Goal: Task Accomplishment & Management: Use online tool/utility

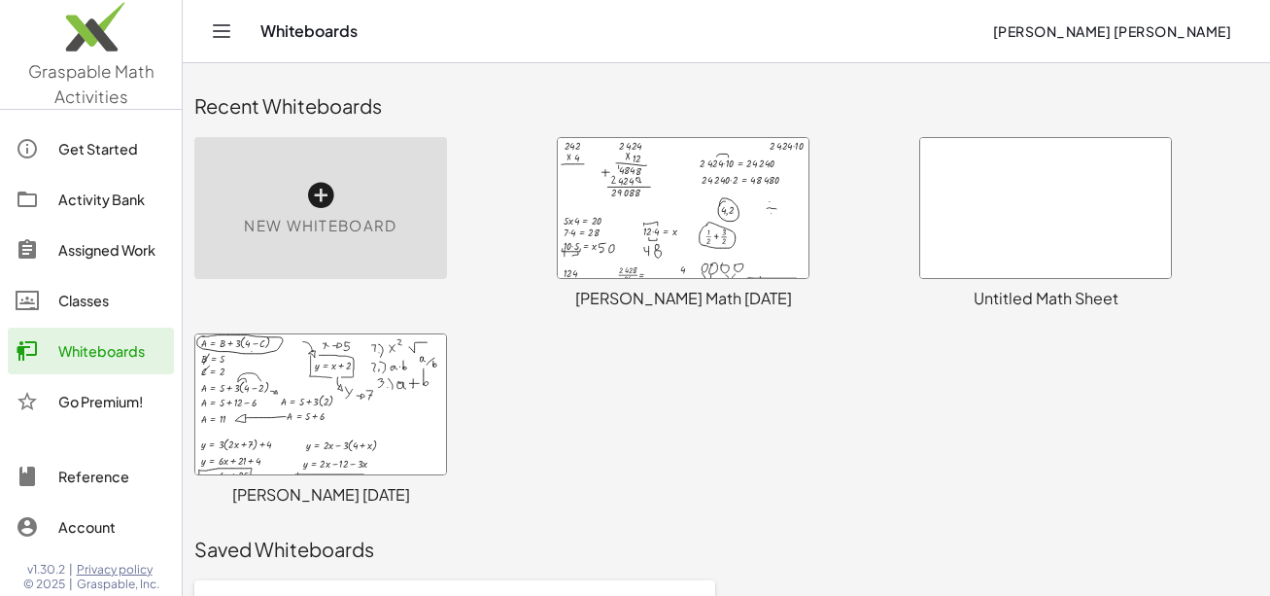
click at [714, 229] on div at bounding box center [683, 208] width 251 height 140
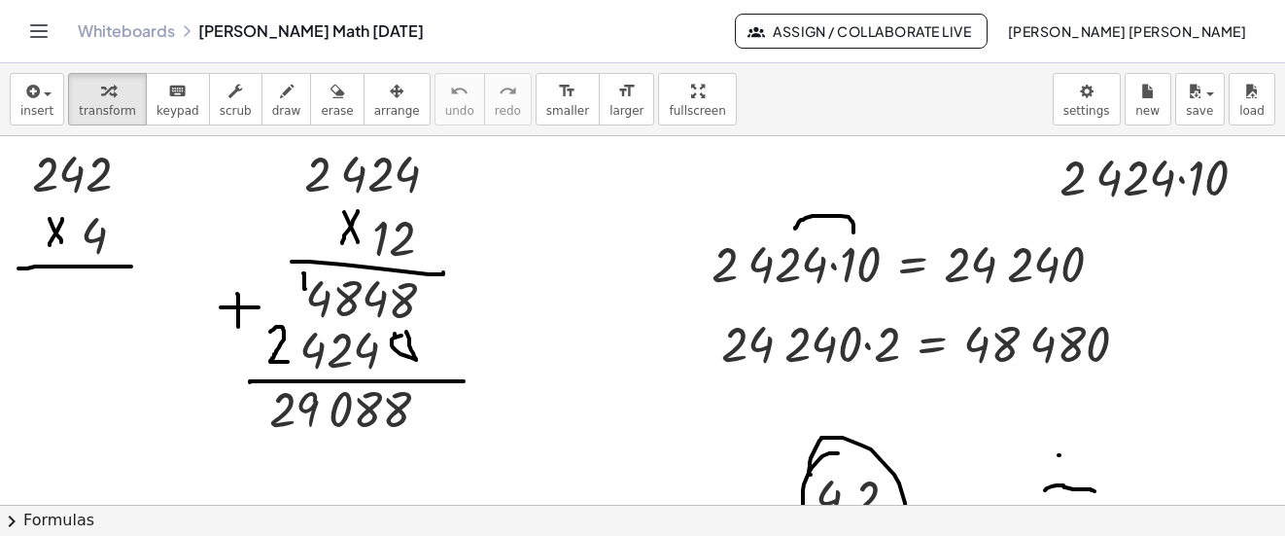
click at [46, 40] on icon "Toggle navigation" at bounding box center [38, 30] width 23 height 23
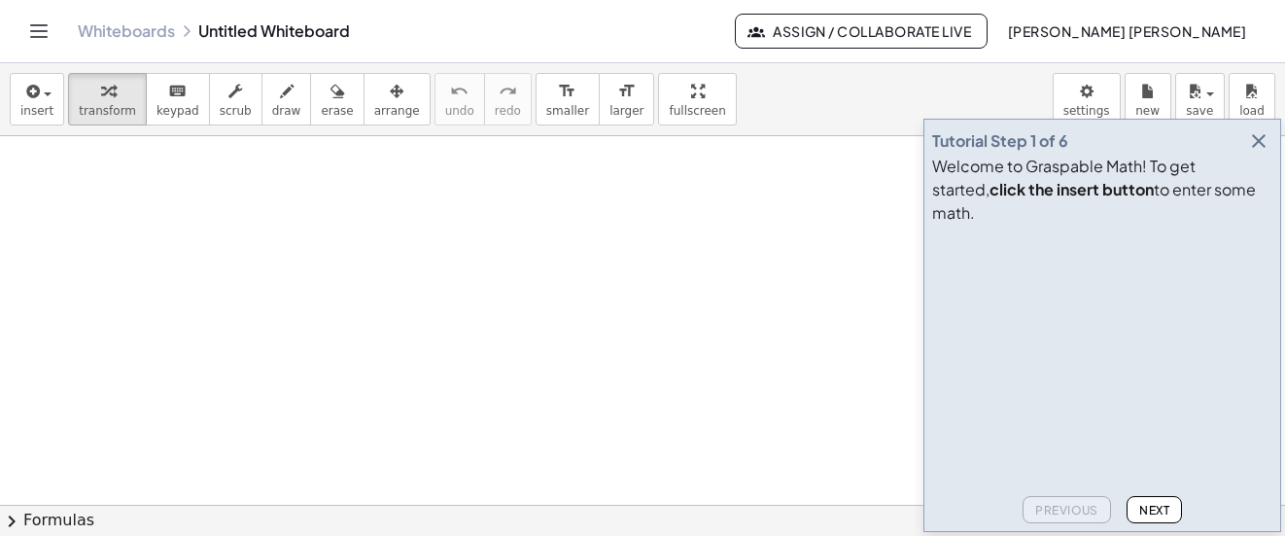
click at [1263, 153] on icon "button" at bounding box center [1258, 140] width 23 height 23
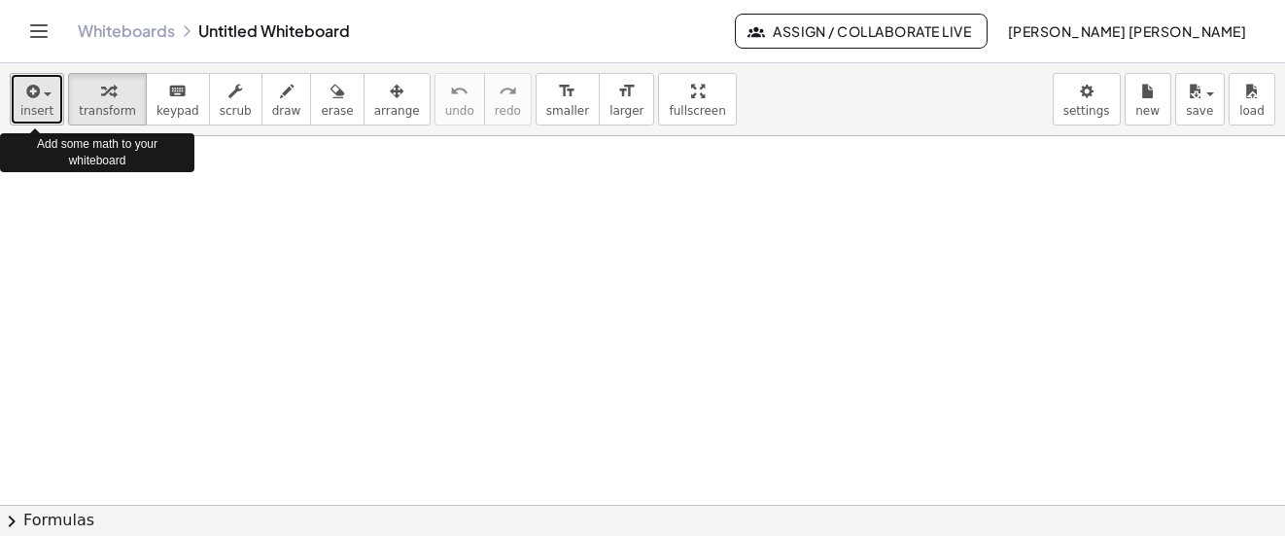
click at [33, 100] on icon "button" at bounding box center [30, 91] width 17 height 23
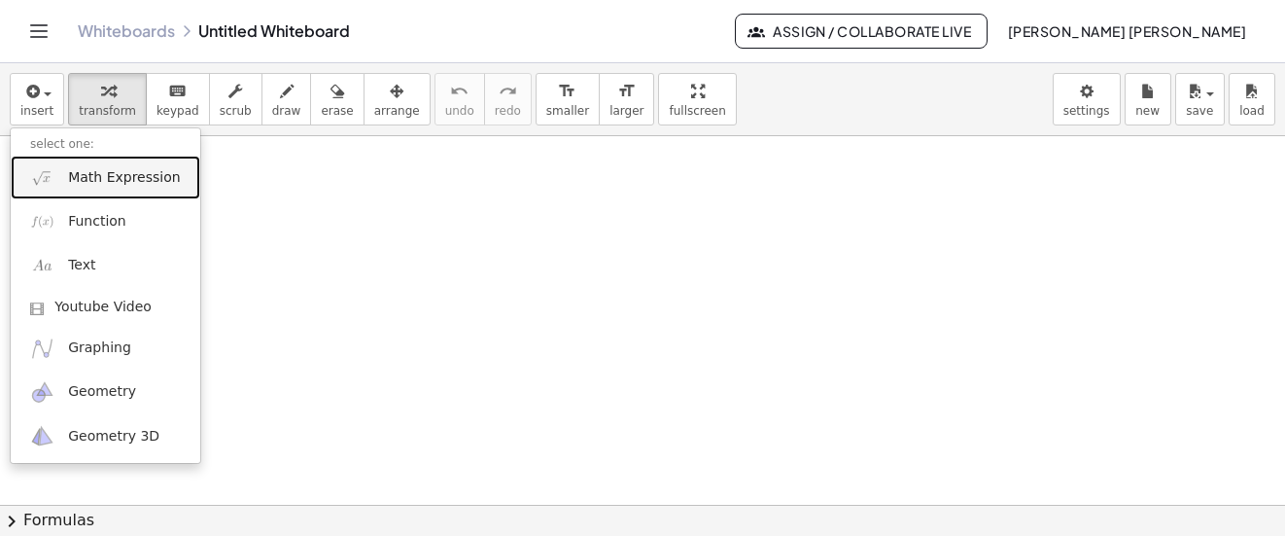
click at [96, 176] on span "Math Expression" at bounding box center [124, 177] width 112 height 19
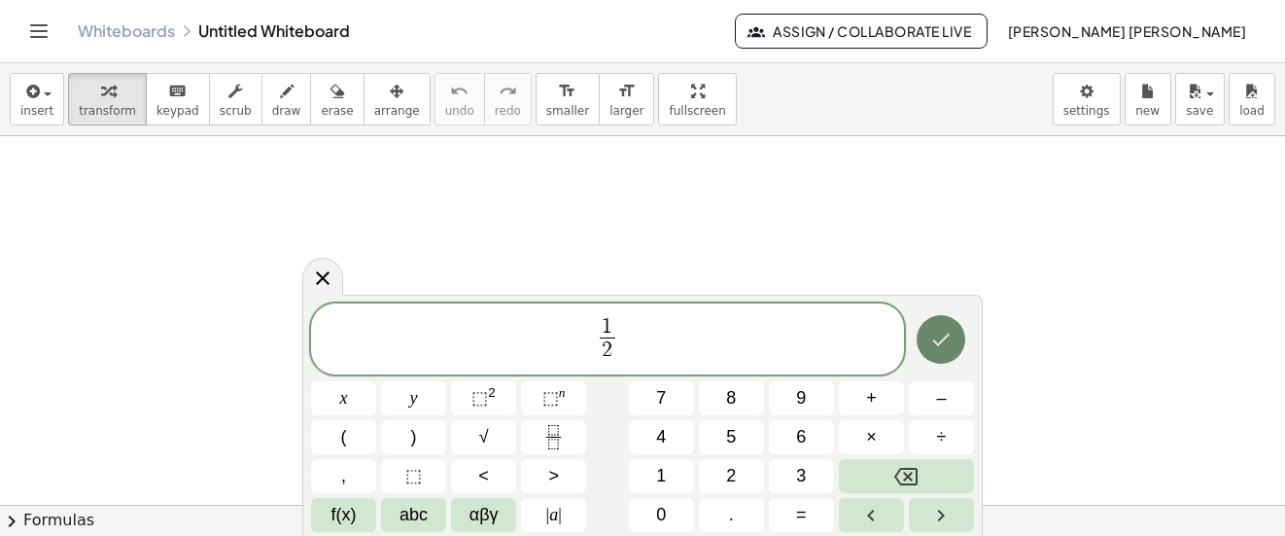
click at [935, 346] on icon "Done" at bounding box center [940, 339] width 23 height 23
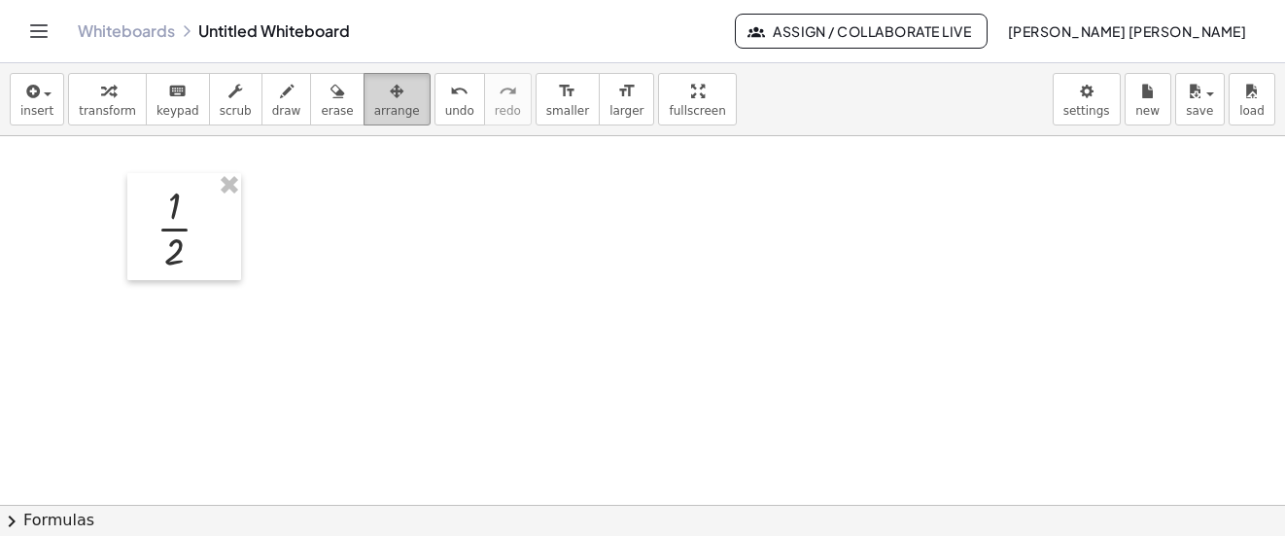
click at [374, 95] on div "button" at bounding box center [397, 90] width 46 height 23
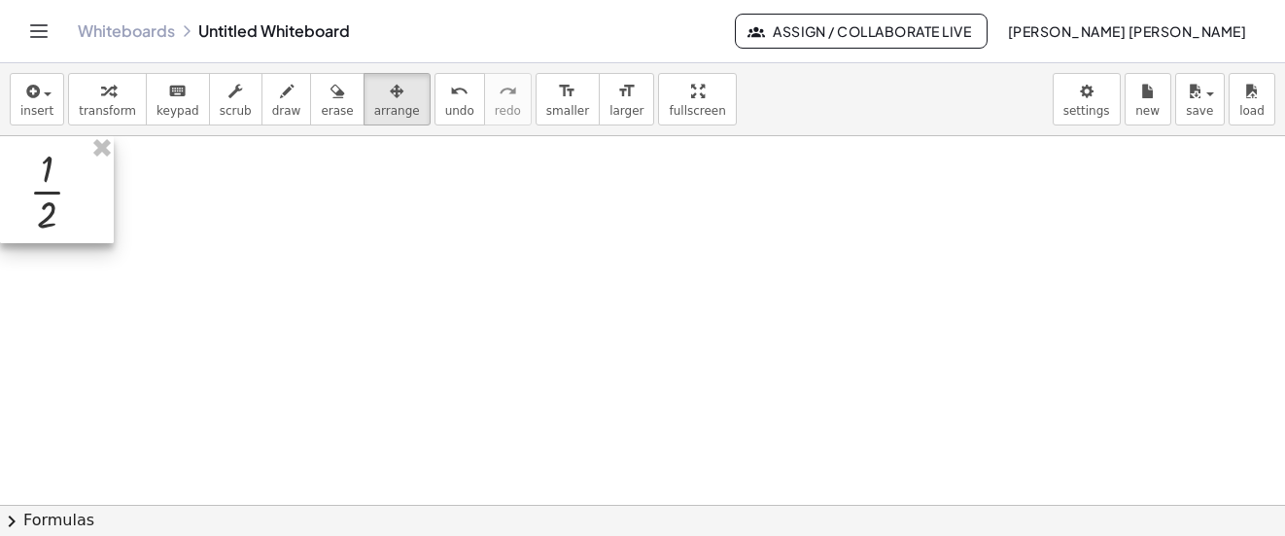
drag, startPoint x: 195, startPoint y: 200, endPoint x: 54, endPoint y: 157, distance: 147.6
click at [54, 157] on div at bounding box center [57, 189] width 114 height 107
click at [272, 104] on span "draw" at bounding box center [286, 111] width 29 height 14
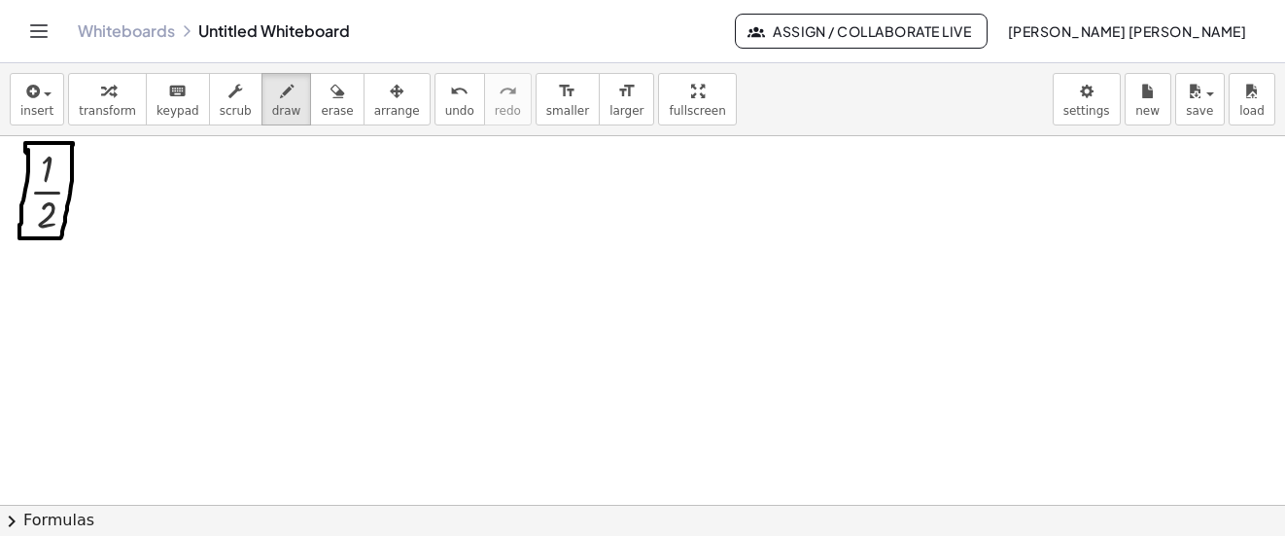
click at [445, 93] on div "undo" at bounding box center [459, 90] width 29 height 23
drag, startPoint x: 25, startPoint y: 213, endPoint x: 69, endPoint y: 221, distance: 44.4
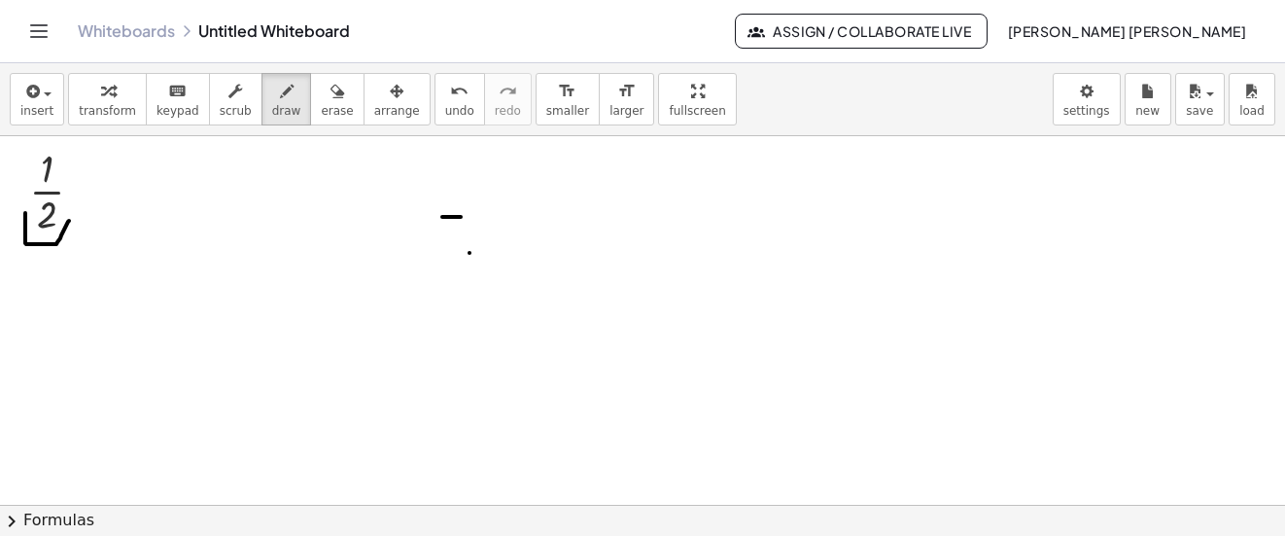
drag, startPoint x: 460, startPoint y: 217, endPoint x: 127, endPoint y: 169, distance: 335.8
click at [445, 104] on span "undo" at bounding box center [459, 111] width 29 height 14
drag, startPoint x: 44, startPoint y: 243, endPoint x: 68, endPoint y: 245, distance: 24.4
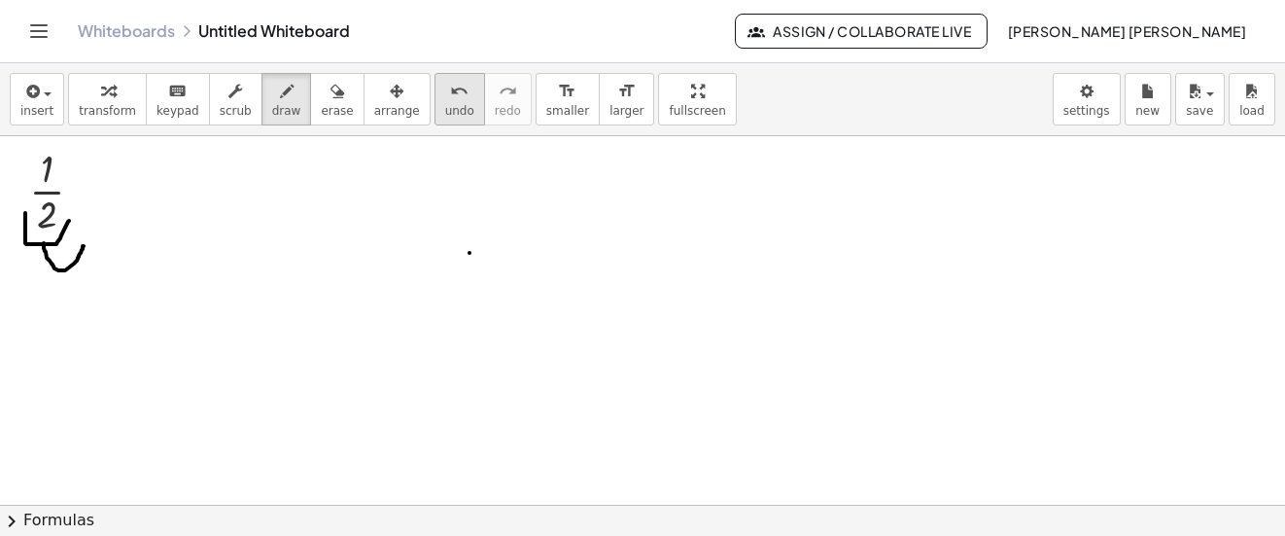
click at [445, 108] on span "undo" at bounding box center [459, 111] width 29 height 14
click at [450, 101] on icon "undo" at bounding box center [459, 91] width 18 height 23
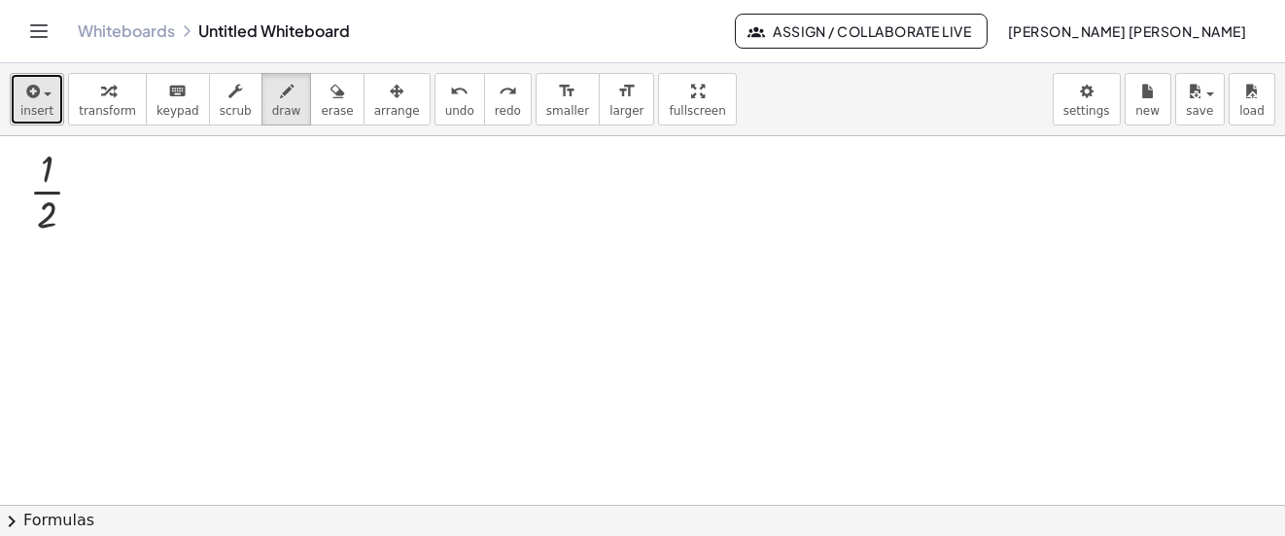
click at [51, 103] on button "insert" at bounding box center [37, 99] width 54 height 52
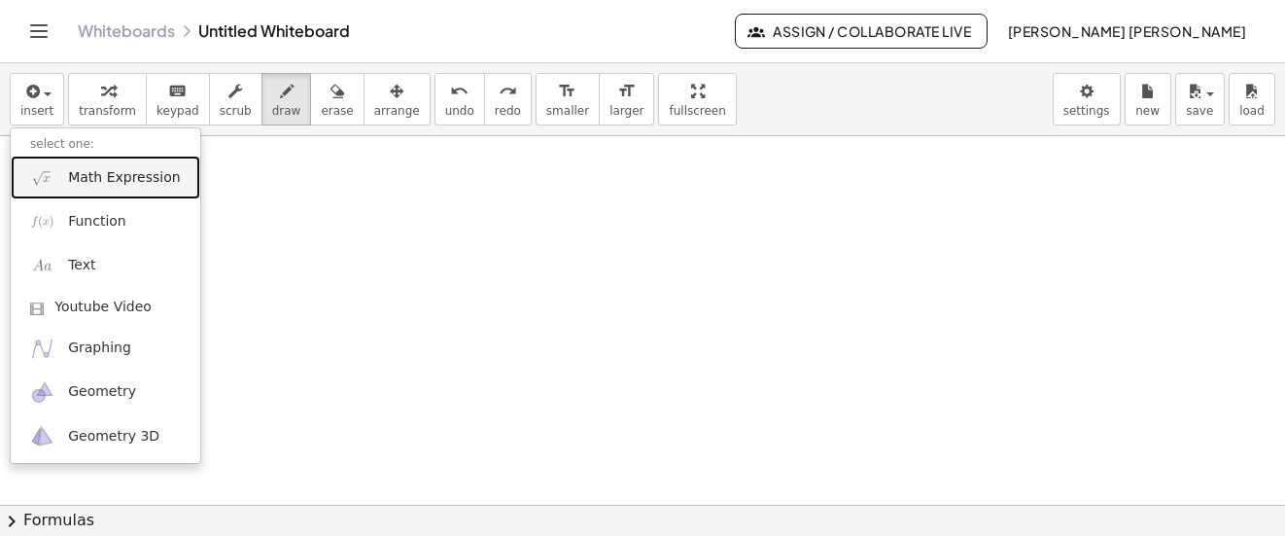
click at [146, 178] on span "Math Expression" at bounding box center [124, 177] width 112 height 19
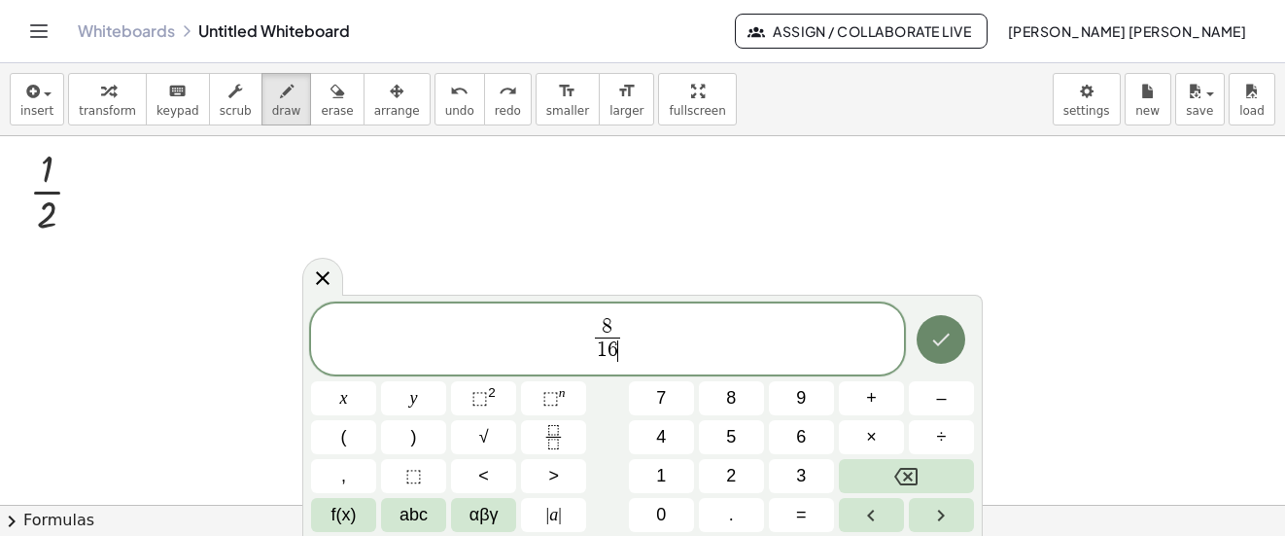
click at [927, 334] on button "Done" at bounding box center [941, 339] width 49 height 49
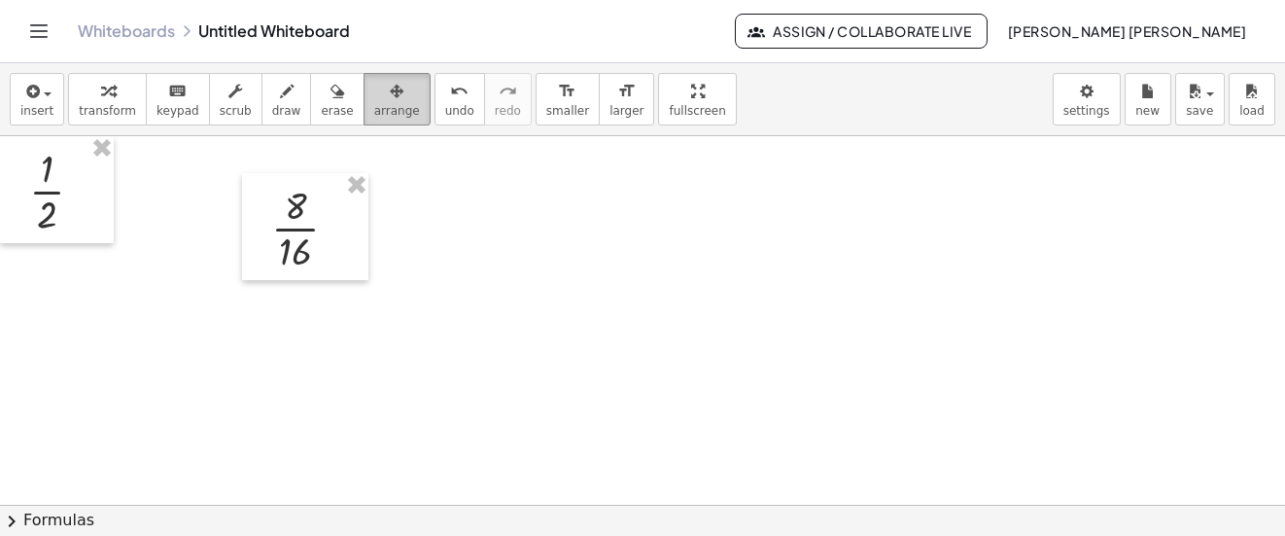
click at [389, 89] on button "arrange" at bounding box center [397, 99] width 67 height 52
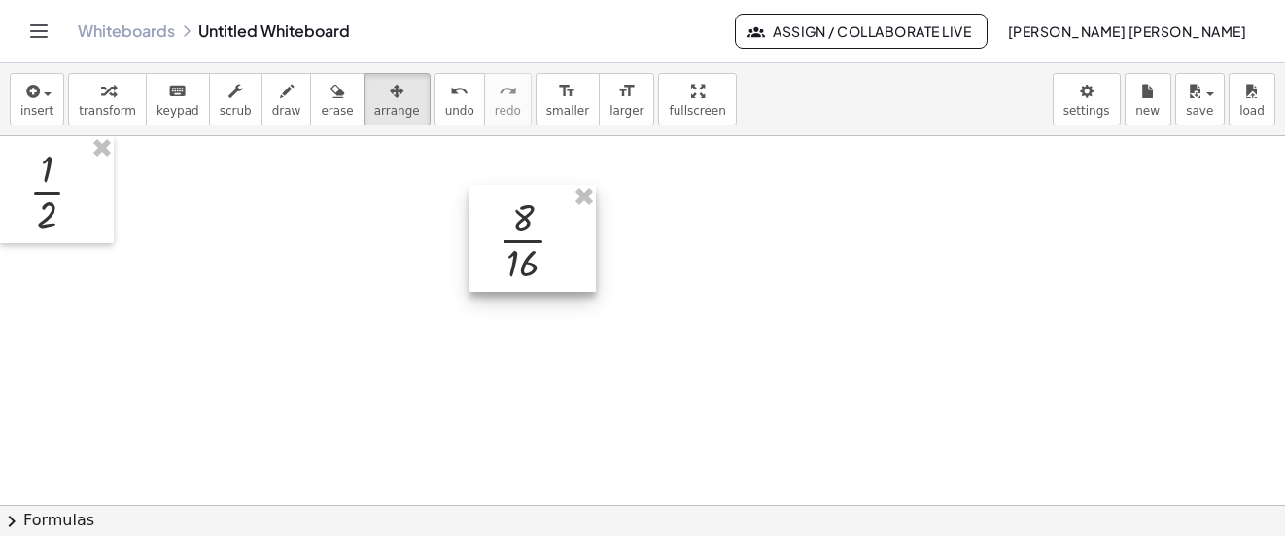
drag, startPoint x: 322, startPoint y: 200, endPoint x: 540, endPoint y: 211, distance: 219.0
click at [540, 211] on div at bounding box center [533, 238] width 126 height 107
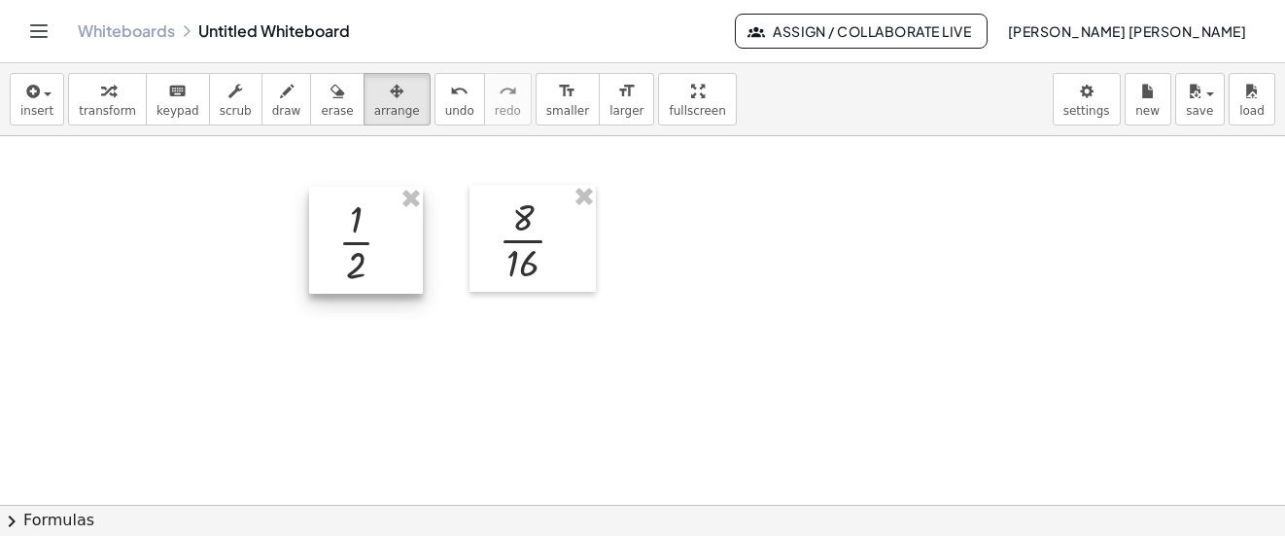
drag, startPoint x: 78, startPoint y: 190, endPoint x: 387, endPoint y: 240, distance: 313.2
click at [387, 240] on div at bounding box center [366, 240] width 114 height 107
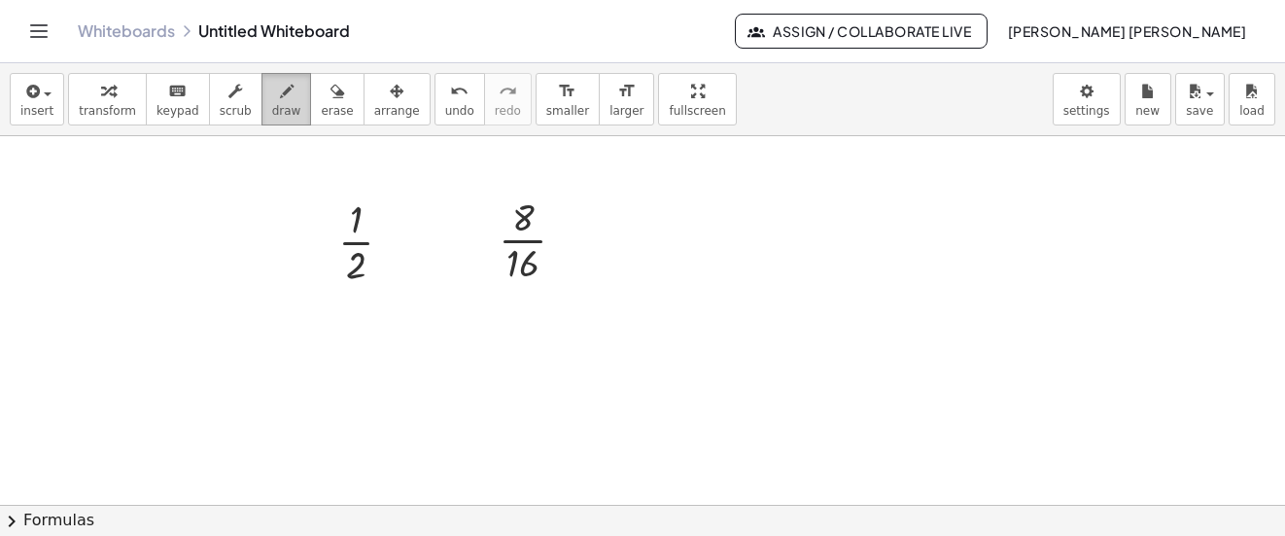
click at [272, 115] on span "draw" at bounding box center [286, 111] width 29 height 14
drag, startPoint x: 319, startPoint y: 271, endPoint x: 376, endPoint y: 278, distance: 57.8
drag, startPoint x: 466, startPoint y: 268, endPoint x: 574, endPoint y: 249, distance: 110.6
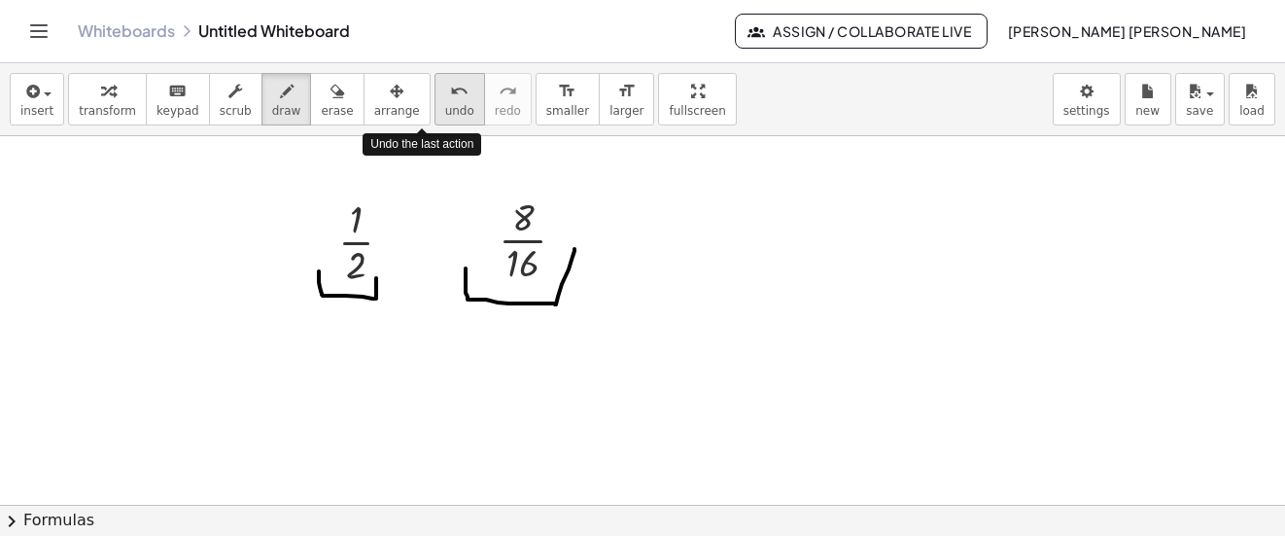
click at [445, 111] on span "undo" at bounding box center [459, 111] width 29 height 14
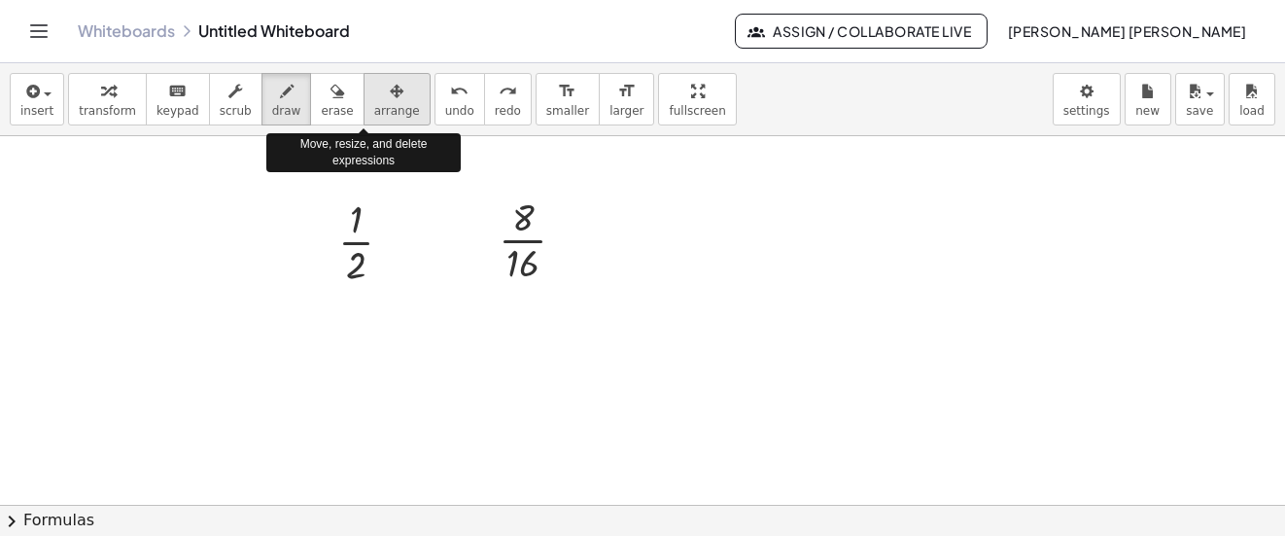
click at [378, 115] on span "arrange" at bounding box center [397, 111] width 46 height 14
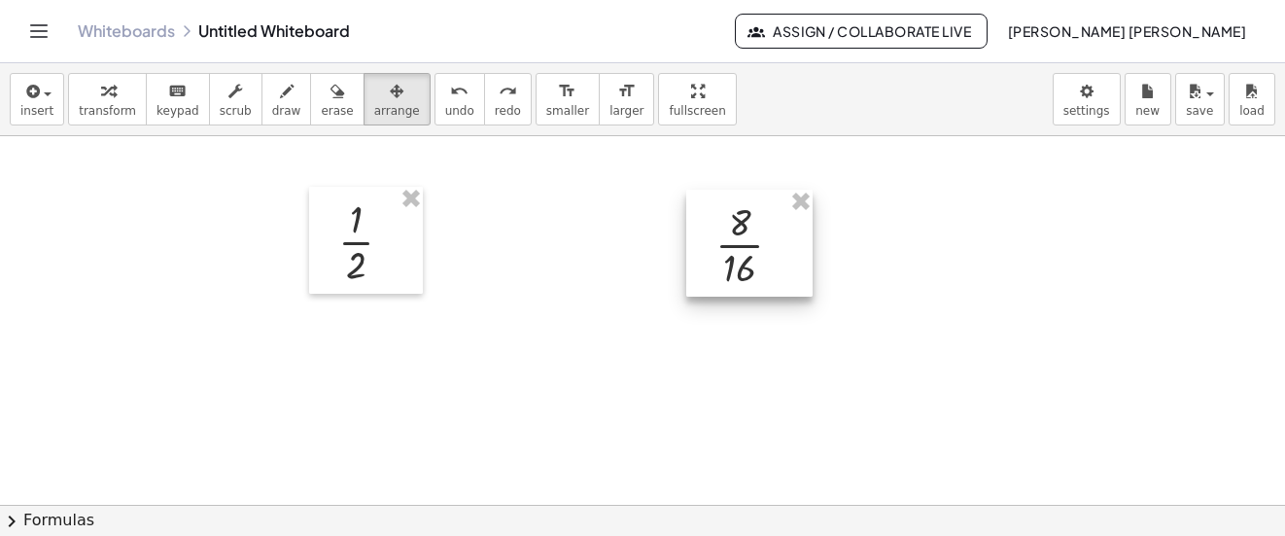
drag, startPoint x: 550, startPoint y: 238, endPoint x: 767, endPoint y: 243, distance: 216.8
click at [767, 243] on div at bounding box center [749, 243] width 126 height 107
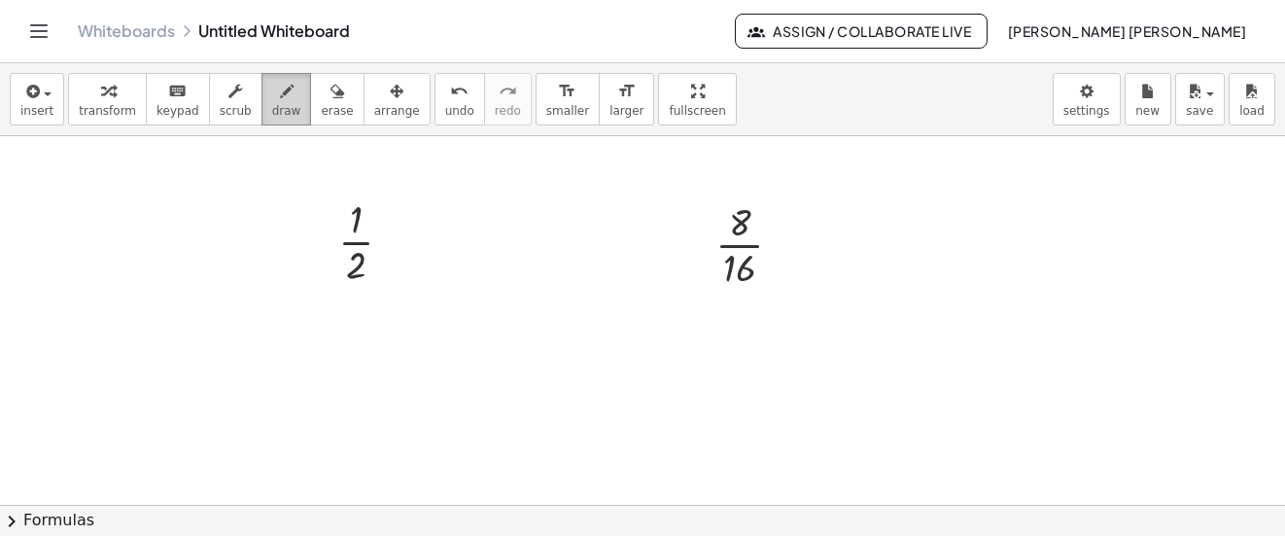
click at [280, 95] on icon "button" at bounding box center [287, 91] width 14 height 23
drag, startPoint x: 298, startPoint y: 240, endPoint x: 414, endPoint y: 261, distance: 117.6
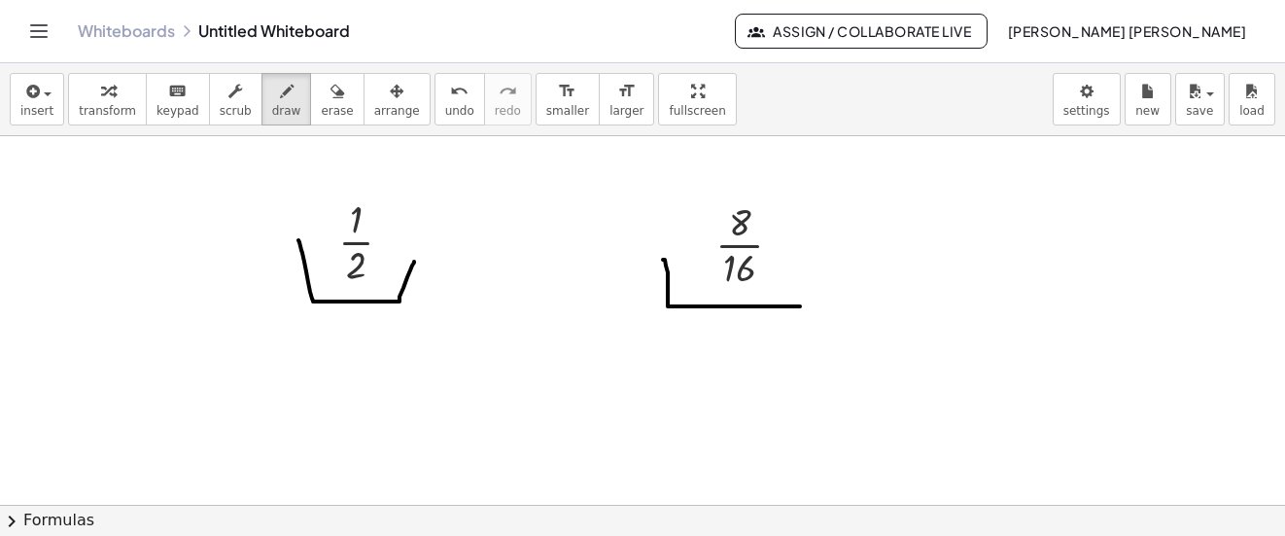
drag, startPoint x: 663, startPoint y: 260, endPoint x: 814, endPoint y: 275, distance: 151.5
click at [445, 109] on span "undo" at bounding box center [459, 111] width 29 height 14
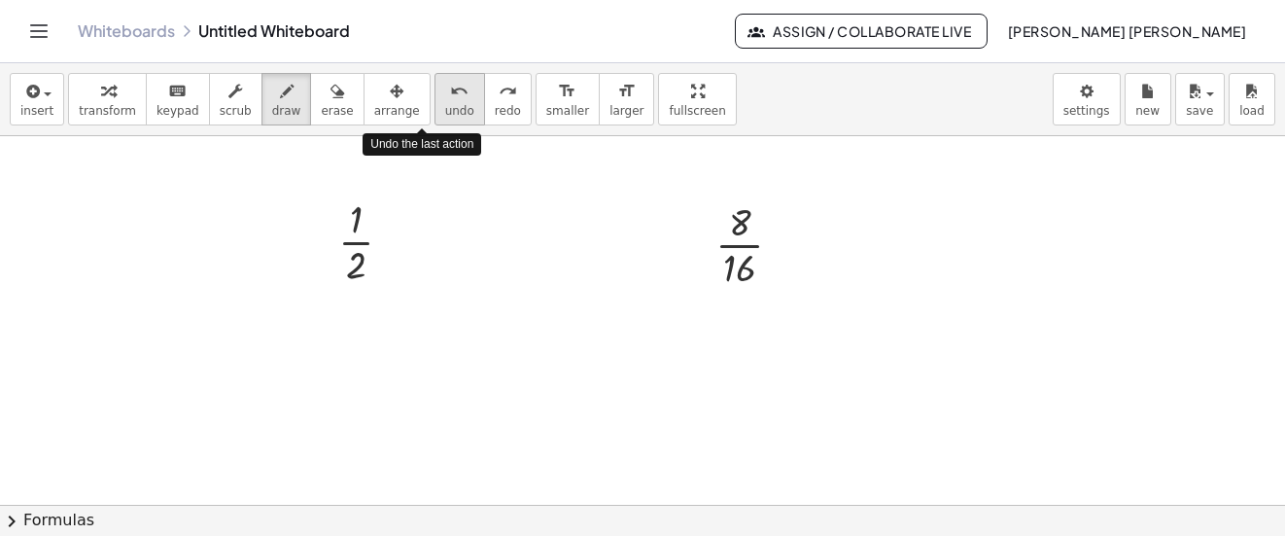
click at [445, 109] on span "undo" at bounding box center [459, 111] width 29 height 14
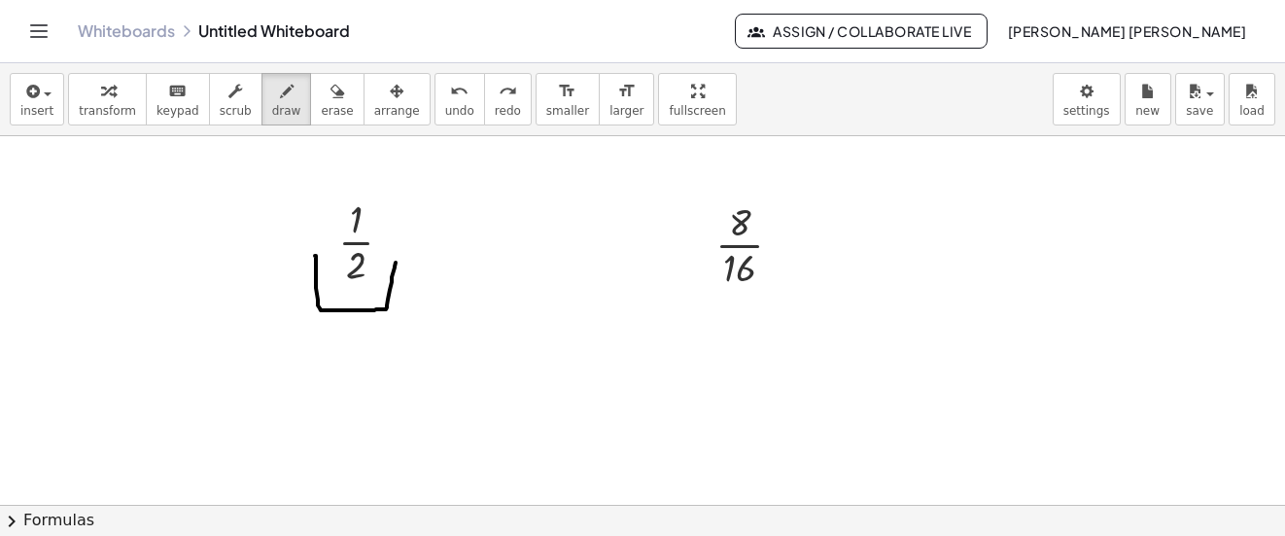
drag, startPoint x: 315, startPoint y: 256, endPoint x: 396, endPoint y: 262, distance: 81.0
click at [450, 98] on icon "undo" at bounding box center [459, 91] width 18 height 23
drag, startPoint x: 689, startPoint y: 264, endPoint x: 802, endPoint y: 275, distance: 113.3
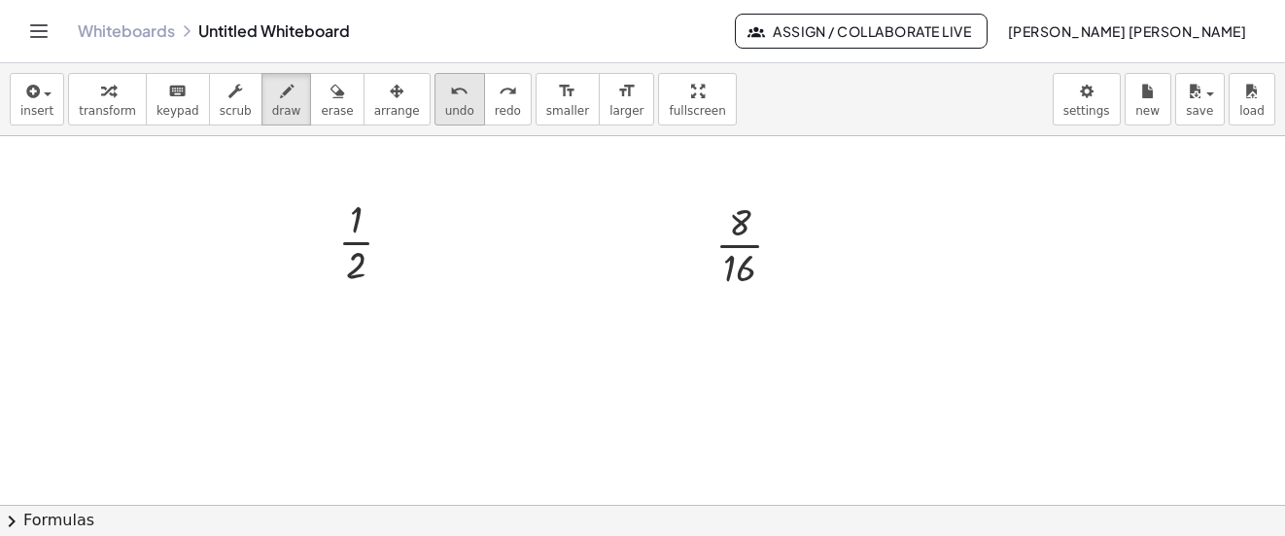
click at [444, 95] on button "undo undo" at bounding box center [460, 99] width 51 height 52
drag, startPoint x: 701, startPoint y: 248, endPoint x: 712, endPoint y: 248, distance: 10.7
drag, startPoint x: 669, startPoint y: 234, endPoint x: 660, endPoint y: 211, distance: 24.9
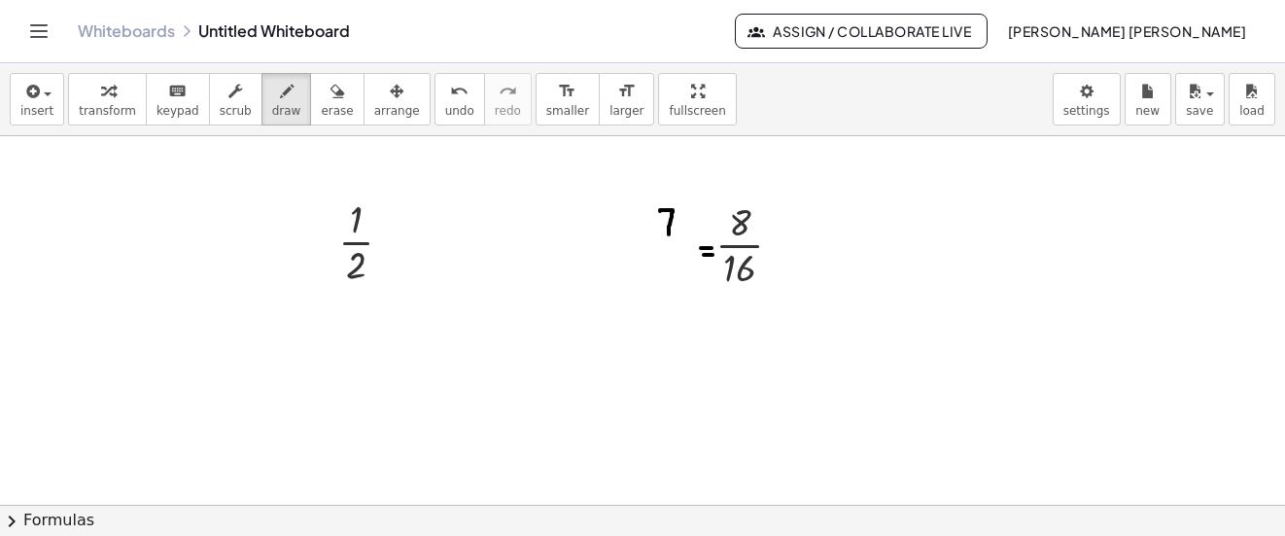
drag, startPoint x: 647, startPoint y: 243, endPoint x: 688, endPoint y: 243, distance: 40.8
drag, startPoint x: 654, startPoint y: 261, endPoint x: 671, endPoint y: 281, distance: 26.3
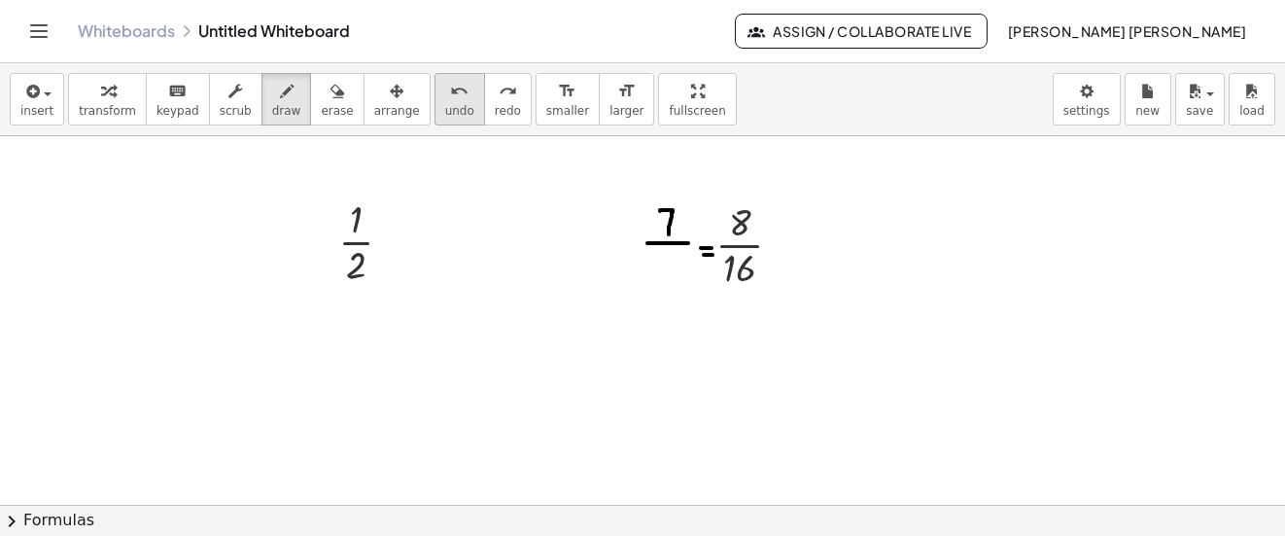
click at [445, 97] on div "undo" at bounding box center [459, 90] width 29 height 23
click at [55, 82] on button "insert" at bounding box center [37, 99] width 54 height 52
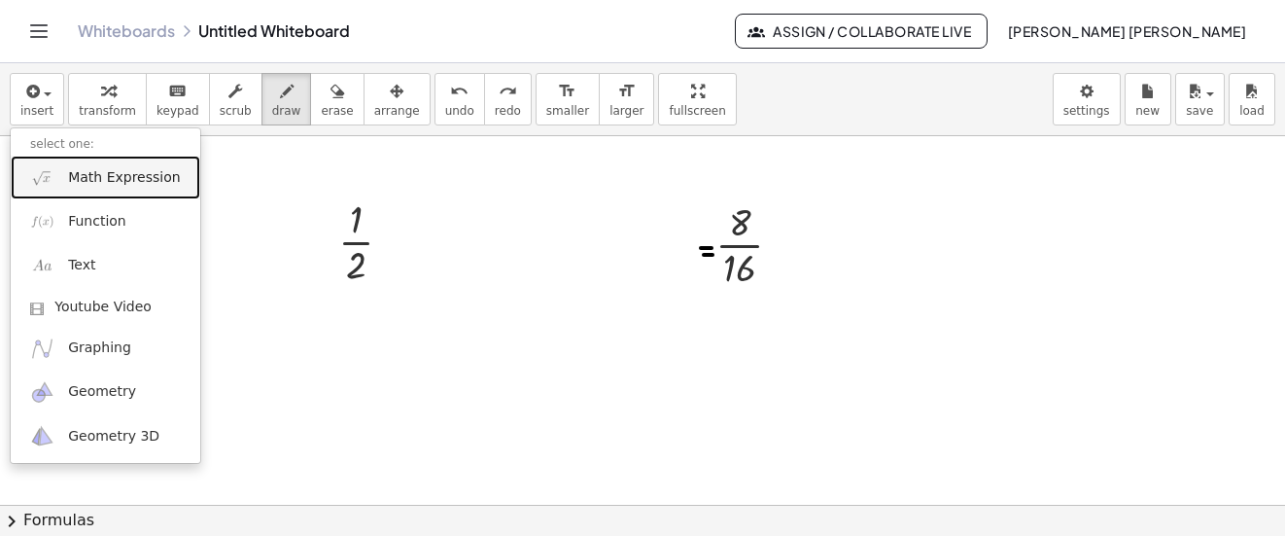
click at [94, 173] on span "Math Expression" at bounding box center [124, 177] width 112 height 19
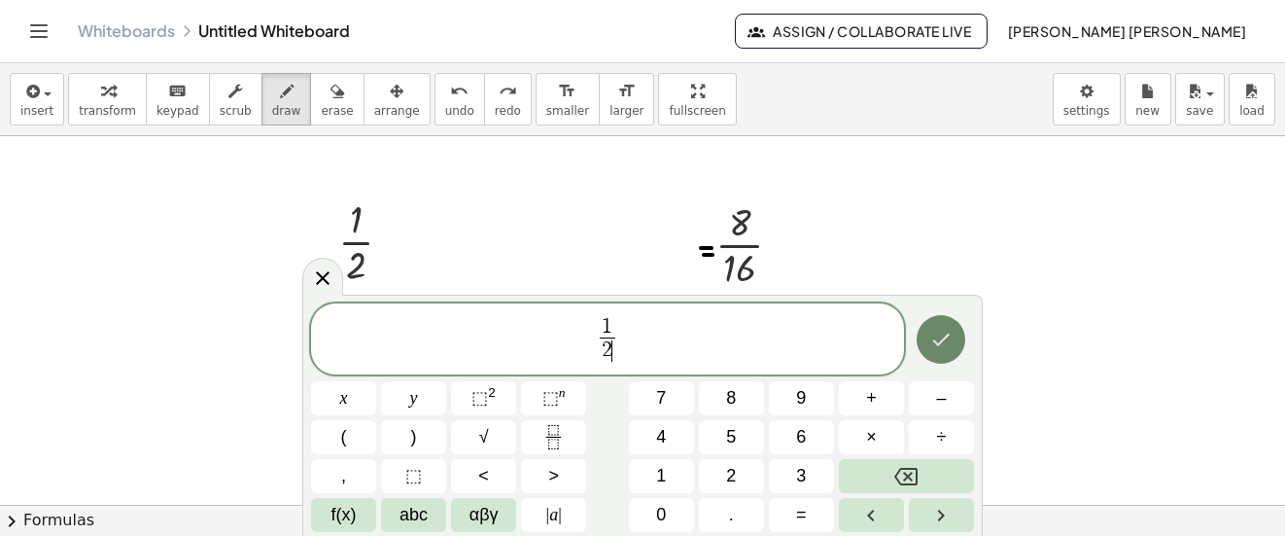
click at [947, 360] on button "Done" at bounding box center [941, 339] width 49 height 49
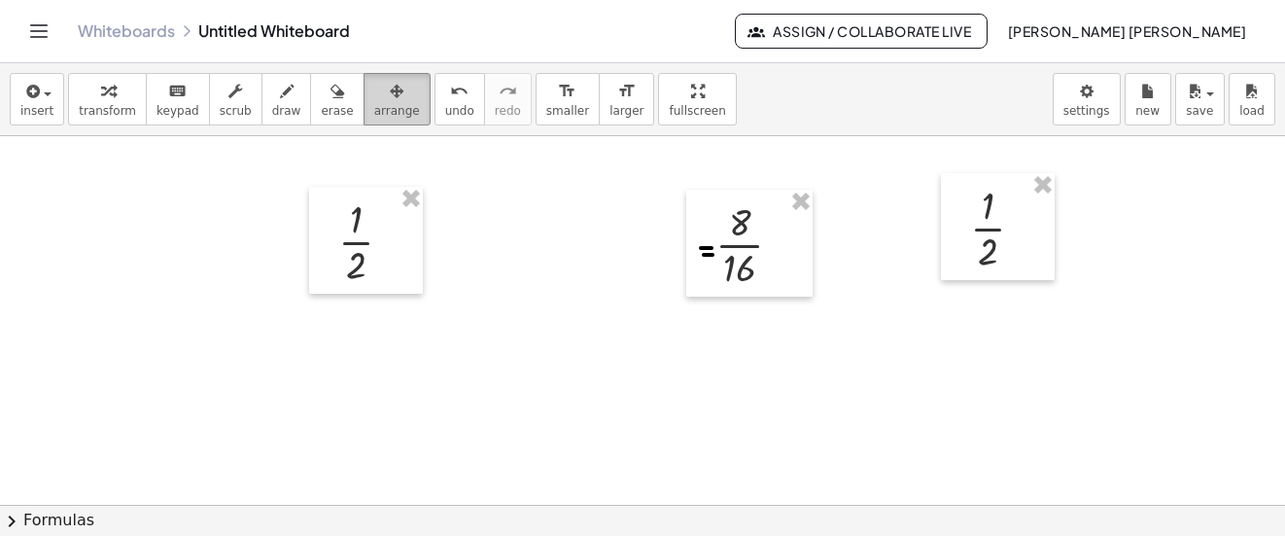
click at [374, 99] on div "button" at bounding box center [397, 90] width 46 height 23
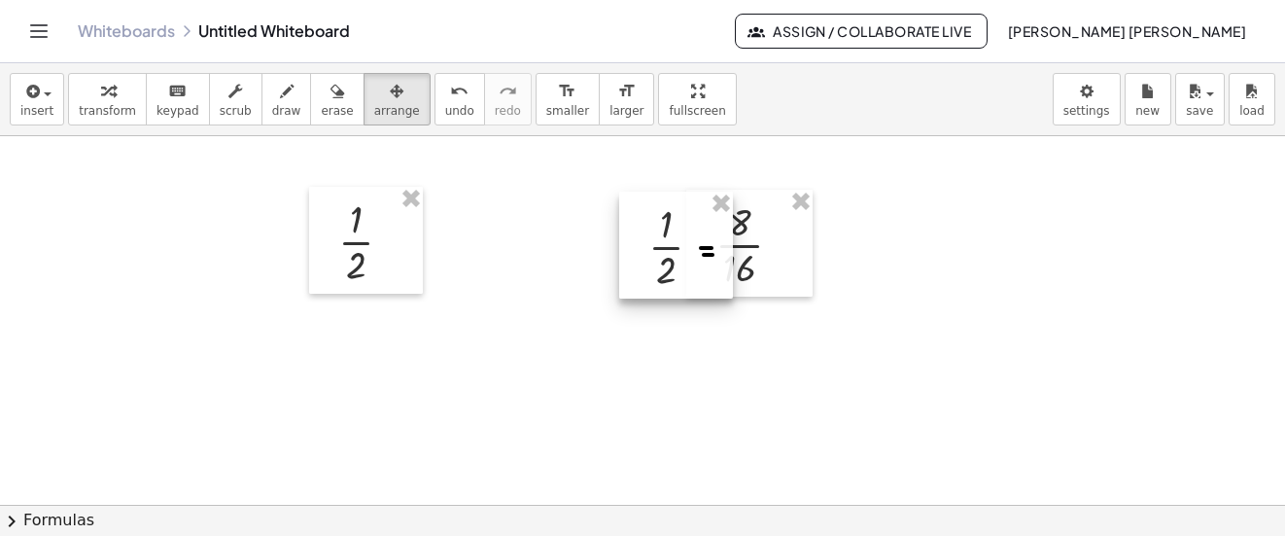
drag, startPoint x: 994, startPoint y: 249, endPoint x: 673, endPoint y: 267, distance: 322.3
click at [673, 267] on div at bounding box center [676, 244] width 114 height 107
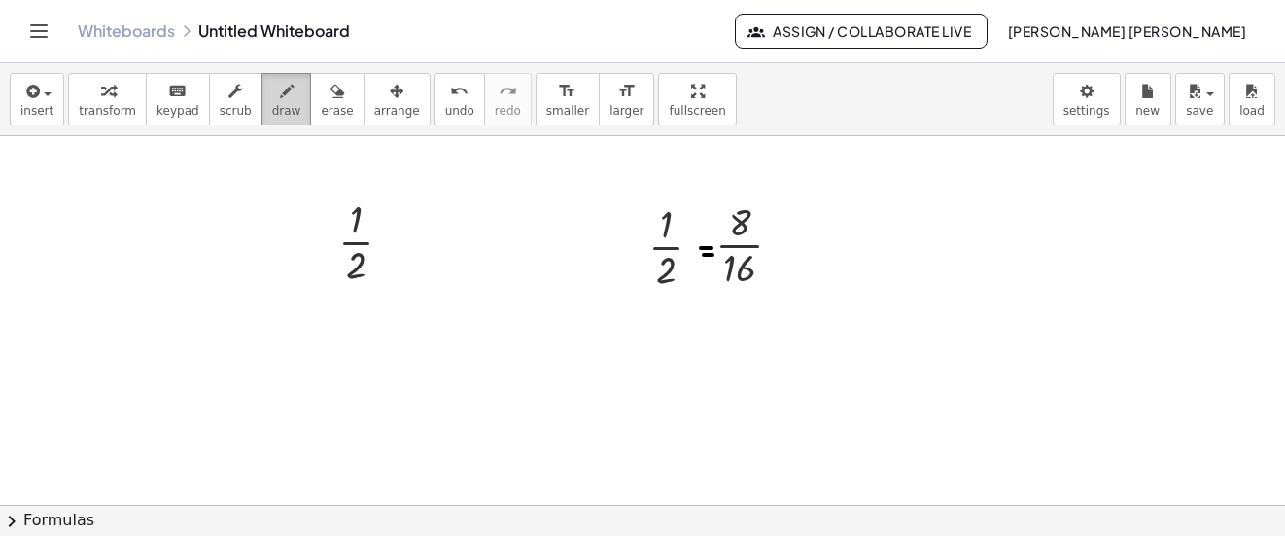
click at [280, 86] on icon "button" at bounding box center [287, 91] width 14 height 23
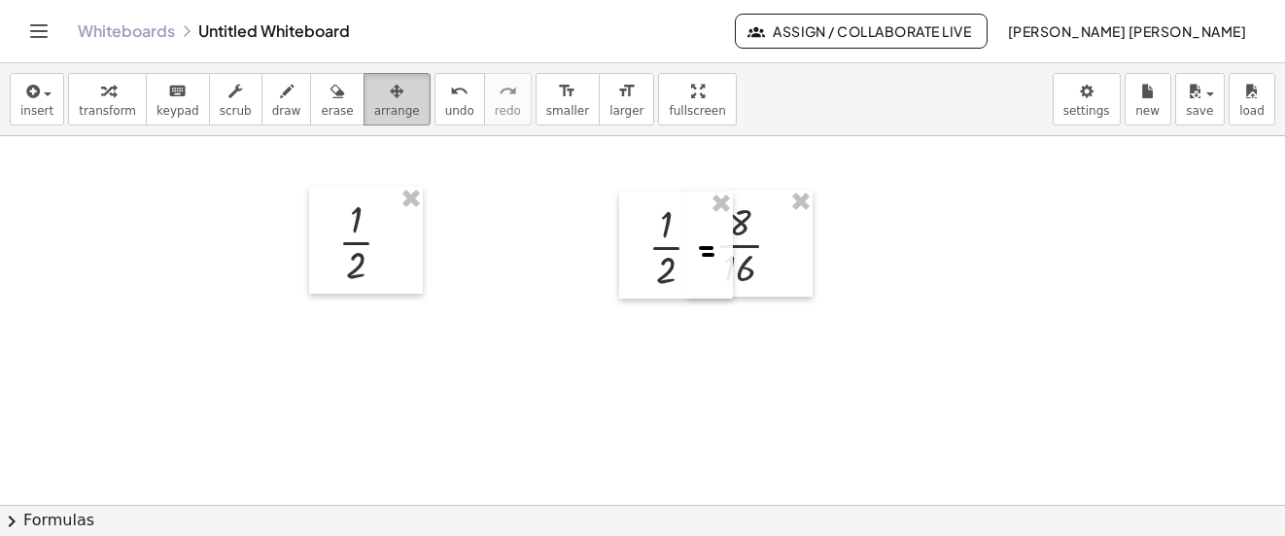
click at [390, 99] on icon "button" at bounding box center [397, 91] width 14 height 23
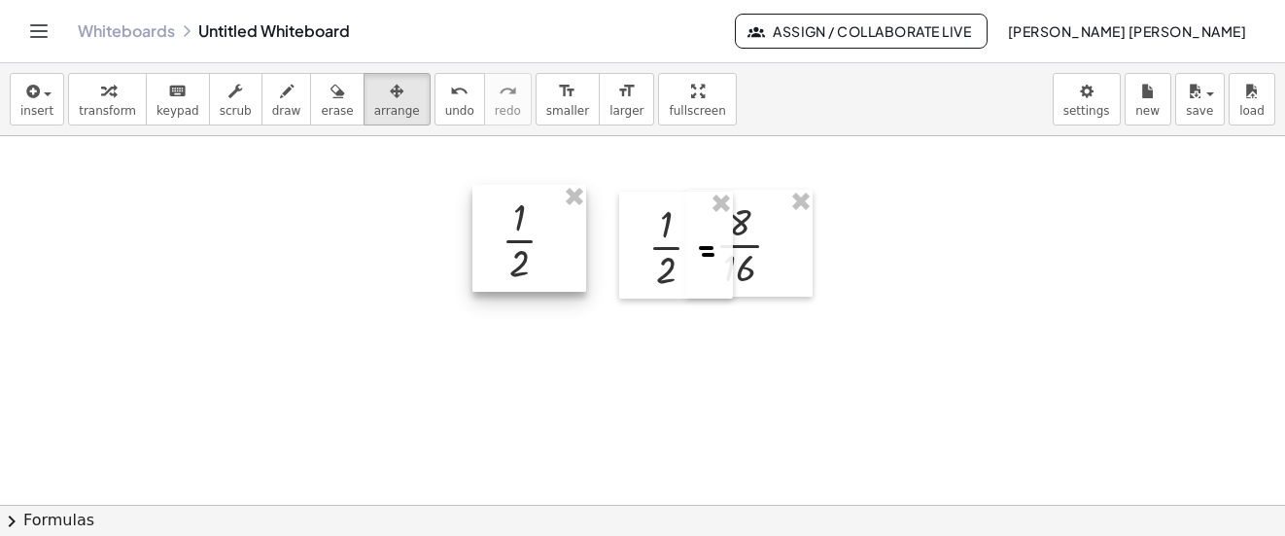
drag, startPoint x: 379, startPoint y: 254, endPoint x: 541, endPoint y: 252, distance: 162.3
click at [541, 252] on div at bounding box center [529, 238] width 114 height 107
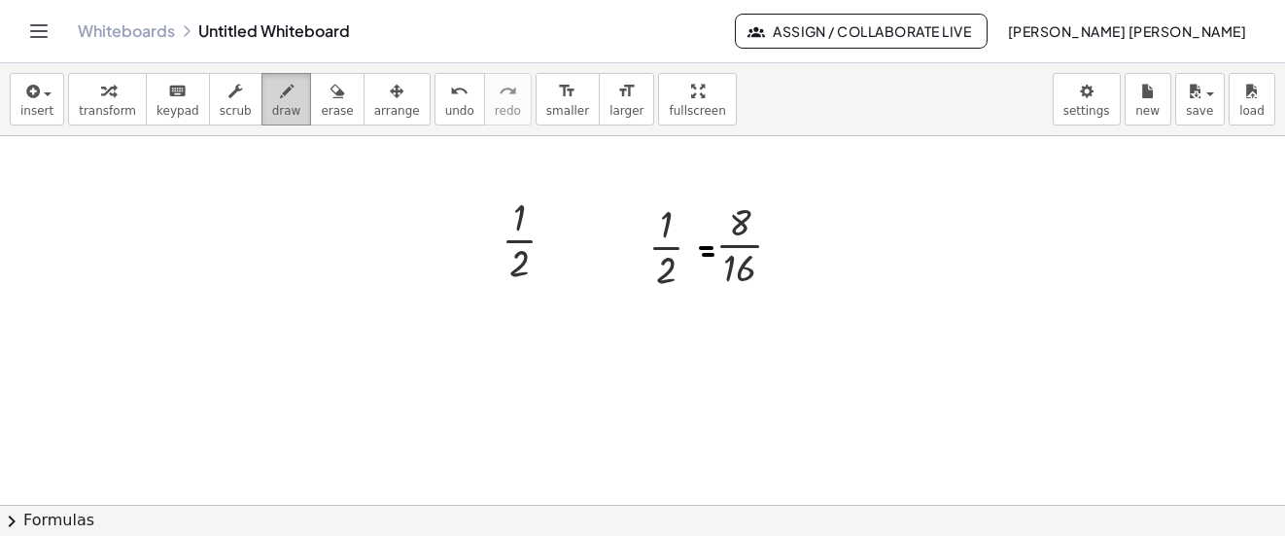
click at [273, 104] on span "draw" at bounding box center [286, 111] width 29 height 14
drag, startPoint x: 461, startPoint y: 243, endPoint x: 557, endPoint y: 248, distance: 96.4
drag, startPoint x: 618, startPoint y: 256, endPoint x: 711, endPoint y: 271, distance: 93.6
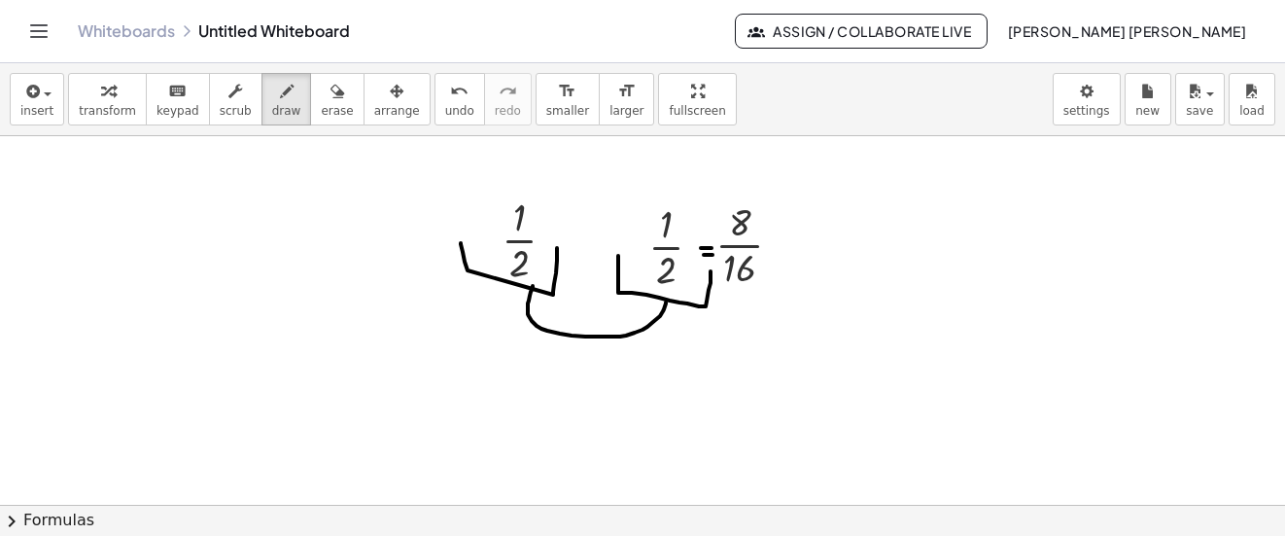
drag, startPoint x: 533, startPoint y: 286, endPoint x: 666, endPoint y: 302, distance: 134.2
click at [445, 104] on span "undo" at bounding box center [459, 111] width 29 height 14
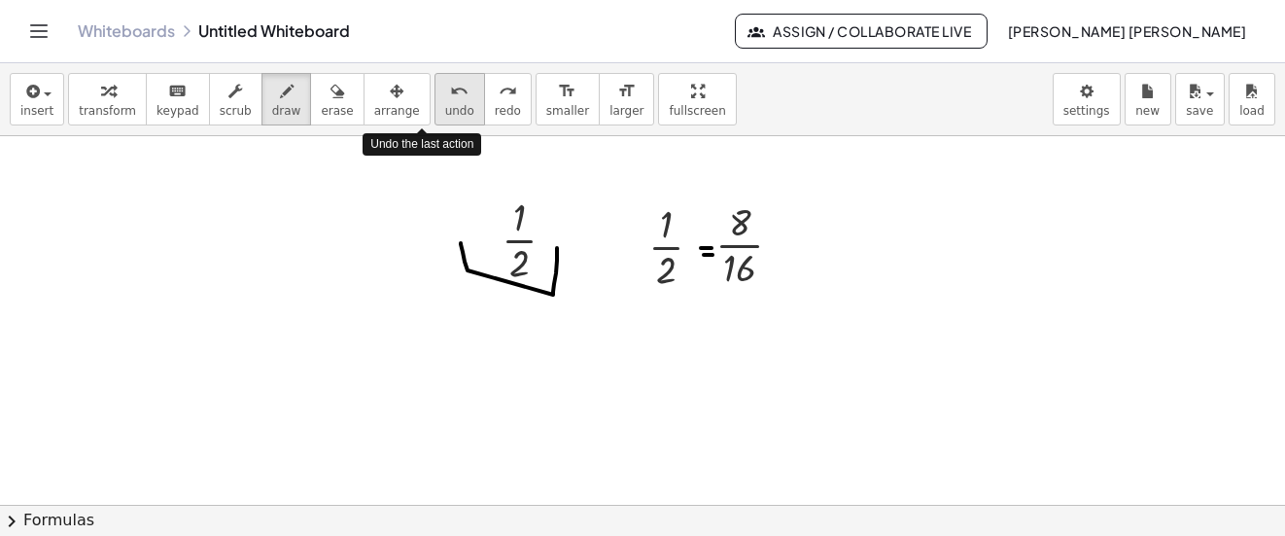
click at [445, 104] on span "undo" at bounding box center [459, 111] width 29 height 14
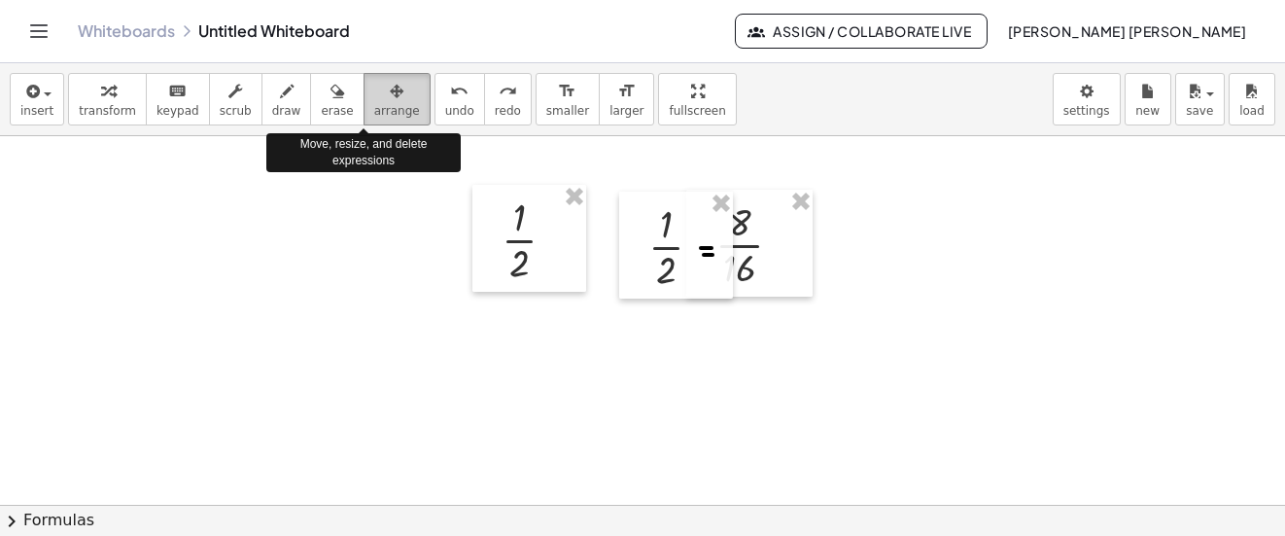
click at [390, 100] on icon "button" at bounding box center [397, 91] width 14 height 23
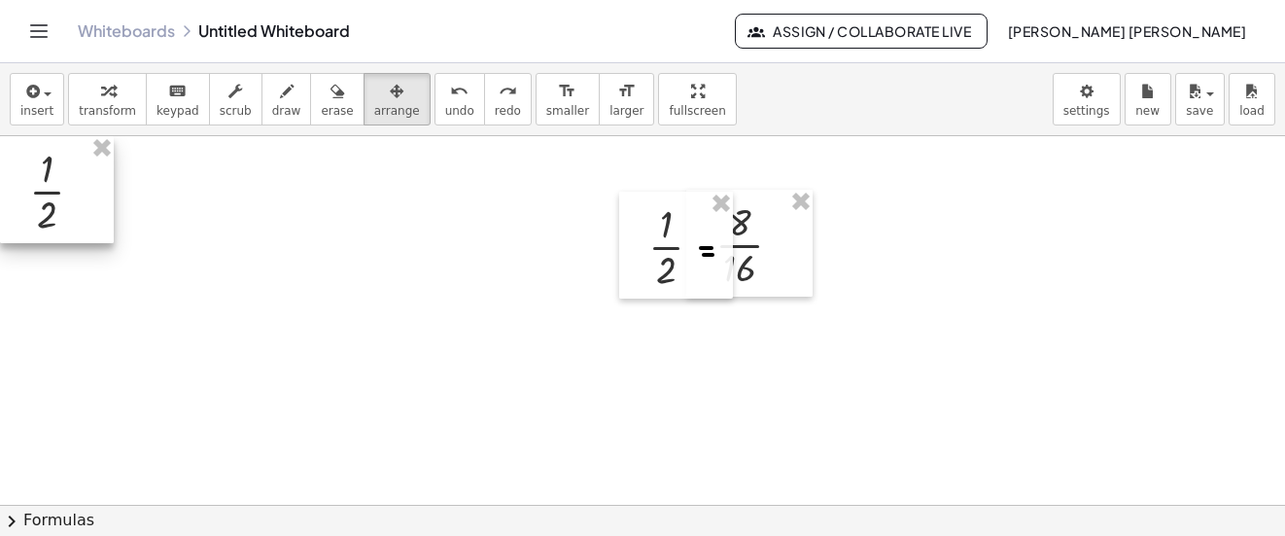
drag, startPoint x: 570, startPoint y: 231, endPoint x: 31, endPoint y: 183, distance: 540.7
click at [31, 183] on div at bounding box center [57, 189] width 114 height 107
click at [272, 106] on span "draw" at bounding box center [286, 111] width 29 height 14
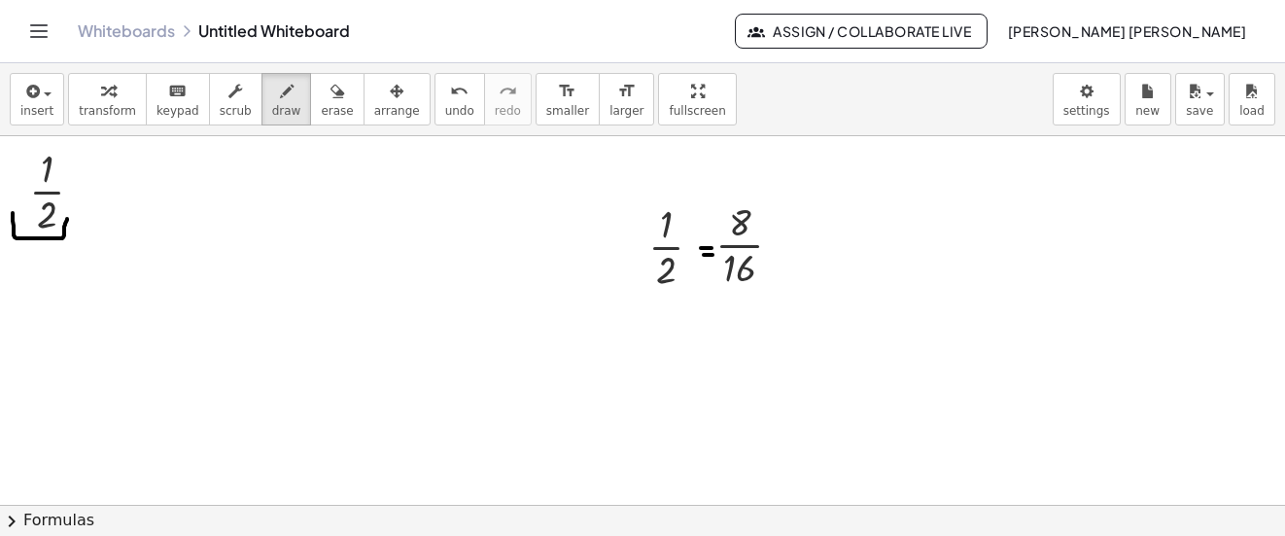
drag, startPoint x: 14, startPoint y: 235, endPoint x: 67, endPoint y: 219, distance: 56.0
click at [450, 95] on icon "undo" at bounding box center [459, 91] width 18 height 23
drag, startPoint x: 21, startPoint y: 211, endPoint x: 74, endPoint y: 226, distance: 54.5
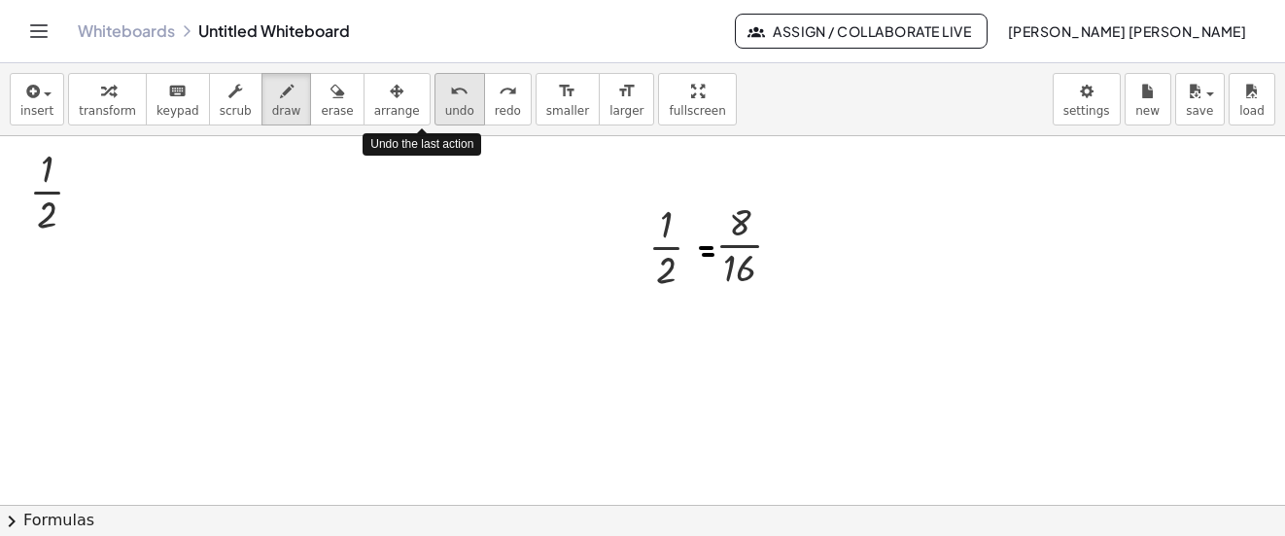
click at [445, 108] on span "undo" at bounding box center [459, 111] width 29 height 14
drag, startPoint x: 79, startPoint y: 161, endPoint x: 72, endPoint y: 173, distance: 13.5
drag, startPoint x: 71, startPoint y: 160, endPoint x: 80, endPoint y: 168, distance: 11.7
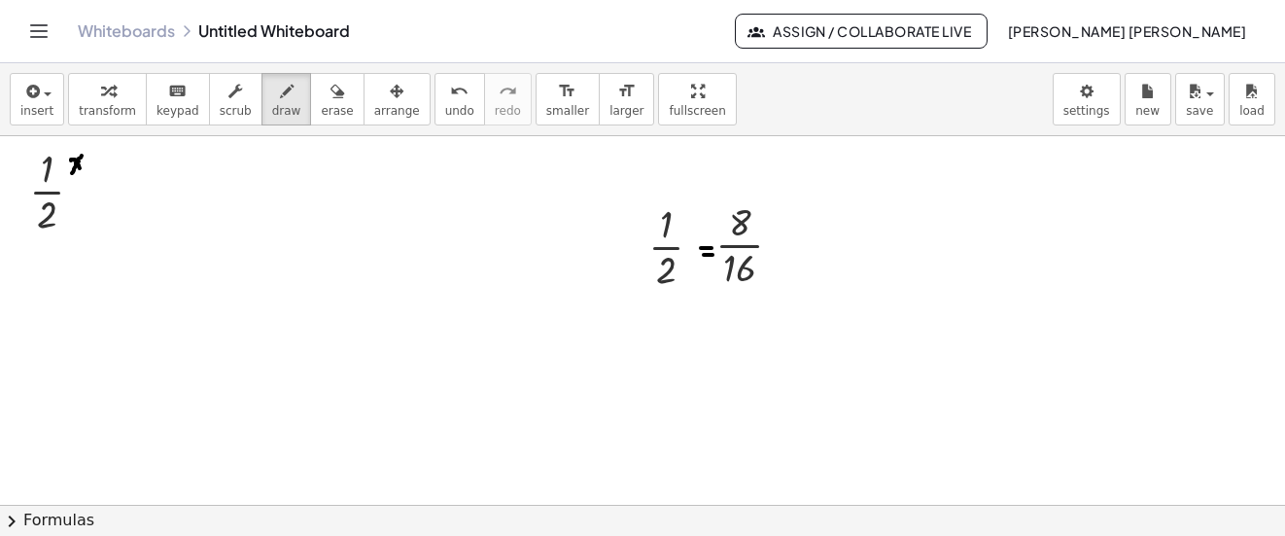
drag, startPoint x: 102, startPoint y: 155, endPoint x: 107, endPoint y: 173, distance: 19.1
drag, startPoint x: 87, startPoint y: 208, endPoint x: 77, endPoint y: 221, distance: 16.6
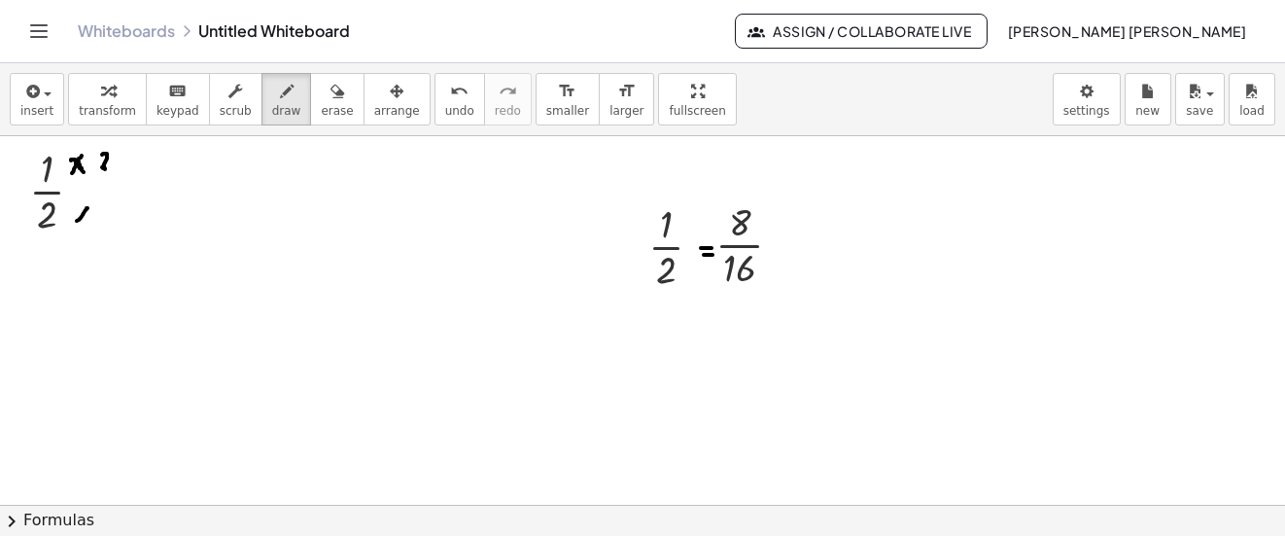
drag, startPoint x: 77, startPoint y: 210, endPoint x: 83, endPoint y: 221, distance: 12.2
drag, startPoint x: 96, startPoint y: 206, endPoint x: 112, endPoint y: 228, distance: 27.2
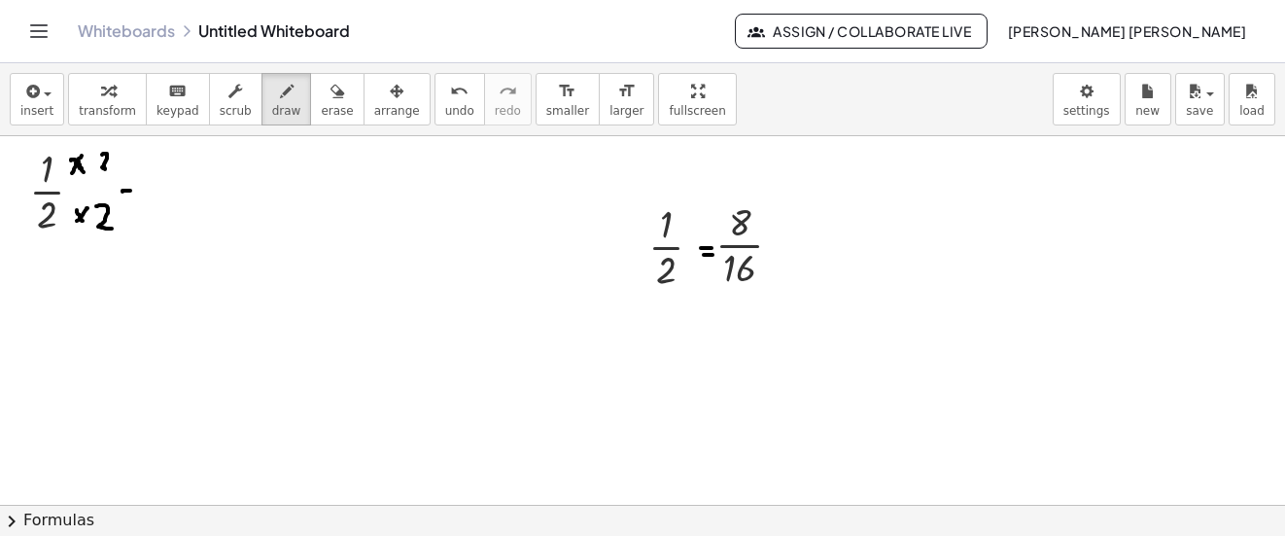
drag, startPoint x: 122, startPoint y: 191, endPoint x: 133, endPoint y: 191, distance: 10.7
drag, startPoint x: 122, startPoint y: 182, endPoint x: 137, endPoint y: 182, distance: 14.6
click at [49, 89] on div "button" at bounding box center [36, 90] width 33 height 23
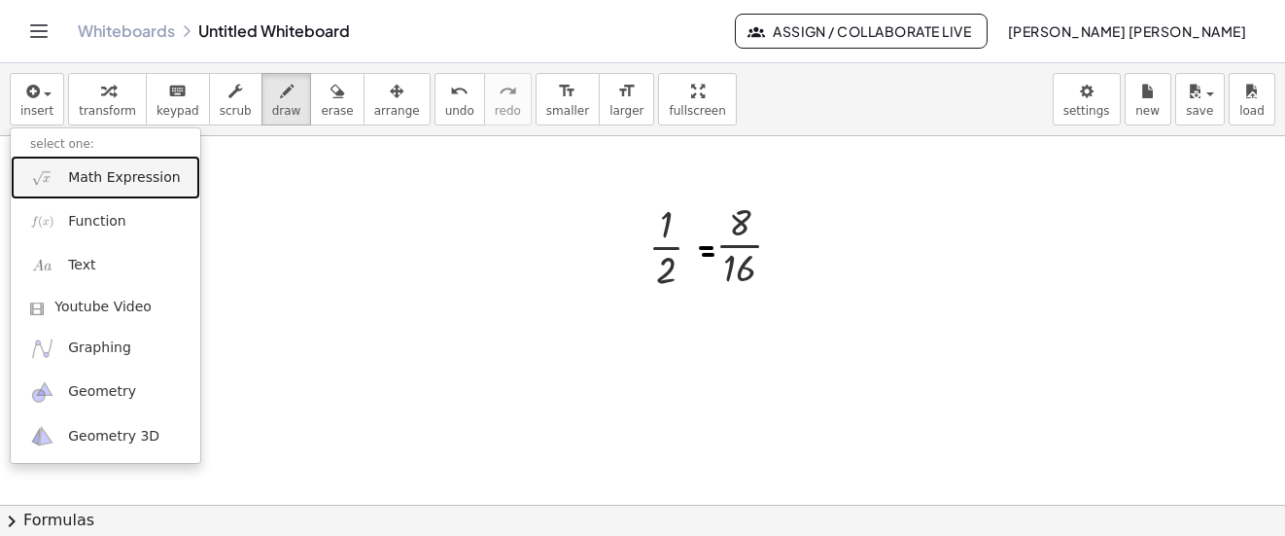
click at [92, 166] on link "Math Expression" at bounding box center [106, 178] width 190 height 44
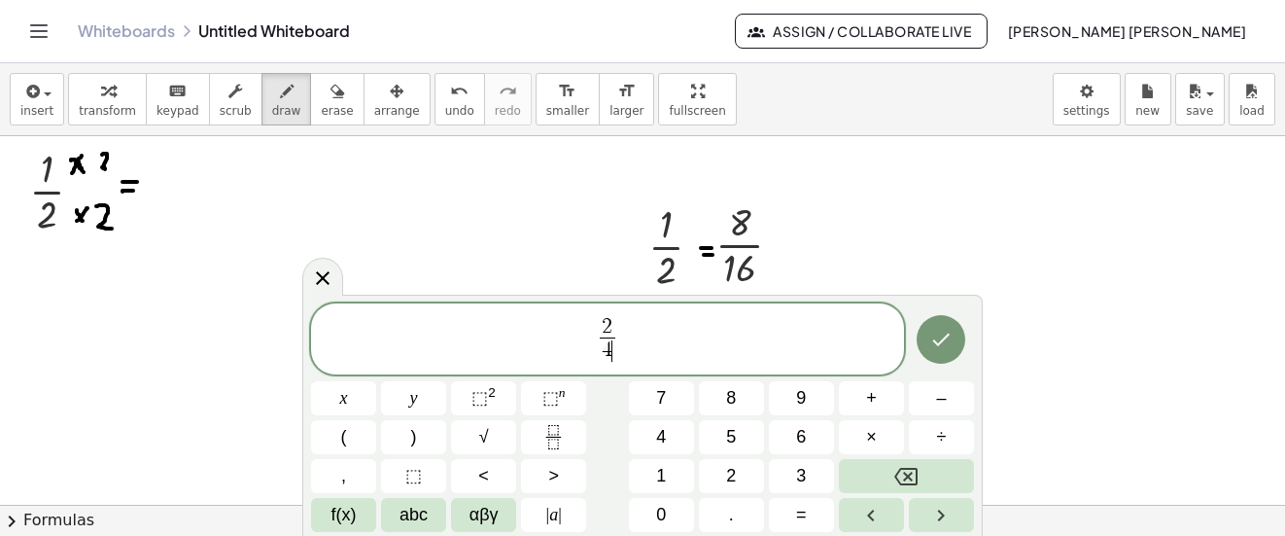
click at [376, 381] on div at bounding box center [343, 398] width 65 height 34
click at [922, 335] on button "Done" at bounding box center [941, 339] width 49 height 49
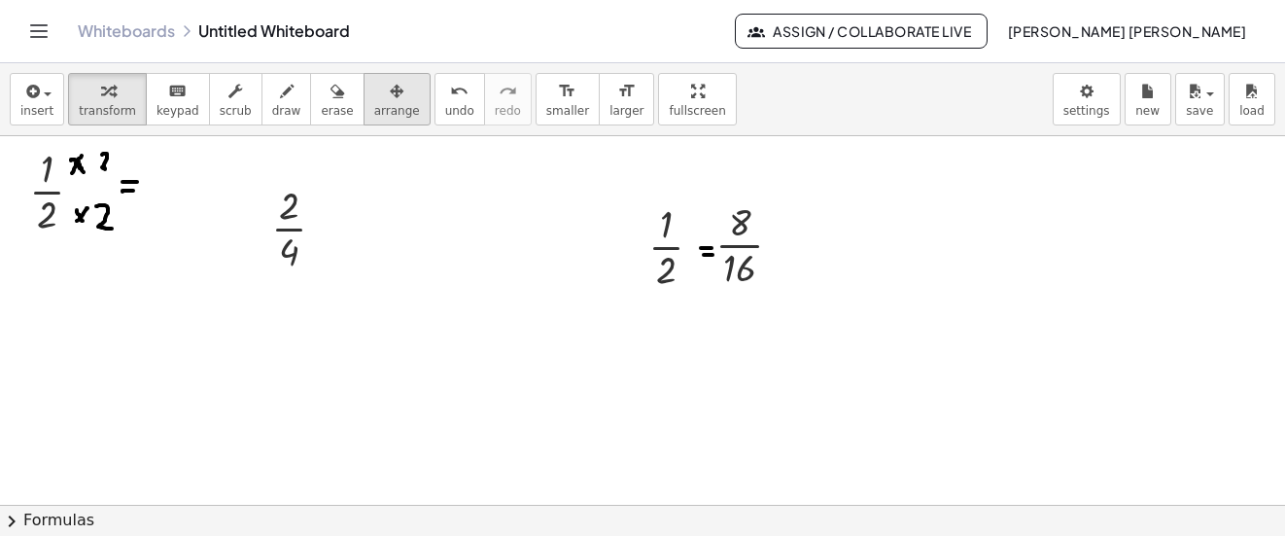
click at [375, 105] on span "arrange" at bounding box center [397, 111] width 46 height 14
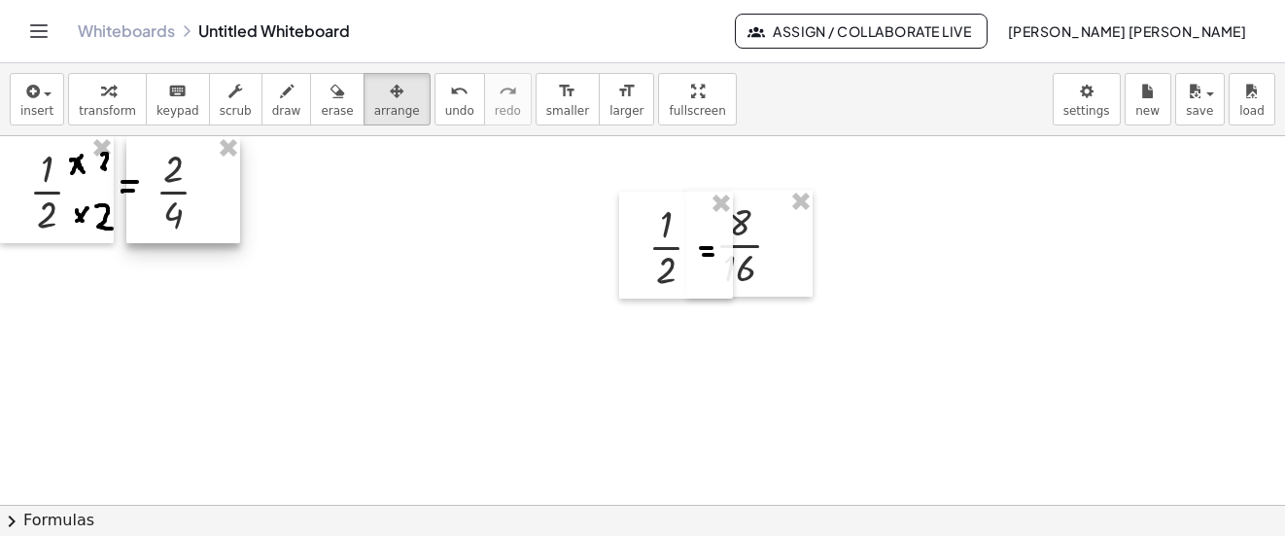
drag, startPoint x: 293, startPoint y: 193, endPoint x: 178, endPoint y: 144, distance: 125.0
click at [178, 144] on div at bounding box center [183, 189] width 114 height 107
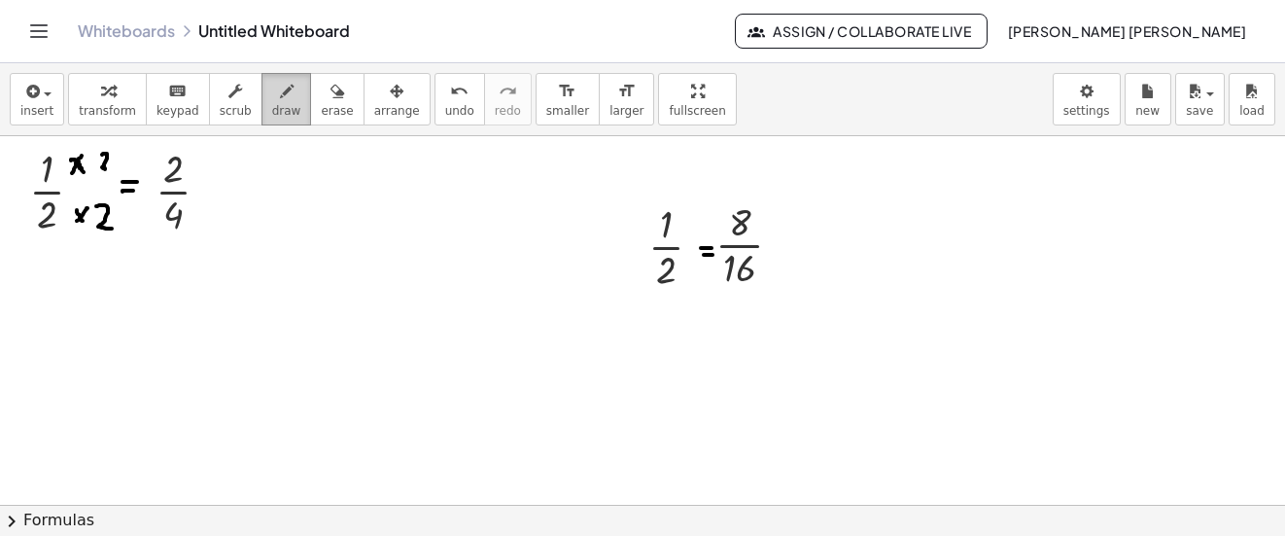
click at [272, 104] on span "draw" at bounding box center [286, 111] width 29 height 14
drag, startPoint x: 25, startPoint y: 239, endPoint x: 59, endPoint y: 230, distance: 35.1
drag, startPoint x: 149, startPoint y: 222, endPoint x: 195, endPoint y: 223, distance: 46.7
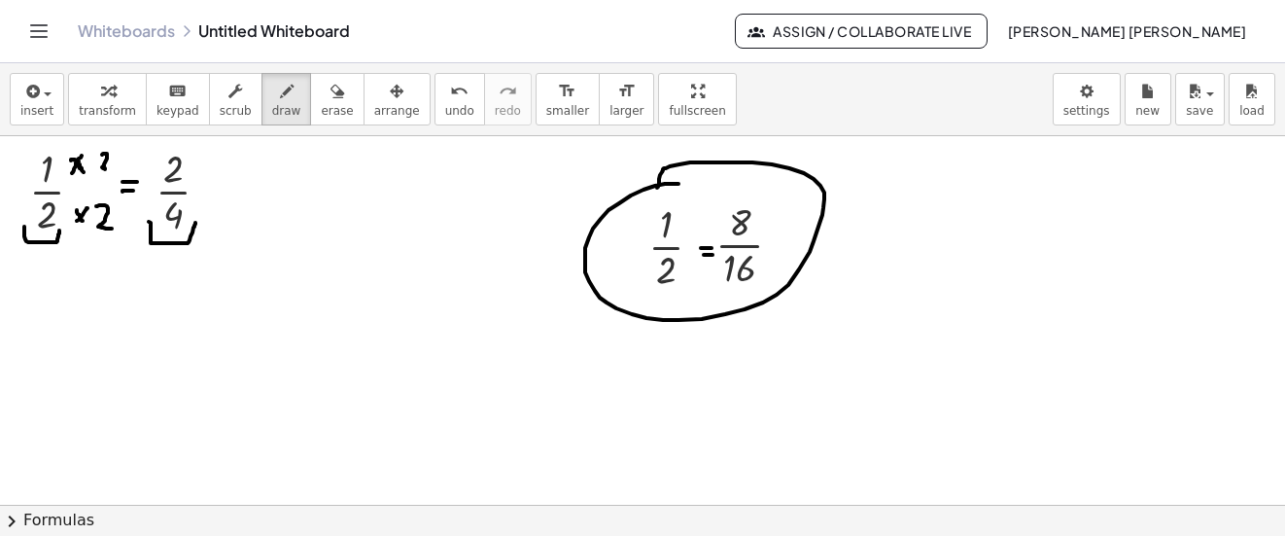
drag, startPoint x: 619, startPoint y: 203, endPoint x: 657, endPoint y: 188, distance: 41.0
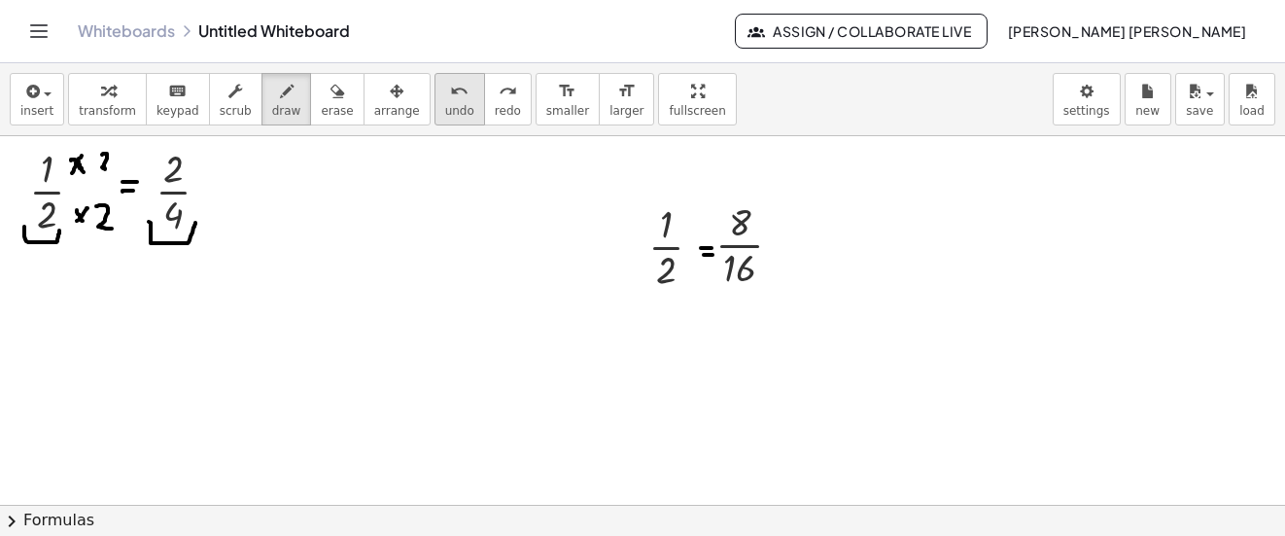
click at [437, 95] on button "undo undo" at bounding box center [460, 99] width 51 height 52
drag, startPoint x: 44, startPoint y: 244, endPoint x: 173, endPoint y: 246, distance: 129.3
drag, startPoint x: 281, startPoint y: 188, endPoint x: 267, endPoint y: 157, distance: 33.1
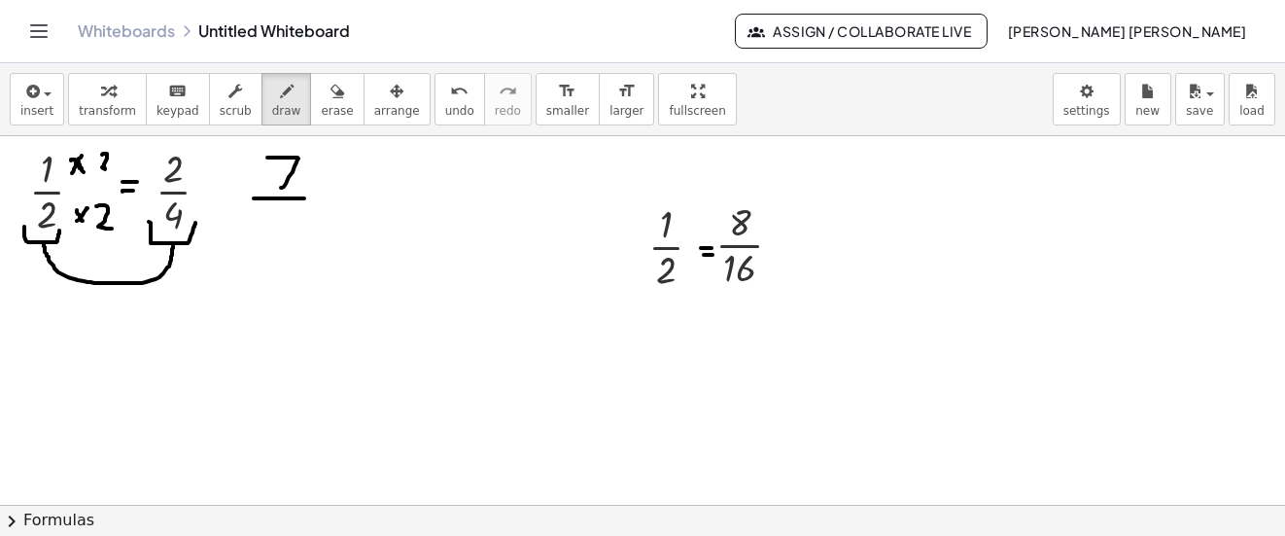
drag, startPoint x: 254, startPoint y: 198, endPoint x: 306, endPoint y: 198, distance: 52.5
drag, startPoint x: 285, startPoint y: 218, endPoint x: 285, endPoint y: 255, distance: 36.9
drag, startPoint x: 283, startPoint y: 234, endPoint x: 272, endPoint y: 216, distance: 21.3
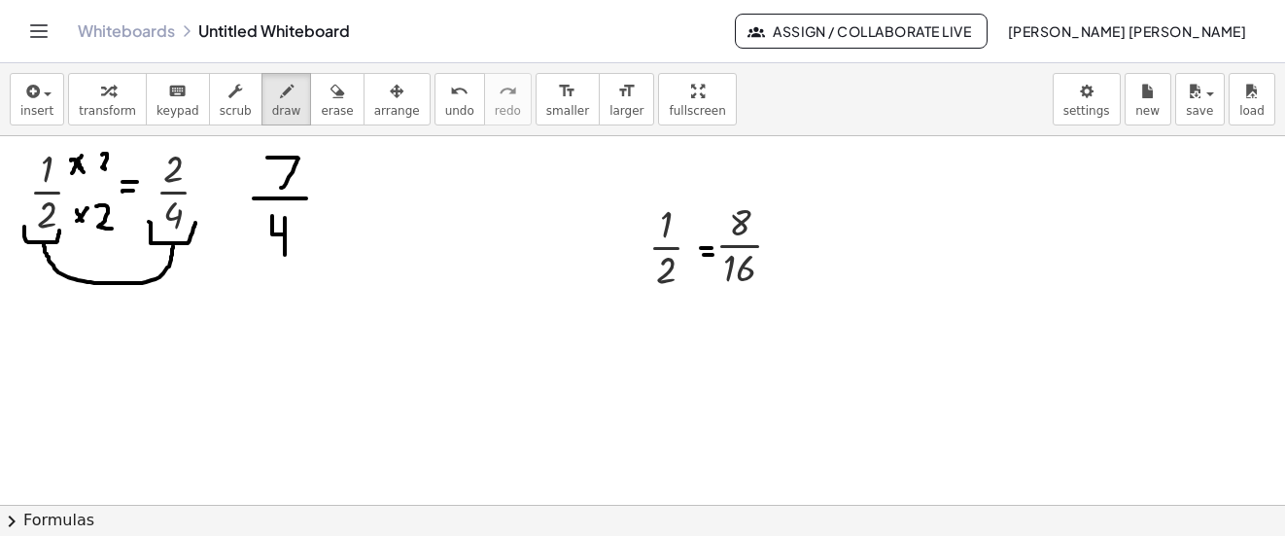
drag, startPoint x: 242, startPoint y: 238, endPoint x: 272, endPoint y: 276, distance: 48.4
drag, startPoint x: 261, startPoint y: 286, endPoint x: 180, endPoint y: 247, distance: 90.4
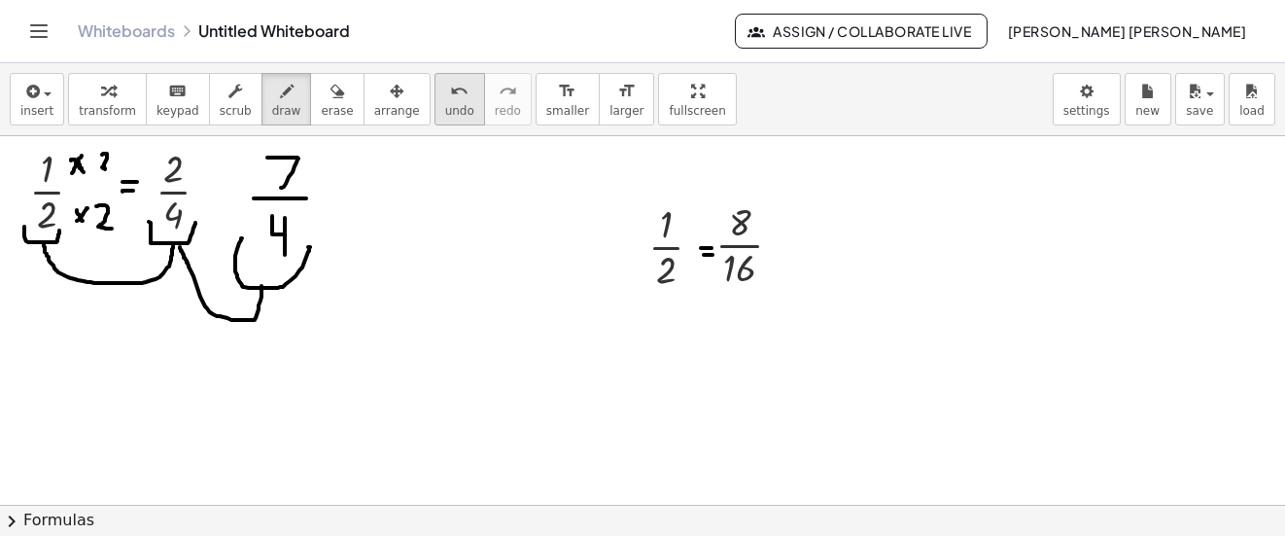
click at [445, 111] on span "undo" at bounding box center [459, 111] width 29 height 14
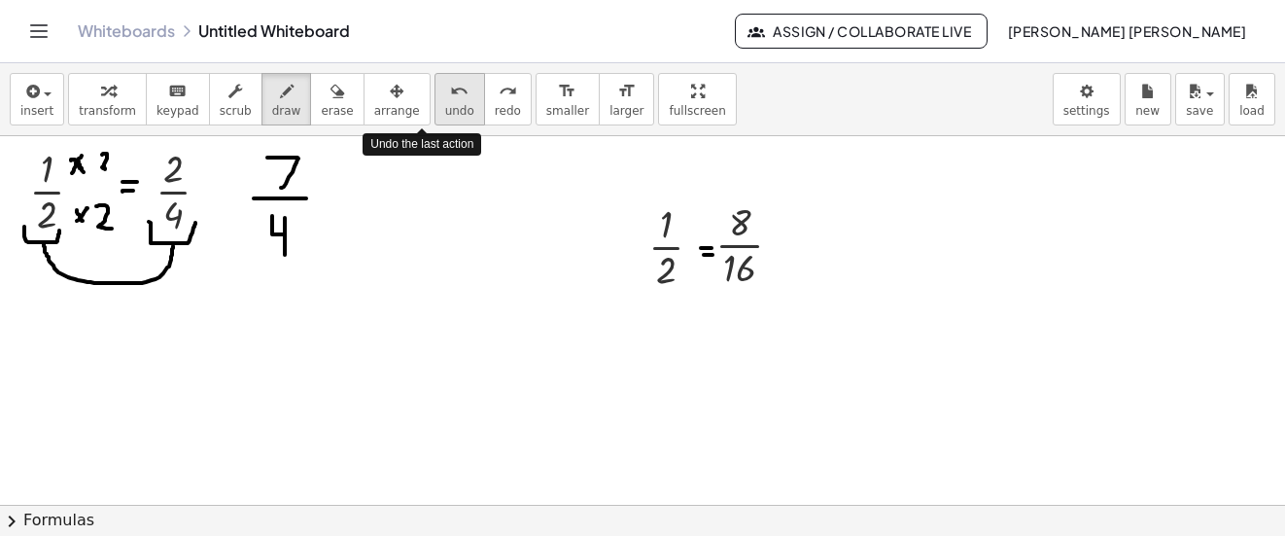
click at [445, 111] on span "undo" at bounding box center [459, 111] width 29 height 14
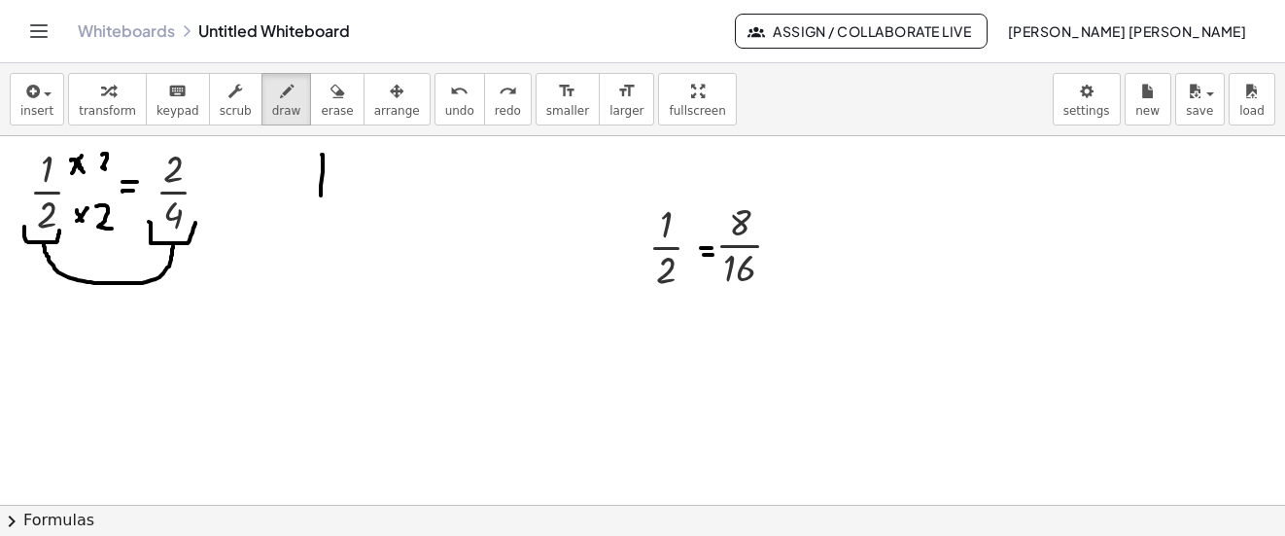
drag, startPoint x: 322, startPoint y: 155, endPoint x: 320, endPoint y: 195, distance: 40.9
click at [450, 95] on icon "undo" at bounding box center [459, 91] width 18 height 23
drag, startPoint x: 282, startPoint y: 158, endPoint x: 304, endPoint y: 196, distance: 44.0
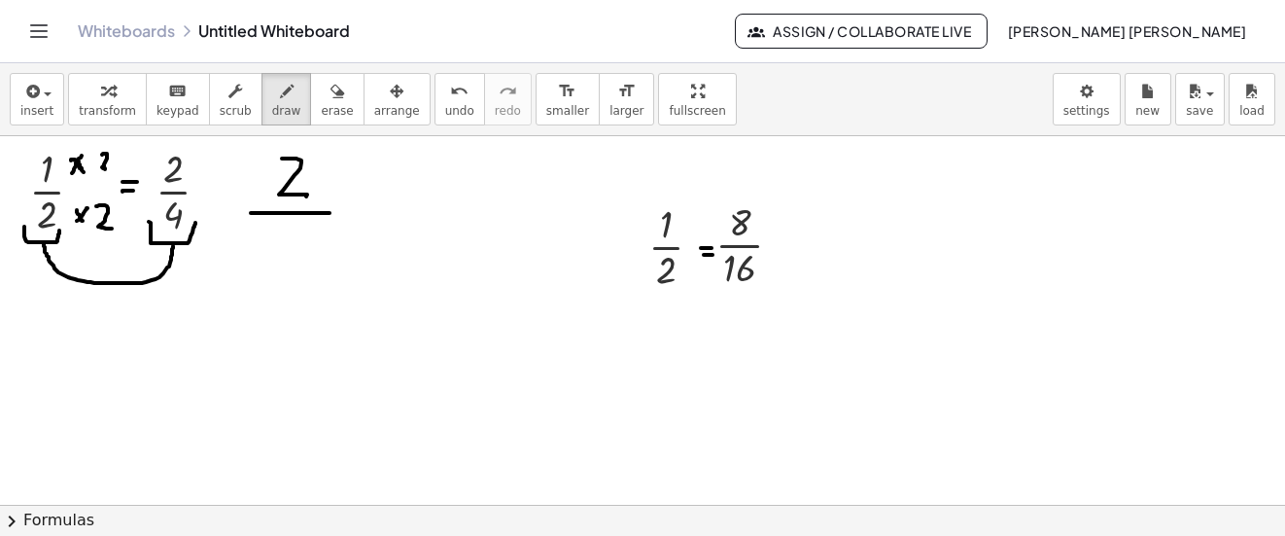
drag, startPoint x: 251, startPoint y: 213, endPoint x: 330, endPoint y: 213, distance: 78.7
drag, startPoint x: 279, startPoint y: 259, endPoint x: 266, endPoint y: 236, distance: 25.7
drag, startPoint x: 233, startPoint y: 257, endPoint x: 335, endPoint y: 246, distance: 102.6
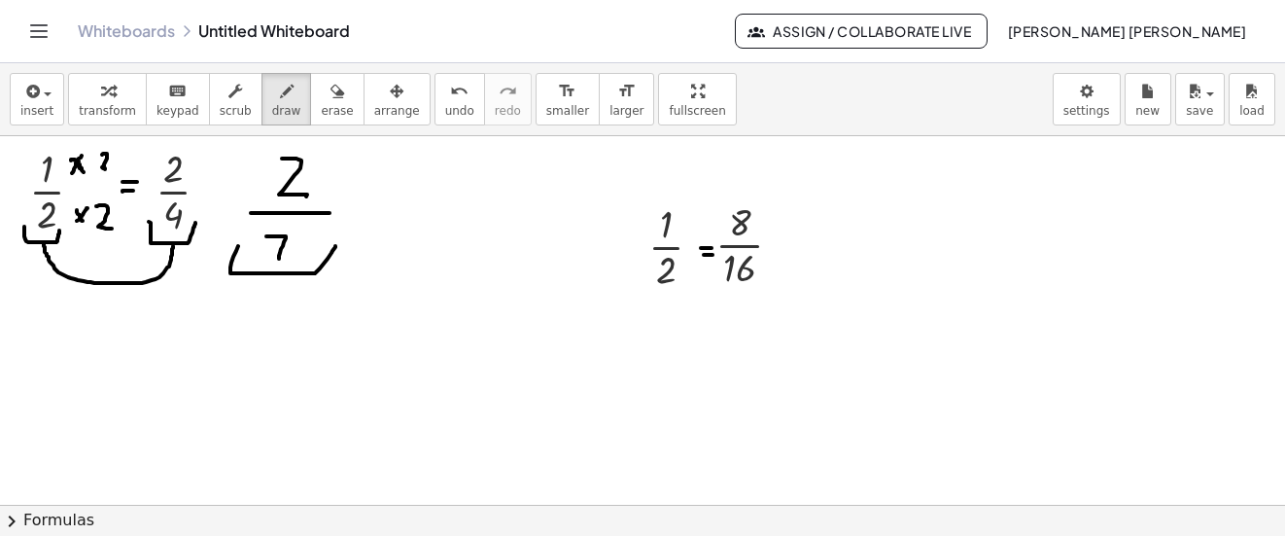
drag, startPoint x: 283, startPoint y: 275, endPoint x: 173, endPoint y: 252, distance: 112.3
click at [445, 106] on span "undo" at bounding box center [459, 111] width 29 height 14
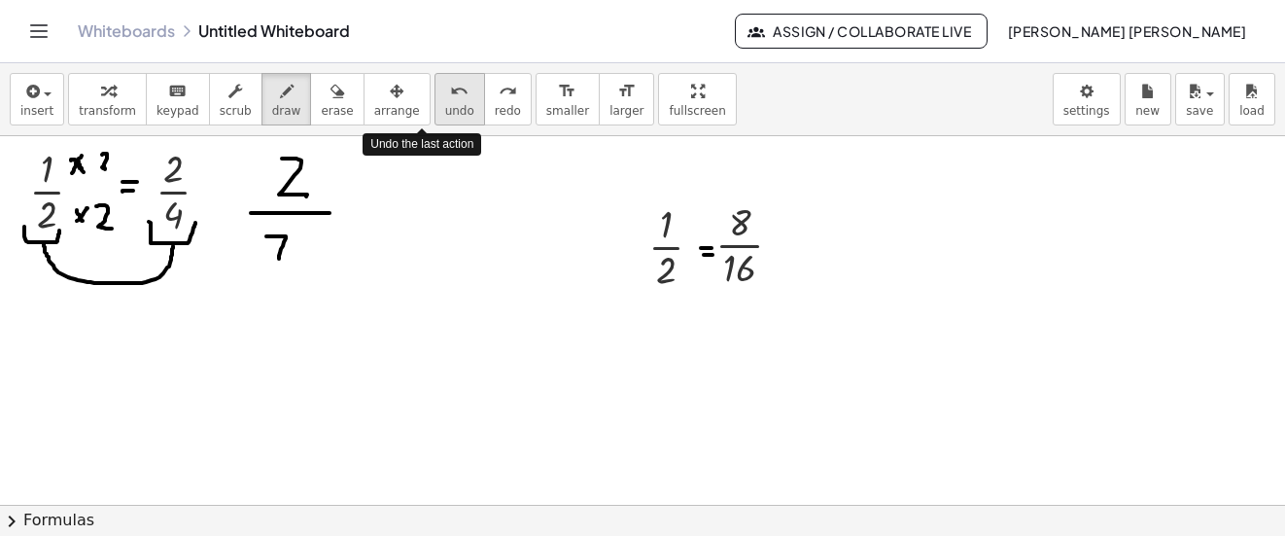
click at [450, 87] on icon "undo" at bounding box center [459, 91] width 18 height 23
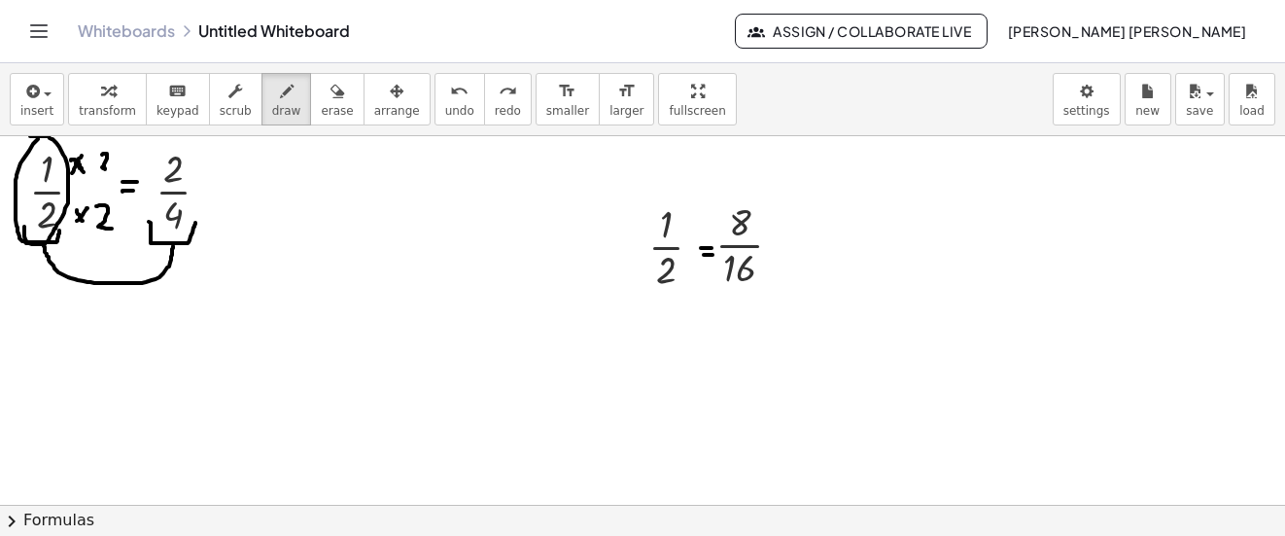
click at [450, 92] on icon "undo" at bounding box center [459, 91] width 18 height 23
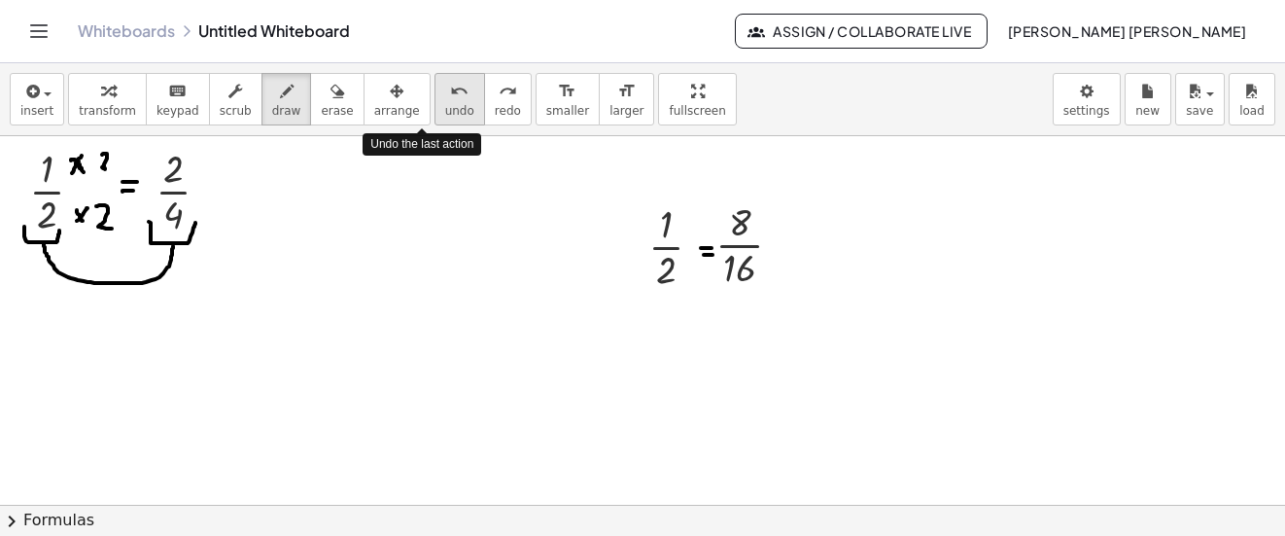
click at [450, 92] on icon "undo" at bounding box center [459, 91] width 18 height 23
click at [445, 87] on div "undo" at bounding box center [459, 90] width 29 height 23
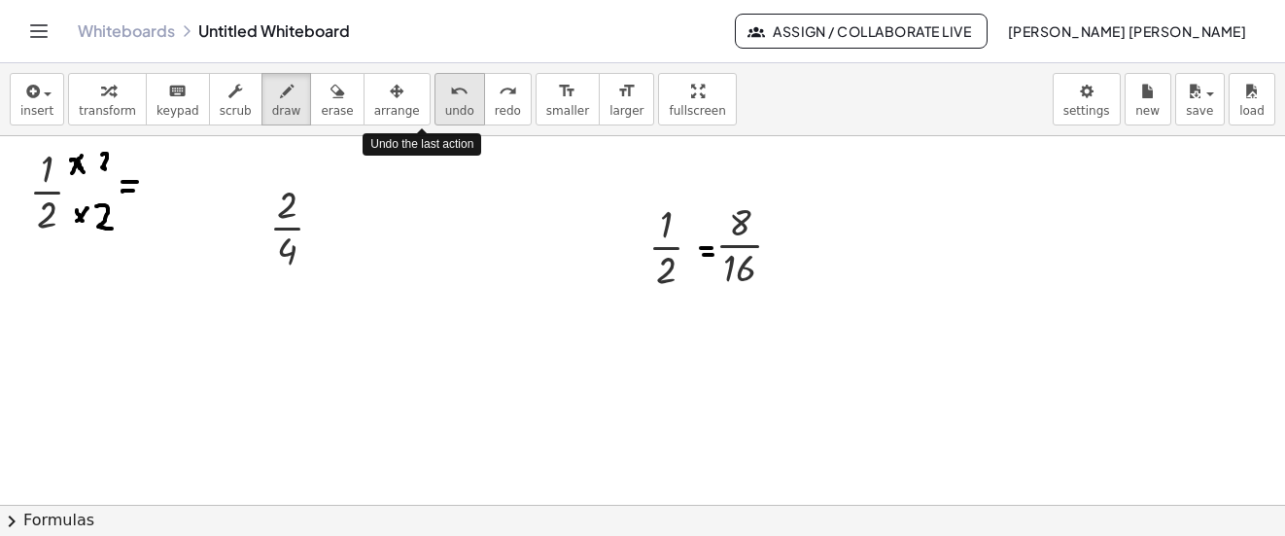
click at [445, 87] on div "undo" at bounding box center [459, 90] width 29 height 23
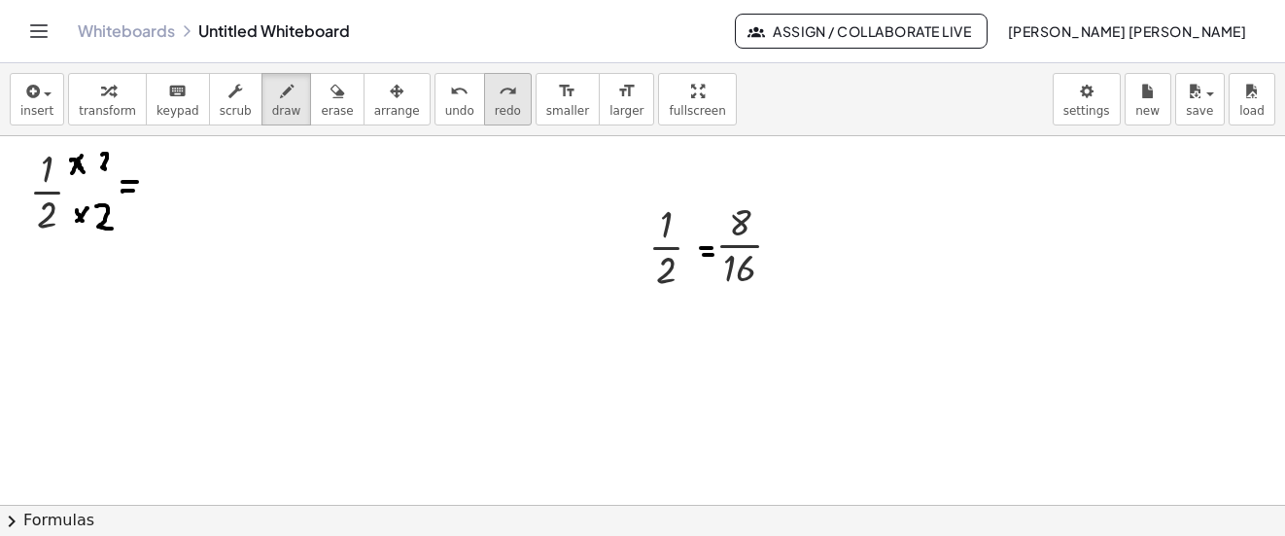
click at [491, 86] on button "redo redo" at bounding box center [508, 99] width 48 height 52
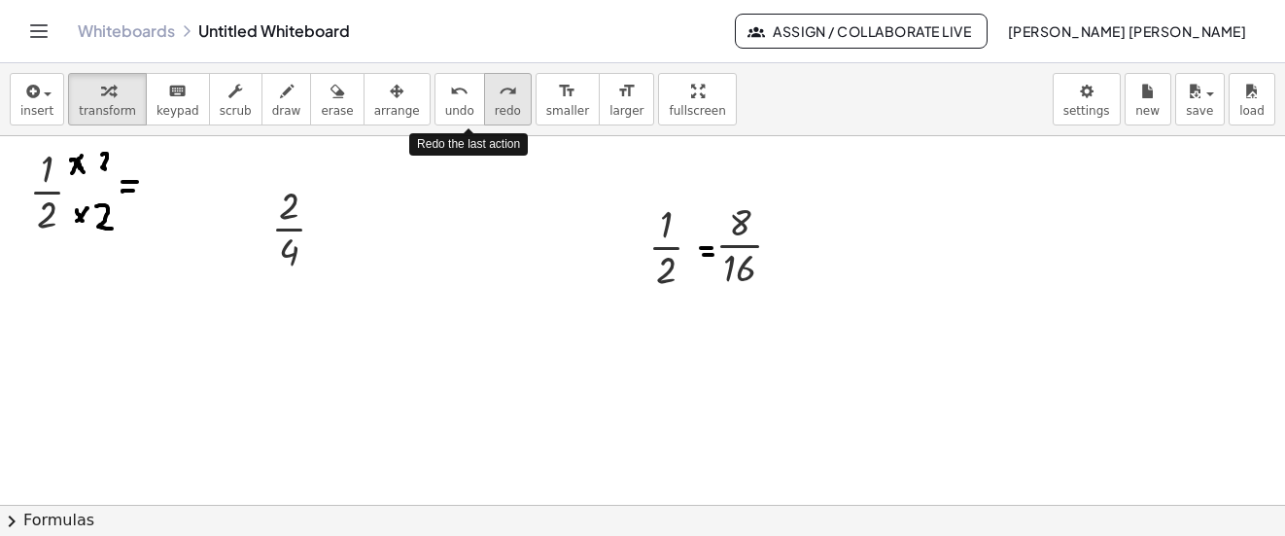
click at [491, 86] on button "redo redo" at bounding box center [508, 99] width 48 height 52
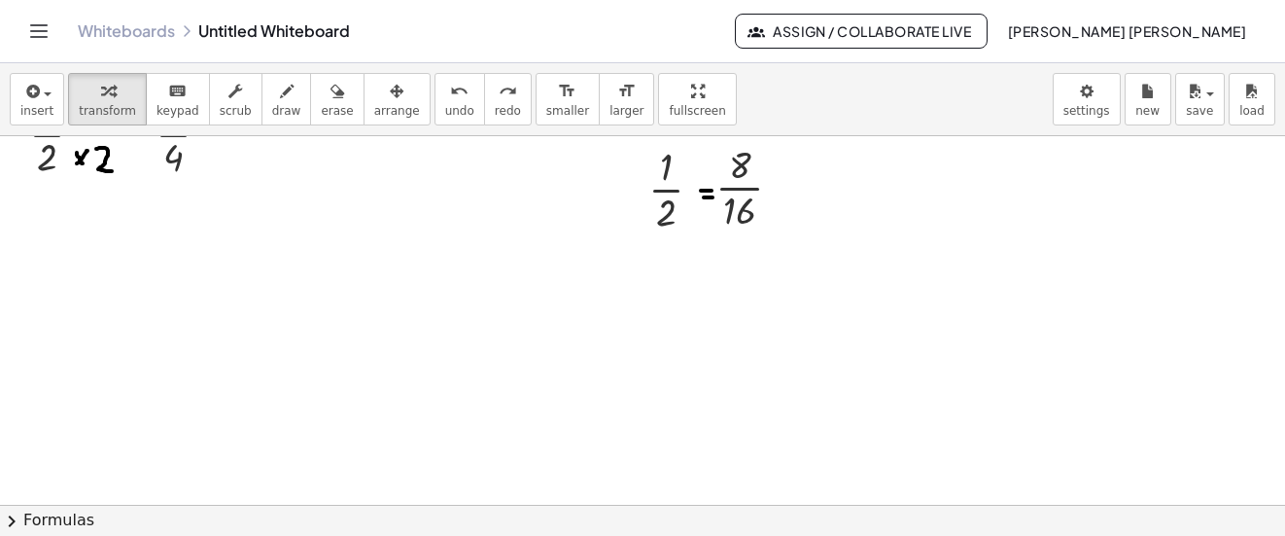
scroll to position [97, 0]
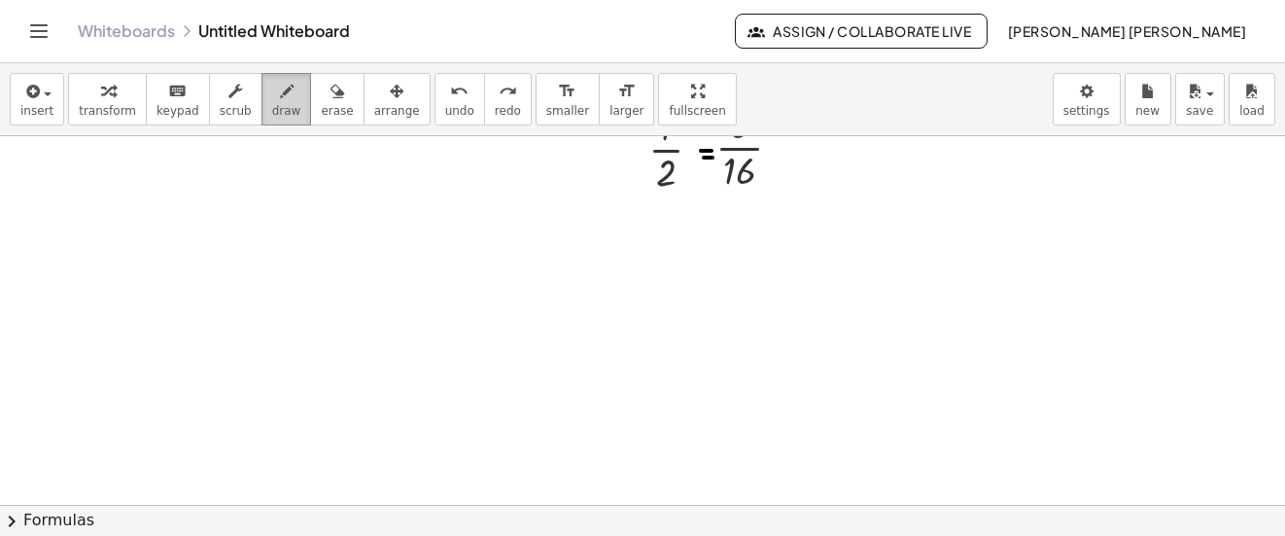
click at [280, 101] on icon "button" at bounding box center [287, 91] width 14 height 23
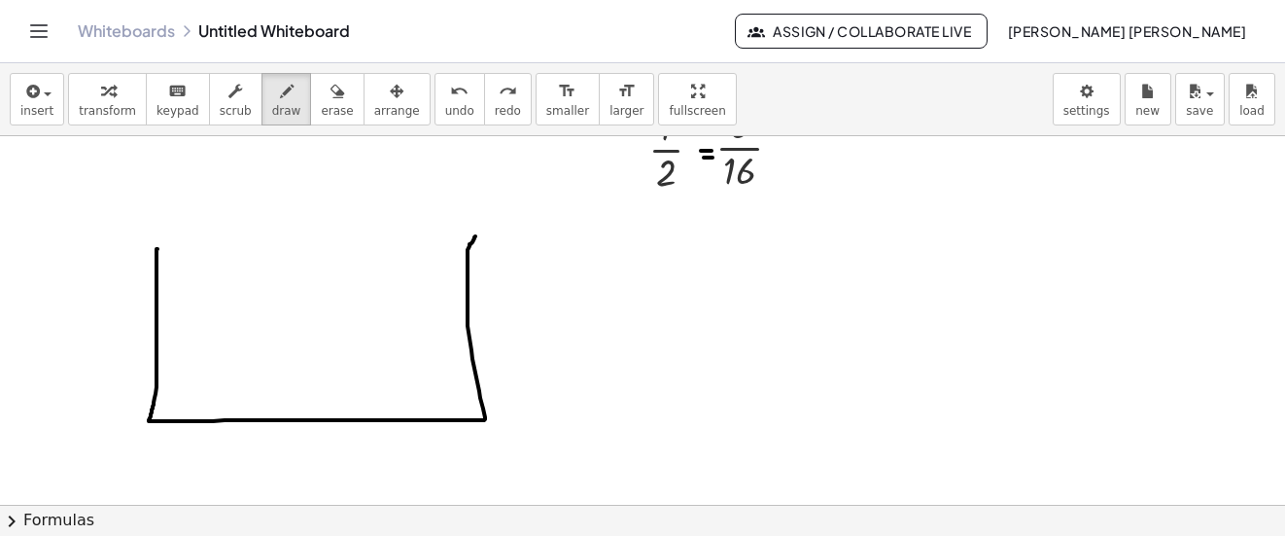
drag, startPoint x: 157, startPoint y: 249, endPoint x: 475, endPoint y: 236, distance: 318.1
click at [475, 236] on div at bounding box center [642, 470] width 1285 height 863
drag, startPoint x: 156, startPoint y: 250, endPoint x: 471, endPoint y: 244, distance: 316.0
click at [471, 244] on div at bounding box center [642, 470] width 1285 height 863
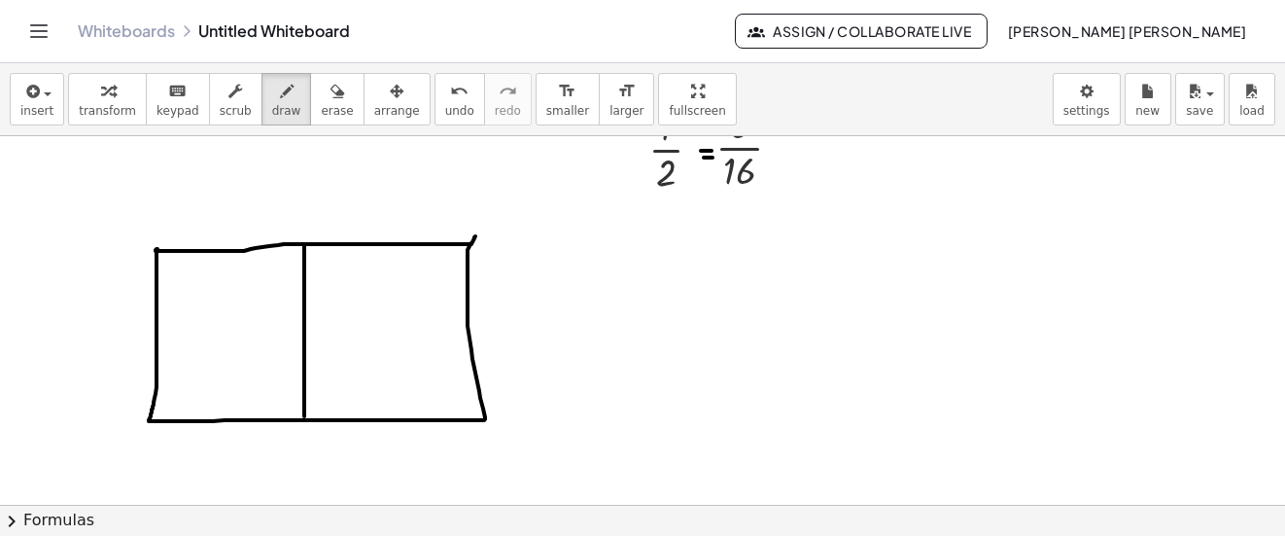
drag, startPoint x: 304, startPoint y: 245, endPoint x: 305, endPoint y: 417, distance: 172.1
click at [305, 417] on div at bounding box center [642, 470] width 1285 height 863
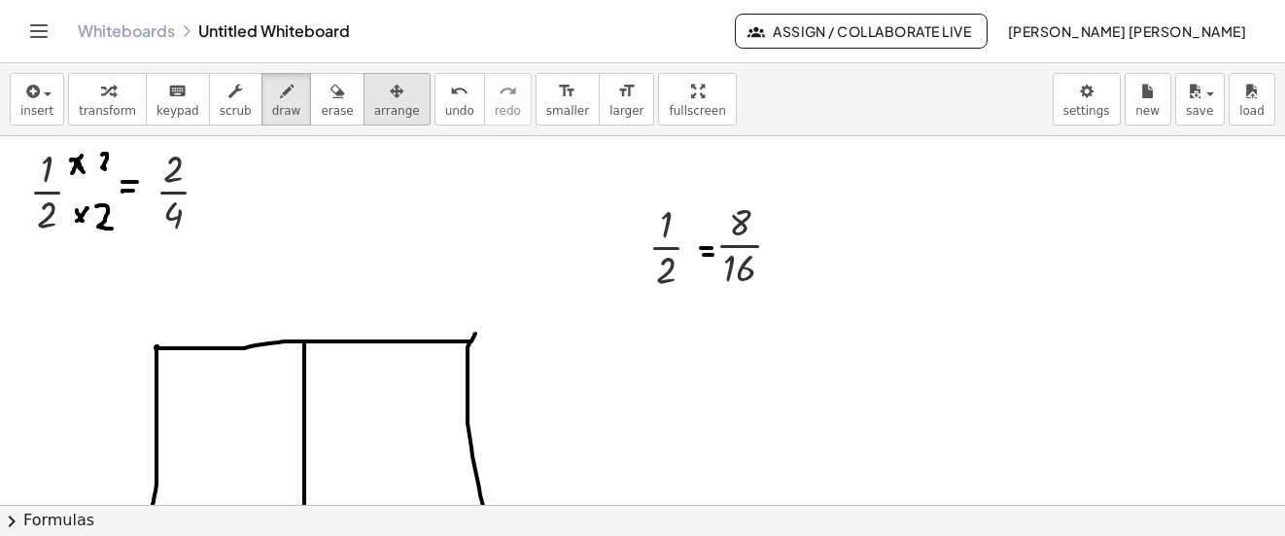
click at [374, 87] on div "button" at bounding box center [397, 90] width 46 height 23
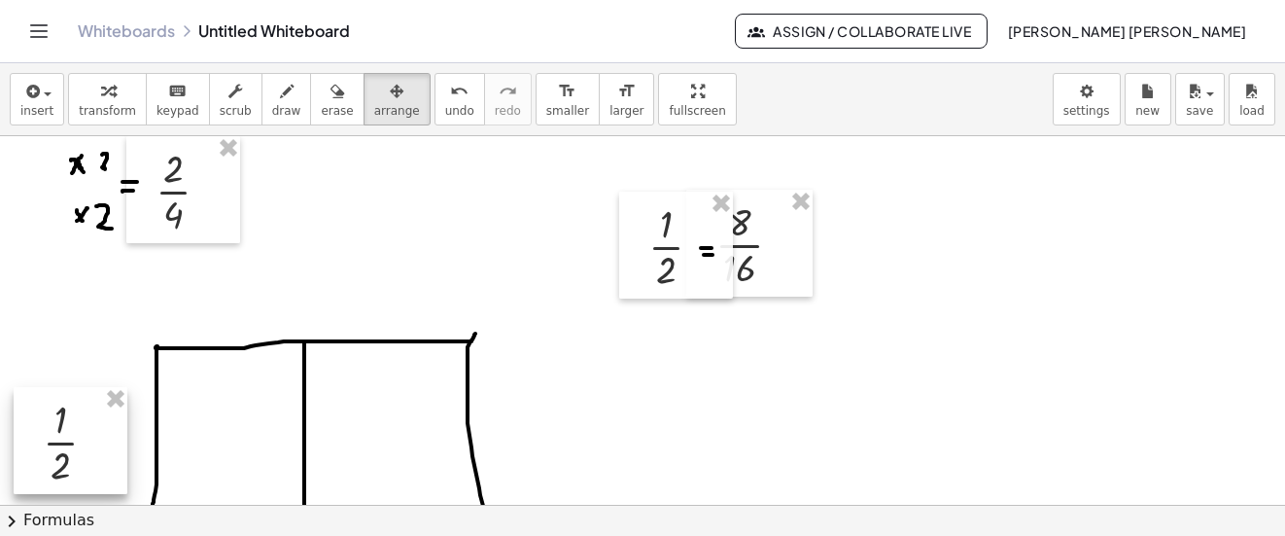
drag, startPoint x: 77, startPoint y: 289, endPoint x: 70, endPoint y: 454, distance: 165.4
click at [70, 454] on div at bounding box center [71, 440] width 114 height 107
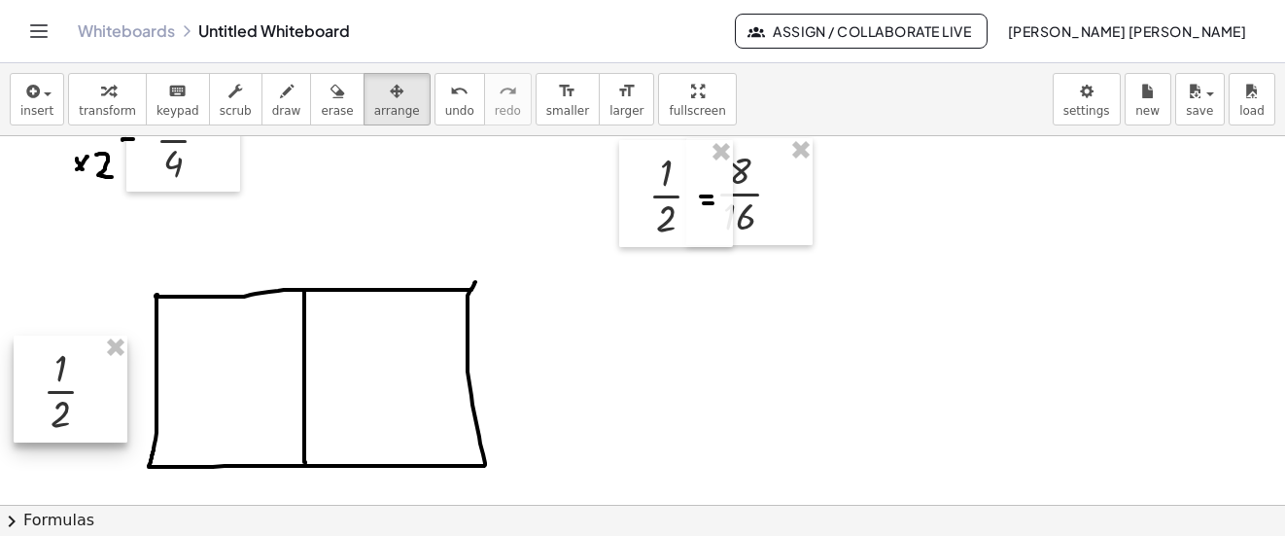
scroll to position [194, 0]
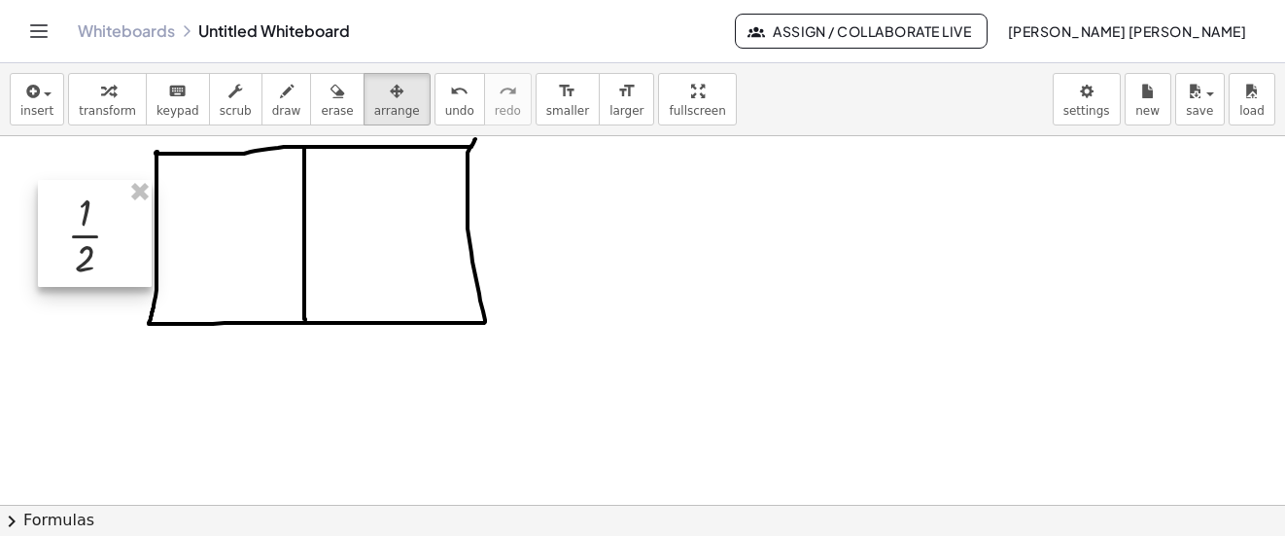
drag, startPoint x: 73, startPoint y: 260, endPoint x: 97, endPoint y: 247, distance: 27.4
click at [97, 247] on div at bounding box center [95, 233] width 114 height 107
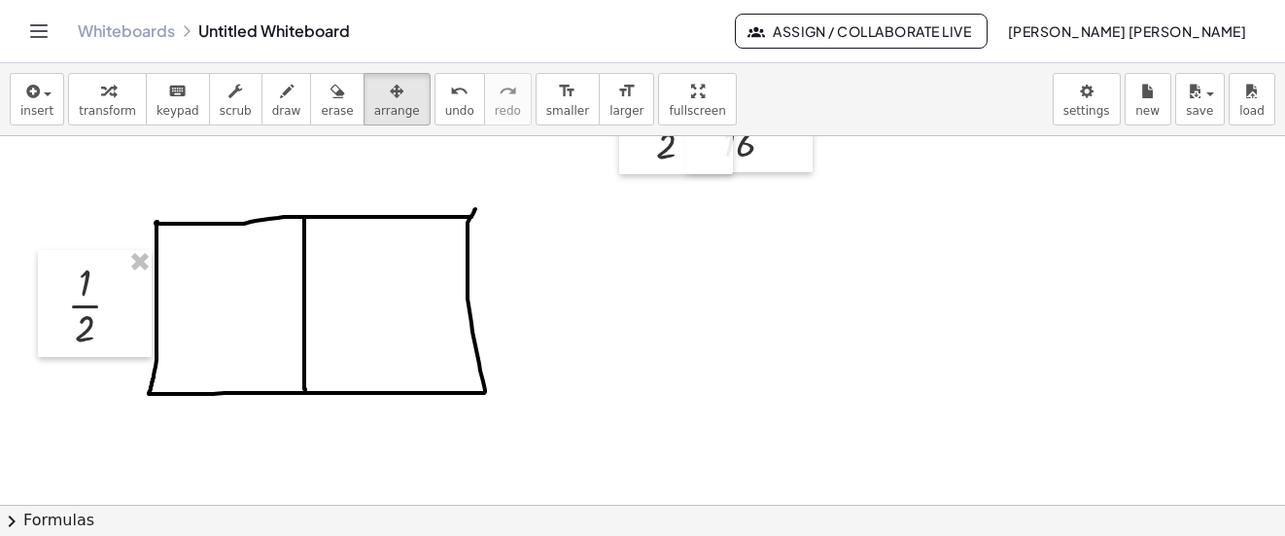
scroll to position [97, 0]
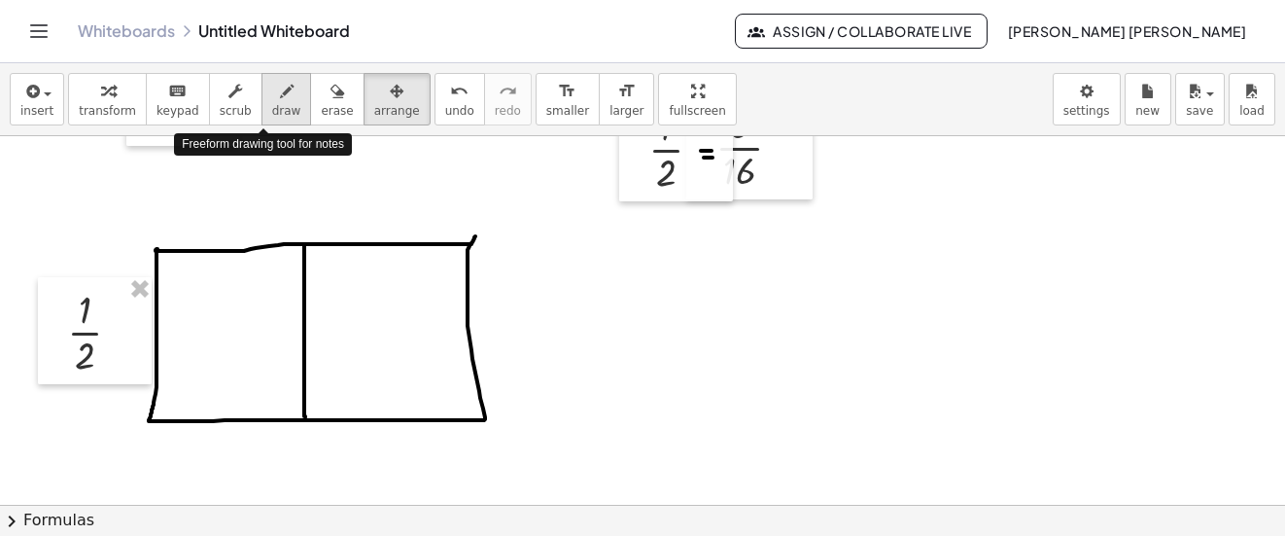
click at [280, 98] on icon "button" at bounding box center [287, 91] width 14 height 23
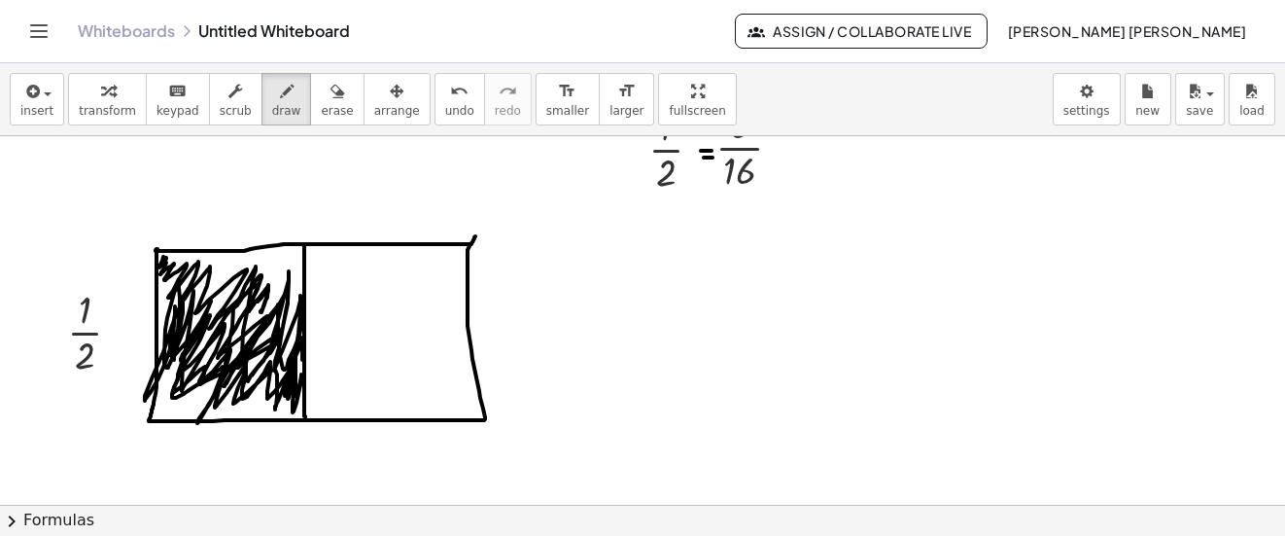
drag, startPoint x: 163, startPoint y: 257, endPoint x: 256, endPoint y: 291, distance: 98.4
click at [256, 291] on div at bounding box center [642, 470] width 1285 height 863
click at [57, 111] on button "insert" at bounding box center [37, 99] width 54 height 52
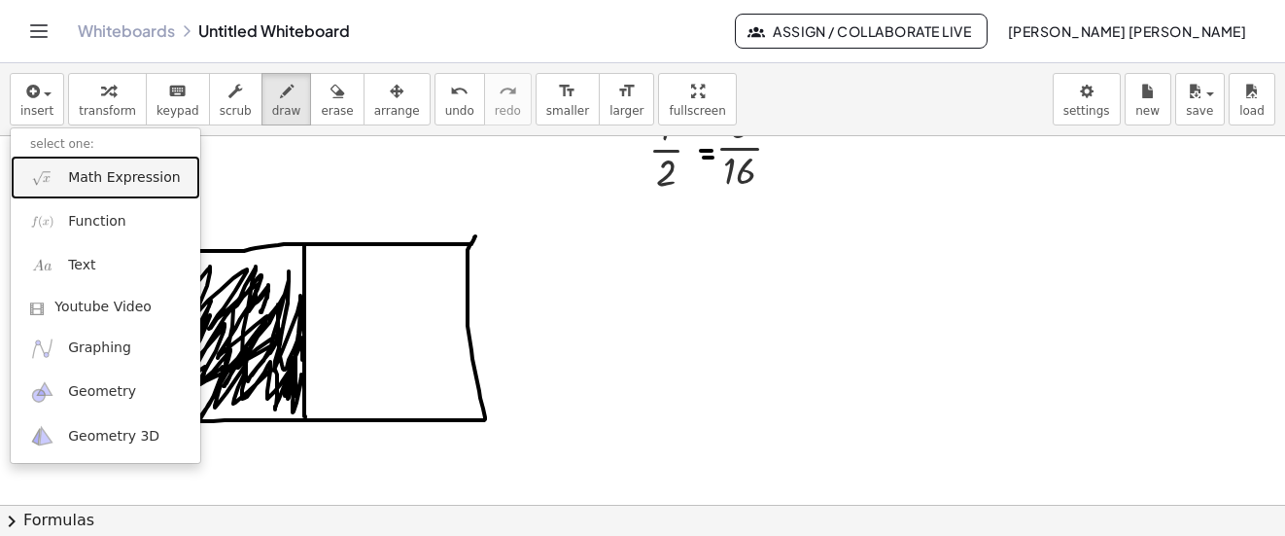
click at [107, 166] on link "Math Expression" at bounding box center [106, 178] width 190 height 44
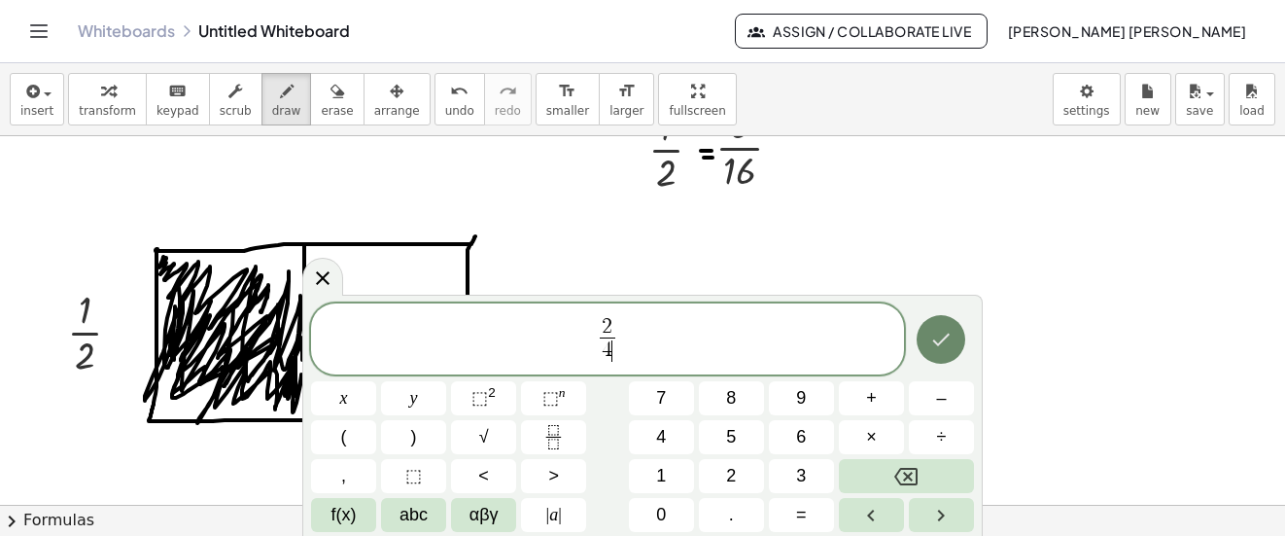
click at [958, 332] on button "Done" at bounding box center [941, 339] width 49 height 49
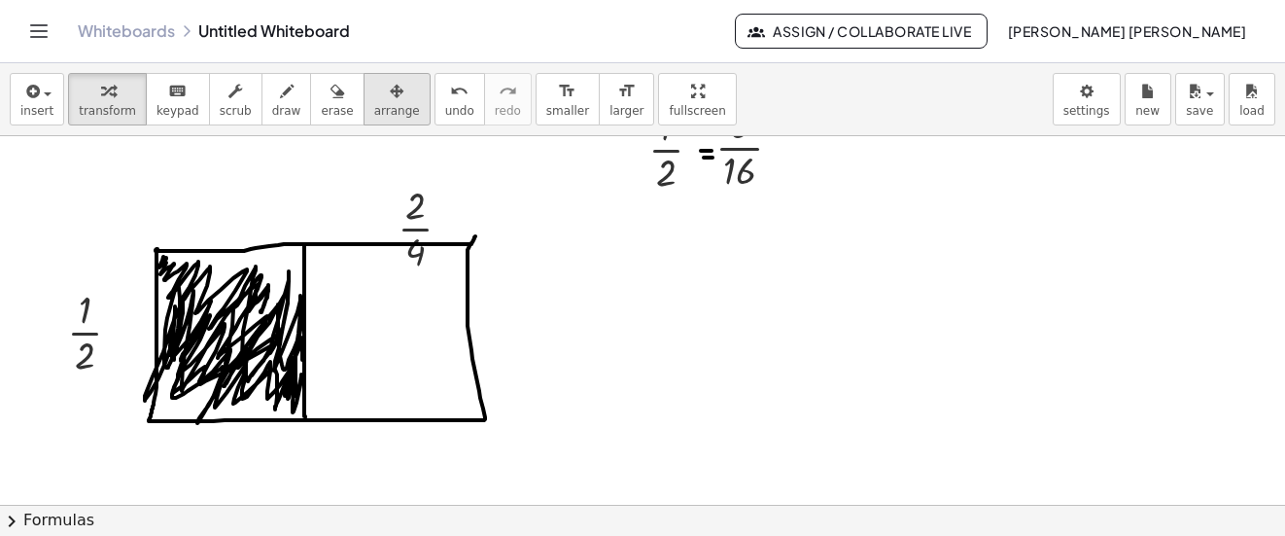
click at [390, 95] on icon "button" at bounding box center [397, 91] width 14 height 23
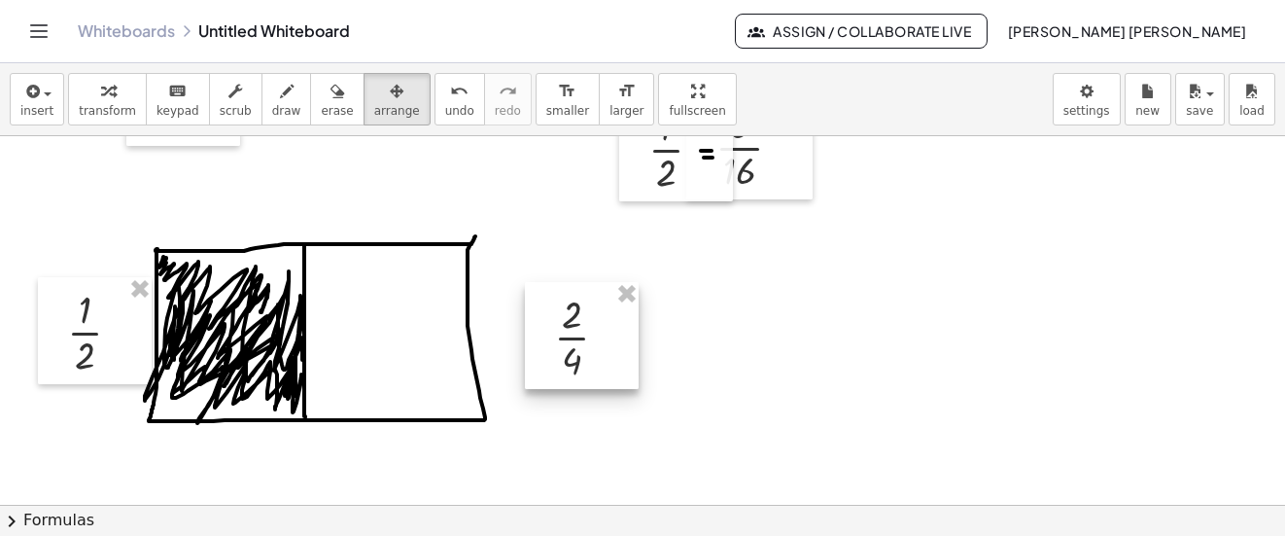
drag, startPoint x: 419, startPoint y: 232, endPoint x: 575, endPoint y: 341, distance: 190.6
click at [575, 341] on div at bounding box center [582, 335] width 114 height 107
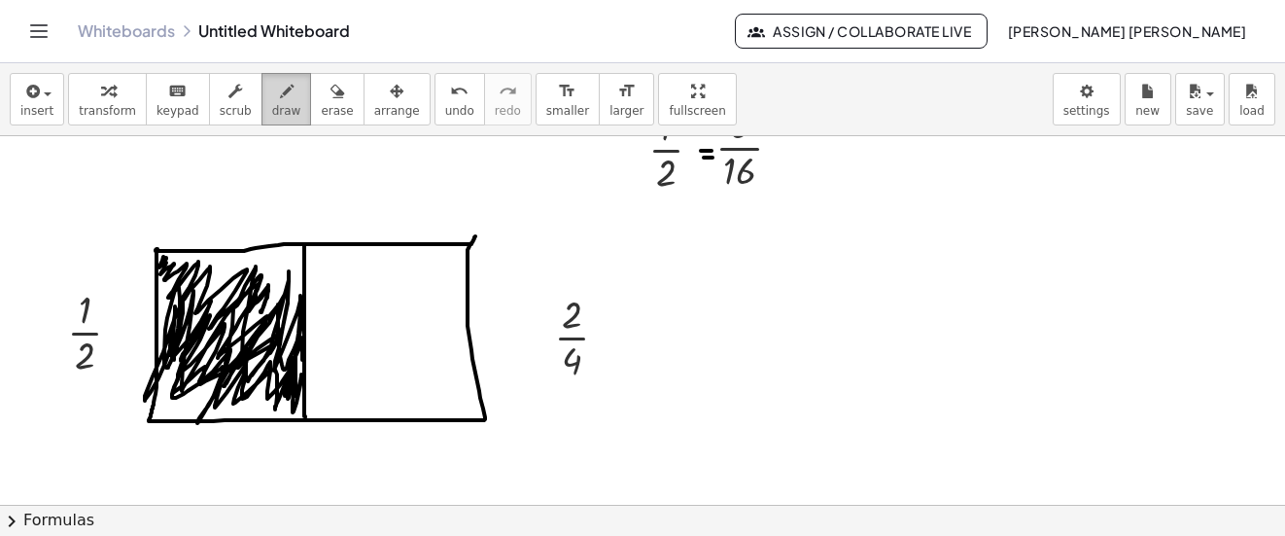
click at [280, 90] on icon "button" at bounding box center [287, 91] width 14 height 23
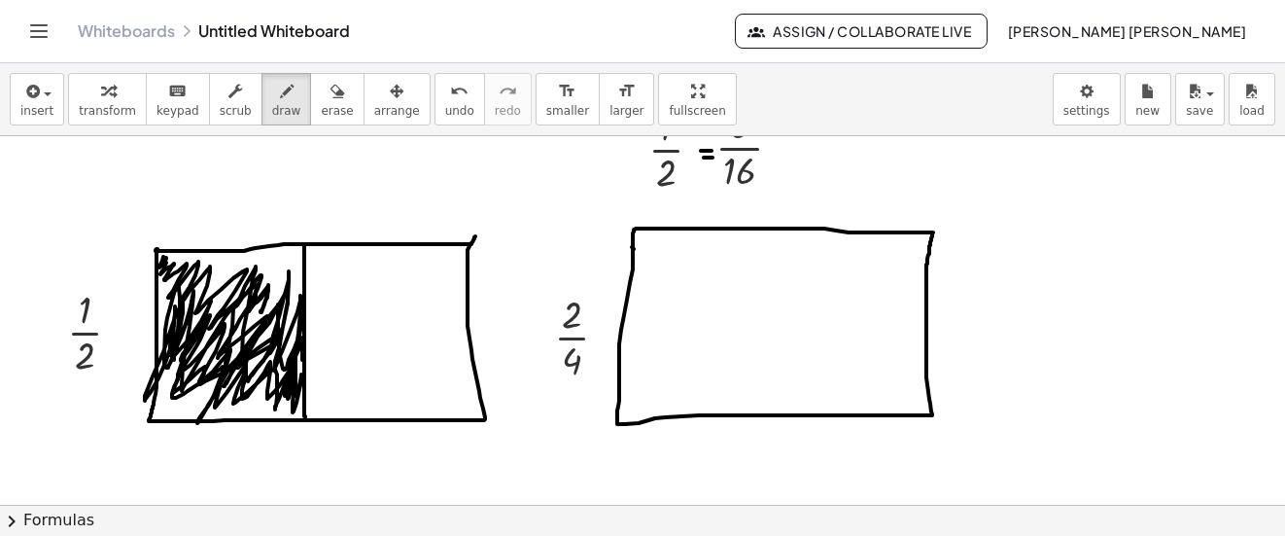
click at [634, 249] on div at bounding box center [642, 470] width 1285 height 863
drag, startPoint x: 703, startPoint y: 226, endPoint x: 709, endPoint y: 409, distance: 182.8
click at [709, 409] on div at bounding box center [642, 470] width 1285 height 863
drag, startPoint x: 777, startPoint y: 230, endPoint x: 797, endPoint y: 407, distance: 178.1
click at [797, 407] on div at bounding box center [642, 470] width 1285 height 863
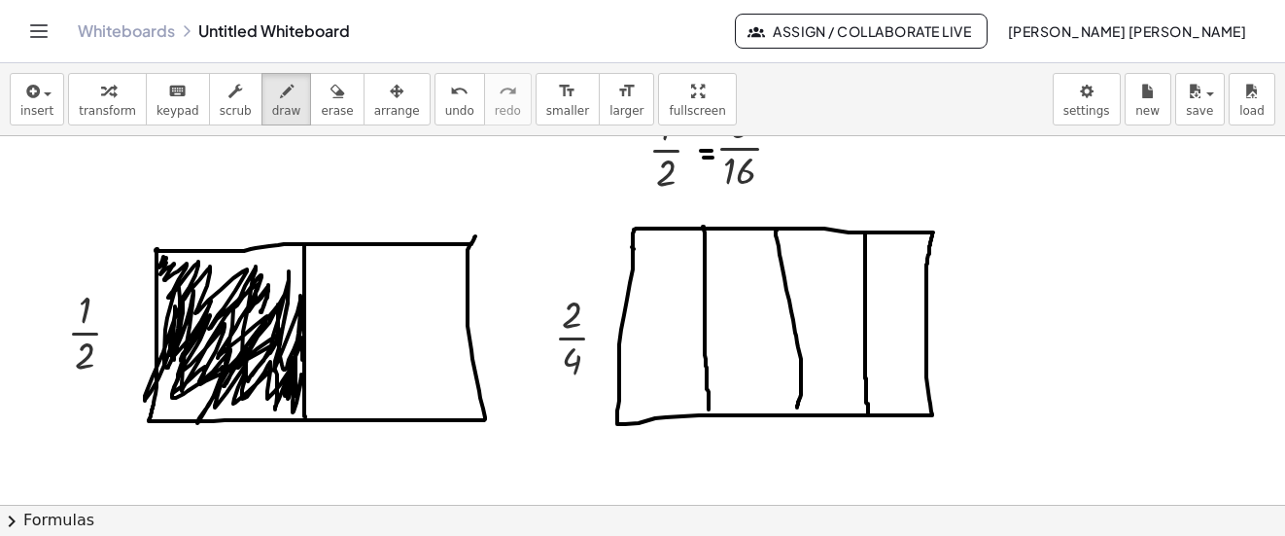
drag, startPoint x: 865, startPoint y: 233, endPoint x: 868, endPoint y: 415, distance: 181.8
click at [868, 415] on div at bounding box center [642, 470] width 1285 height 863
click at [797, 414] on div at bounding box center [642, 470] width 1285 height 863
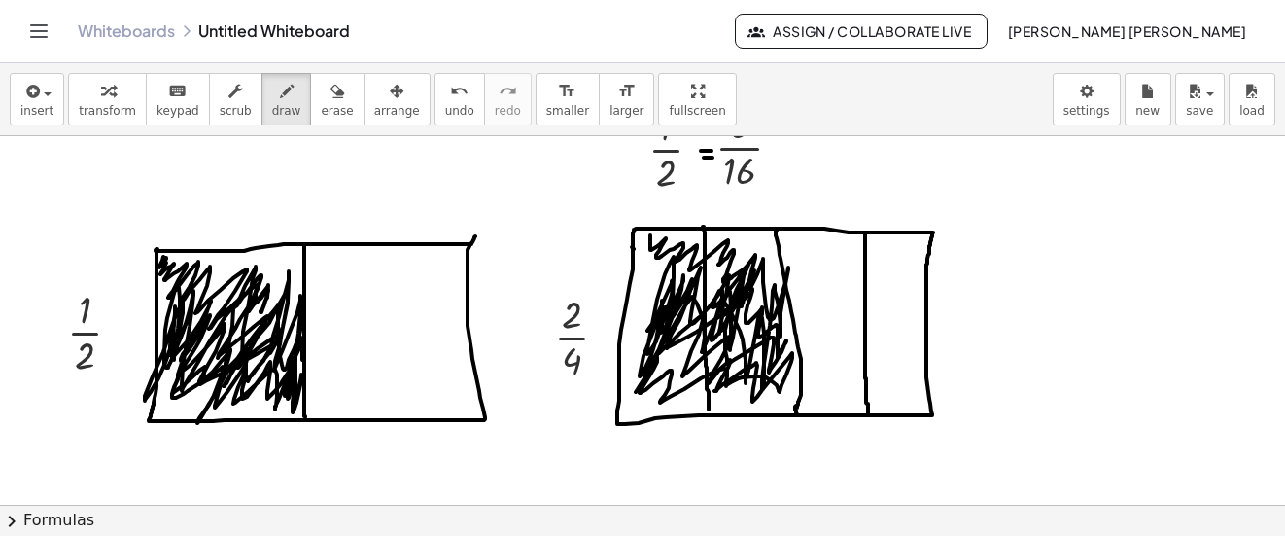
drag, startPoint x: 650, startPoint y: 235, endPoint x: 662, endPoint y: 302, distance: 68.1
click at [662, 302] on div at bounding box center [642, 470] width 1285 height 863
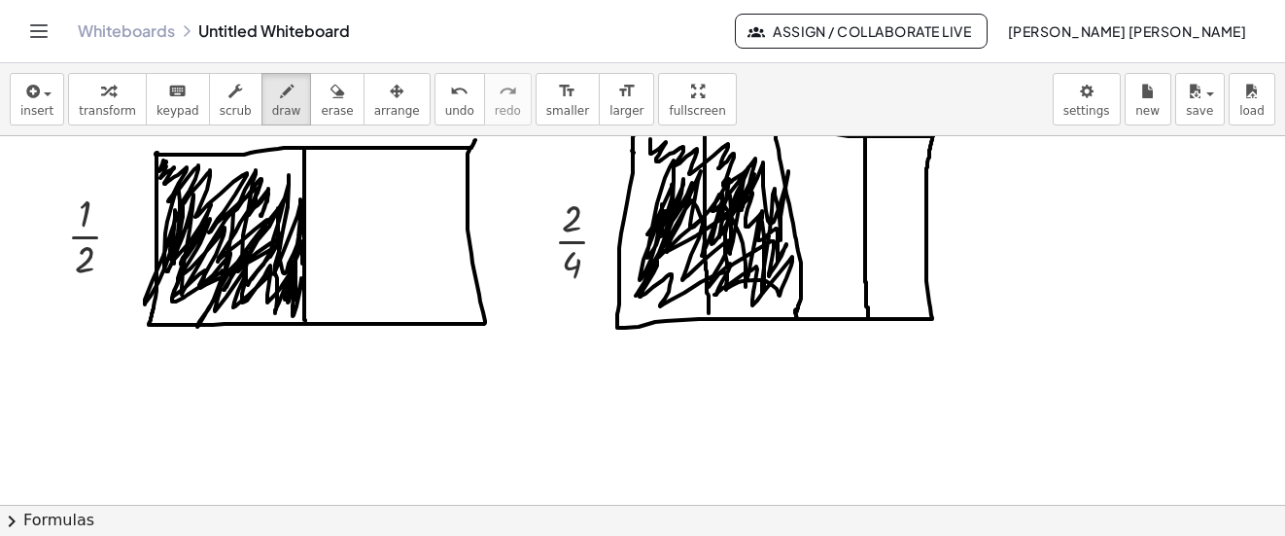
scroll to position [194, 0]
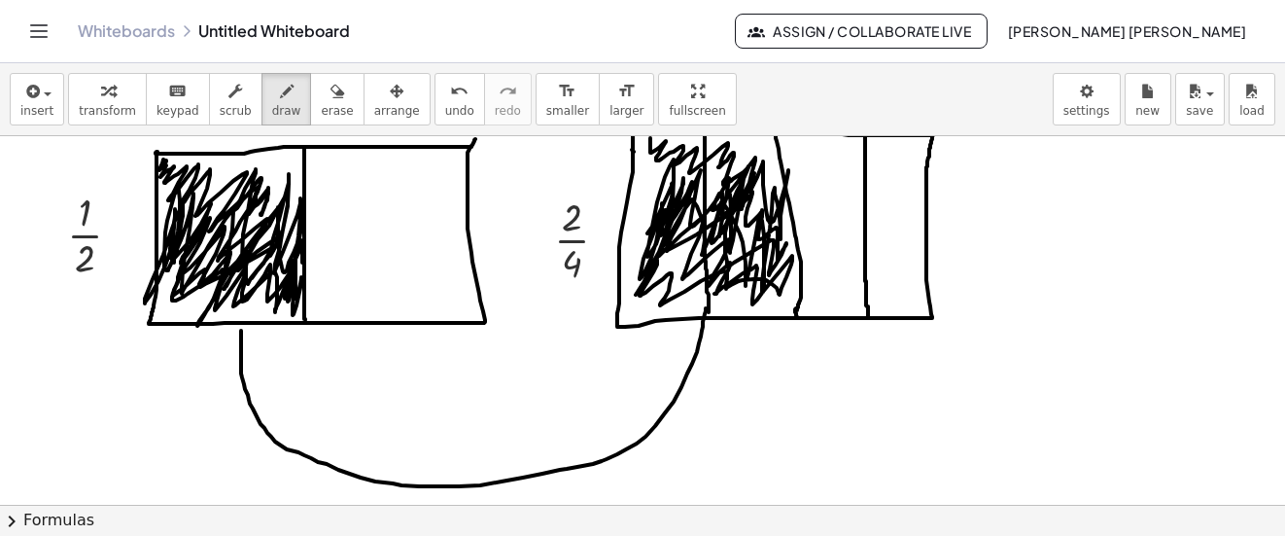
drag, startPoint x: 241, startPoint y: 330, endPoint x: 706, endPoint y: 308, distance: 465.2
click at [706, 308] on div at bounding box center [642, 373] width 1285 height 863
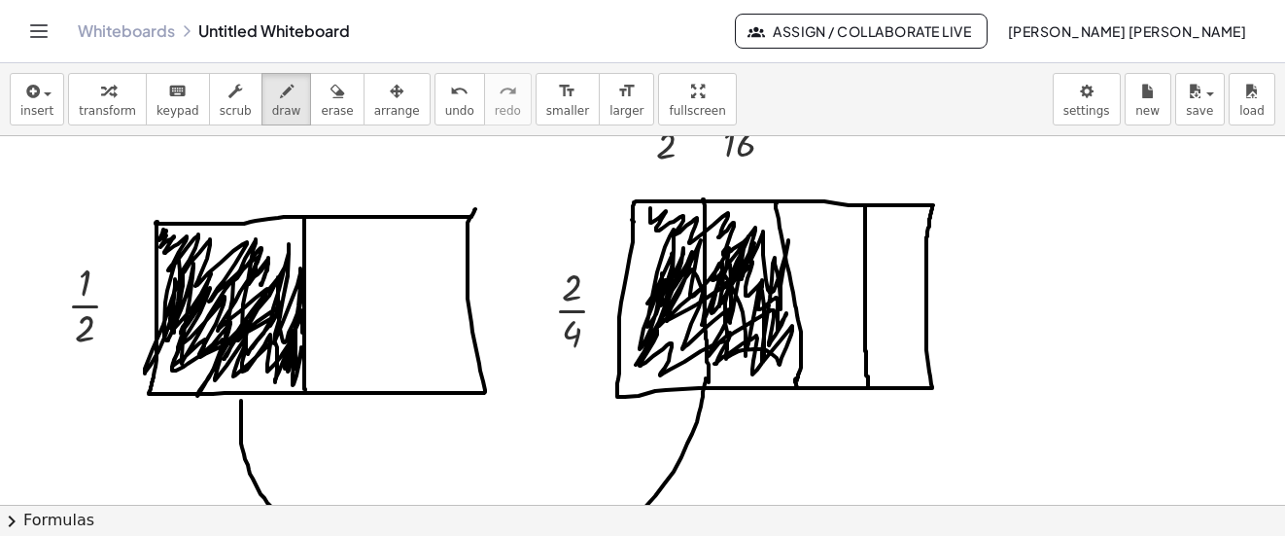
scroll to position [97, 0]
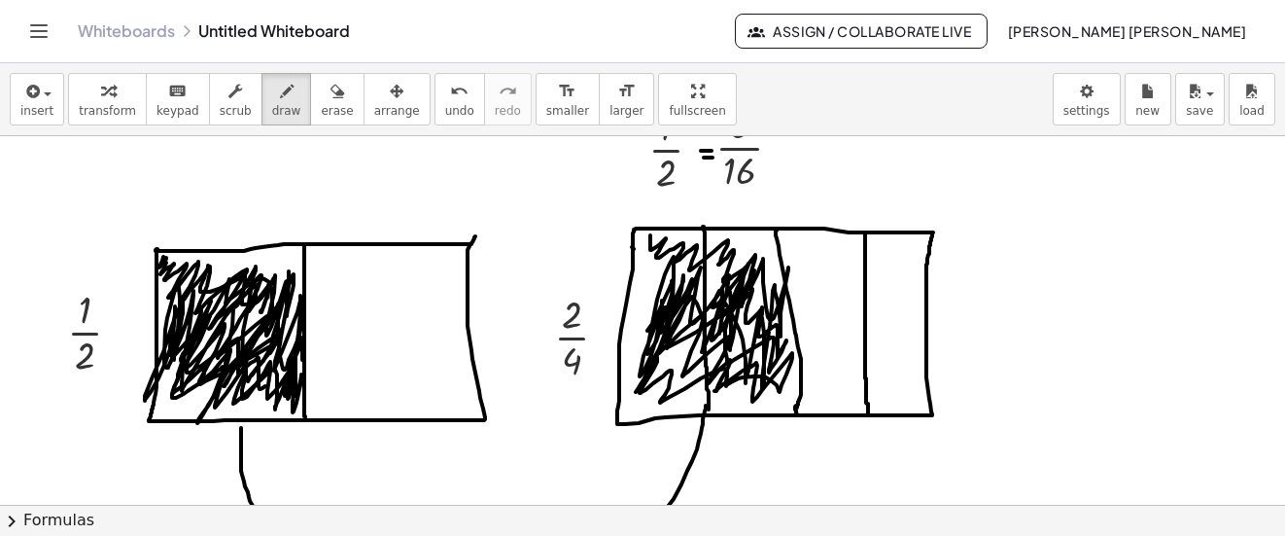
drag, startPoint x: 208, startPoint y: 265, endPoint x: 427, endPoint y: 333, distance: 229.1
click at [271, 383] on div at bounding box center [642, 470] width 1285 height 863
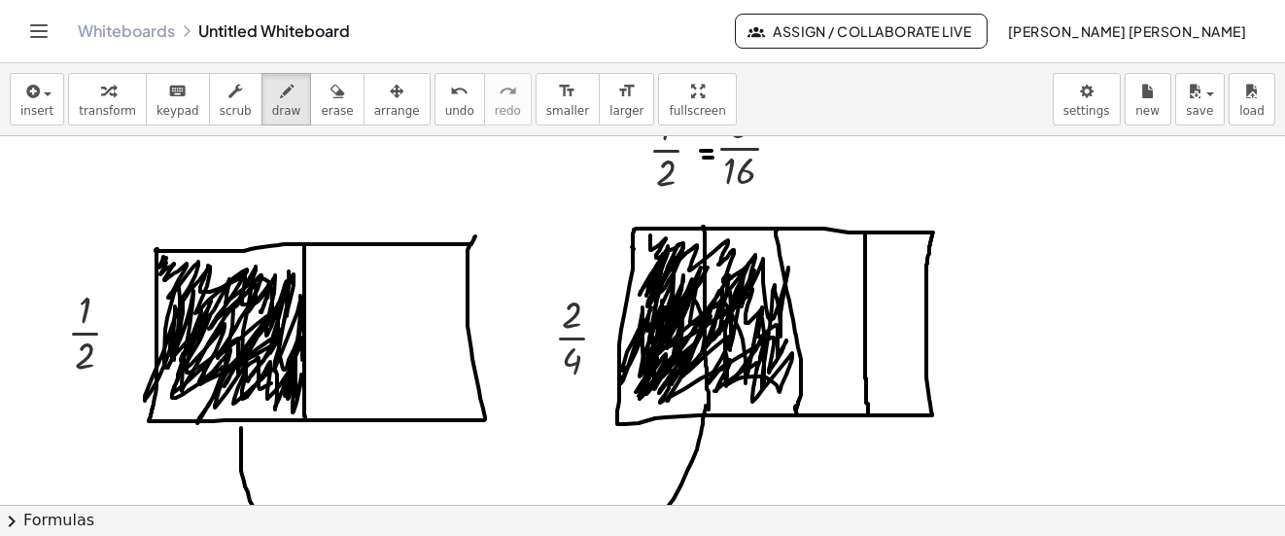
drag, startPoint x: 679, startPoint y: 244, endPoint x: 748, endPoint y: 362, distance: 136.4
click at [759, 364] on div at bounding box center [642, 470] width 1285 height 863
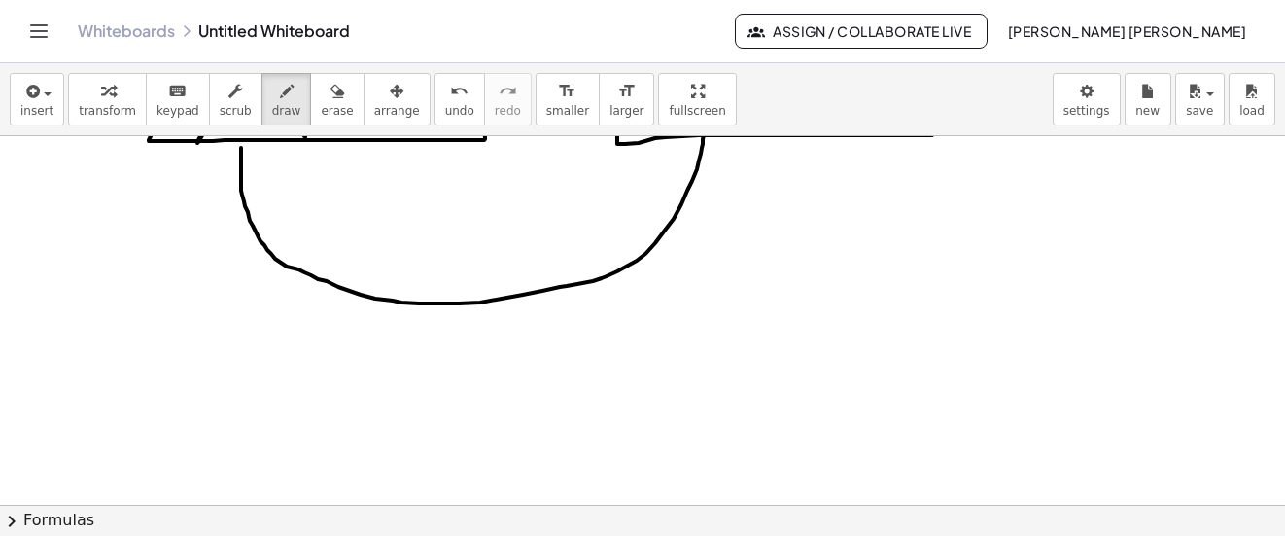
scroll to position [389, 0]
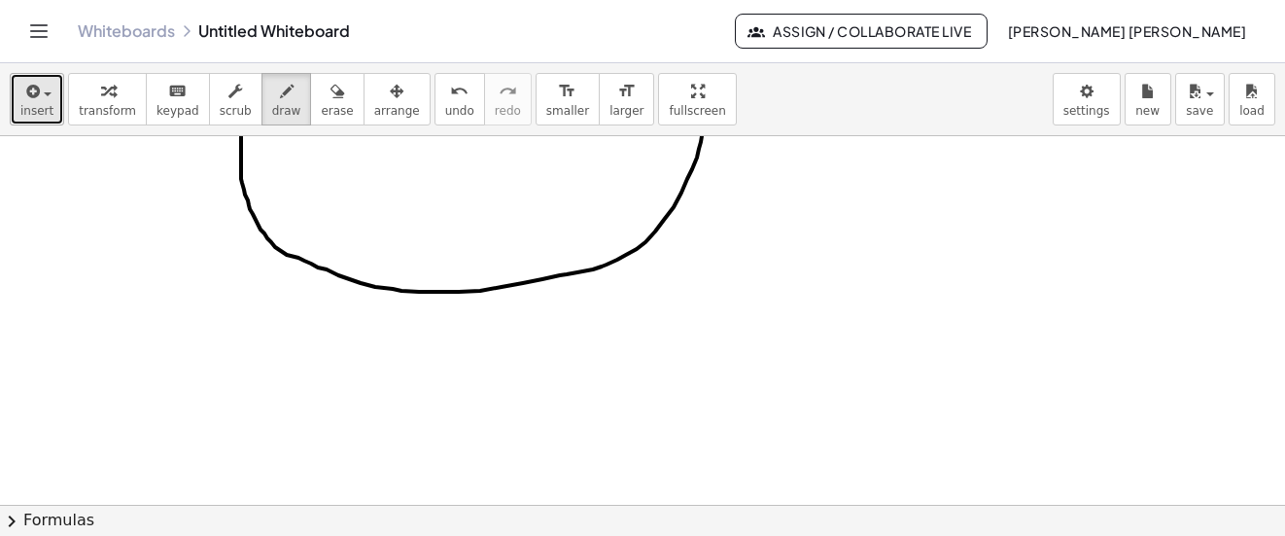
click at [45, 108] on span "insert" at bounding box center [36, 111] width 33 height 14
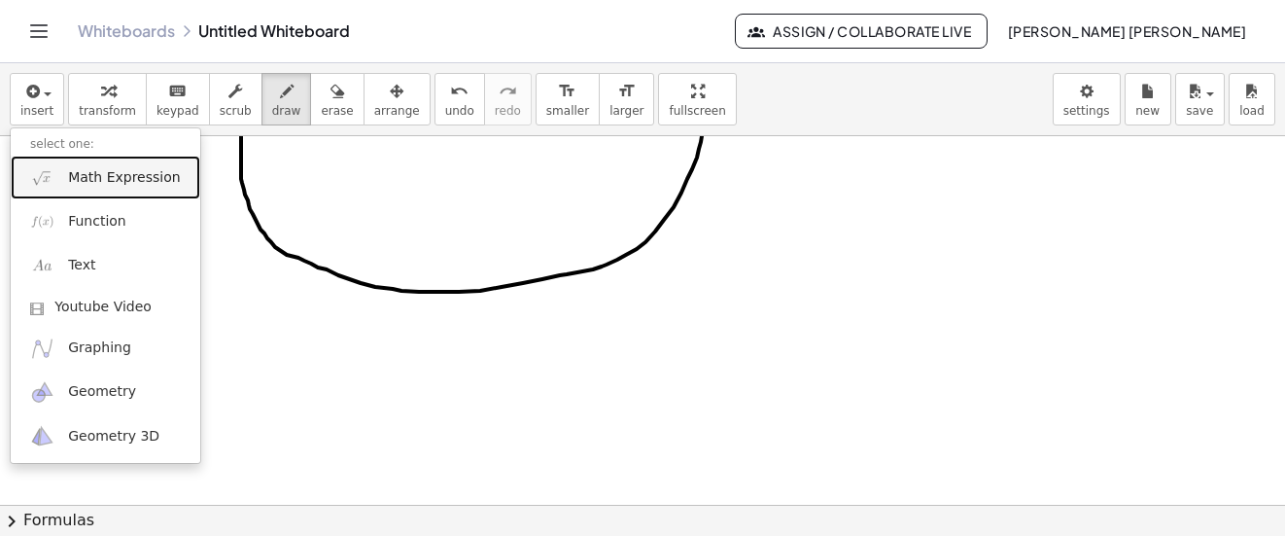
click at [122, 166] on link "Math Expression" at bounding box center [106, 178] width 190 height 44
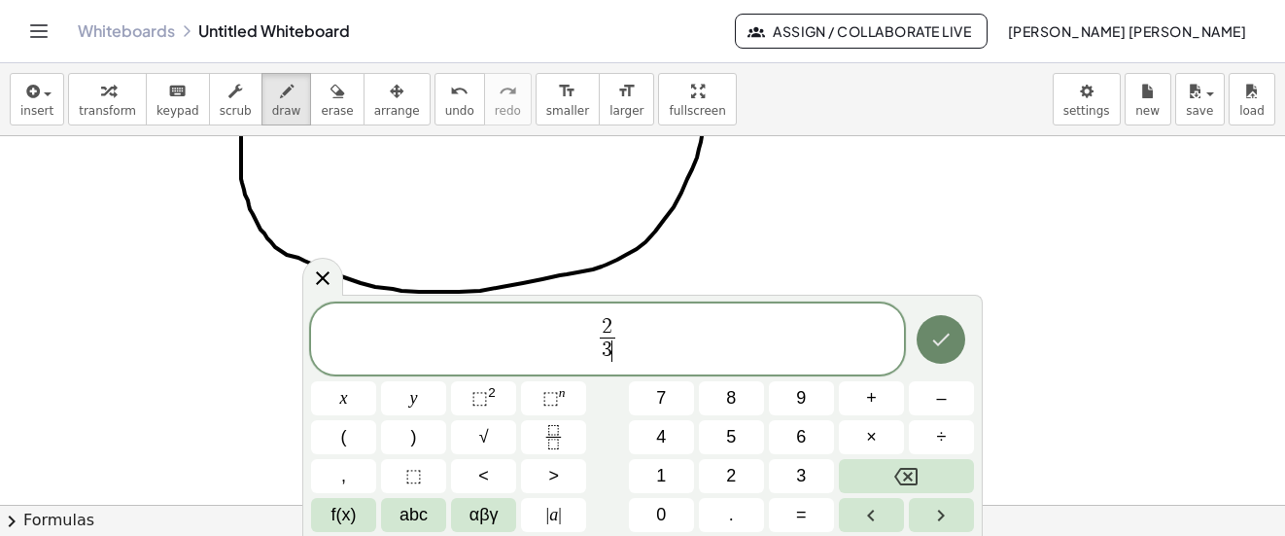
click at [946, 340] on icon "Done" at bounding box center [940, 339] width 23 height 23
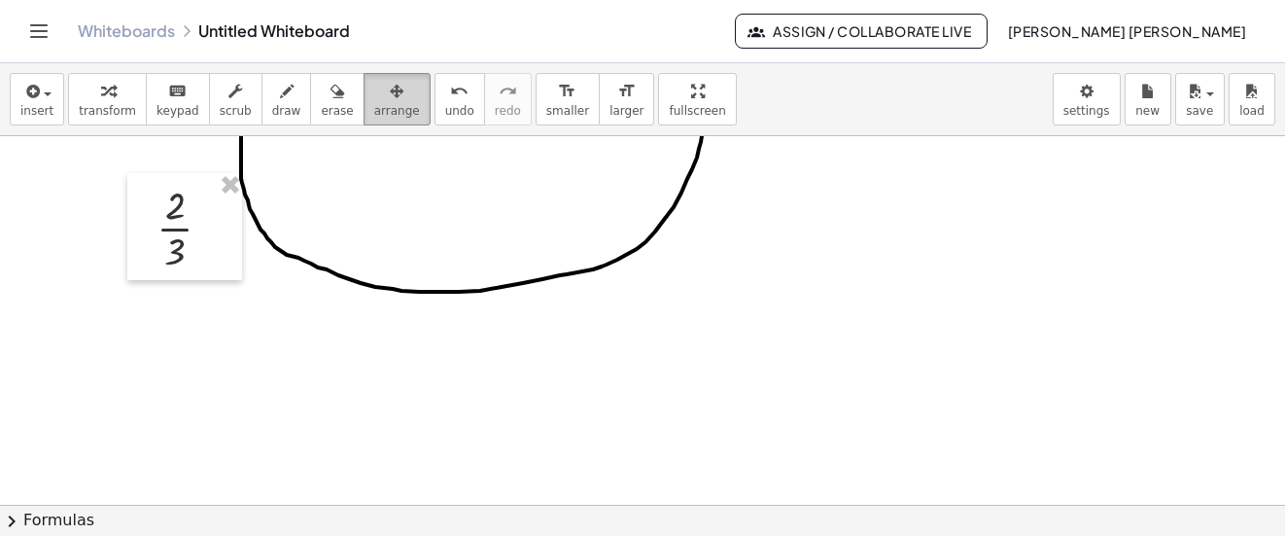
click at [386, 100] on button "arrange" at bounding box center [397, 99] width 67 height 52
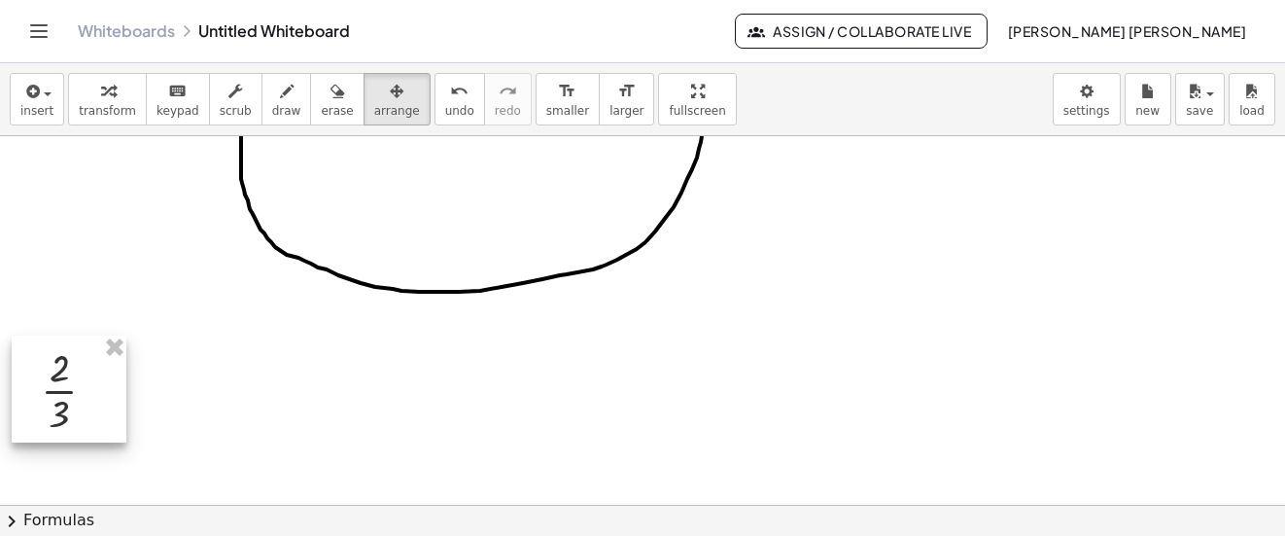
drag, startPoint x: 163, startPoint y: 230, endPoint x: 50, endPoint y: 392, distance: 197.4
click at [50, 392] on div at bounding box center [69, 388] width 115 height 107
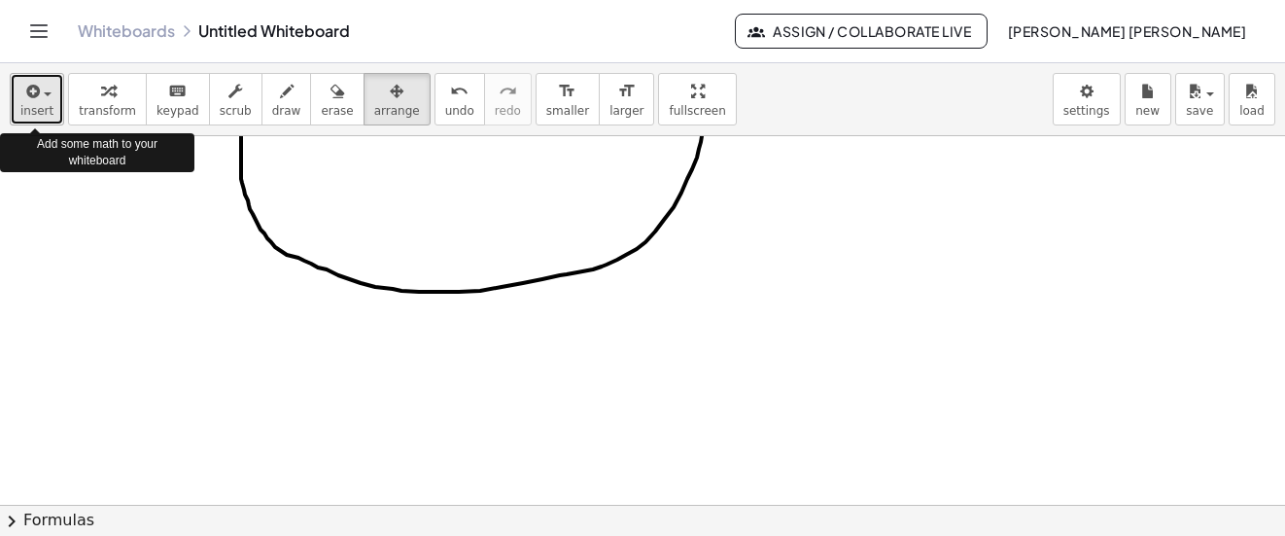
click at [56, 99] on button "insert" at bounding box center [37, 99] width 54 height 52
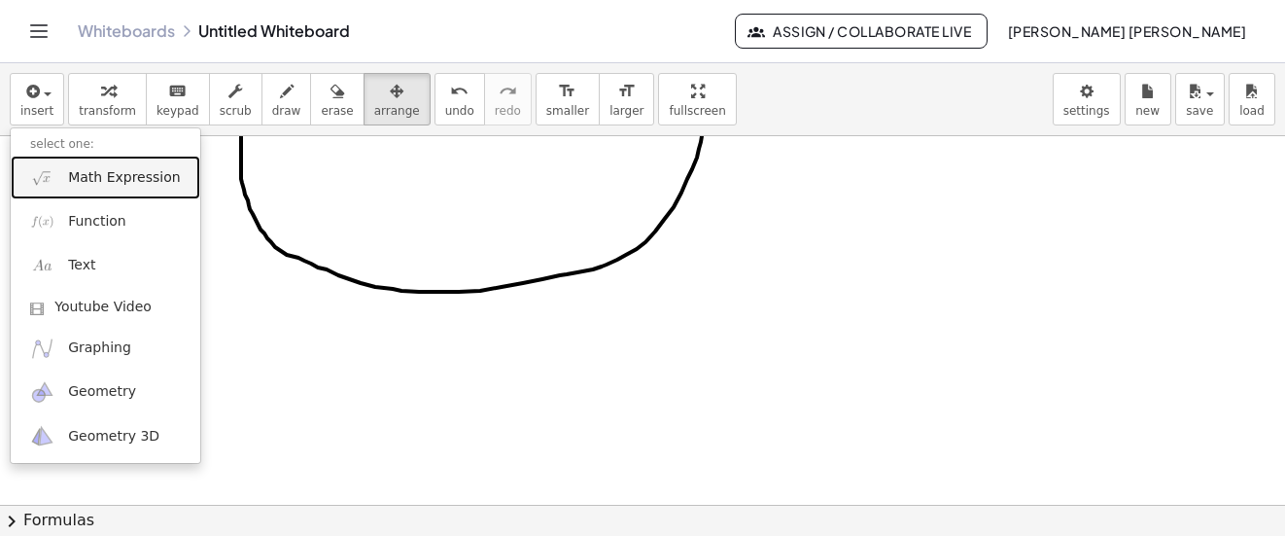
click at [62, 169] on link "Math Expression" at bounding box center [106, 178] width 190 height 44
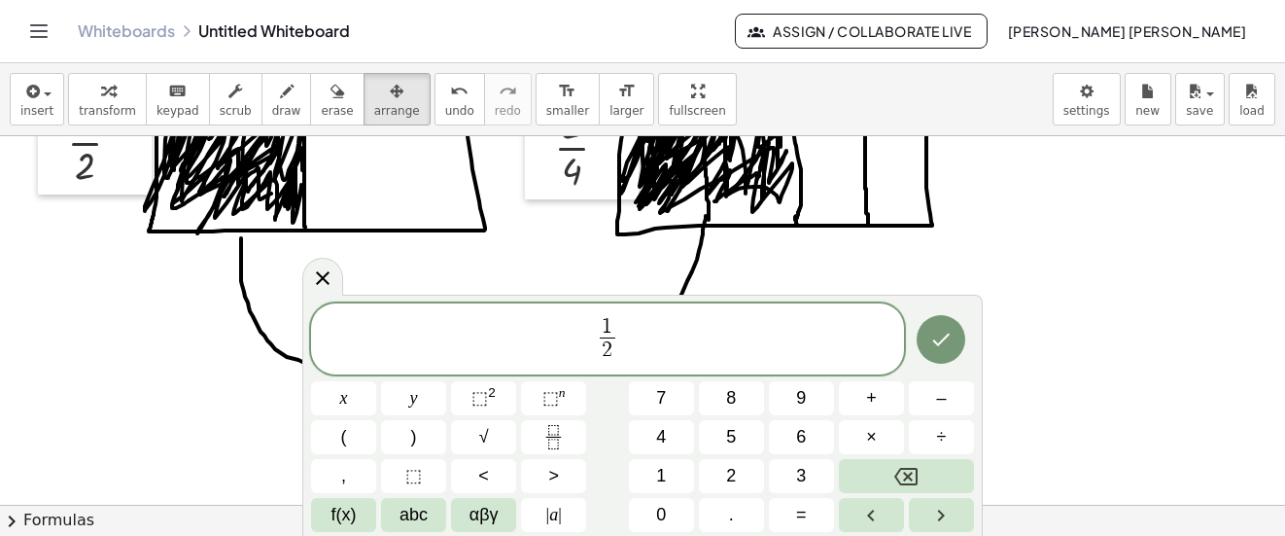
scroll to position [292, 0]
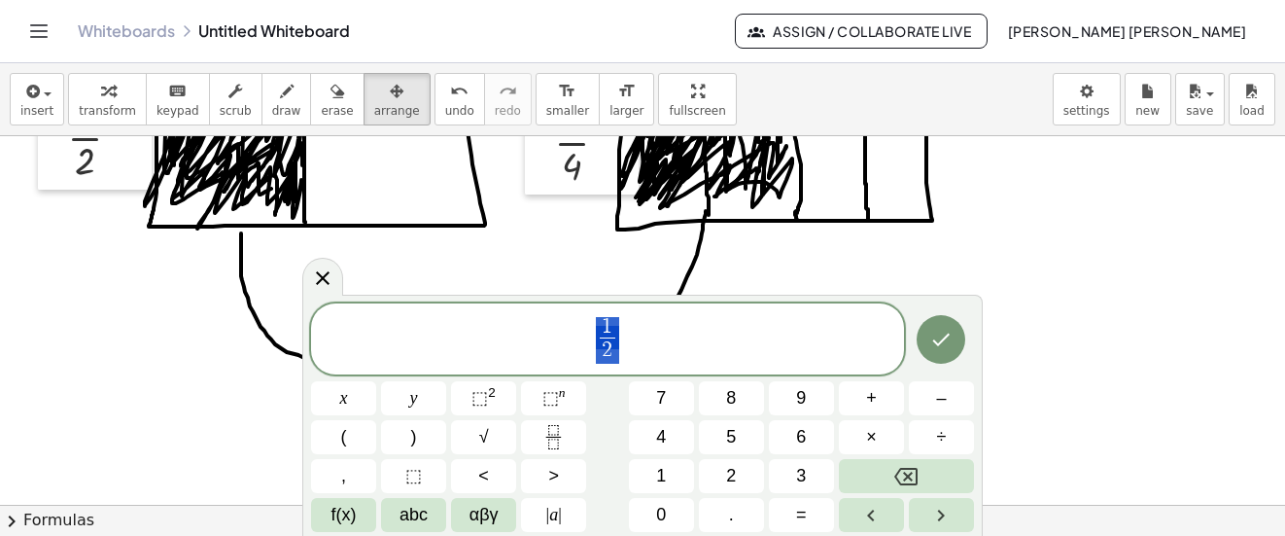
drag, startPoint x: 626, startPoint y: 353, endPoint x: 589, endPoint y: 320, distance: 49.6
click at [589, 320] on span "1 2 ​" at bounding box center [607, 341] width 593 height 52
click at [641, 330] on span "4 8 ​ ​" at bounding box center [607, 341] width 593 height 52
drag, startPoint x: 631, startPoint y: 332, endPoint x: 579, endPoint y: 333, distance: 51.5
click at [579, 333] on span "4 8 ​" at bounding box center [607, 341] width 593 height 52
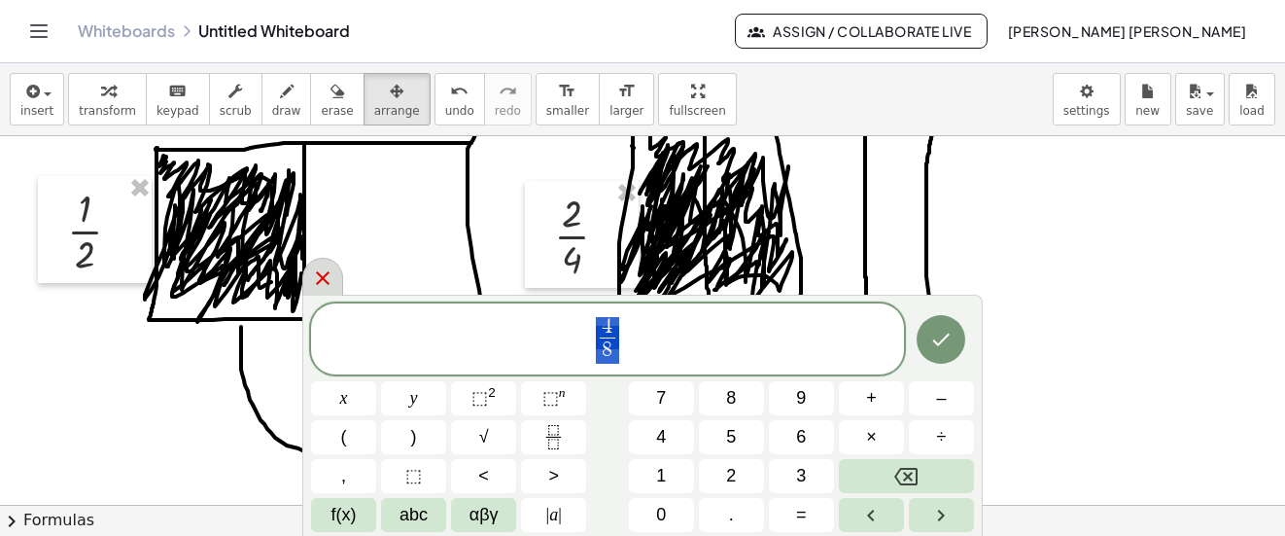
scroll to position [194, 0]
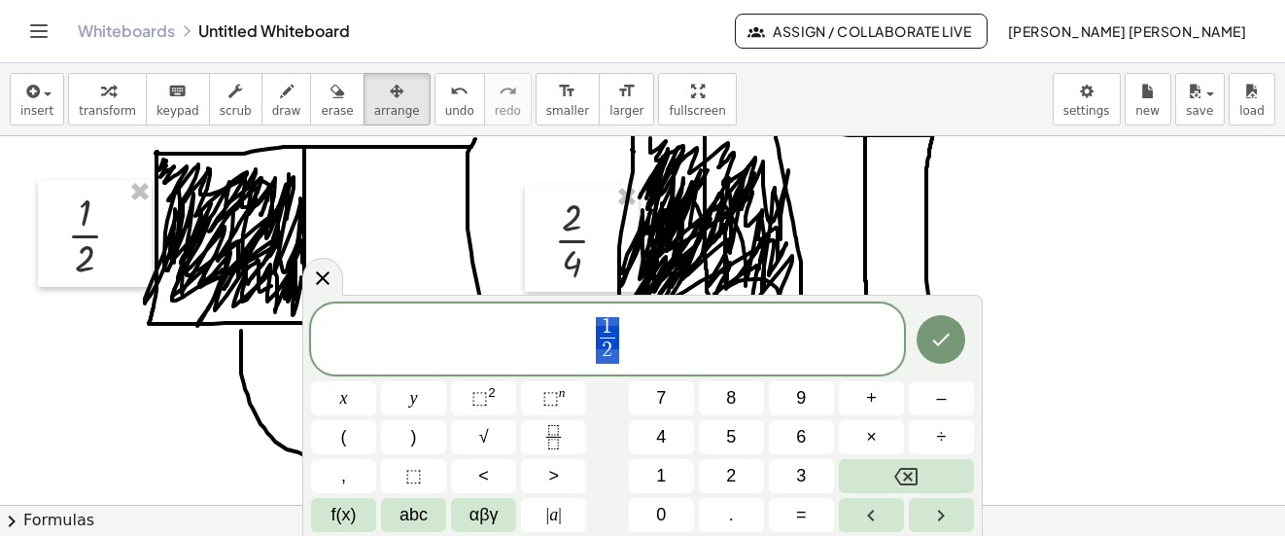
drag, startPoint x: 628, startPoint y: 338, endPoint x: 602, endPoint y: 330, distance: 27.4
click at [602, 330] on span "1 2 ​" at bounding box center [607, 341] width 593 height 52
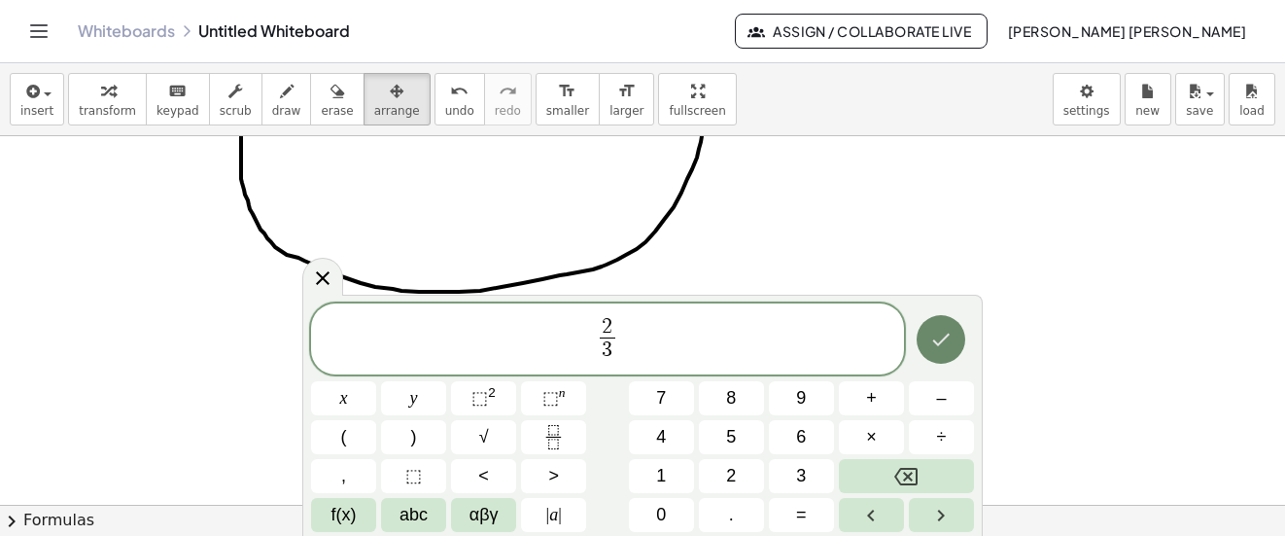
click at [942, 347] on icon "Done" at bounding box center [940, 339] width 23 height 23
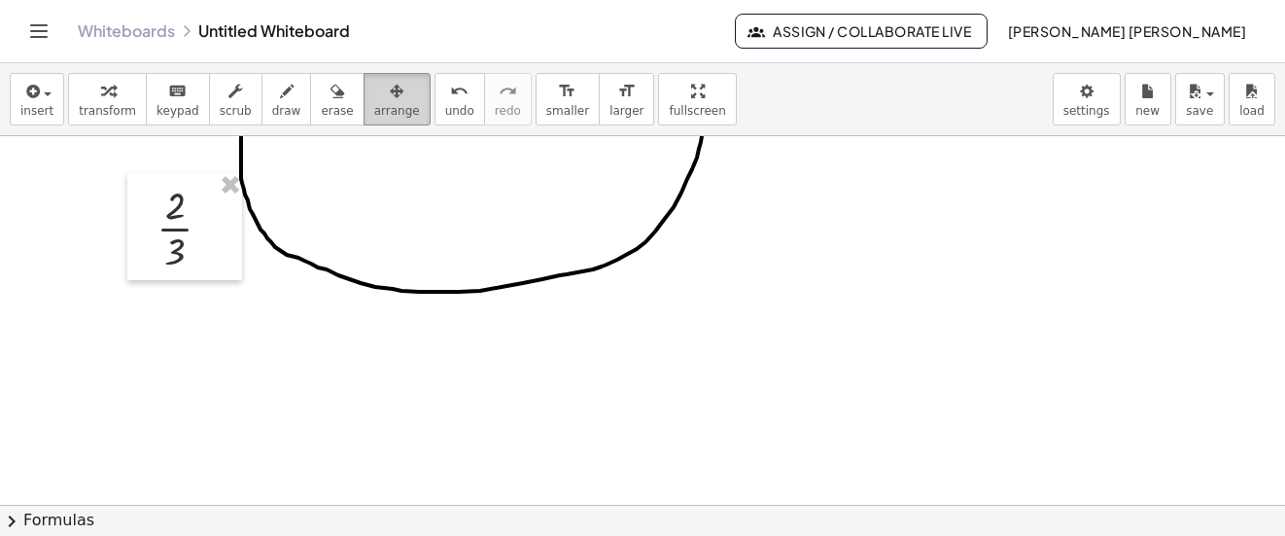
click at [377, 93] on div "button" at bounding box center [397, 90] width 46 height 23
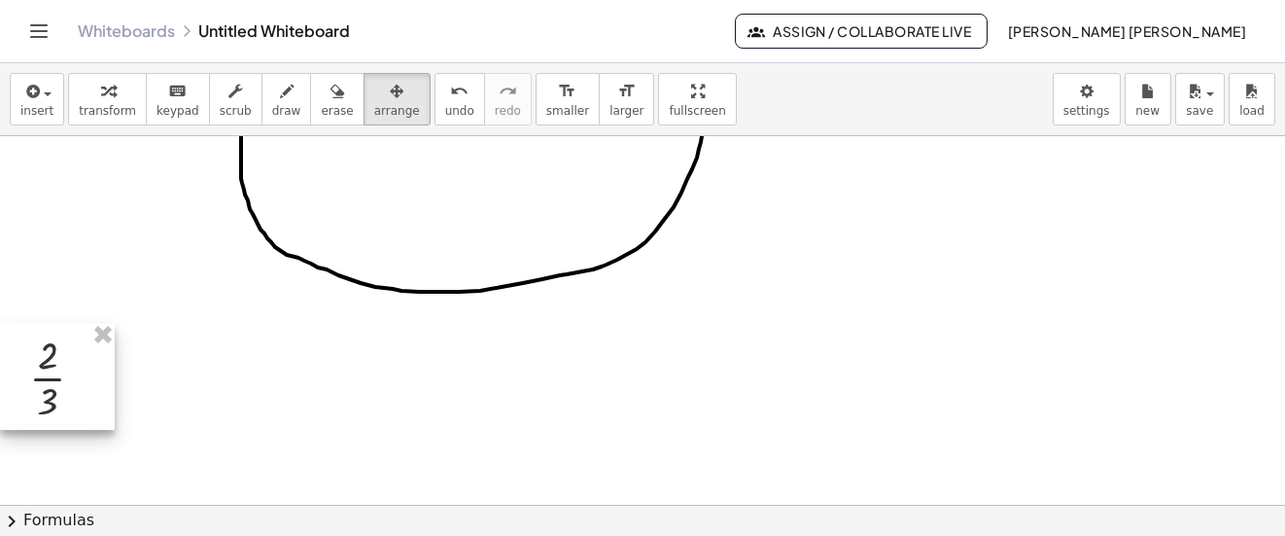
drag, startPoint x: 184, startPoint y: 220, endPoint x: 57, endPoint y: 321, distance: 161.8
click at [52, 367] on div at bounding box center [57, 376] width 115 height 107
click at [29, 105] on span "insert" at bounding box center [36, 111] width 33 height 14
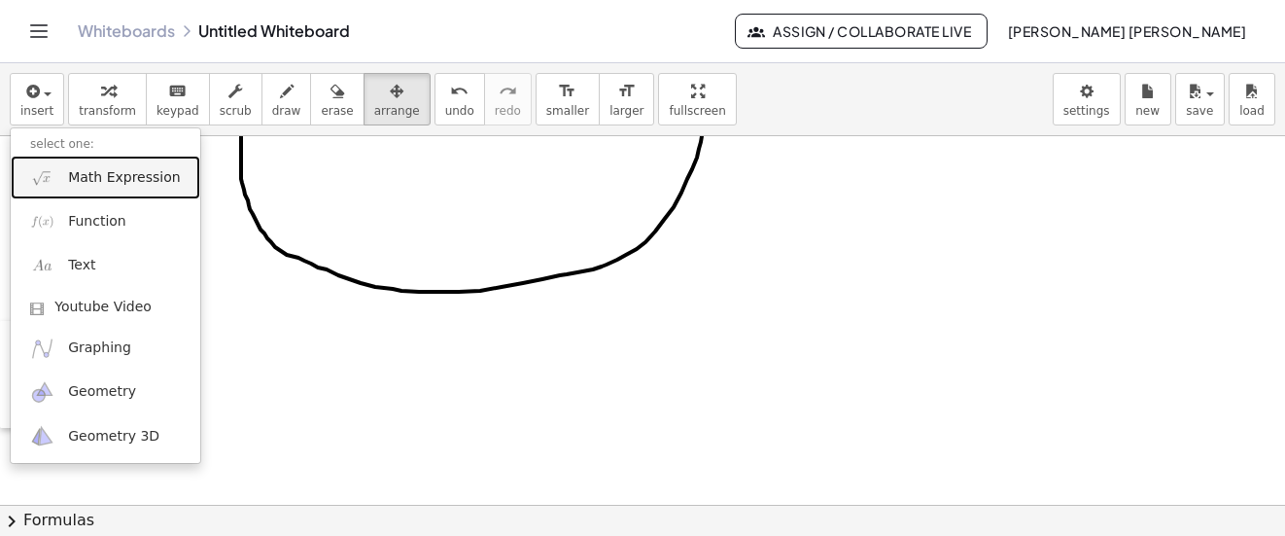
click at [152, 193] on link "Math Expression" at bounding box center [106, 178] width 190 height 44
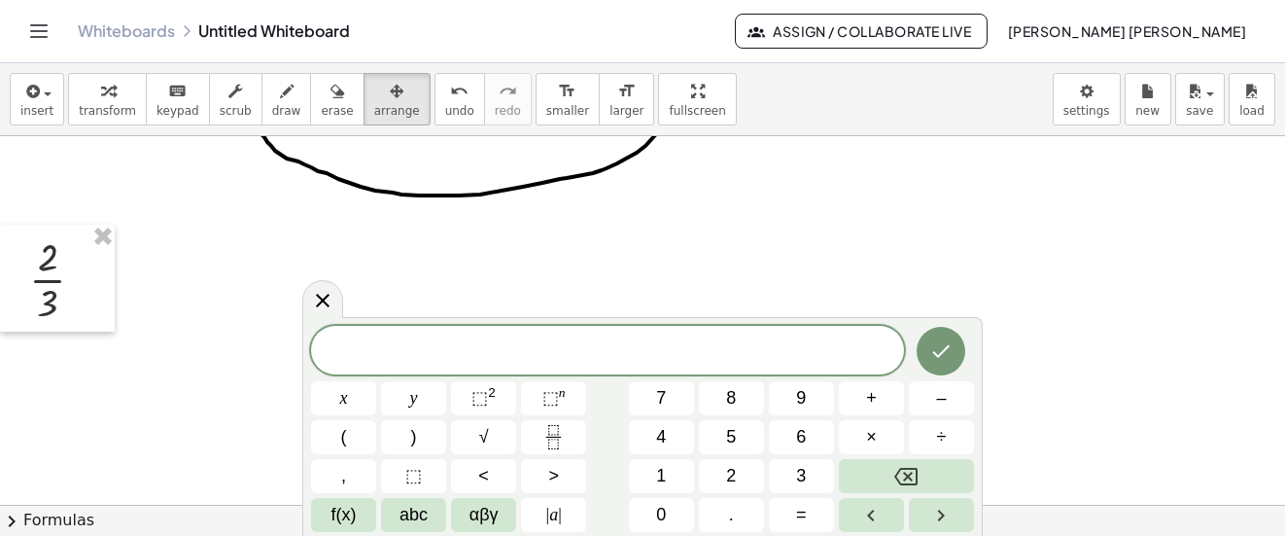
scroll to position [486, 0]
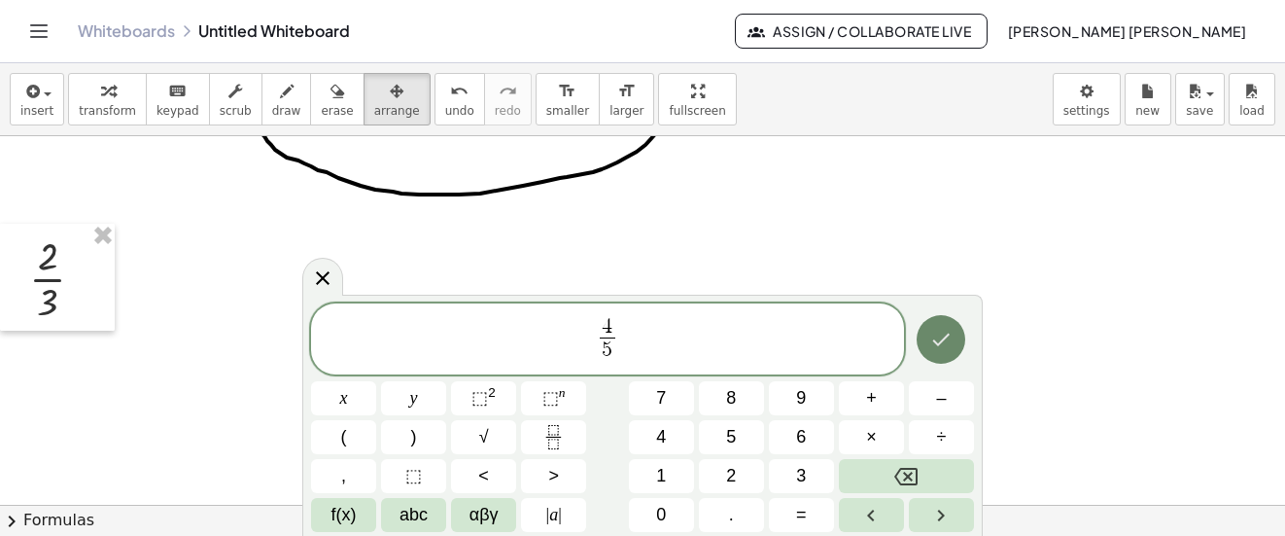
click at [930, 339] on icon "Done" at bounding box center [940, 339] width 23 height 23
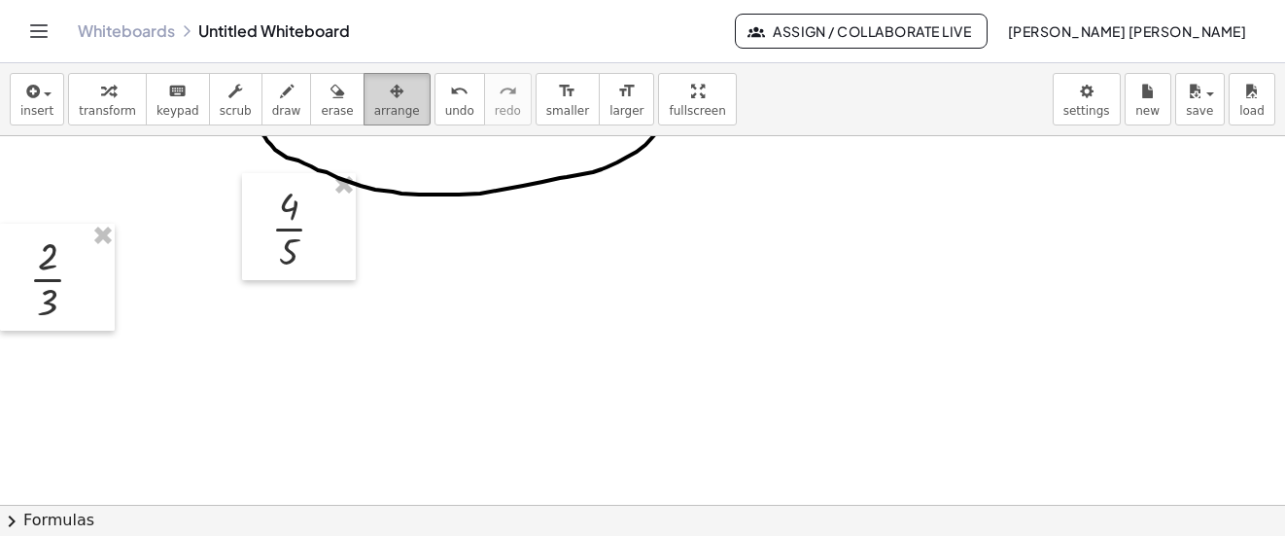
click at [374, 110] on span "arrange" at bounding box center [397, 111] width 46 height 14
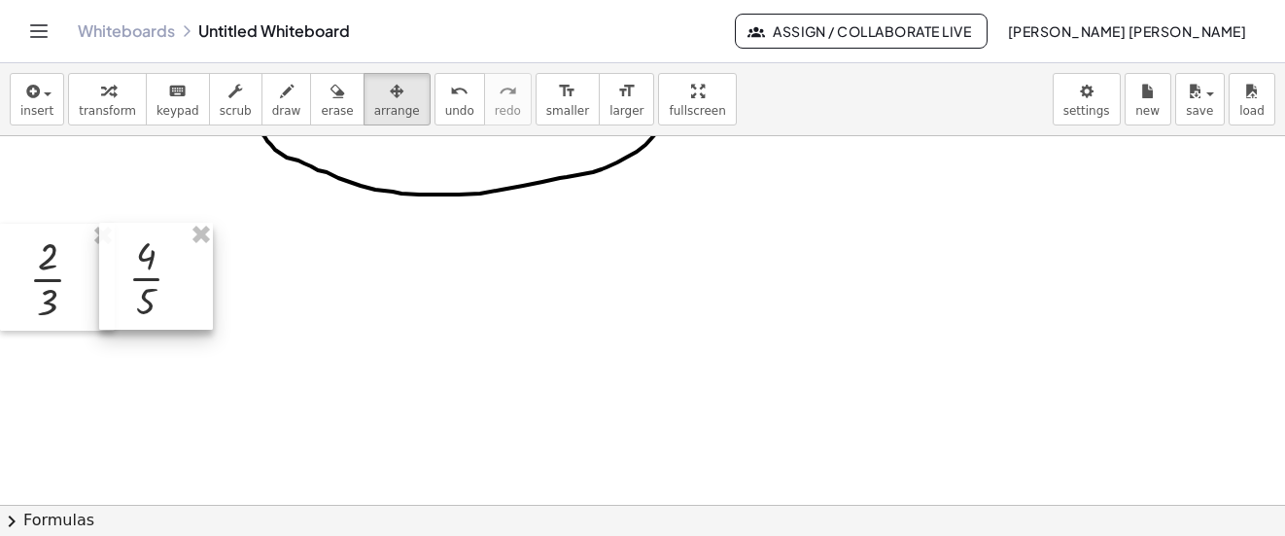
drag, startPoint x: 265, startPoint y: 233, endPoint x: 152, endPoint y: 261, distance: 116.9
click at [152, 261] on div at bounding box center [156, 276] width 114 height 107
click at [272, 108] on span "draw" at bounding box center [286, 111] width 29 height 14
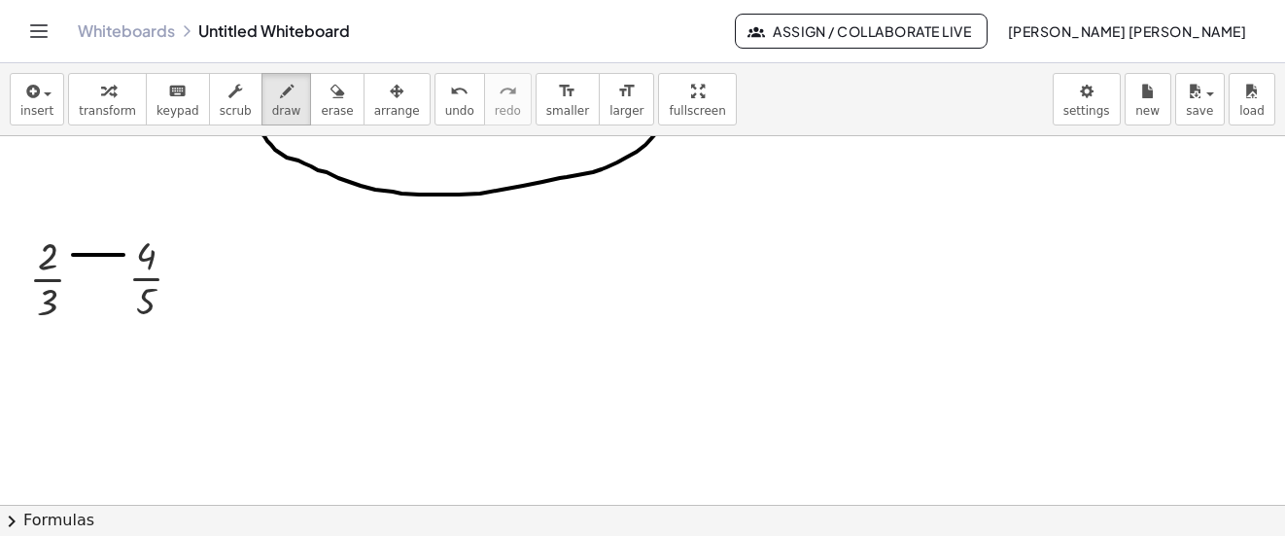
drag, startPoint x: 73, startPoint y: 255, endPoint x: 123, endPoint y: 255, distance: 50.5
click at [123, 255] on div at bounding box center [642, 202] width 1285 height 1105
drag, startPoint x: 72, startPoint y: 299, endPoint x: 125, endPoint y: 299, distance: 53.5
click at [125, 299] on div at bounding box center [642, 202] width 1285 height 1105
click at [450, 100] on icon "undo" at bounding box center [459, 91] width 18 height 23
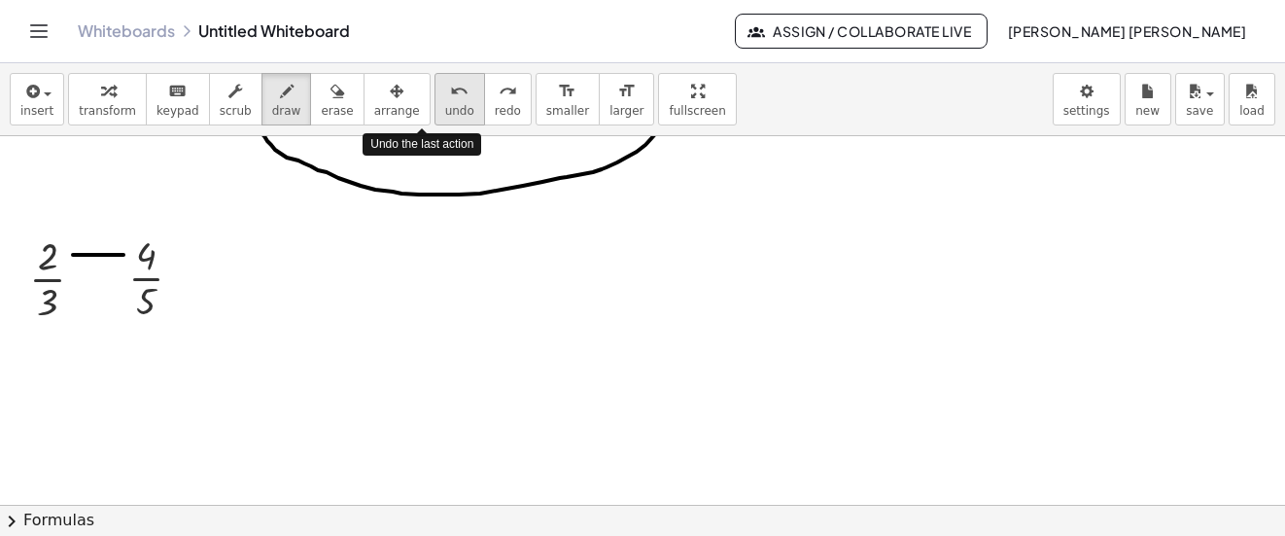
click at [450, 100] on icon "undo" at bounding box center [459, 91] width 18 height 23
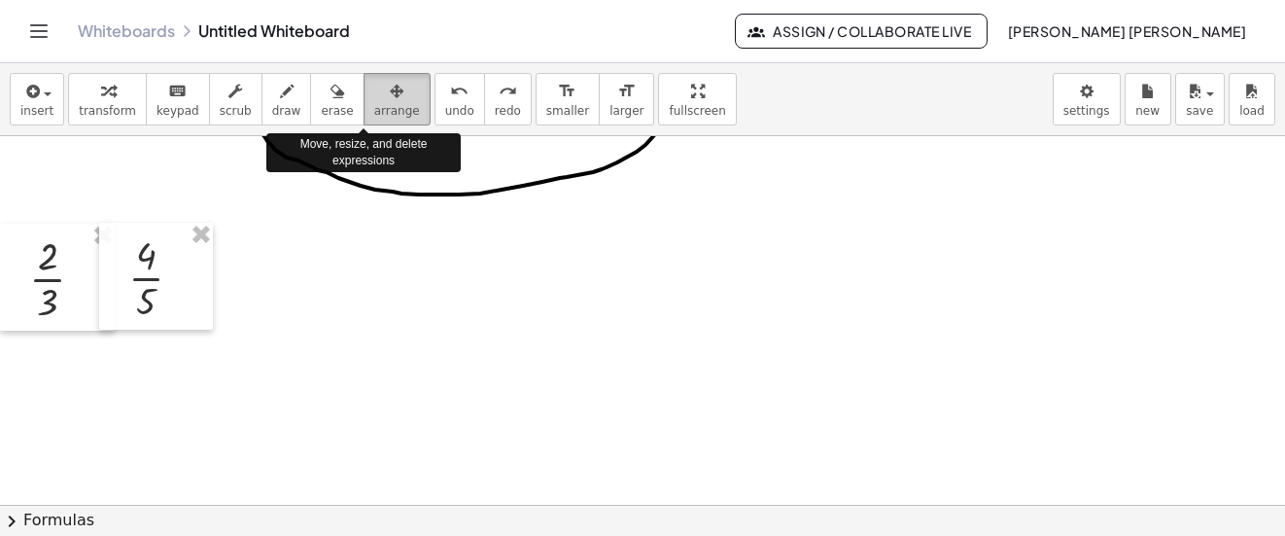
click at [374, 107] on span "arrange" at bounding box center [397, 111] width 46 height 14
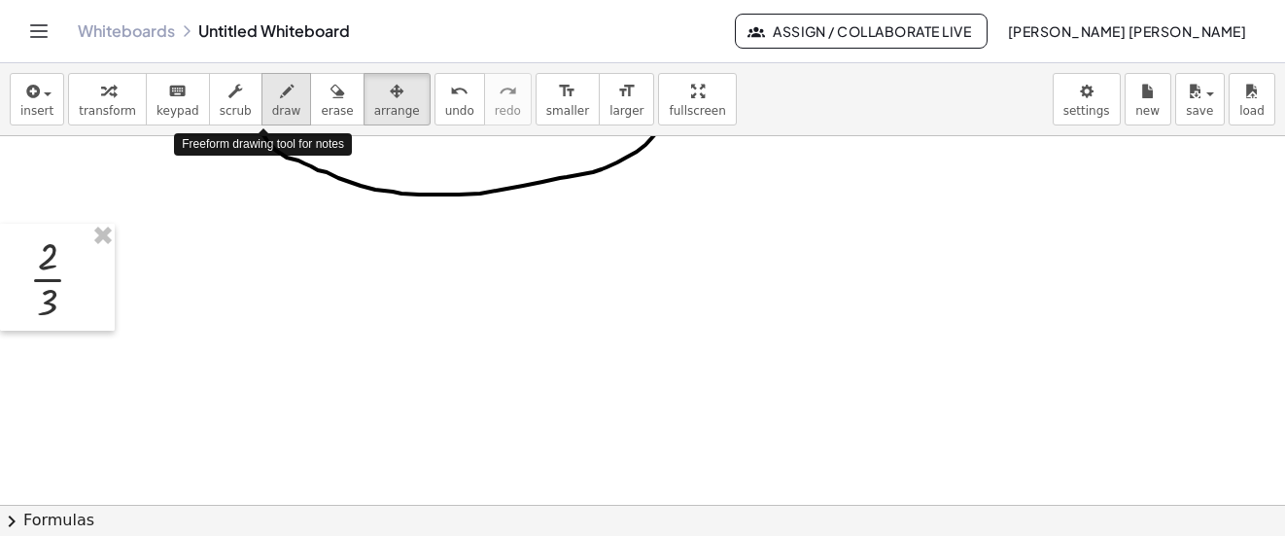
click at [273, 93] on div "button" at bounding box center [286, 90] width 29 height 23
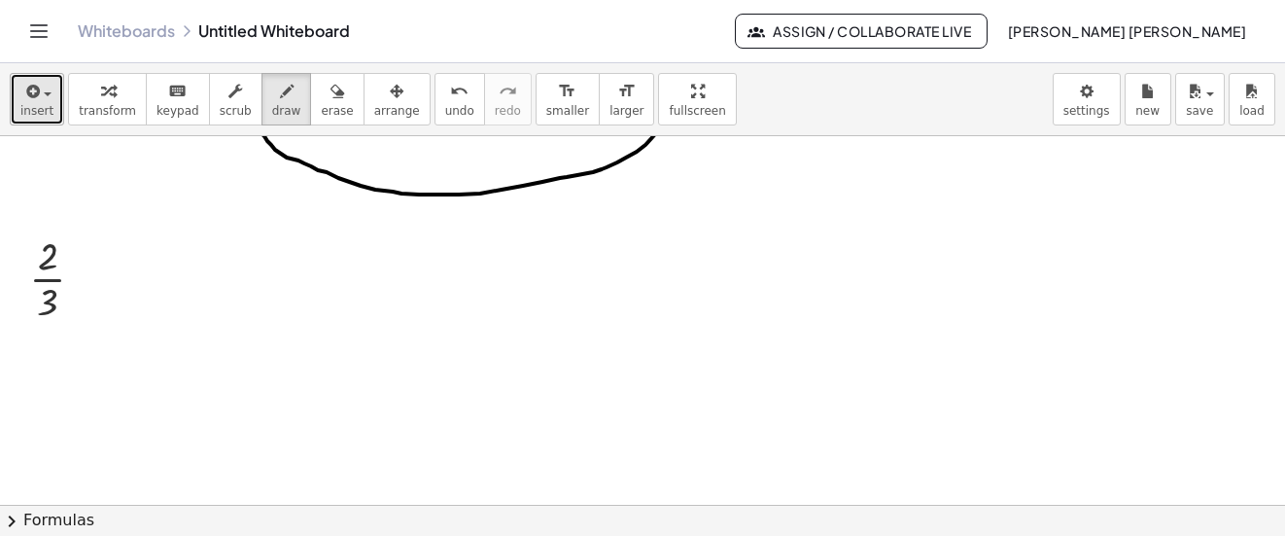
click at [29, 112] on span "insert" at bounding box center [36, 111] width 33 height 14
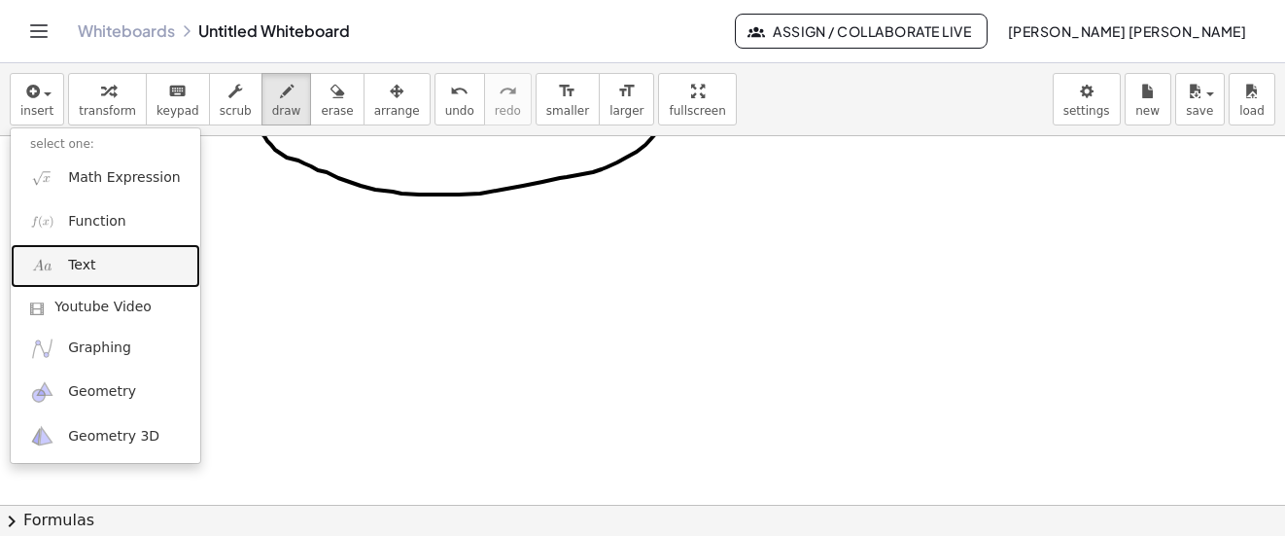
click at [96, 262] on link "Text" at bounding box center [106, 266] width 190 height 44
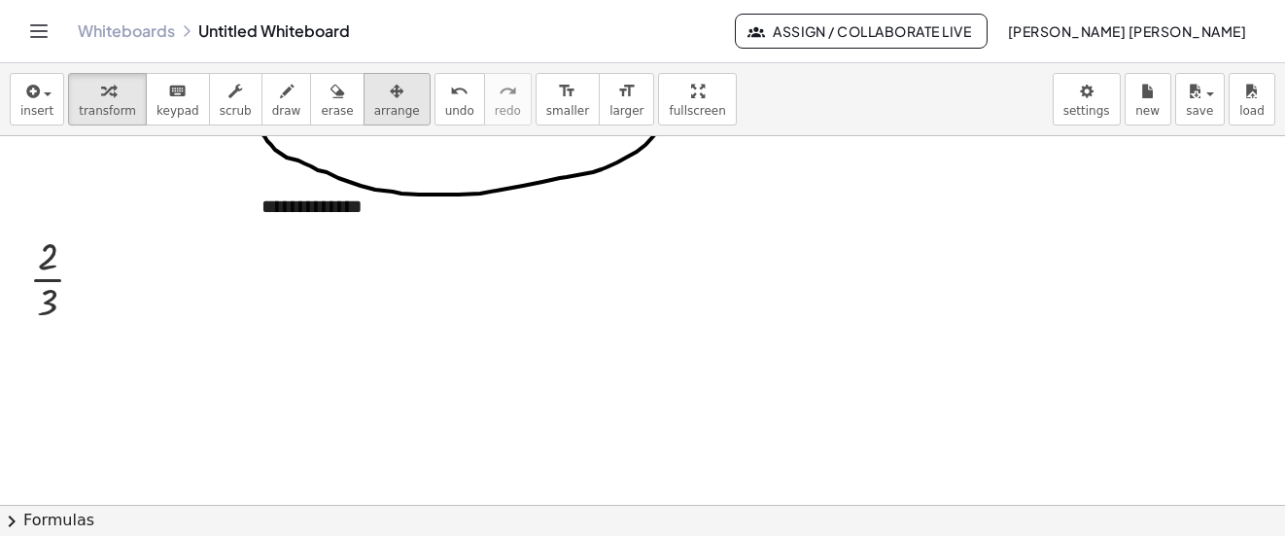
click at [377, 112] on span "arrange" at bounding box center [397, 111] width 46 height 14
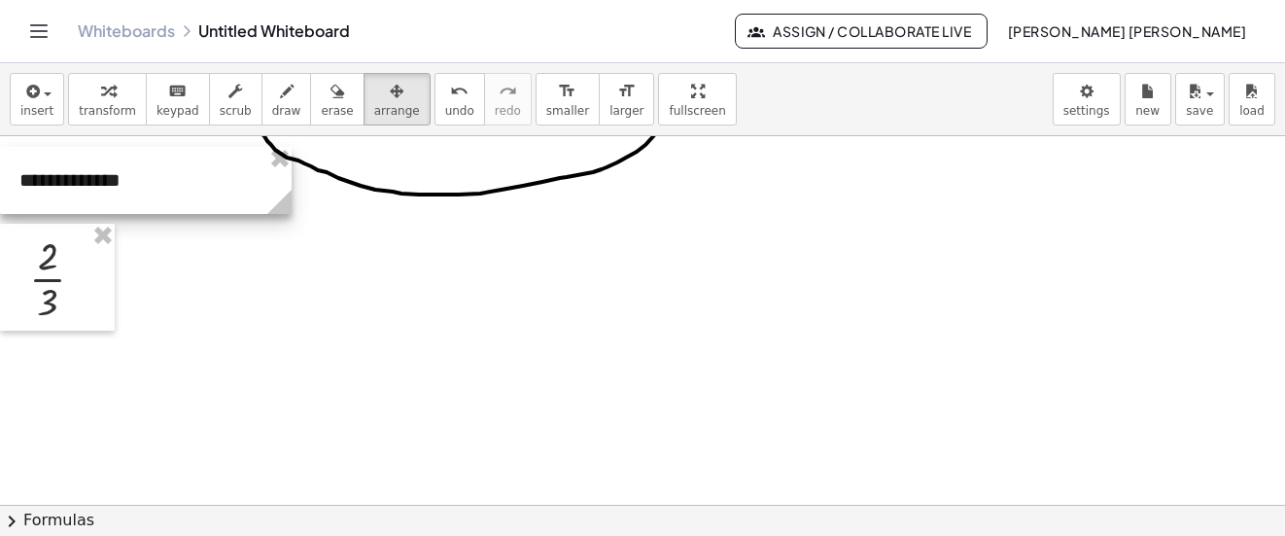
drag, startPoint x: 421, startPoint y: 231, endPoint x: 164, endPoint y: 205, distance: 258.0
click at [164, 205] on div at bounding box center [146, 180] width 292 height 67
click at [272, 111] on span "draw" at bounding box center [286, 111] width 29 height 14
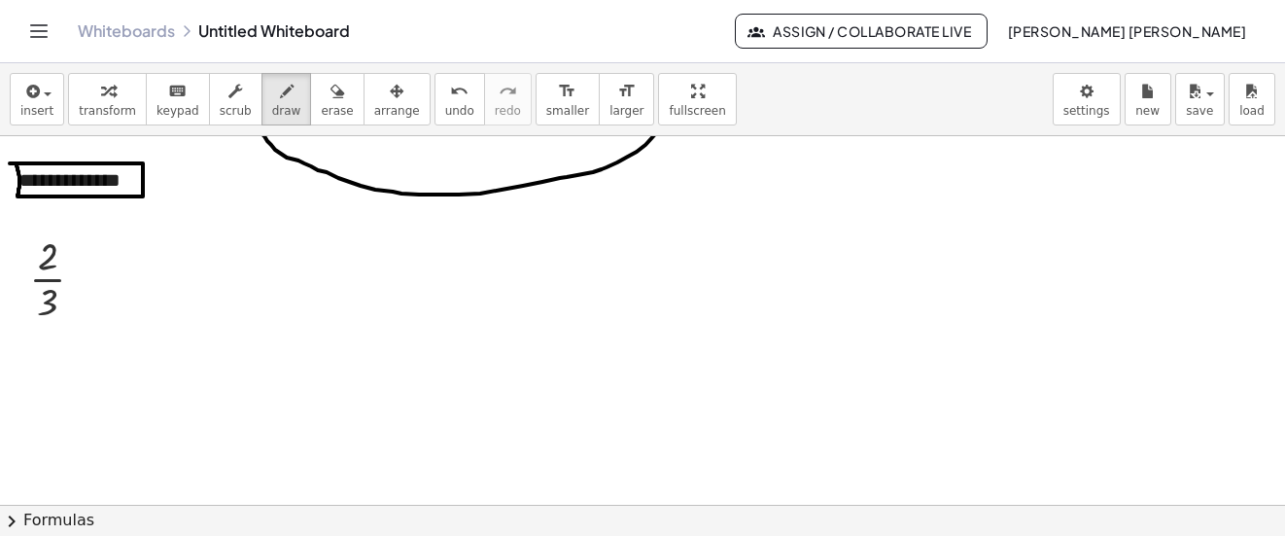
click at [10, 163] on div at bounding box center [642, 202] width 1285 height 1105
drag, startPoint x: 219, startPoint y: 189, endPoint x: 173, endPoint y: 183, distance: 46.1
click at [173, 183] on div at bounding box center [642, 202] width 1285 height 1105
drag, startPoint x: 175, startPoint y: 192, endPoint x: 174, endPoint y: 172, distance: 20.4
click at [174, 172] on div at bounding box center [642, 202] width 1285 height 1105
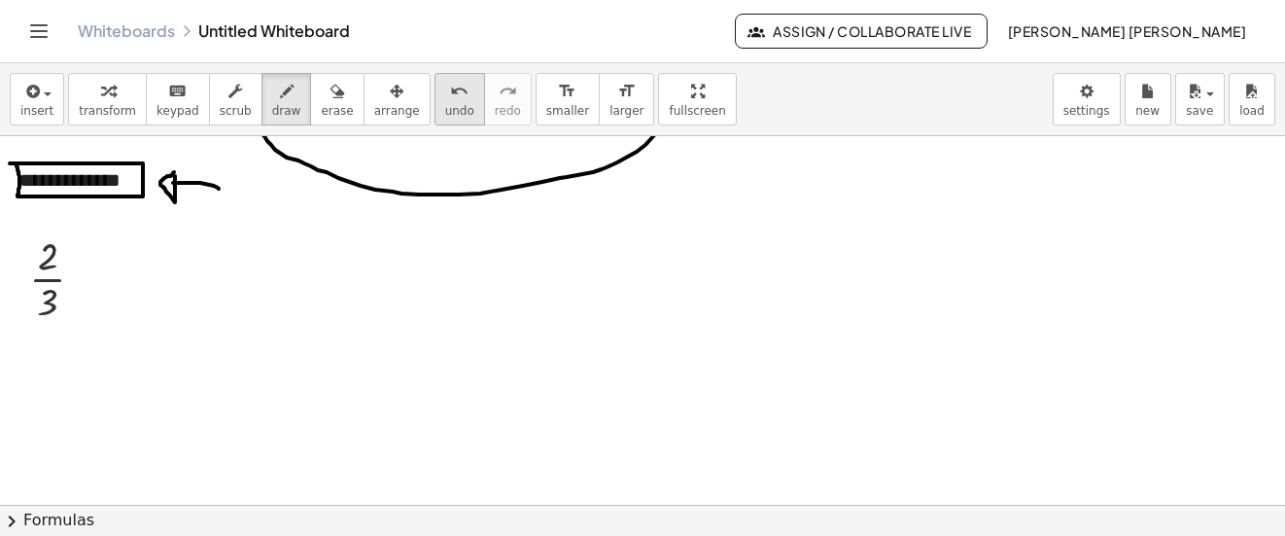
click at [445, 106] on span "undo" at bounding box center [459, 111] width 29 height 14
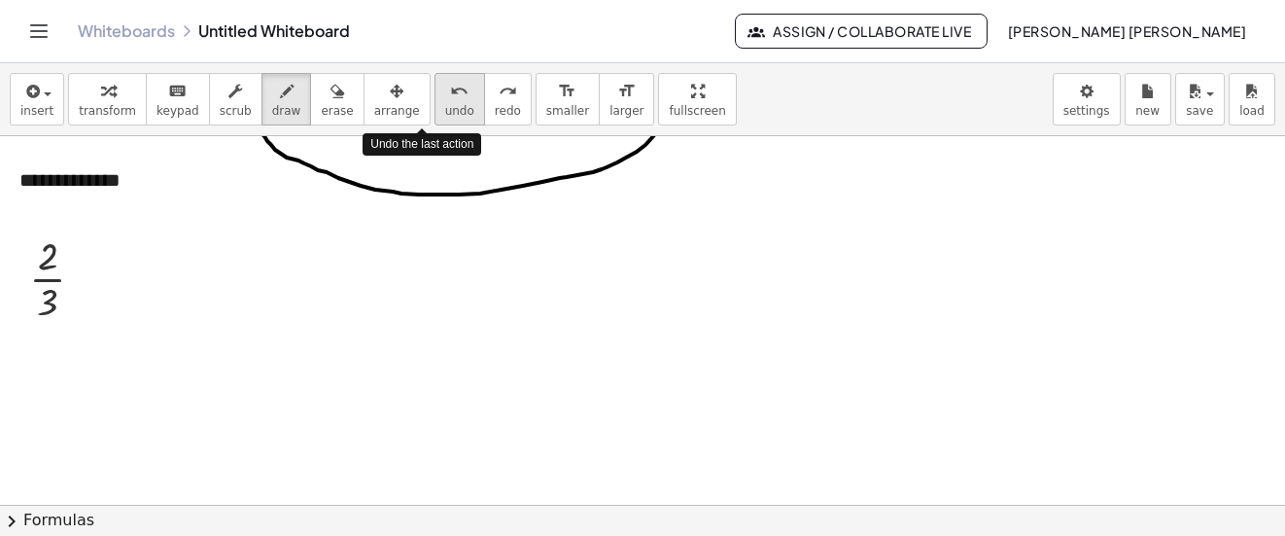
click at [445, 106] on span "undo" at bounding box center [459, 111] width 29 height 14
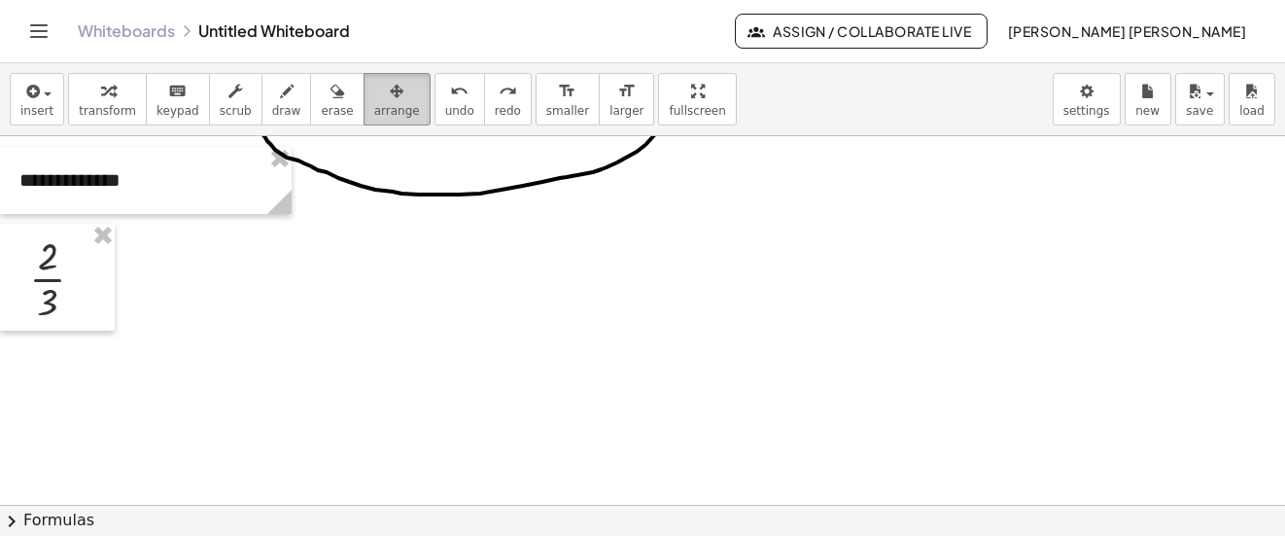
click at [374, 96] on div "button" at bounding box center [397, 90] width 46 height 23
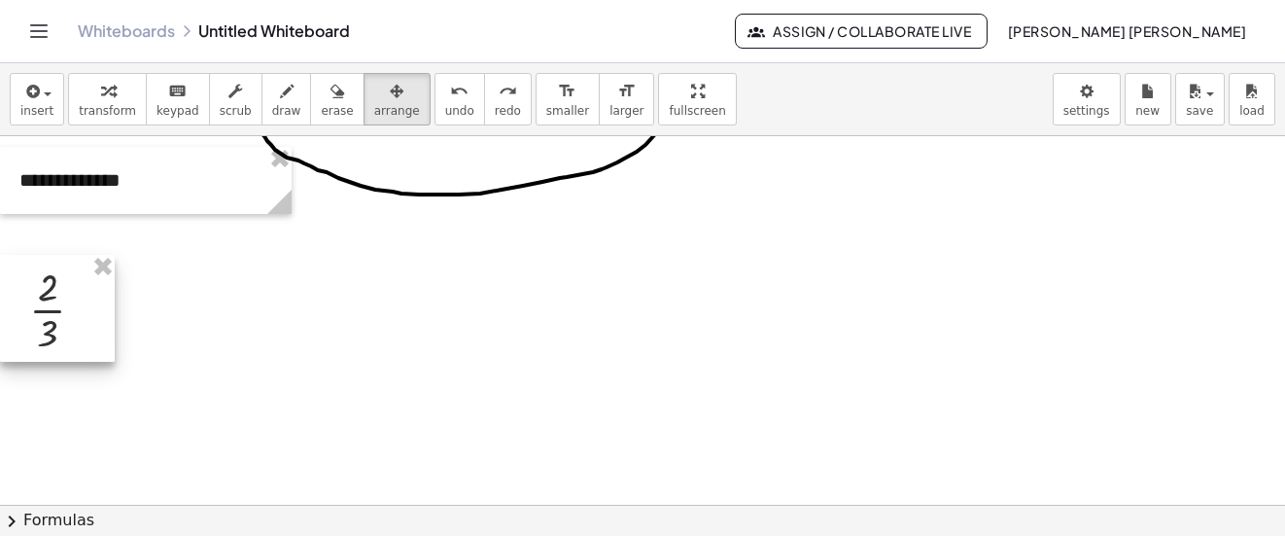
drag, startPoint x: 82, startPoint y: 261, endPoint x: 80, endPoint y: 279, distance: 18.6
click at [80, 279] on div at bounding box center [57, 308] width 115 height 107
click at [272, 112] on span "draw" at bounding box center [286, 111] width 29 height 14
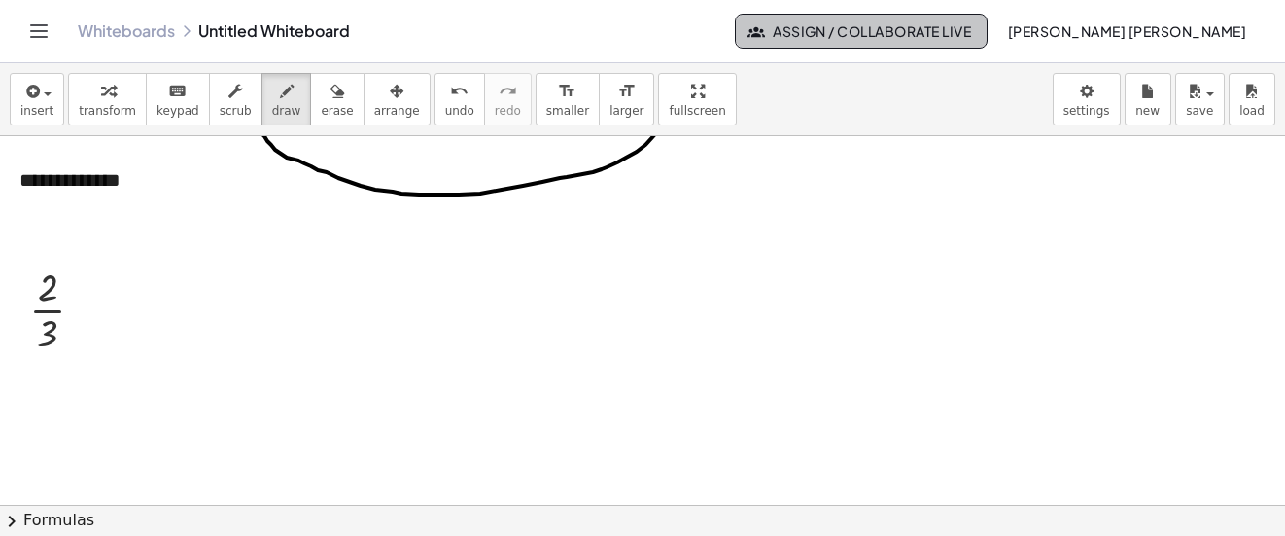
click at [961, 24] on span "Assign / Collaborate Live" at bounding box center [861, 30] width 221 height 17
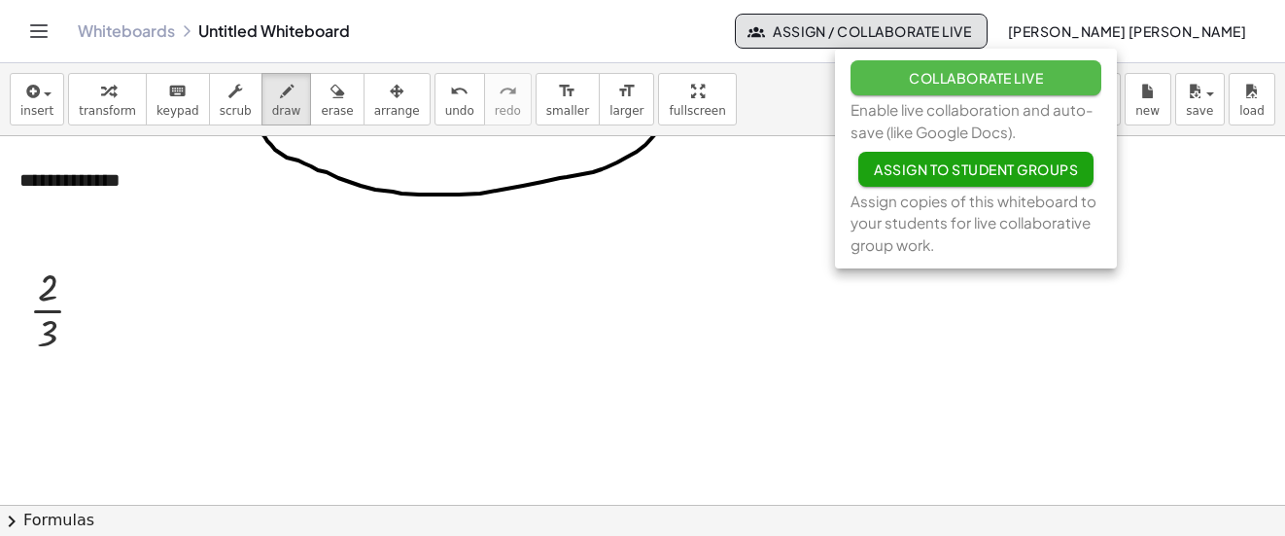
click at [995, 84] on span "Collaborate Live" at bounding box center [976, 77] width 134 height 17
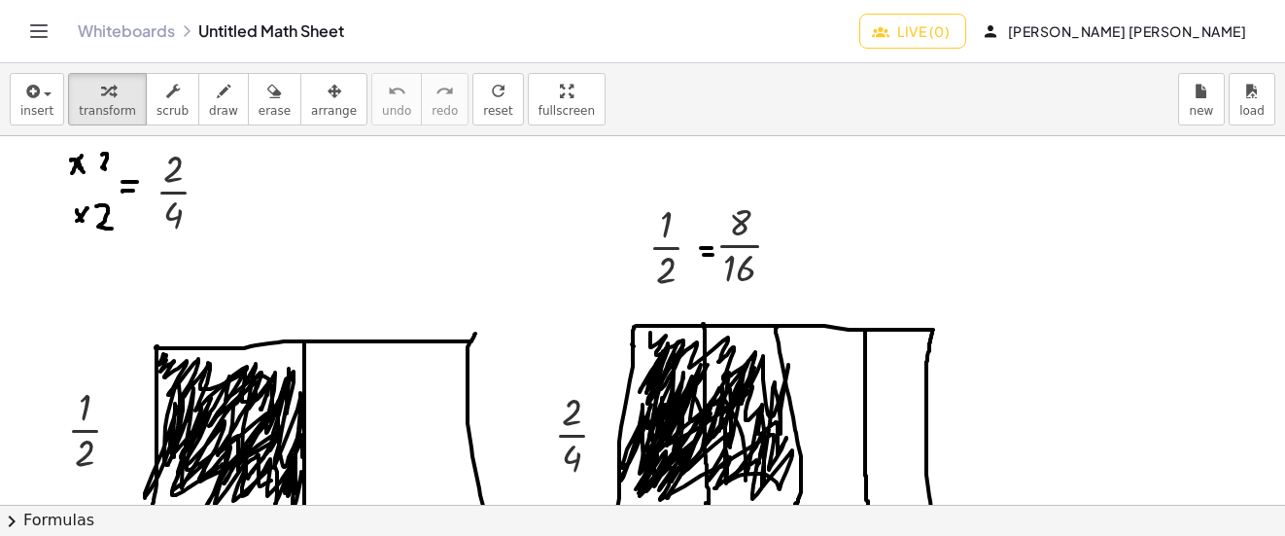
click at [966, 46] on button "Live (0)" at bounding box center [912, 31] width 107 height 35
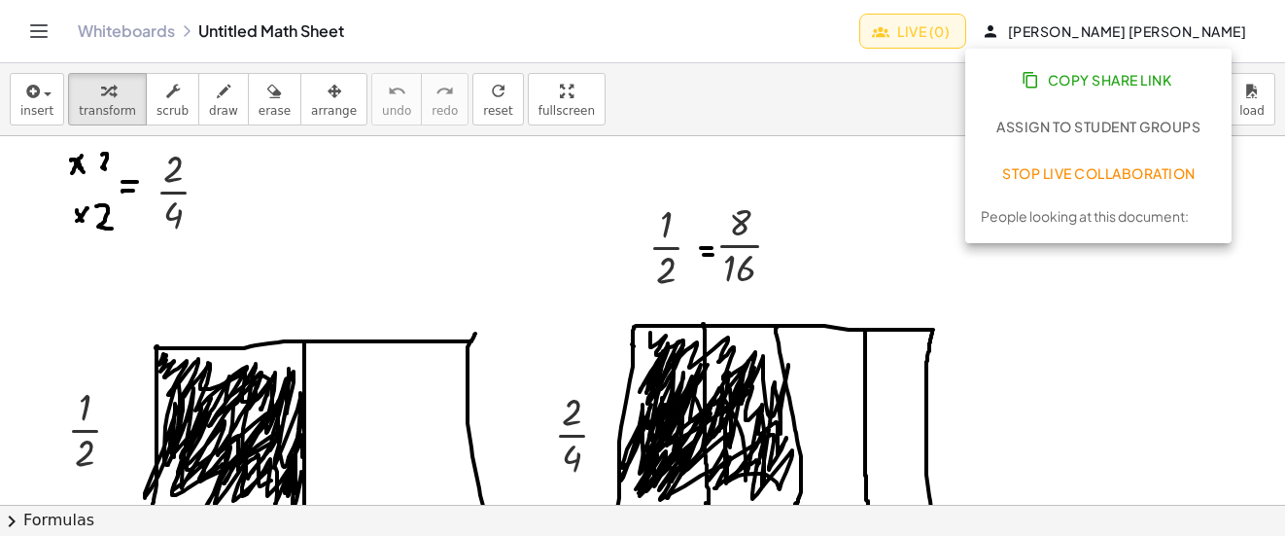
click at [1041, 87] on span "Copy Share Link" at bounding box center [1099, 79] width 146 height 17
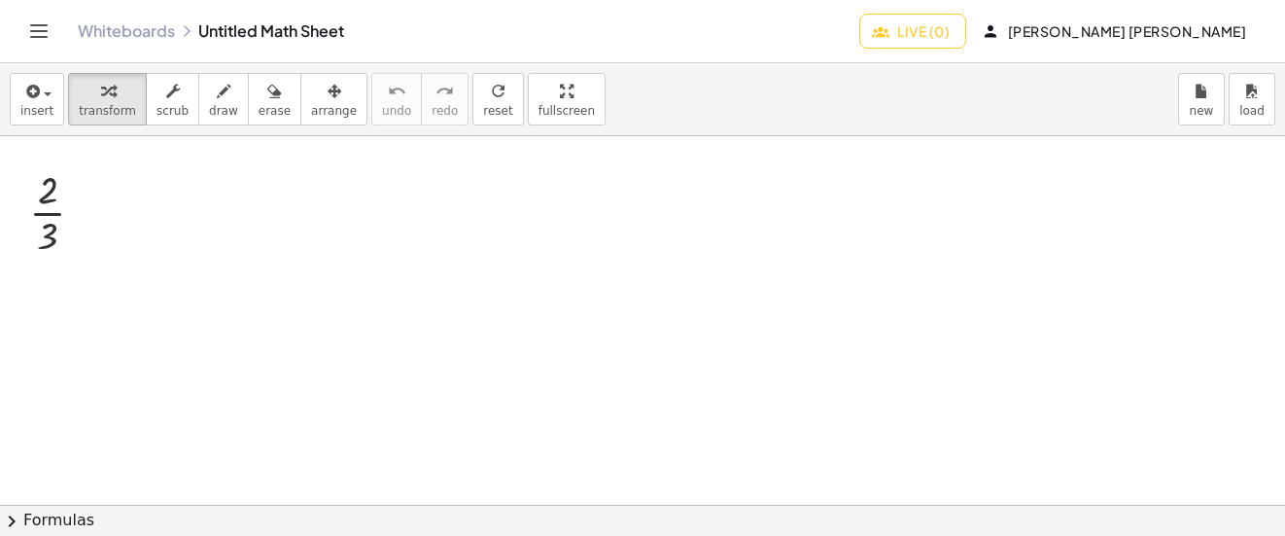
scroll to position [466, 0]
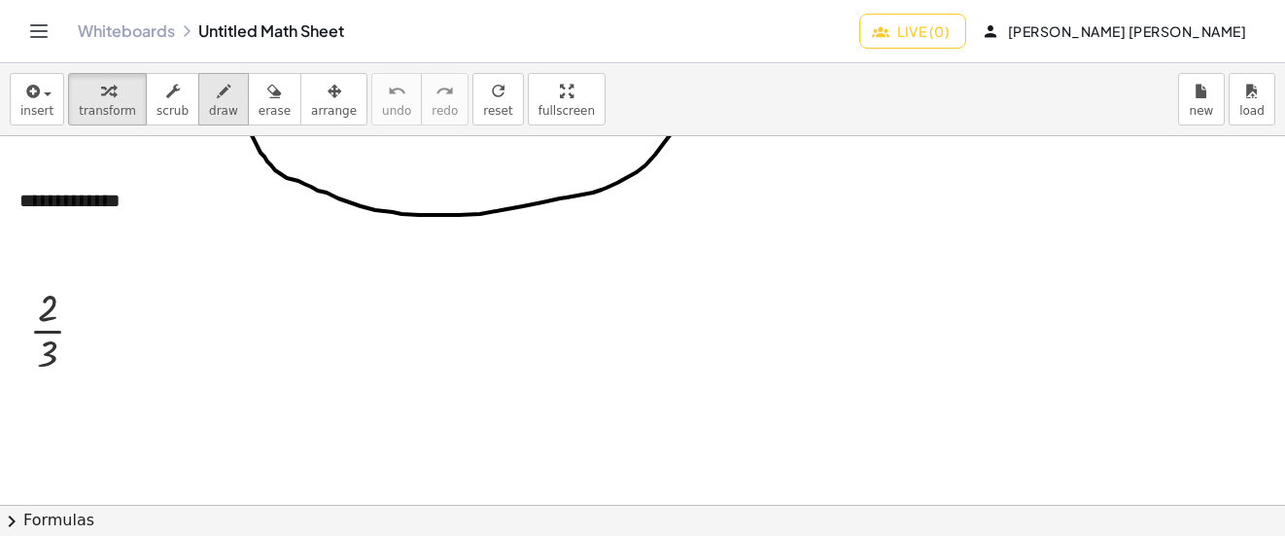
click at [217, 86] on icon "button" at bounding box center [224, 91] width 14 height 23
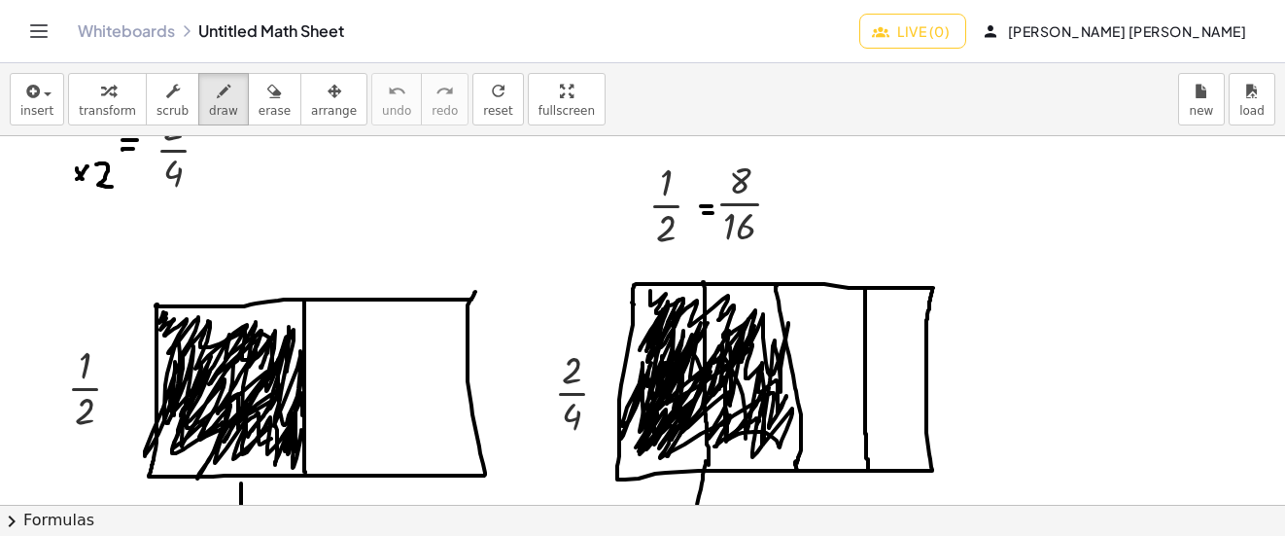
scroll to position [0, 0]
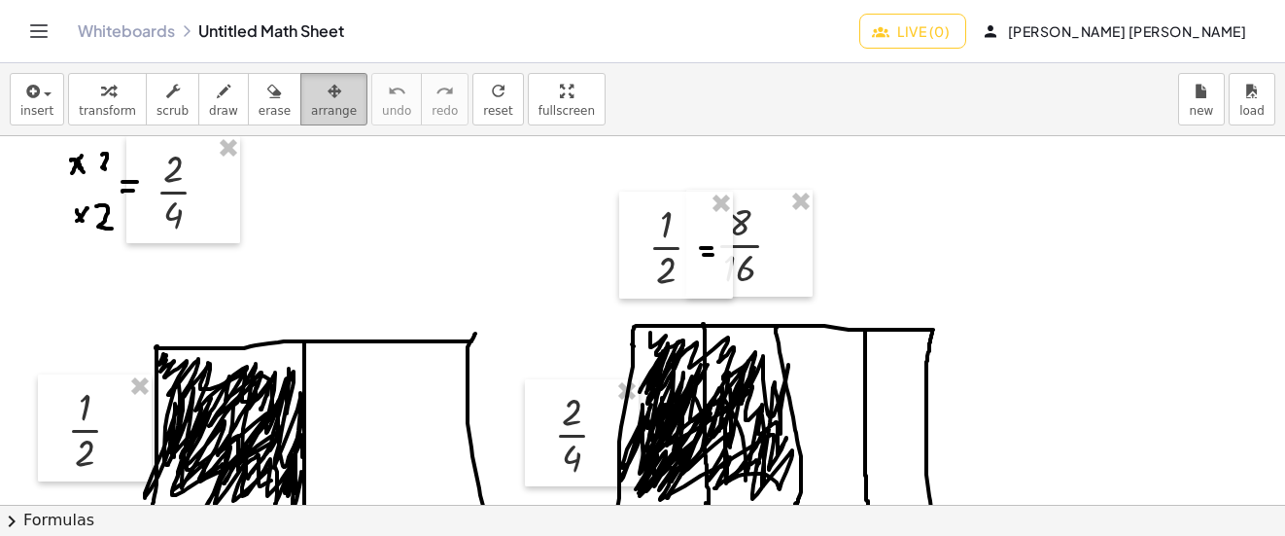
click at [311, 97] on div "button" at bounding box center [334, 90] width 46 height 23
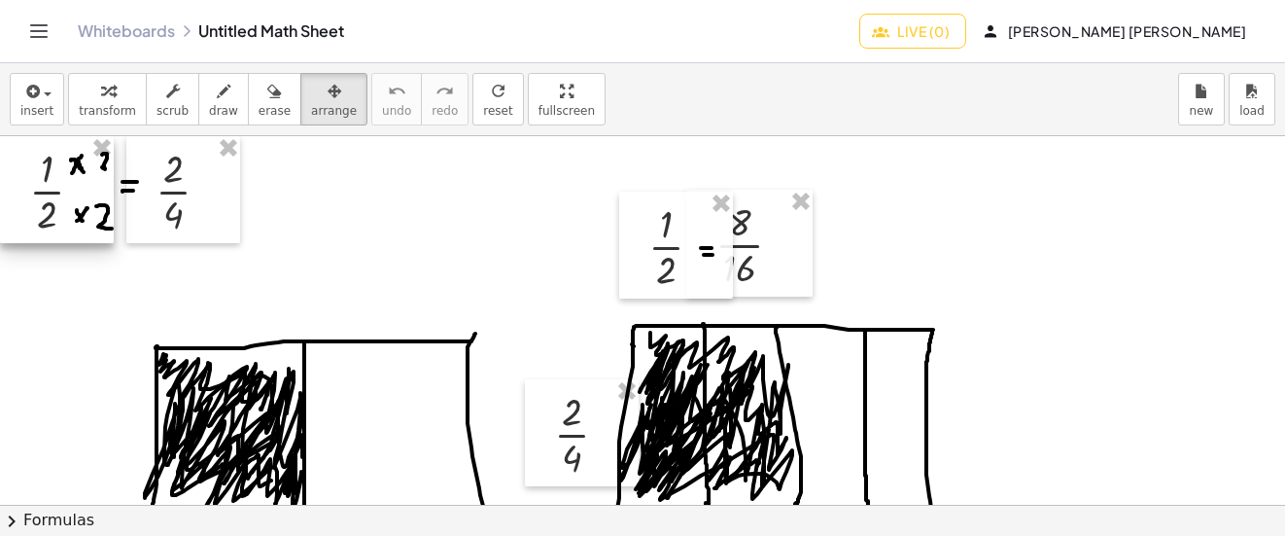
drag, startPoint x: 87, startPoint y: 423, endPoint x: 20, endPoint y: 156, distance: 275.4
click at [20, 156] on div at bounding box center [57, 189] width 114 height 107
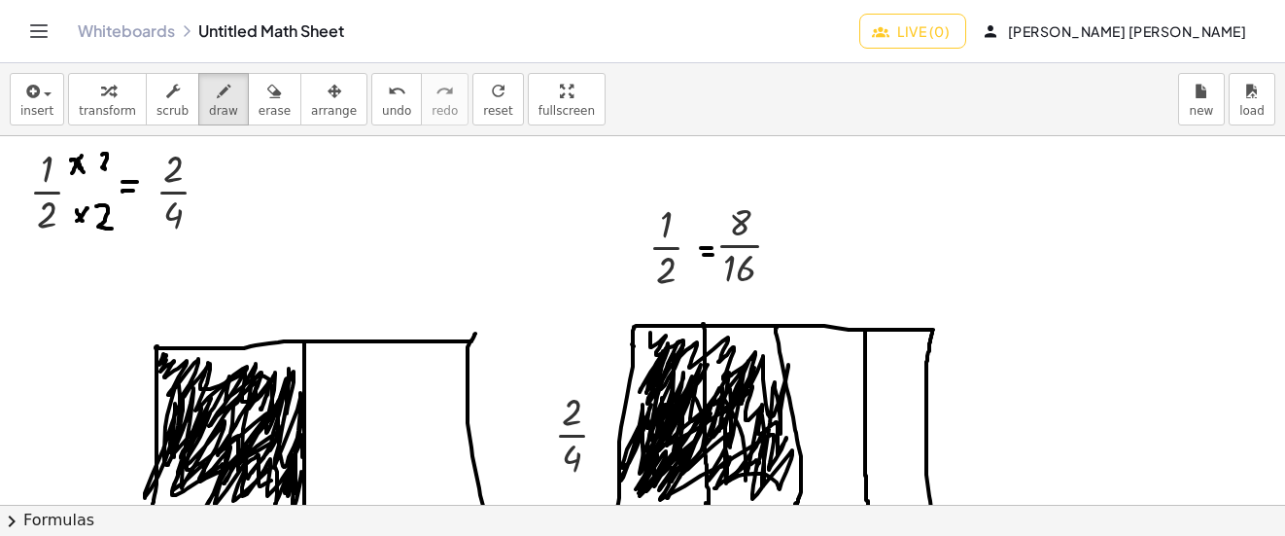
drag, startPoint x: 200, startPoint y: 80, endPoint x: 37, endPoint y: 185, distance: 194.1
click at [217, 81] on icon "button" at bounding box center [224, 91] width 14 height 23
drag, startPoint x: 52, startPoint y: 245, endPoint x: 187, endPoint y: 249, distance: 135.2
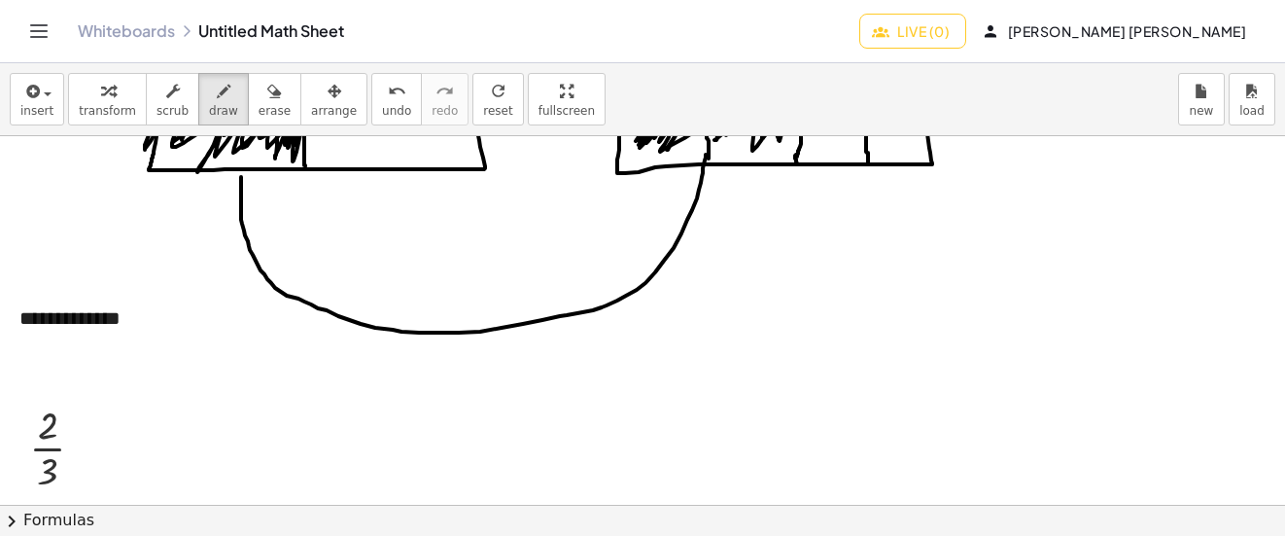
scroll to position [445, 0]
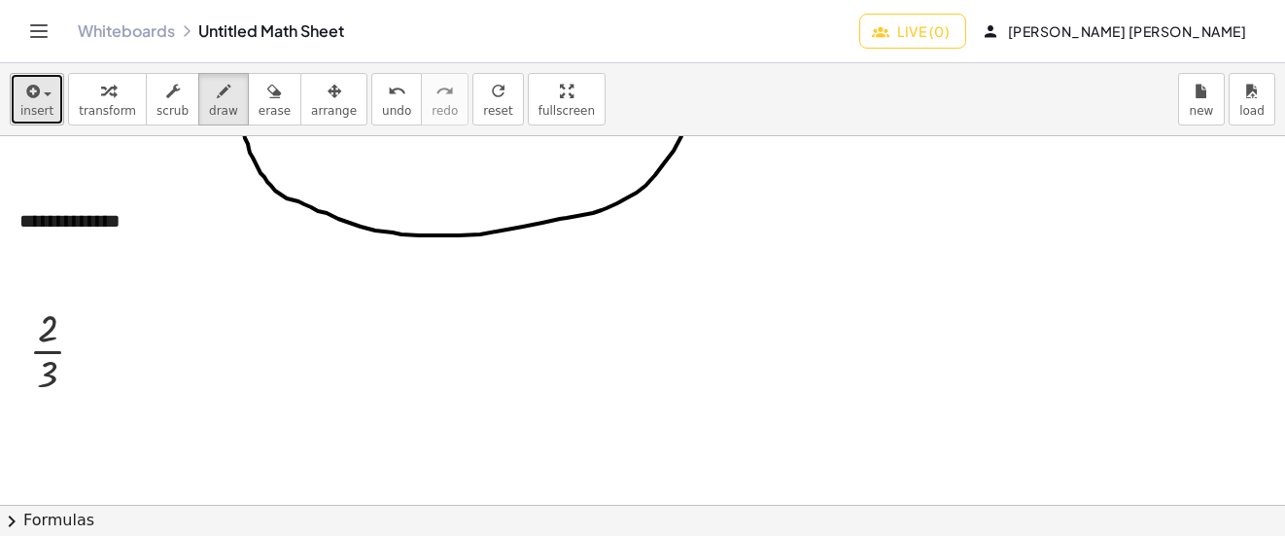
click at [31, 104] on span "insert" at bounding box center [36, 111] width 33 height 14
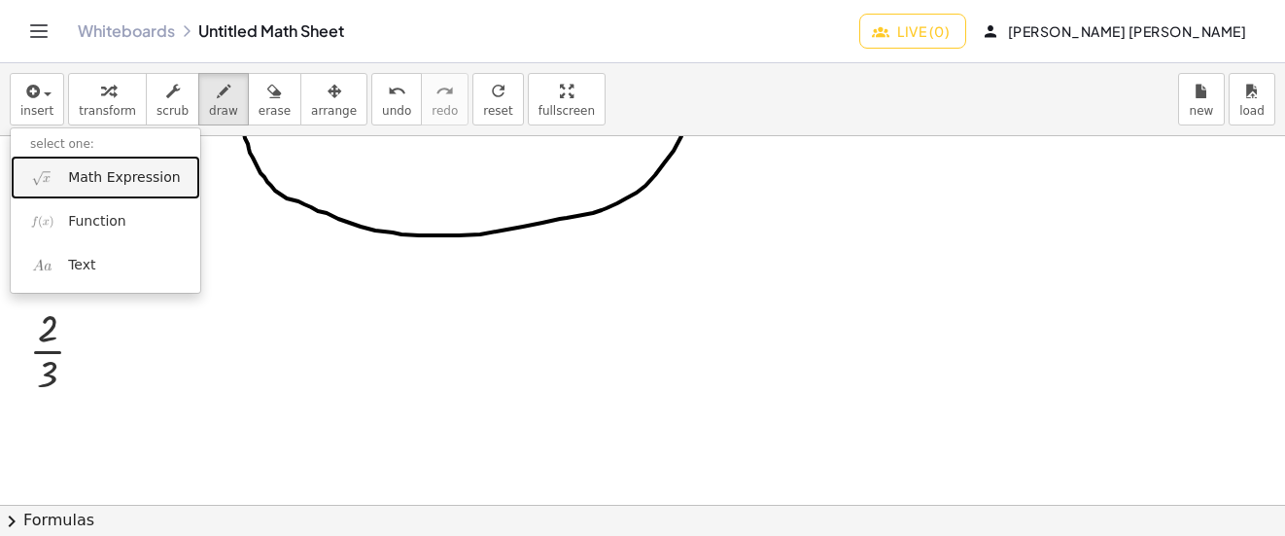
click at [80, 177] on span "Math Expression" at bounding box center [124, 177] width 112 height 19
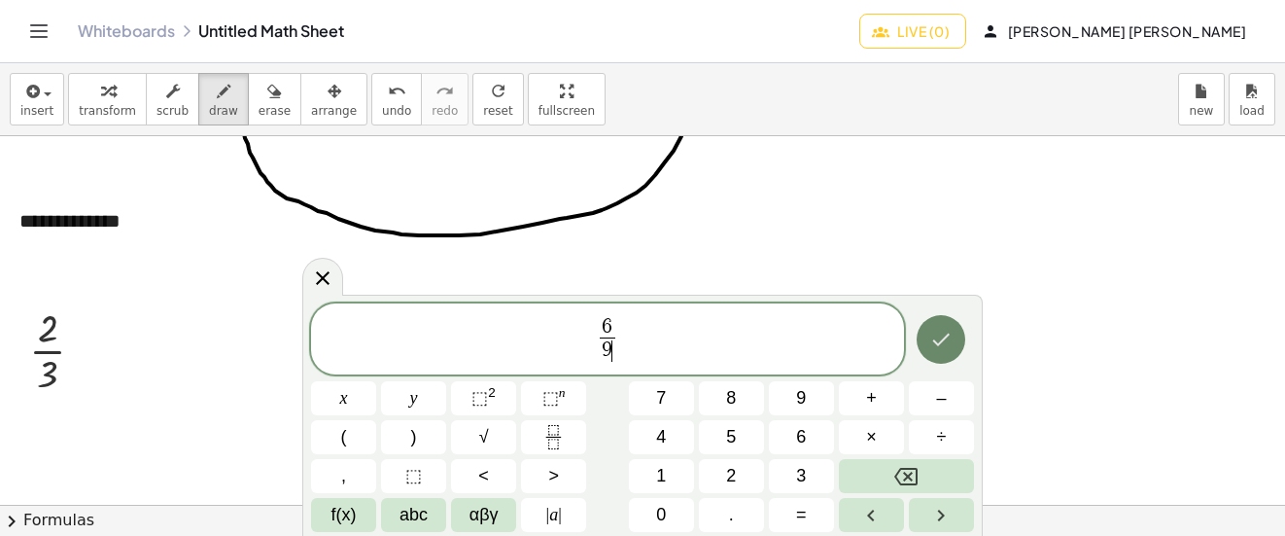
click at [931, 330] on icon "Done" at bounding box center [940, 339] width 23 height 23
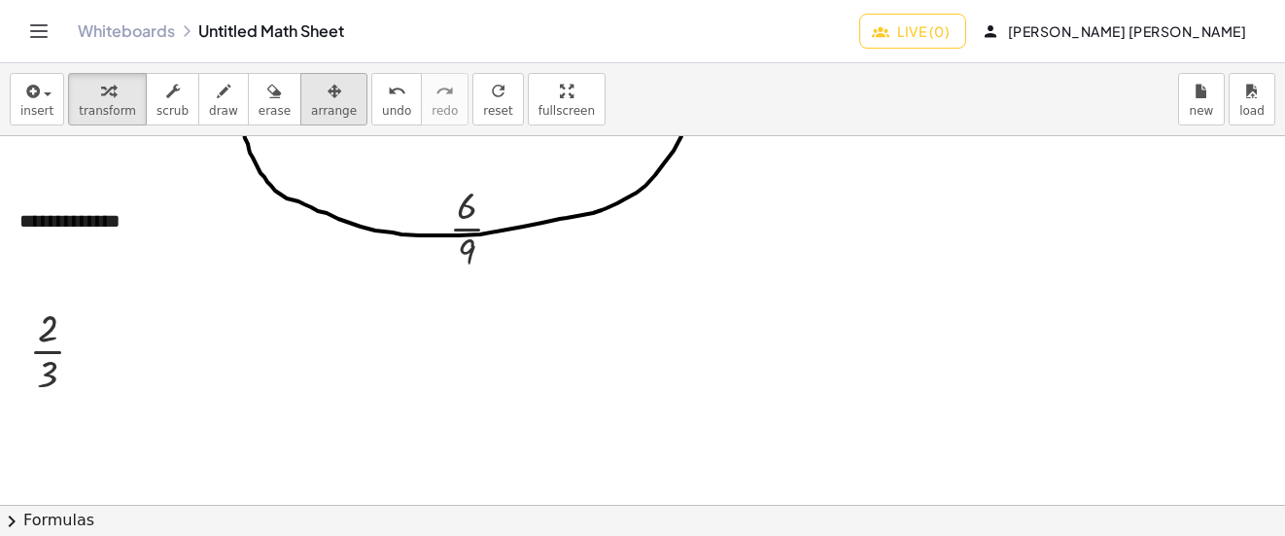
click at [314, 87] on div "button" at bounding box center [334, 90] width 46 height 23
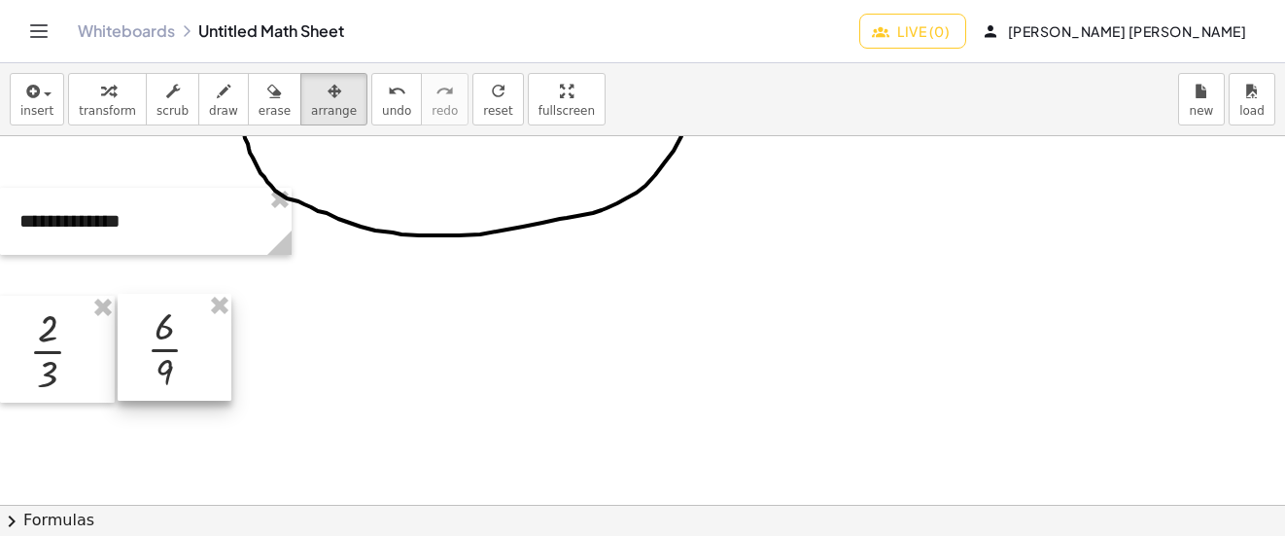
drag, startPoint x: 451, startPoint y: 203, endPoint x: 149, endPoint y: 324, distance: 325.5
click at [149, 324] on div at bounding box center [175, 347] width 114 height 107
click at [217, 96] on icon "button" at bounding box center [224, 91] width 14 height 23
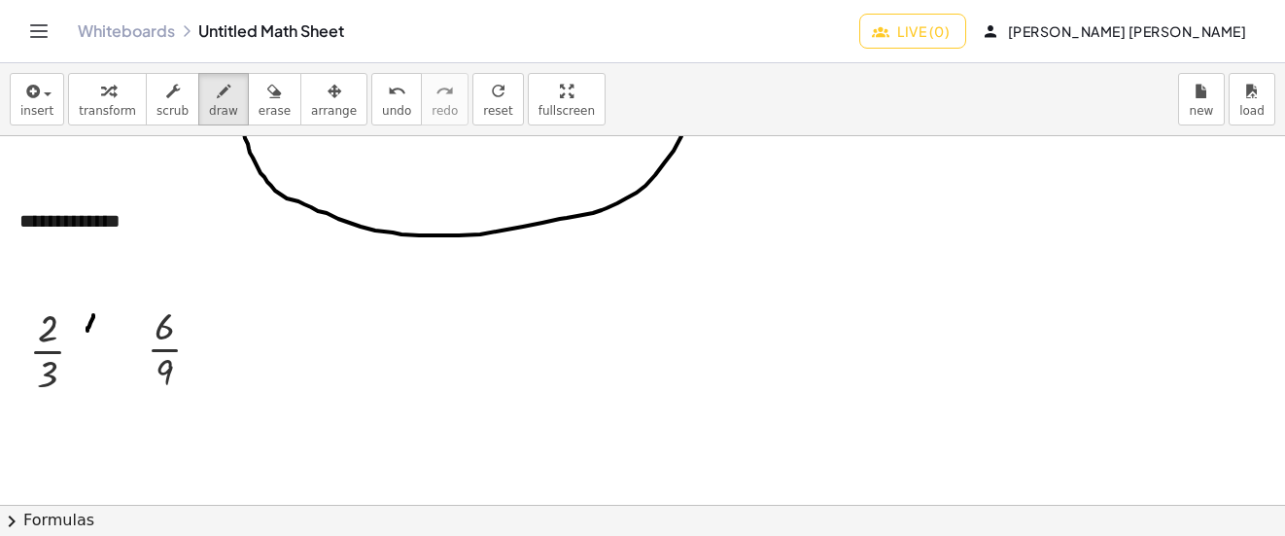
drag, startPoint x: 93, startPoint y: 315, endPoint x: 87, endPoint y: 330, distance: 16.6
click at [87, 330] on div at bounding box center [642, 243] width 1285 height 1105
drag, startPoint x: 88, startPoint y: 313, endPoint x: 94, endPoint y: 329, distance: 16.6
click at [94, 329] on div at bounding box center [642, 243] width 1285 height 1105
drag, startPoint x: 104, startPoint y: 308, endPoint x: 106, endPoint y: 330, distance: 22.4
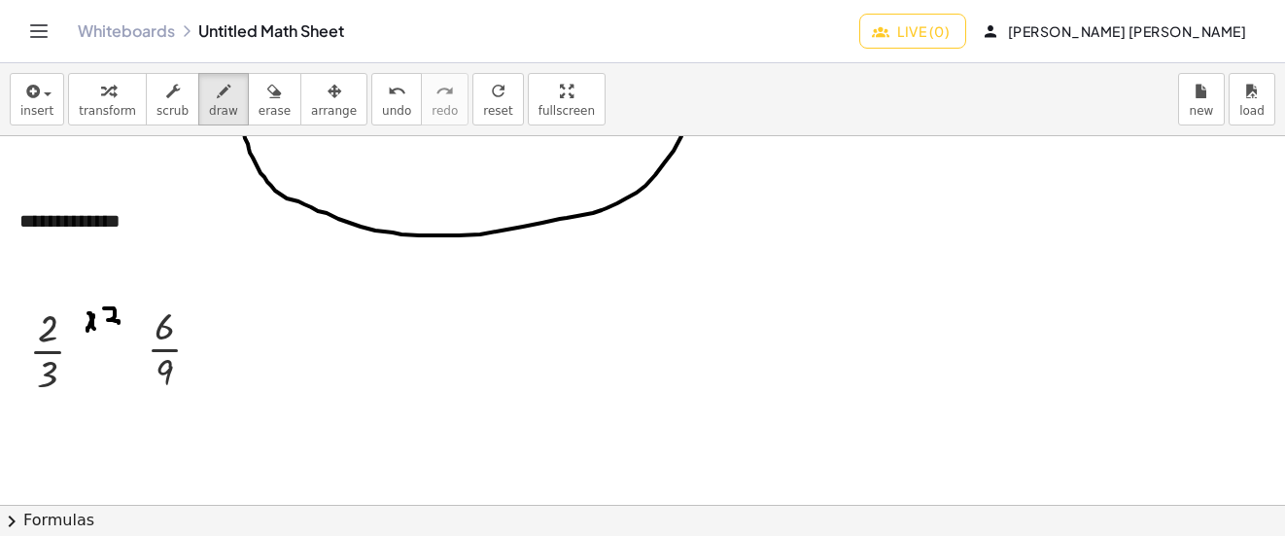
click at [106, 330] on div at bounding box center [642, 243] width 1285 height 1105
drag, startPoint x: 99, startPoint y: 366, endPoint x: 89, endPoint y: 365, distance: 9.8
click at [90, 378] on div at bounding box center [642, 243] width 1285 height 1105
click at [94, 379] on div at bounding box center [642, 243] width 1285 height 1105
drag, startPoint x: 109, startPoint y: 359, endPoint x: 116, endPoint y: 374, distance: 17.0
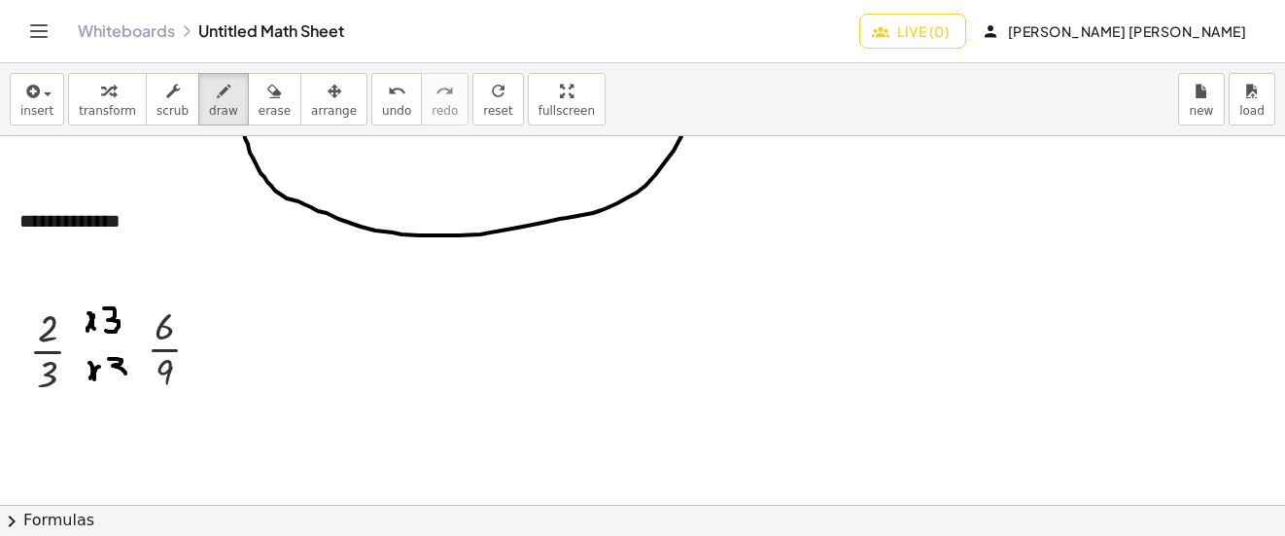
click at [116, 374] on div at bounding box center [642, 243] width 1285 height 1105
drag, startPoint x: 19, startPoint y: 371, endPoint x: 129, endPoint y: 373, distance: 109.9
click at [68, 383] on div at bounding box center [642, 243] width 1285 height 1105
drag, startPoint x: 145, startPoint y: 377, endPoint x: 188, endPoint y: 384, distance: 43.3
click at [188, 384] on div at bounding box center [642, 243] width 1285 height 1105
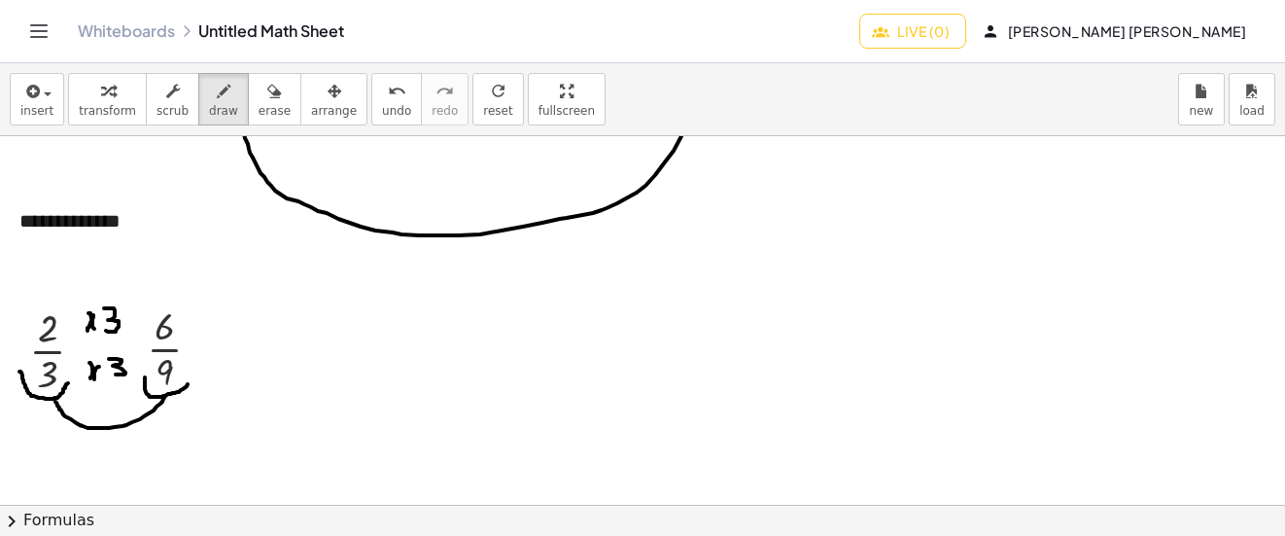
drag, startPoint x: 140, startPoint y: 419, endPoint x: 87, endPoint y: 354, distance: 84.3
click at [55, 400] on div at bounding box center [642, 243] width 1285 height 1105
click at [388, 95] on icon "undo" at bounding box center [397, 91] width 18 height 23
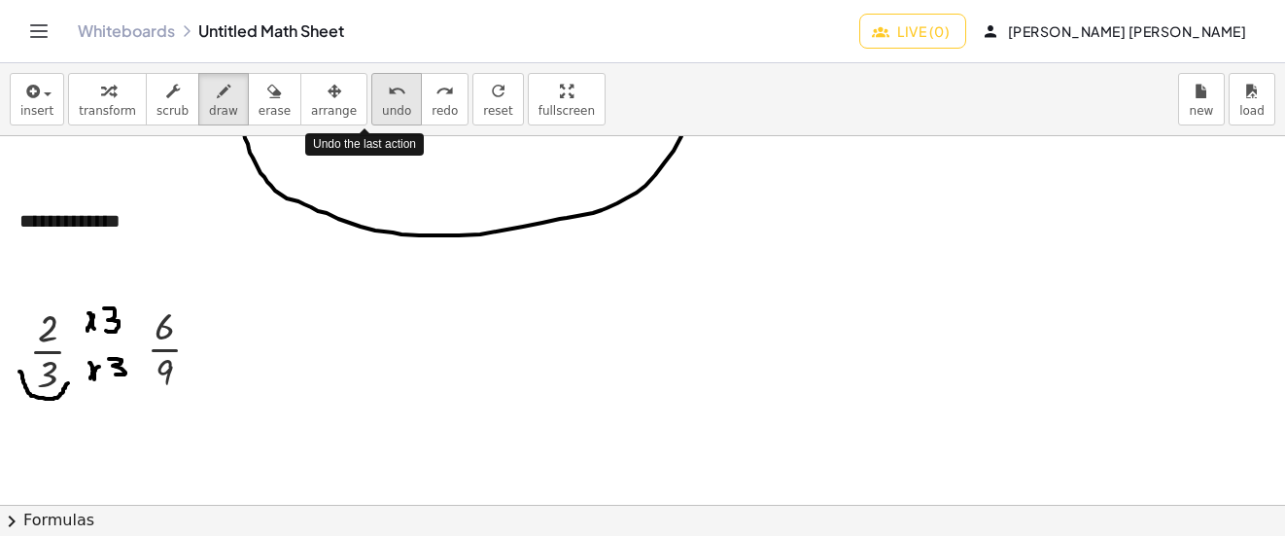
click at [388, 95] on icon "undo" at bounding box center [397, 91] width 18 height 23
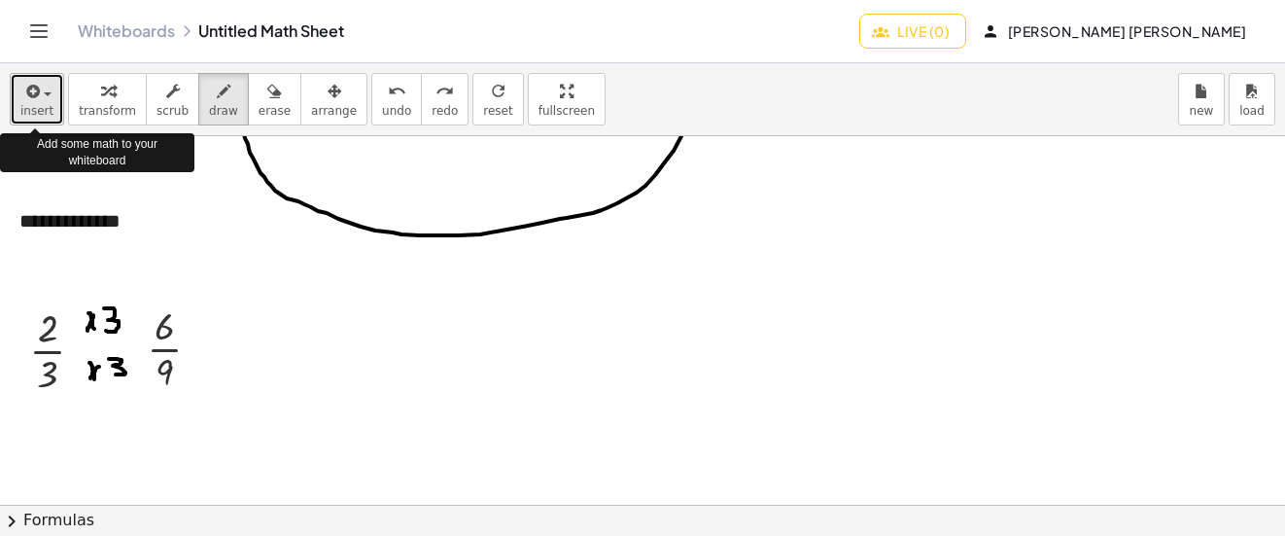
click at [19, 113] on button "insert" at bounding box center [37, 99] width 54 height 52
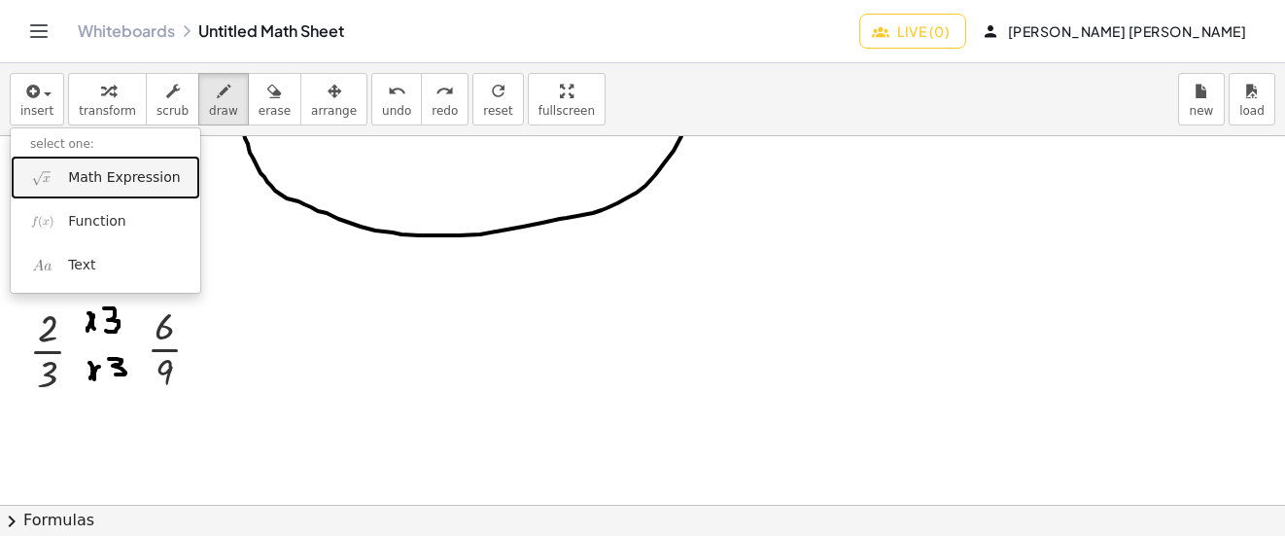
click at [103, 169] on span "Math Expression" at bounding box center [124, 177] width 112 height 19
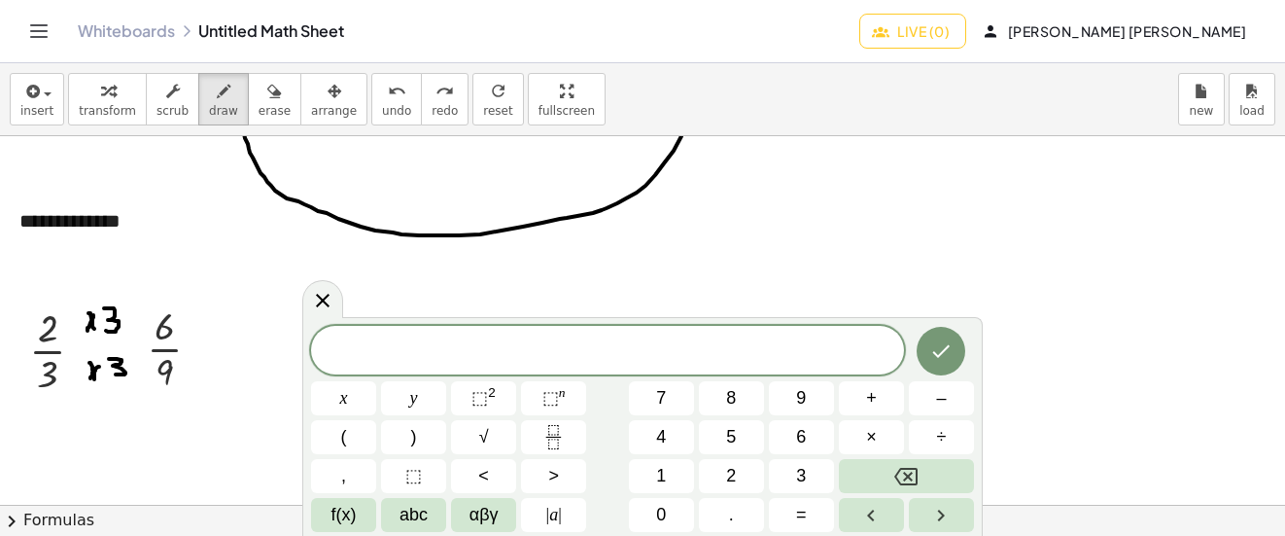
scroll to position [542, 0]
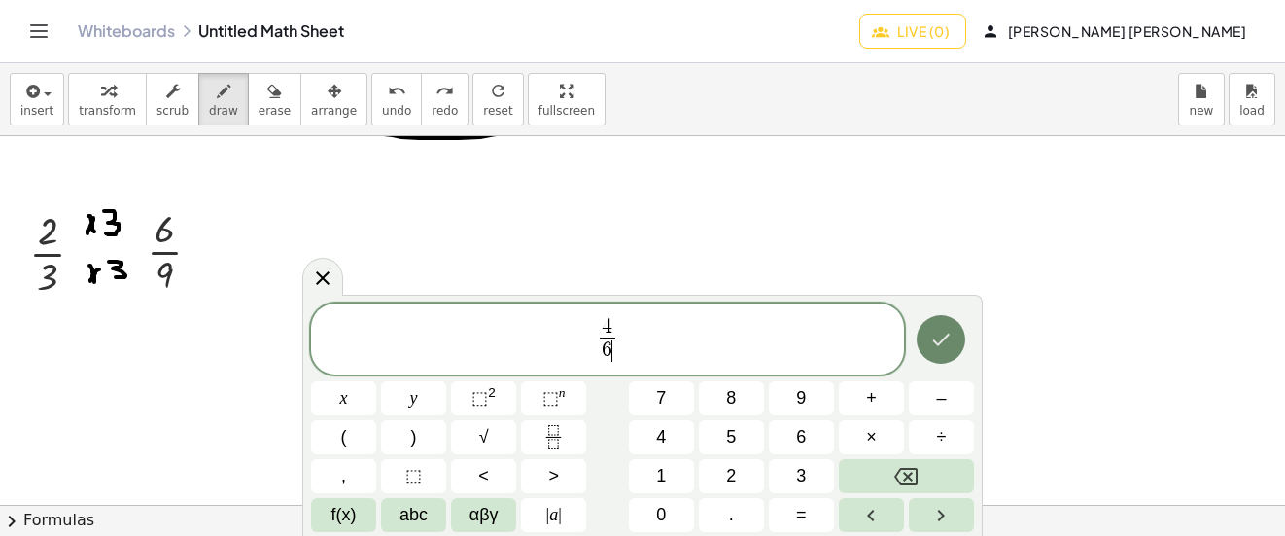
click at [955, 335] on button "Done" at bounding box center [941, 339] width 49 height 49
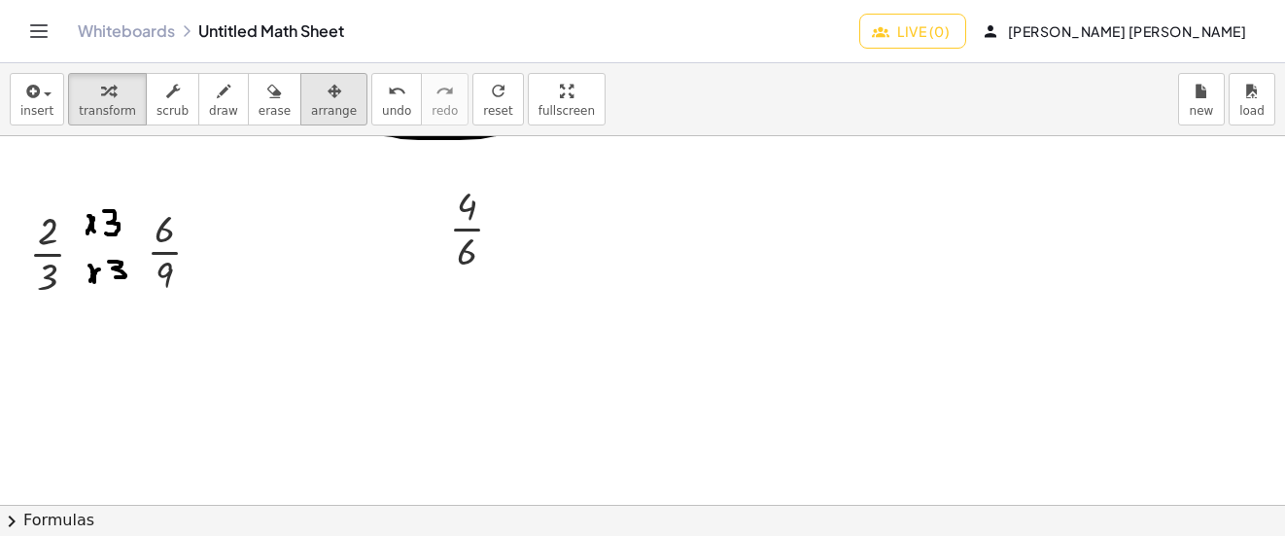
click at [314, 104] on span "arrange" at bounding box center [334, 111] width 46 height 14
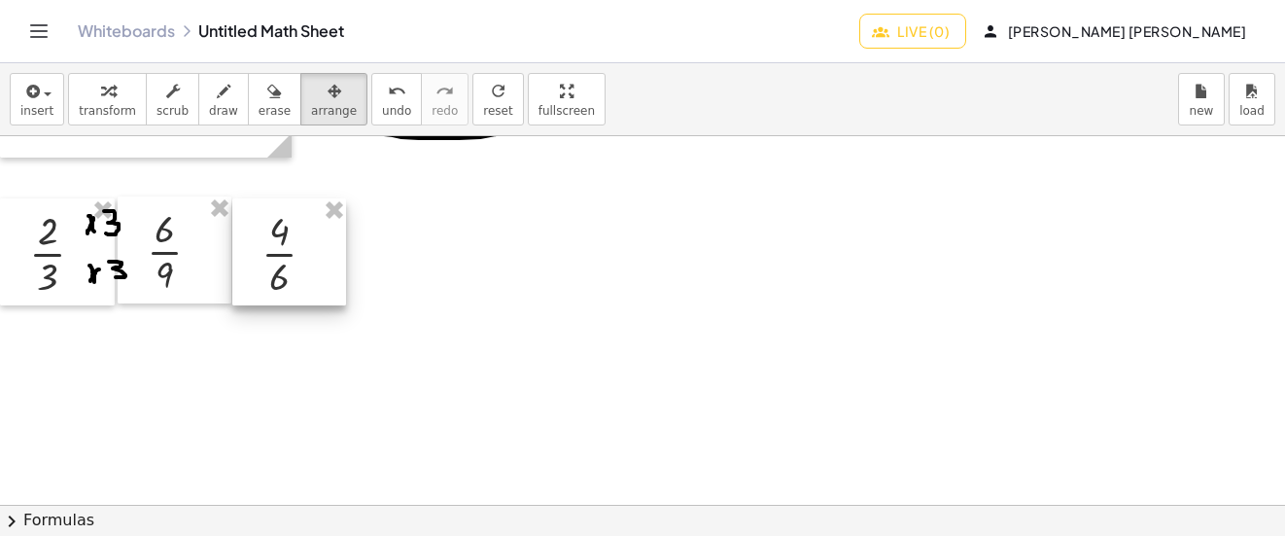
drag, startPoint x: 449, startPoint y: 239, endPoint x: 261, endPoint y: 264, distance: 189.3
click at [261, 264] on div at bounding box center [289, 251] width 114 height 107
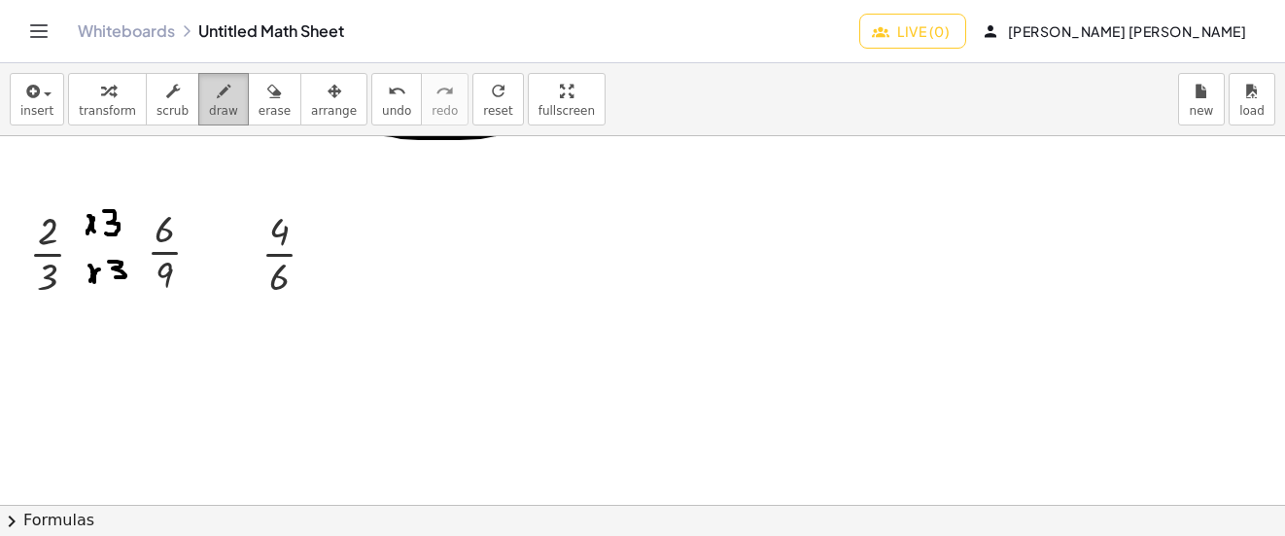
click at [220, 87] on button "draw" at bounding box center [223, 99] width 51 height 52
drag, startPoint x: 254, startPoint y: 284, endPoint x: 314, endPoint y: 286, distance: 60.3
click at [314, 286] on div at bounding box center [642, 146] width 1285 height 1105
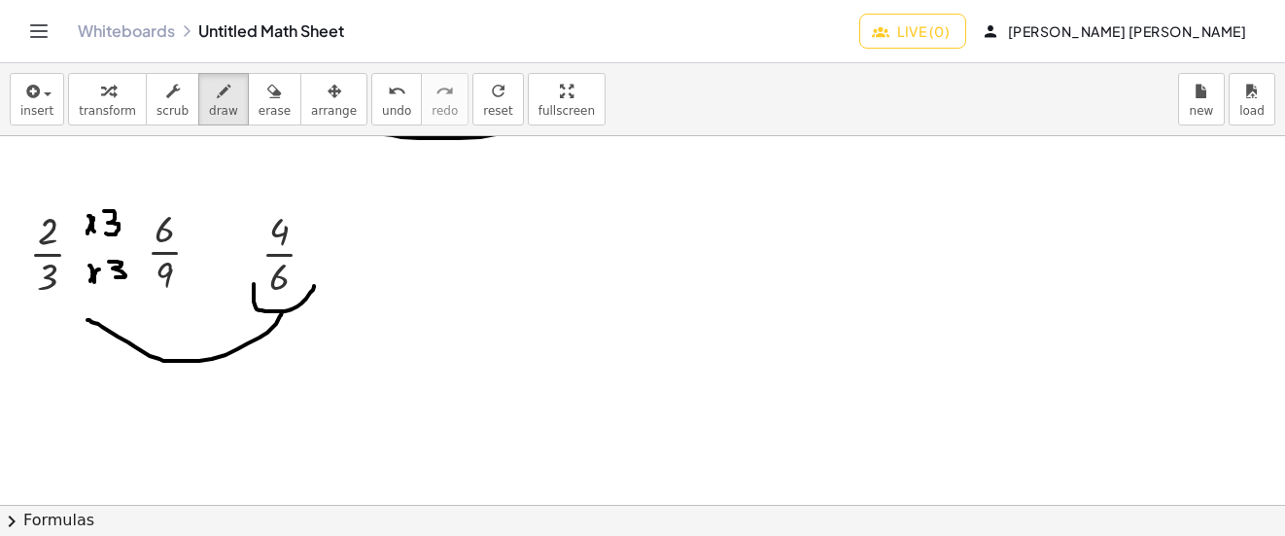
drag, startPoint x: 281, startPoint y: 315, endPoint x: 87, endPoint y: 320, distance: 193.5
click at [87, 320] on div at bounding box center [642, 146] width 1285 height 1105
drag, startPoint x: 80, startPoint y: 322, endPoint x: 92, endPoint y: 314, distance: 14.8
click at [92, 314] on div at bounding box center [642, 146] width 1285 height 1105
drag, startPoint x: 80, startPoint y: 310, endPoint x: 93, endPoint y: 315, distance: 14.5
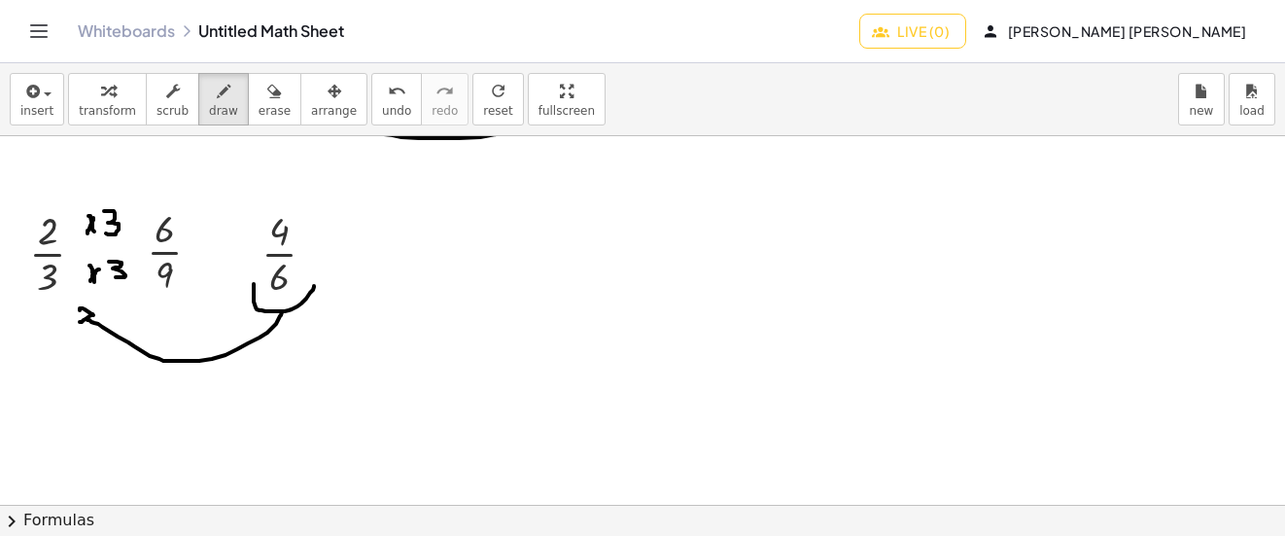
click at [93, 315] on div at bounding box center [642, 146] width 1285 height 1105
click at [388, 89] on icon "undo" at bounding box center [397, 91] width 18 height 23
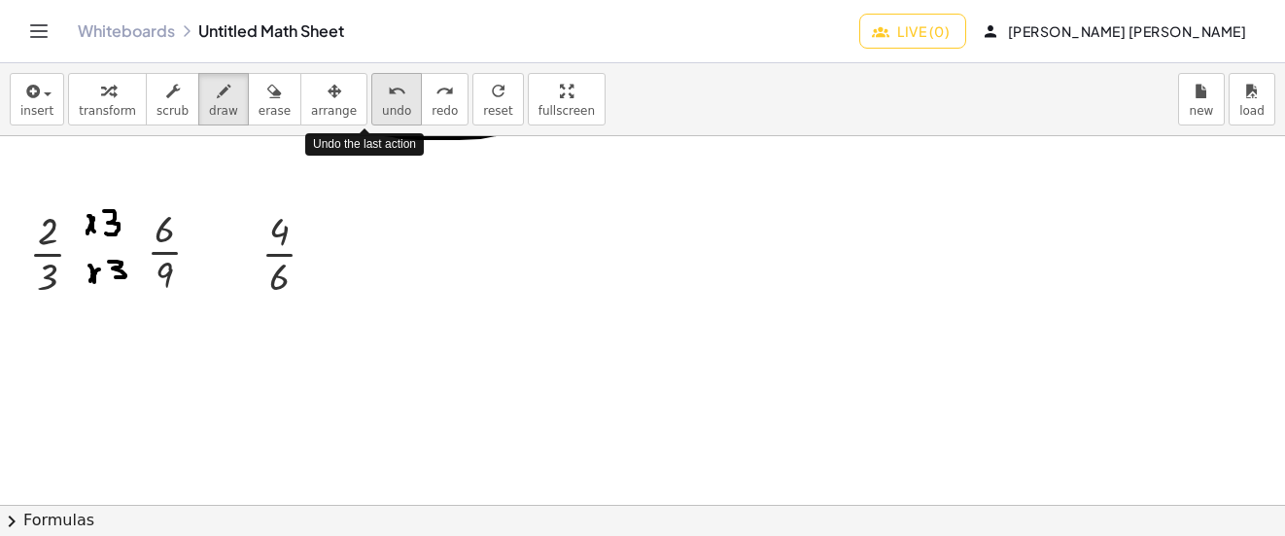
click at [388, 89] on icon "undo" at bounding box center [397, 91] width 18 height 23
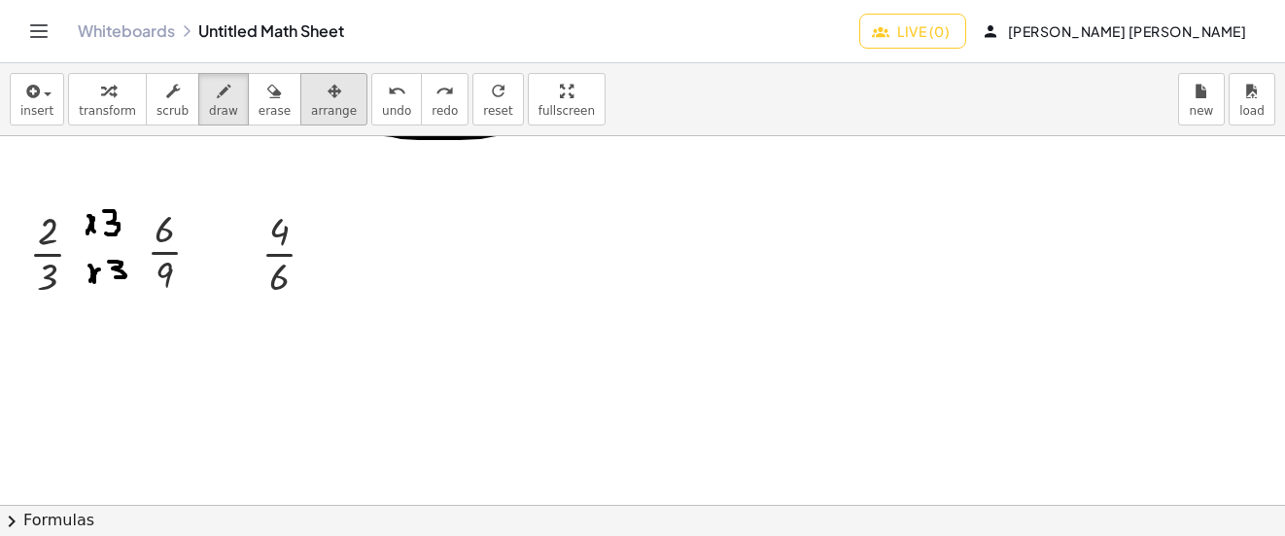
click at [328, 101] on icon "button" at bounding box center [335, 91] width 14 height 23
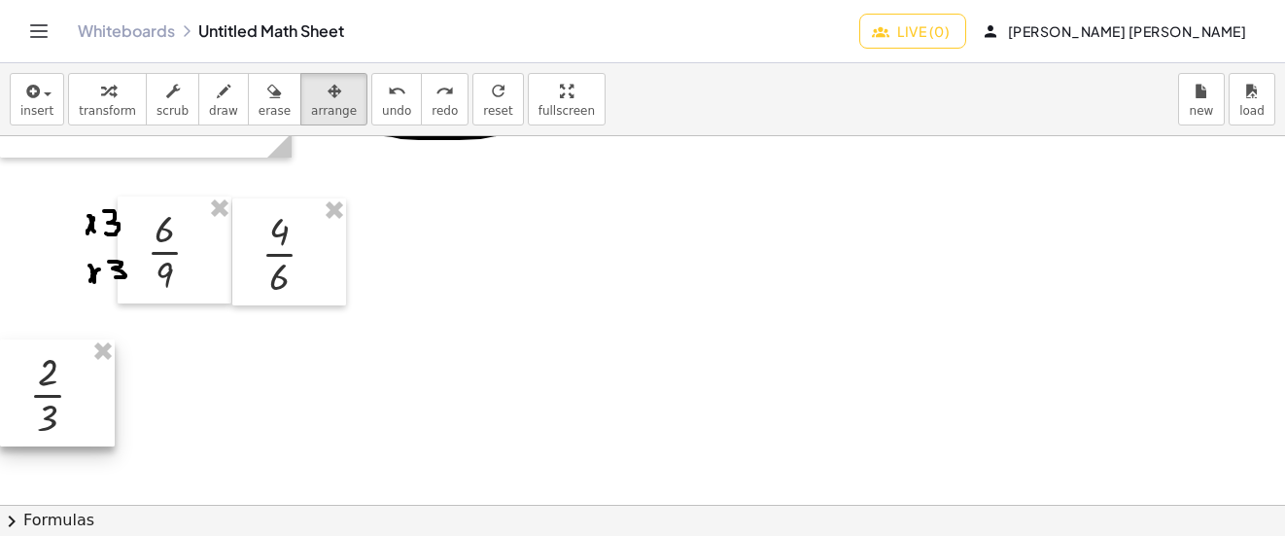
drag, startPoint x: 66, startPoint y: 234, endPoint x: 47, endPoint y: 375, distance: 142.3
click at [47, 375] on div at bounding box center [57, 392] width 115 height 107
click at [217, 97] on icon "button" at bounding box center [224, 91] width 14 height 23
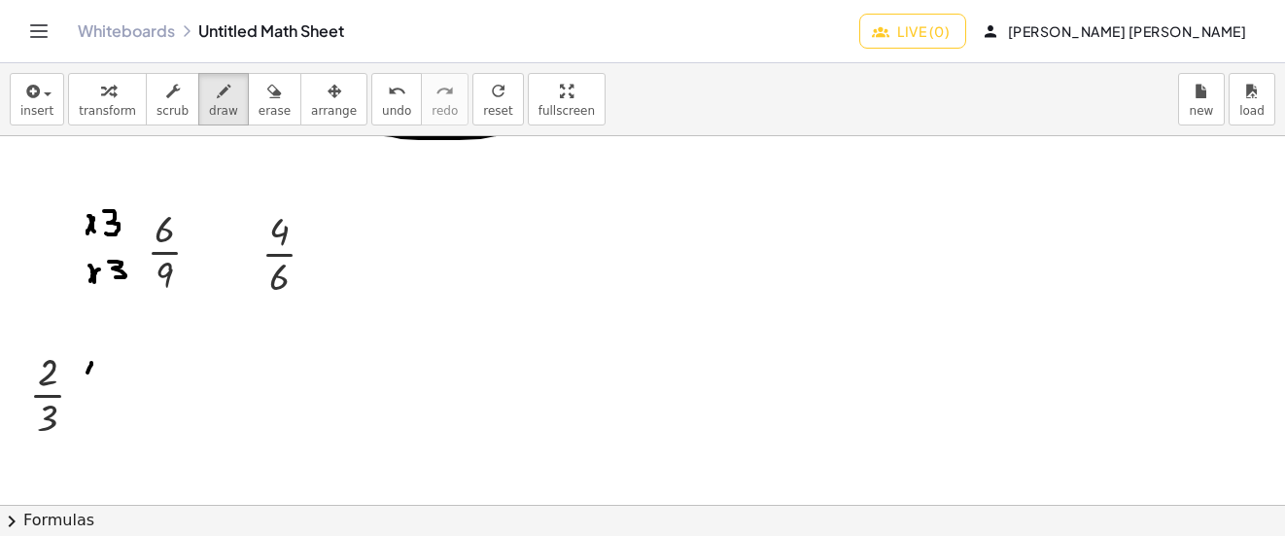
drag, startPoint x: 91, startPoint y: 363, endPoint x: 84, endPoint y: 384, distance: 22.8
click at [84, 384] on div at bounding box center [642, 146] width 1285 height 1105
drag, startPoint x: 83, startPoint y: 364, endPoint x: 95, endPoint y: 377, distance: 18.6
click at [95, 377] on div at bounding box center [642, 146] width 1285 height 1105
drag, startPoint x: 105, startPoint y: 362, endPoint x: 90, endPoint y: 405, distance: 46.1
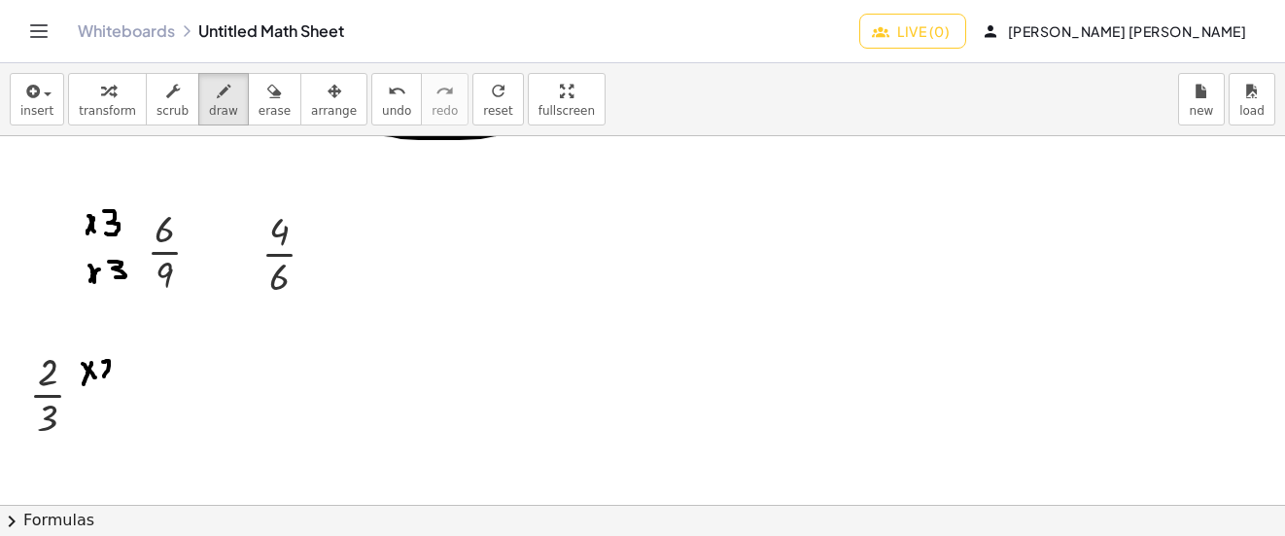
click at [113, 379] on div at bounding box center [642, 146] width 1285 height 1105
drag, startPoint x: 90, startPoint y: 405, endPoint x: 80, endPoint y: 432, distance: 28.3
click at [80, 432] on div at bounding box center [642, 146] width 1285 height 1105
drag, startPoint x: 78, startPoint y: 410, endPoint x: 90, endPoint y: 427, distance: 20.8
click at [90, 427] on div at bounding box center [642, 146] width 1285 height 1105
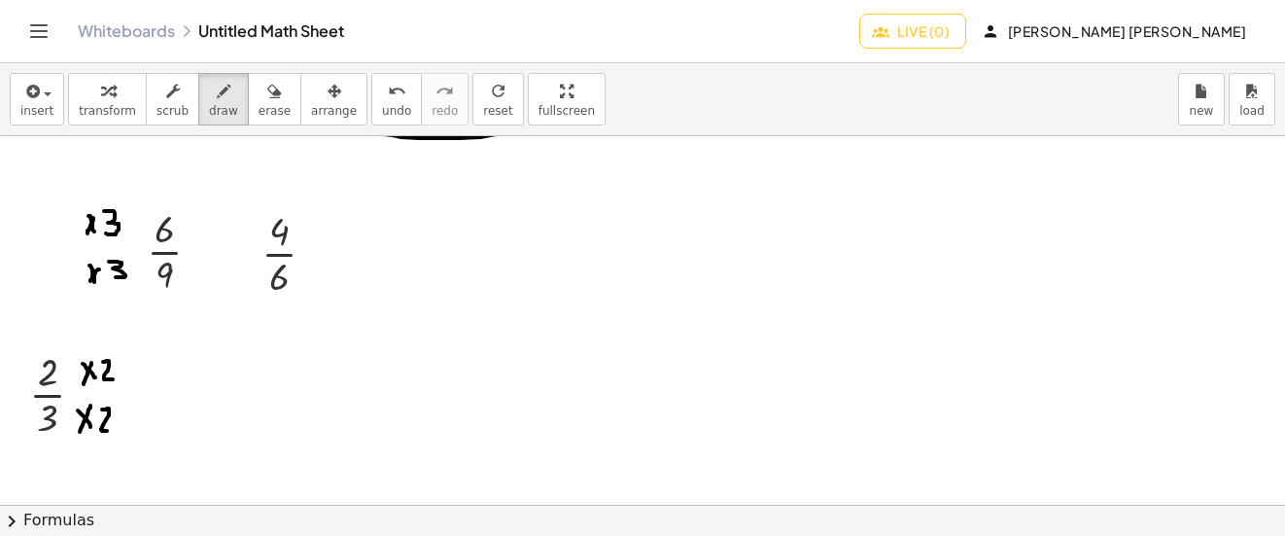
drag, startPoint x: 108, startPoint y: 408, endPoint x: 113, endPoint y: 431, distance: 22.9
click at [113, 431] on div at bounding box center [642, 146] width 1285 height 1105
drag, startPoint x: 122, startPoint y: 363, endPoint x: 247, endPoint y: 241, distance: 173.9
click at [247, 241] on div at bounding box center [642, 146] width 1285 height 1105
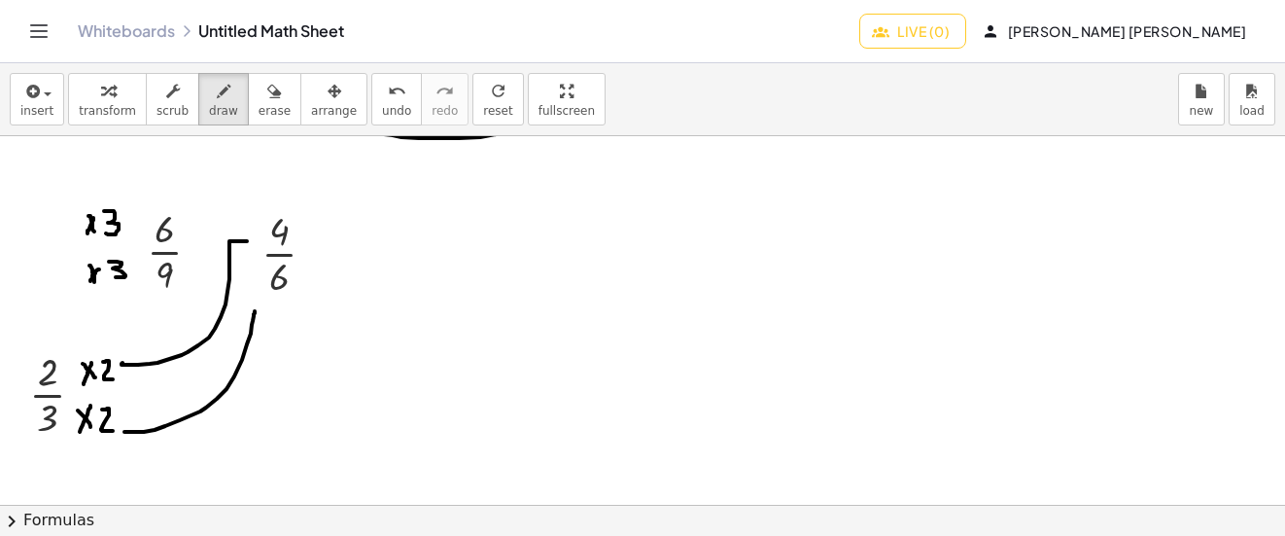
drag, startPoint x: 200, startPoint y: 411, endPoint x: 256, endPoint y: 310, distance: 115.3
click at [256, 310] on div at bounding box center [642, 146] width 1285 height 1105
click at [382, 104] on span "undo" at bounding box center [396, 111] width 29 height 14
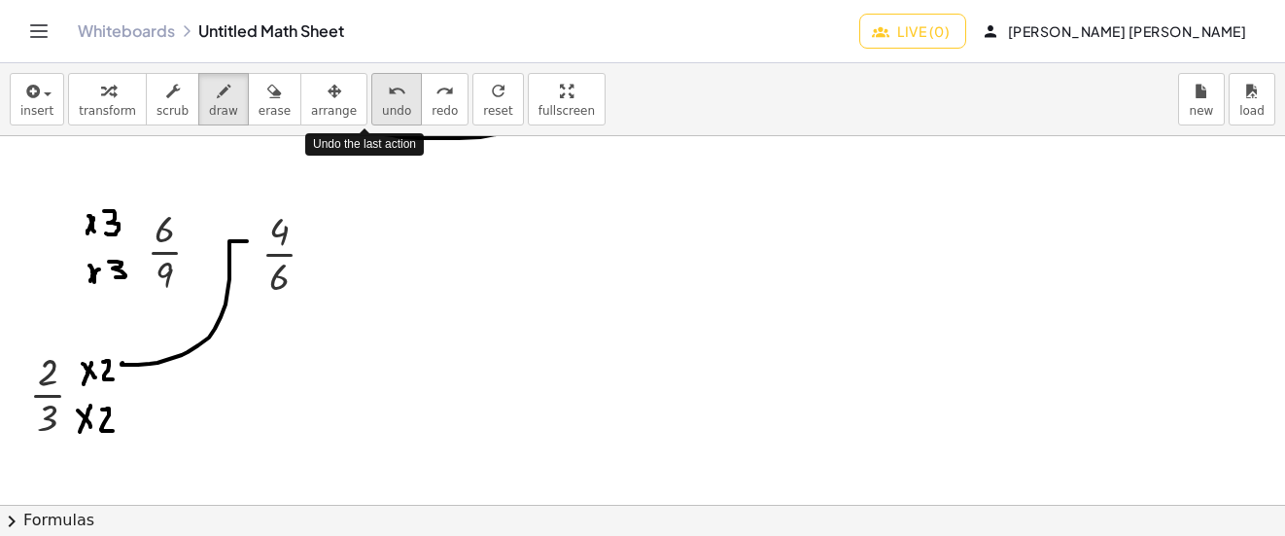
click at [382, 104] on span "undo" at bounding box center [396, 111] width 29 height 14
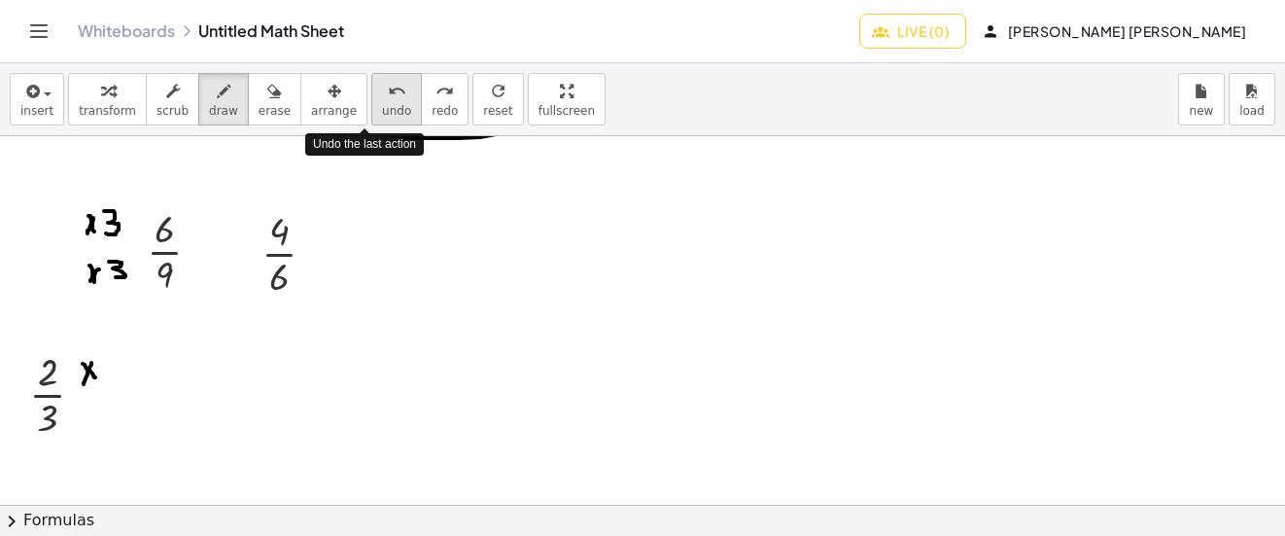
click at [382, 104] on span "undo" at bounding box center [396, 111] width 29 height 14
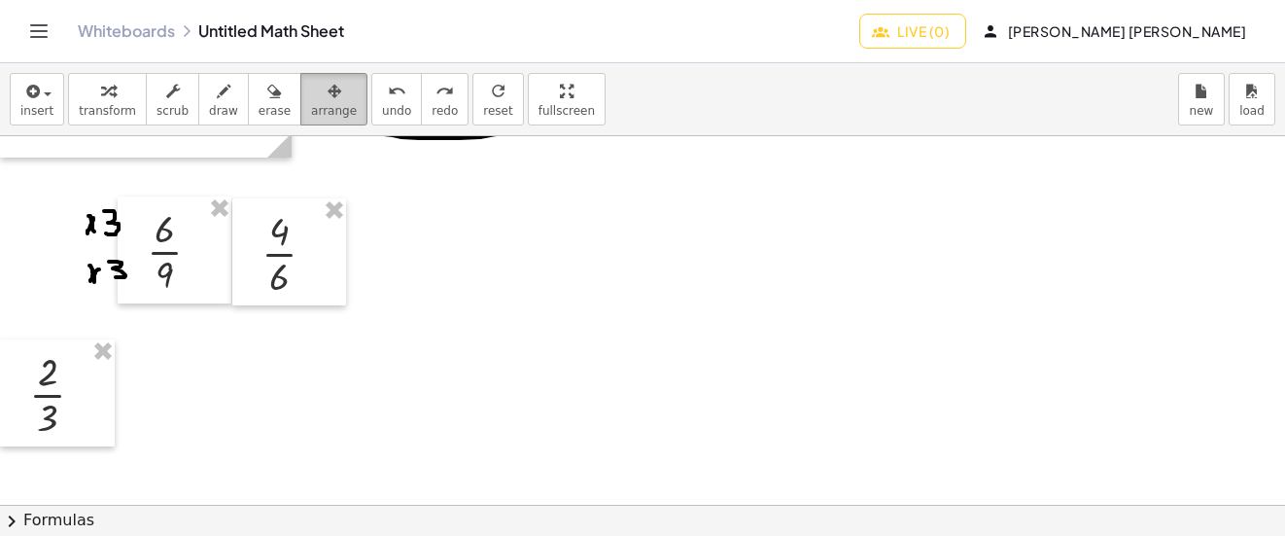
click at [318, 93] on div "button" at bounding box center [334, 90] width 46 height 23
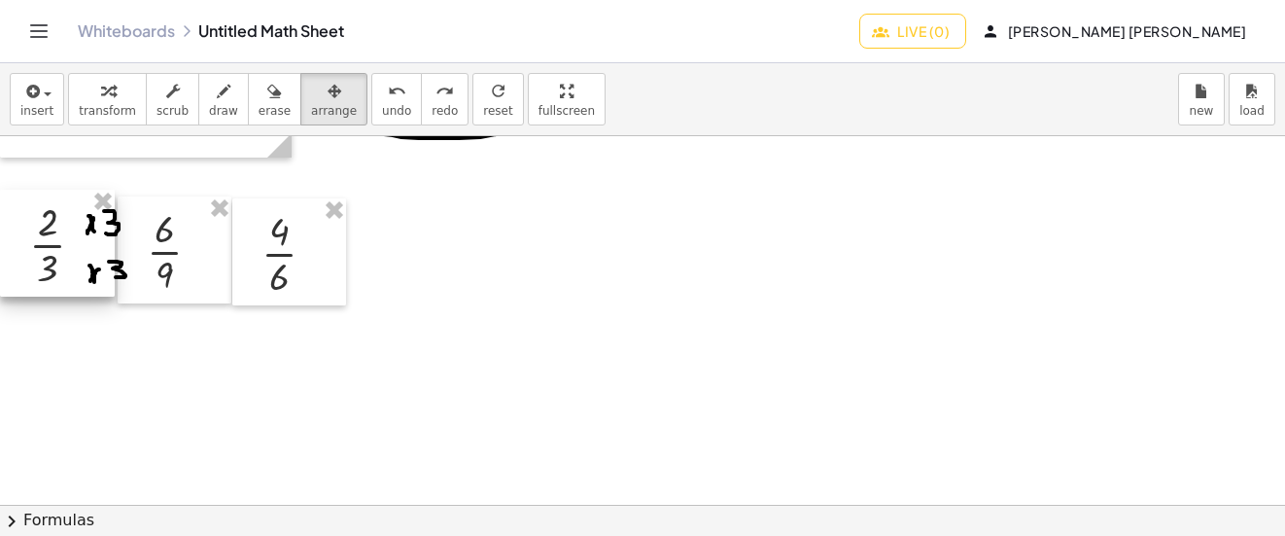
drag, startPoint x: 76, startPoint y: 379, endPoint x: 55, endPoint y: 232, distance: 148.2
click at [55, 232] on div at bounding box center [57, 243] width 115 height 107
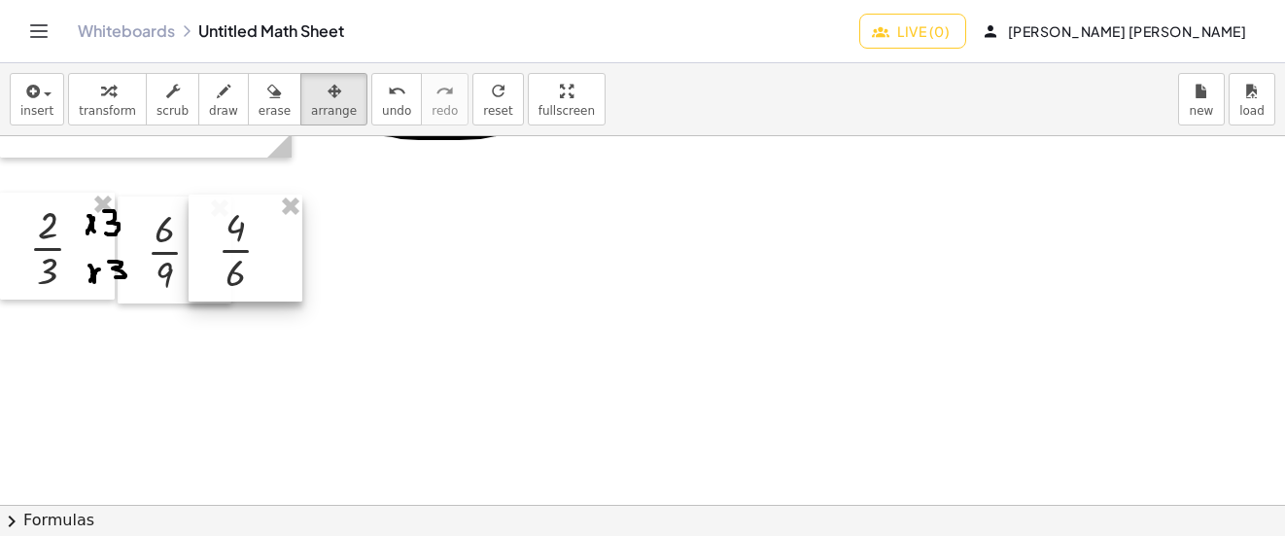
drag, startPoint x: 309, startPoint y: 219, endPoint x: 265, endPoint y: 216, distance: 43.8
click at [265, 216] on div at bounding box center [246, 247] width 114 height 107
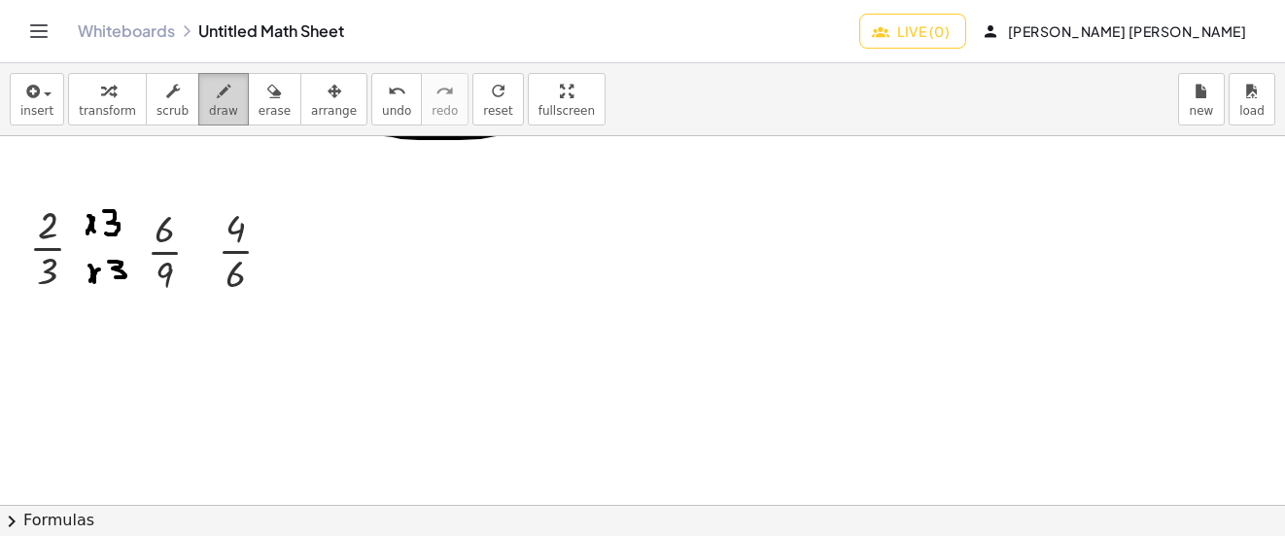
click at [216, 109] on span "draw" at bounding box center [223, 111] width 29 height 14
drag, startPoint x: 21, startPoint y: 279, endPoint x: 68, endPoint y: 276, distance: 46.7
click at [68, 276] on div at bounding box center [642, 146] width 1285 height 1105
drag, startPoint x: 148, startPoint y: 295, endPoint x: 183, endPoint y: 292, distance: 35.1
click at [183, 292] on div at bounding box center [642, 146] width 1285 height 1105
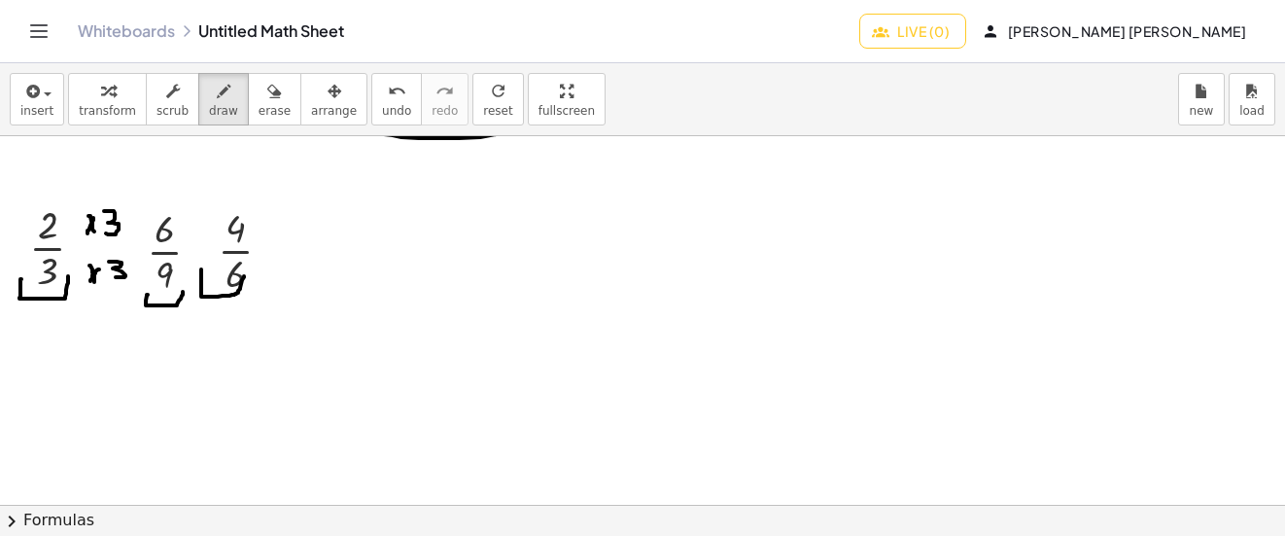
drag, startPoint x: 201, startPoint y: 269, endPoint x: 244, endPoint y: 276, distance: 43.3
click at [244, 276] on div at bounding box center [642, 146] width 1285 height 1105
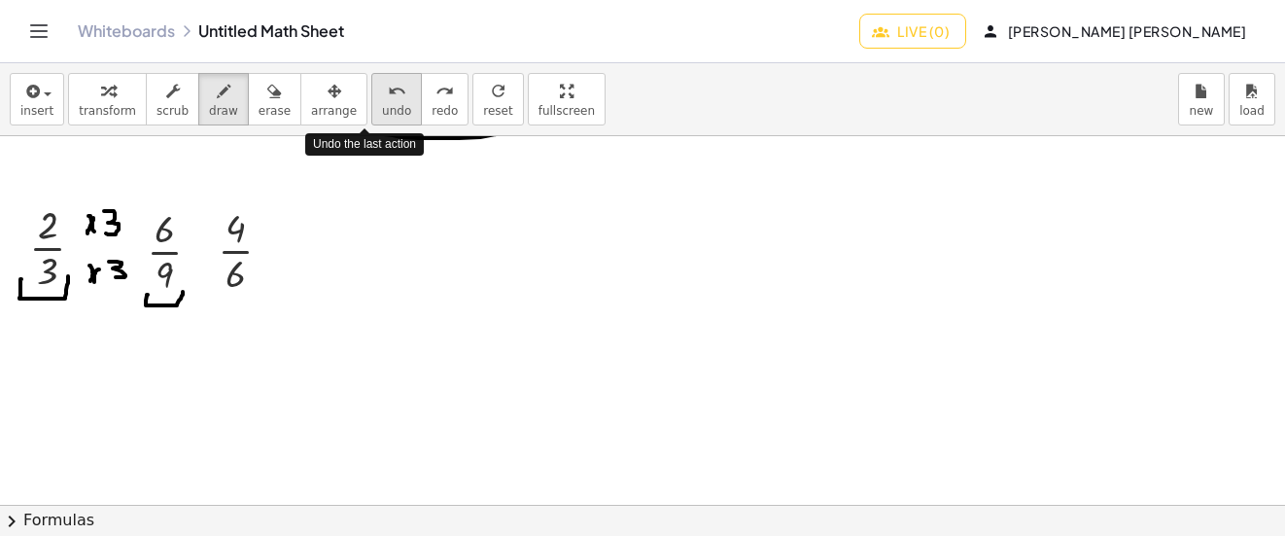
drag, startPoint x: 367, startPoint y: 87, endPoint x: 363, endPoint y: 98, distance: 11.7
click at [388, 91] on icon "undo" at bounding box center [397, 91] width 18 height 23
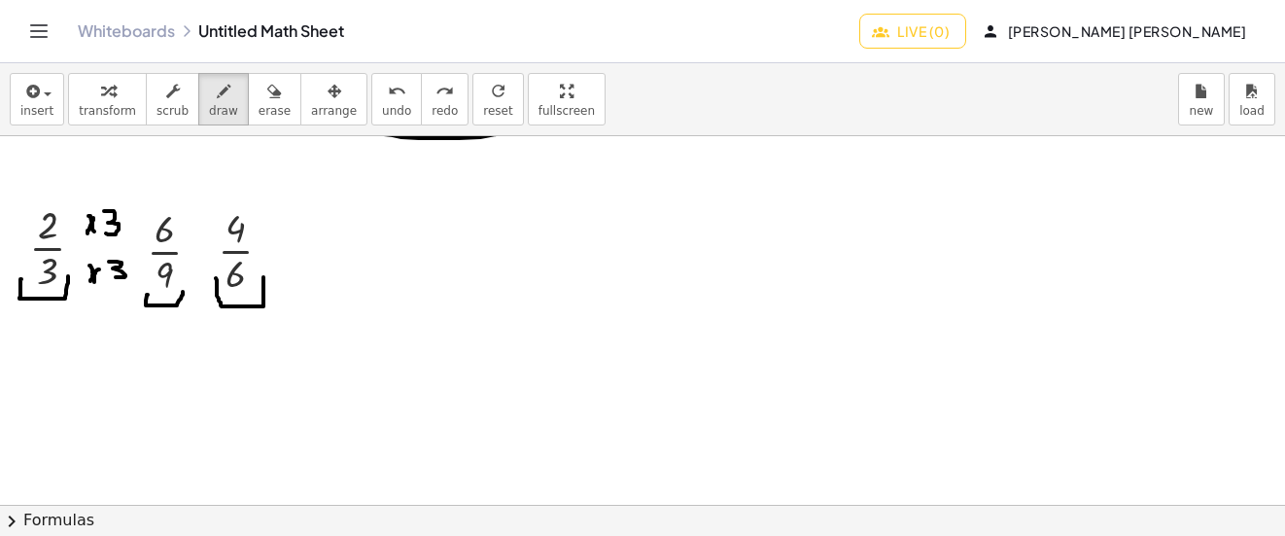
drag, startPoint x: 217, startPoint y: 296, endPoint x: 263, endPoint y: 277, distance: 50.2
click at [263, 277] on div at bounding box center [642, 146] width 1285 height 1105
drag, startPoint x: 41, startPoint y: 315, endPoint x: 225, endPoint y: 307, distance: 183.9
click at [225, 307] on div at bounding box center [642, 146] width 1285 height 1105
click at [388, 89] on icon "undo" at bounding box center [397, 91] width 18 height 23
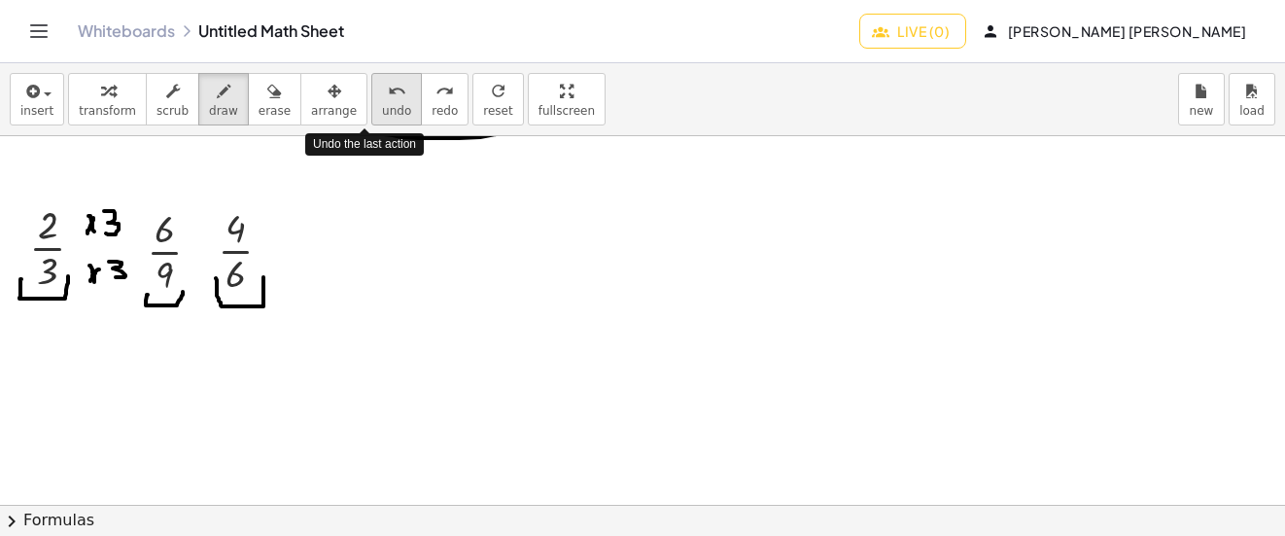
click at [388, 89] on icon "undo" at bounding box center [397, 91] width 18 height 23
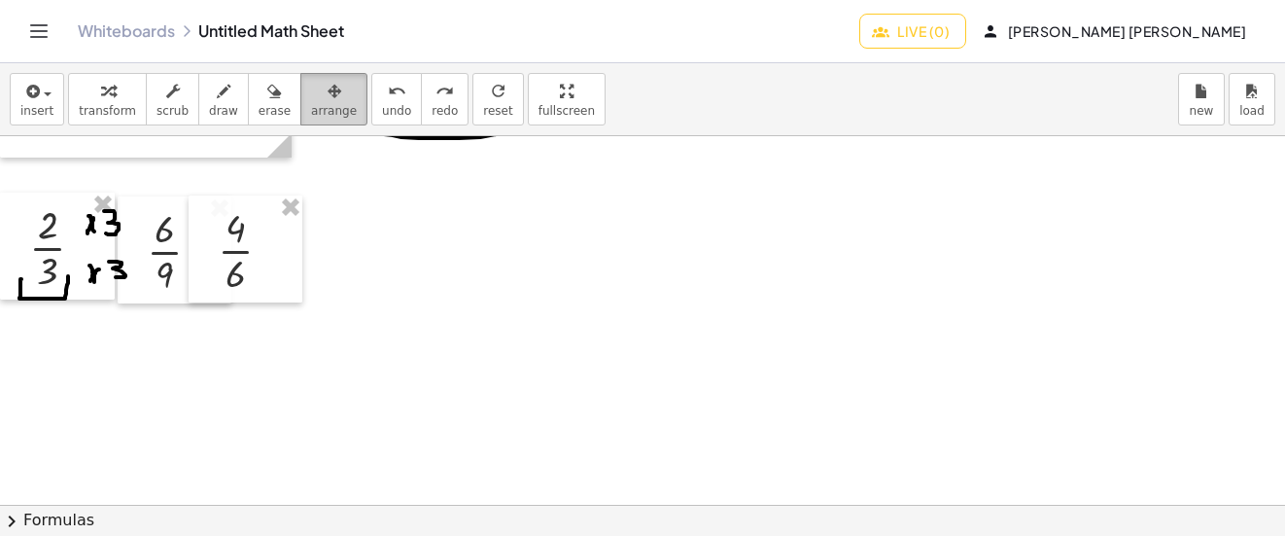
click at [300, 97] on button "arrange" at bounding box center [333, 99] width 67 height 52
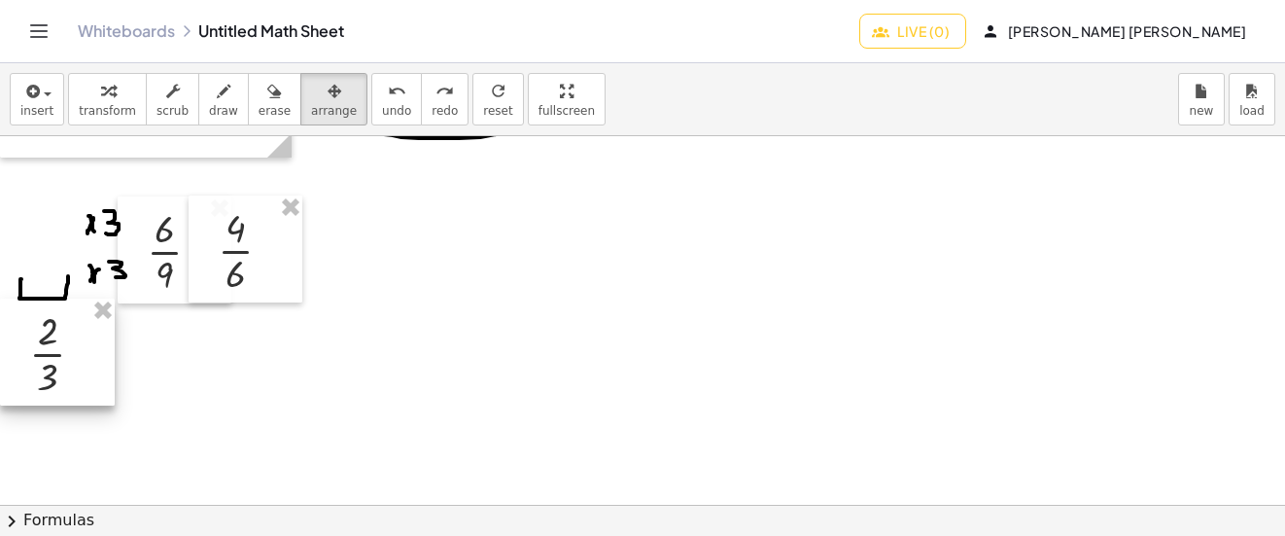
drag, startPoint x: 51, startPoint y: 244, endPoint x: 43, endPoint y: 379, distance: 135.3
click at [43, 379] on div at bounding box center [57, 351] width 115 height 107
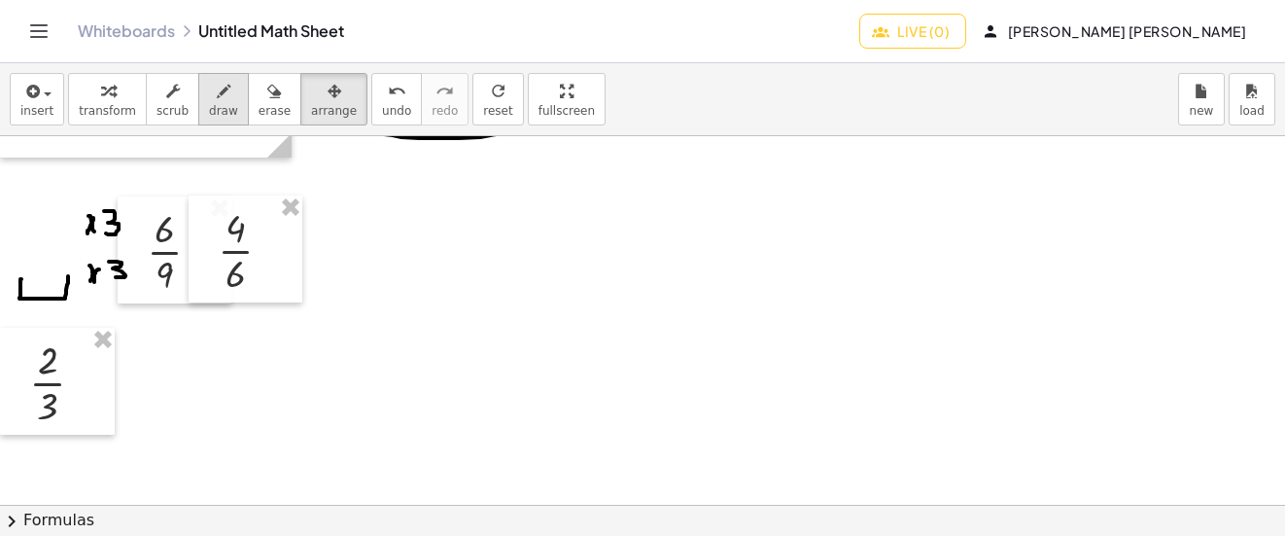
click at [209, 111] on span "draw" at bounding box center [223, 111] width 29 height 14
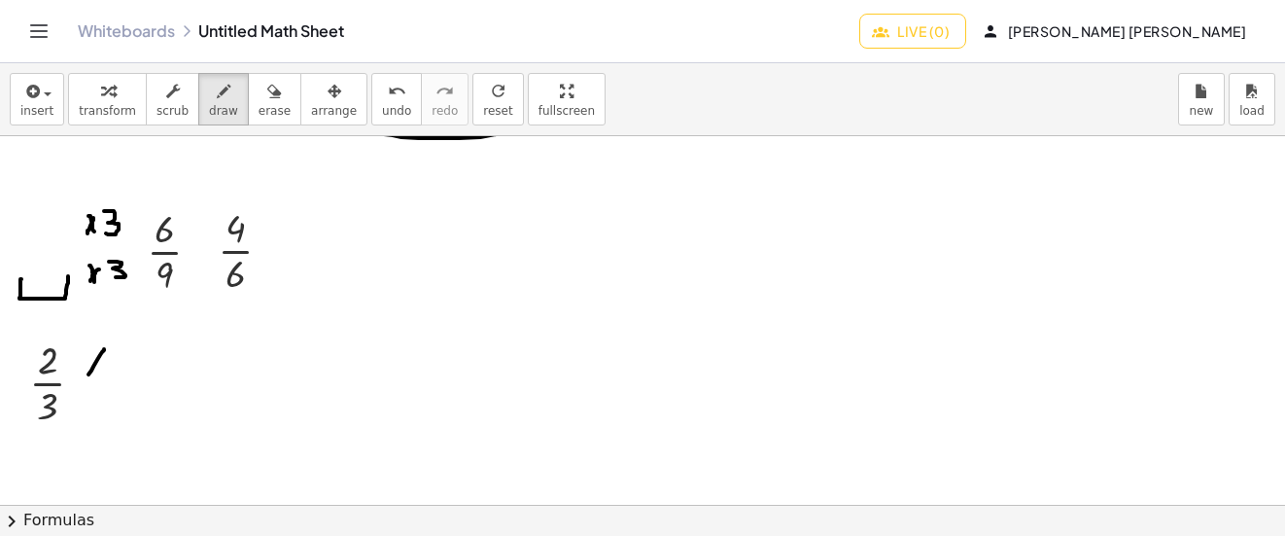
drag, startPoint x: 104, startPoint y: 349, endPoint x: 87, endPoint y: 377, distance: 32.7
click at [87, 377] on div at bounding box center [642, 146] width 1285 height 1105
drag, startPoint x: 107, startPoint y: 377, endPoint x: 144, endPoint y: 356, distance: 42.7
click at [108, 377] on div at bounding box center [642, 146] width 1285 height 1105
drag, startPoint x: 140, startPoint y: 350, endPoint x: 142, endPoint y: 371, distance: 21.5
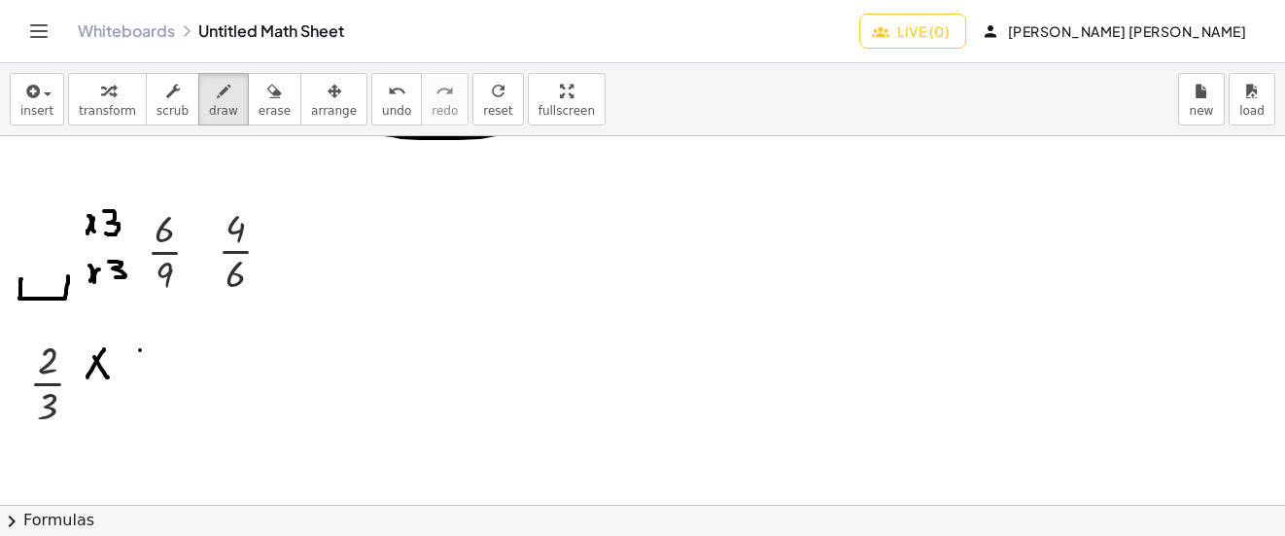
click at [142, 371] on div at bounding box center [642, 146] width 1285 height 1105
drag, startPoint x: 134, startPoint y: 362, endPoint x: 134, endPoint y: 341, distance: 20.4
click at [134, 341] on div at bounding box center [642, 146] width 1285 height 1105
drag, startPoint x: 103, startPoint y: 404, endPoint x: 92, endPoint y: 416, distance: 15.8
click at [92, 416] on div at bounding box center [642, 146] width 1285 height 1105
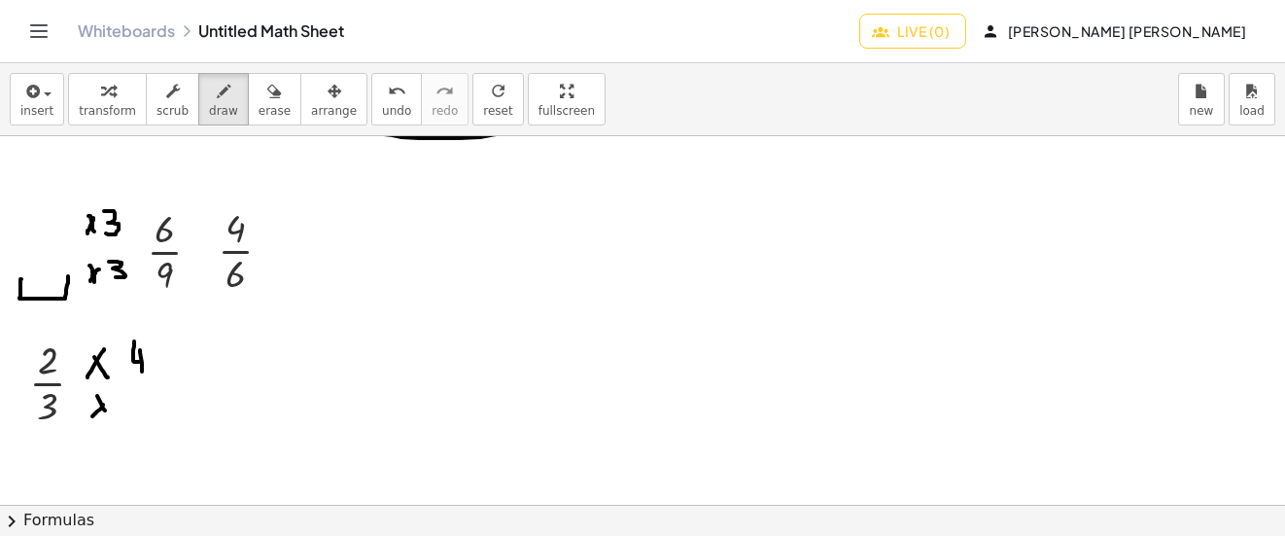
drag, startPoint x: 105, startPoint y: 410, endPoint x: 129, endPoint y: 406, distance: 24.6
click at [106, 415] on div at bounding box center [642, 146] width 1285 height 1105
drag, startPoint x: 157, startPoint y: 392, endPoint x: 149, endPoint y: 420, distance: 29.5
click at [149, 420] on div at bounding box center [642, 146] width 1285 height 1105
drag, startPoint x: 152, startPoint y: 402, endPoint x: 142, endPoint y: 381, distance: 23.5
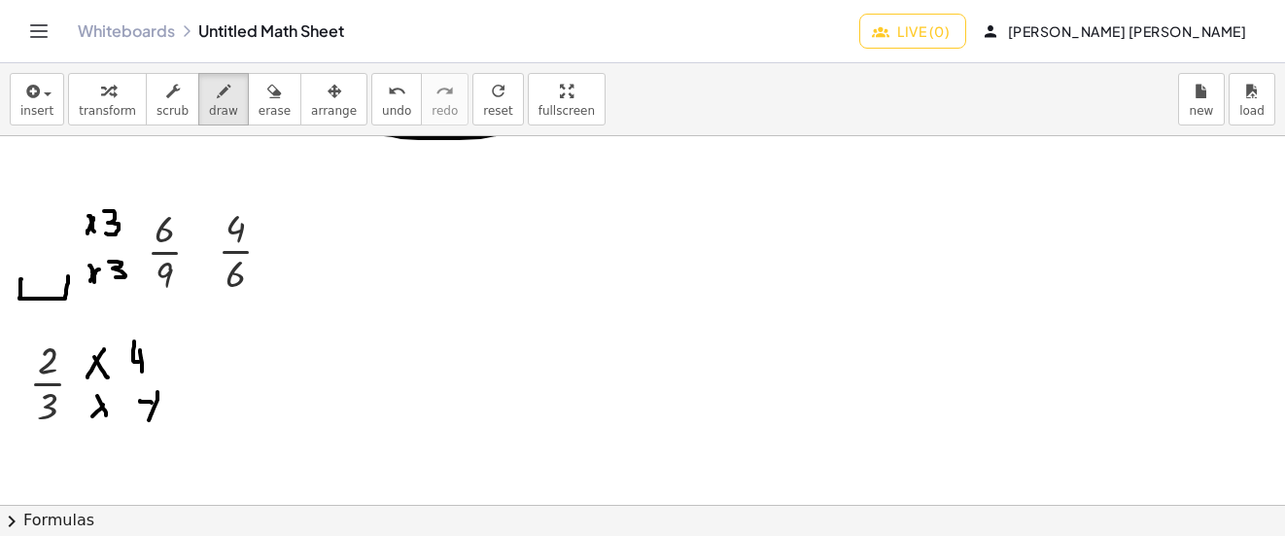
click at [142, 381] on div at bounding box center [642, 146] width 1285 height 1105
drag, startPoint x: 176, startPoint y: 382, endPoint x: 191, endPoint y: 382, distance: 15.6
click at [191, 382] on div at bounding box center [642, 146] width 1285 height 1105
click at [184, 376] on div at bounding box center [642, 146] width 1285 height 1105
drag, startPoint x: 35, startPoint y: 88, endPoint x: 90, endPoint y: 152, distance: 84.0
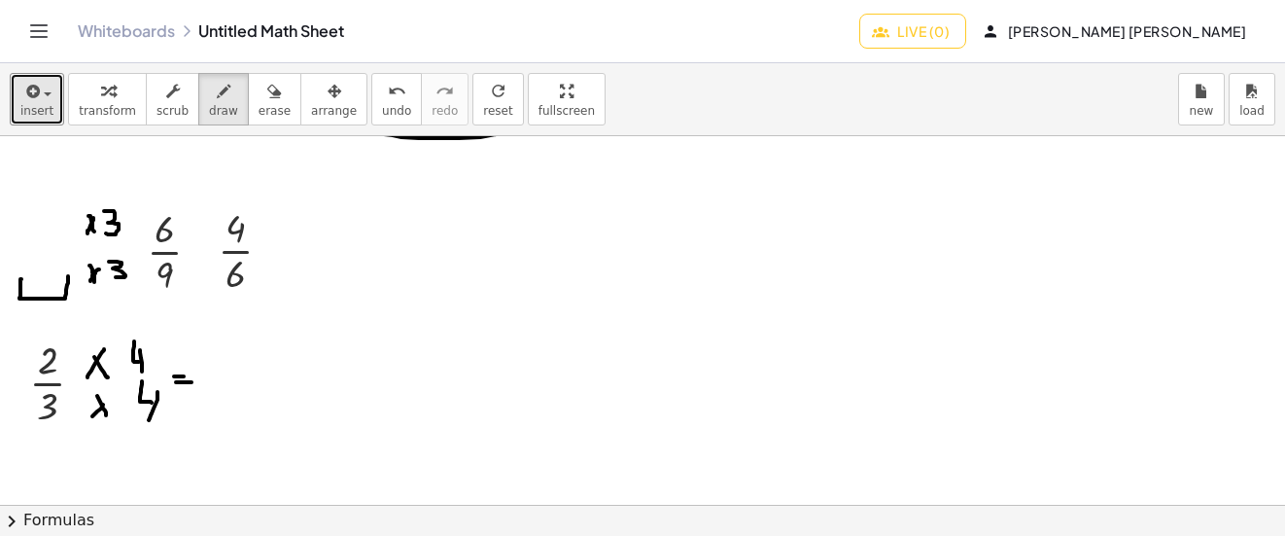
click at [35, 87] on icon "button" at bounding box center [30, 91] width 17 height 23
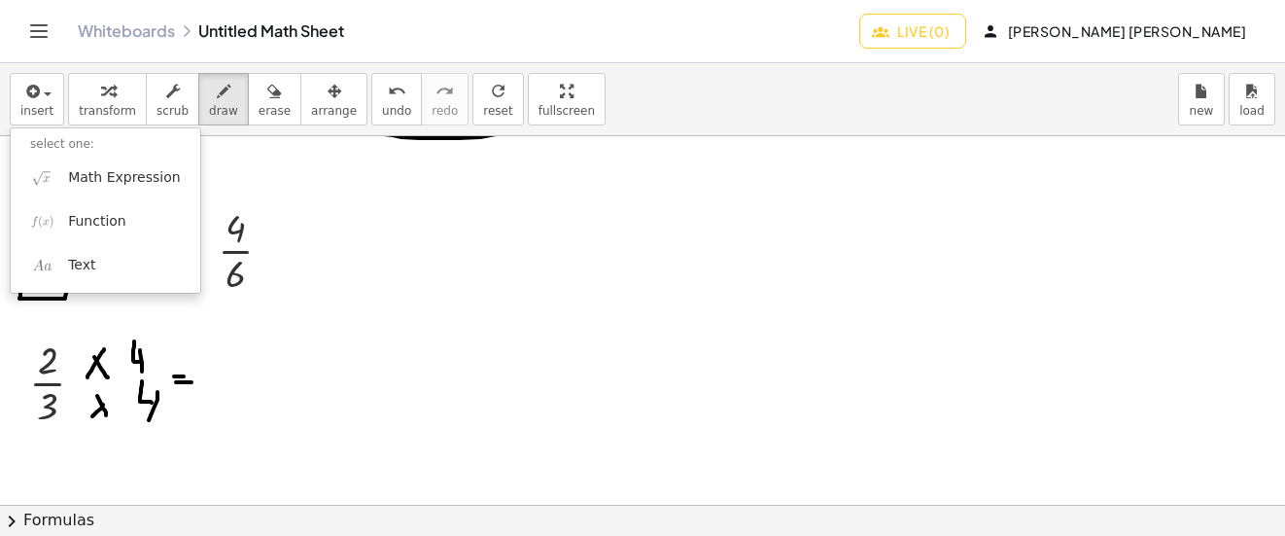
click at [90, 152] on li "select one:" at bounding box center [106, 144] width 190 height 22
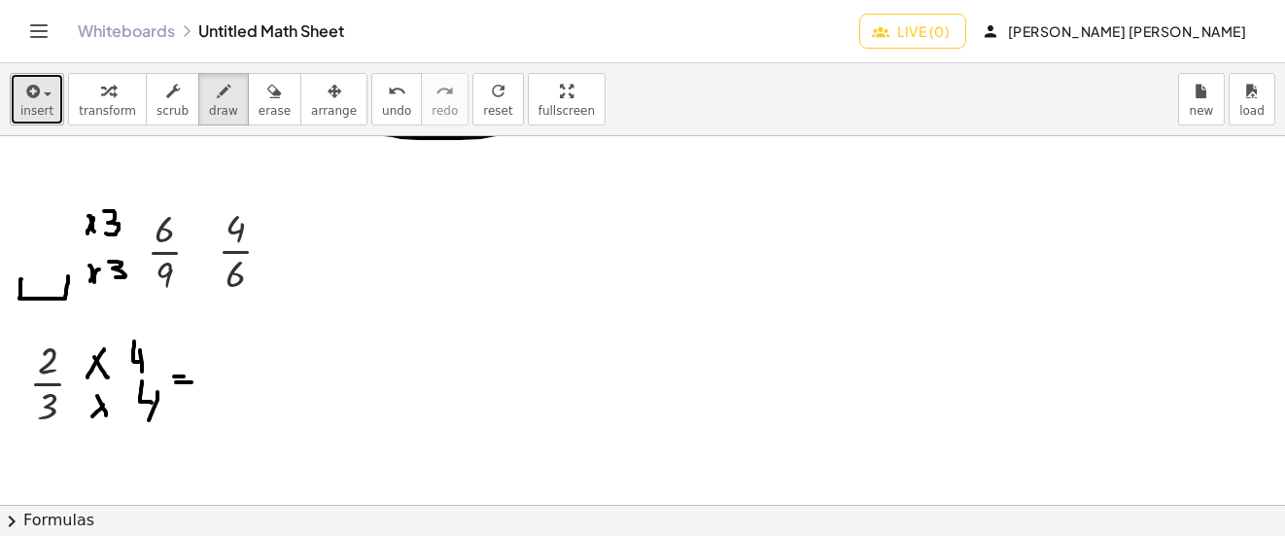
click at [53, 87] on button "insert" at bounding box center [37, 99] width 54 height 52
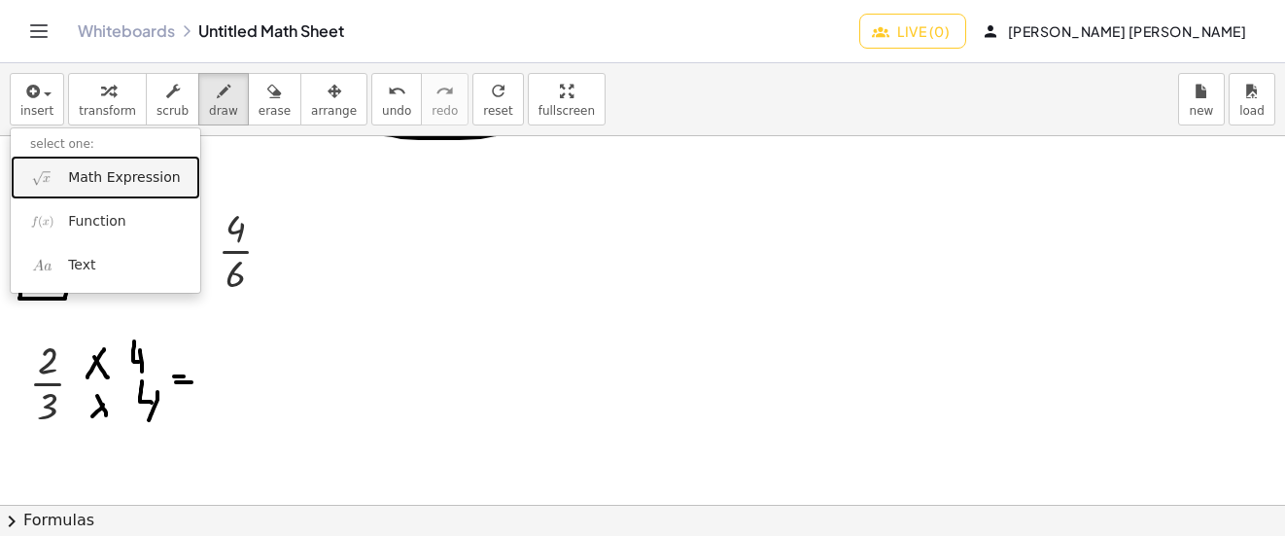
click at [80, 169] on span "Math Expression" at bounding box center [124, 177] width 112 height 19
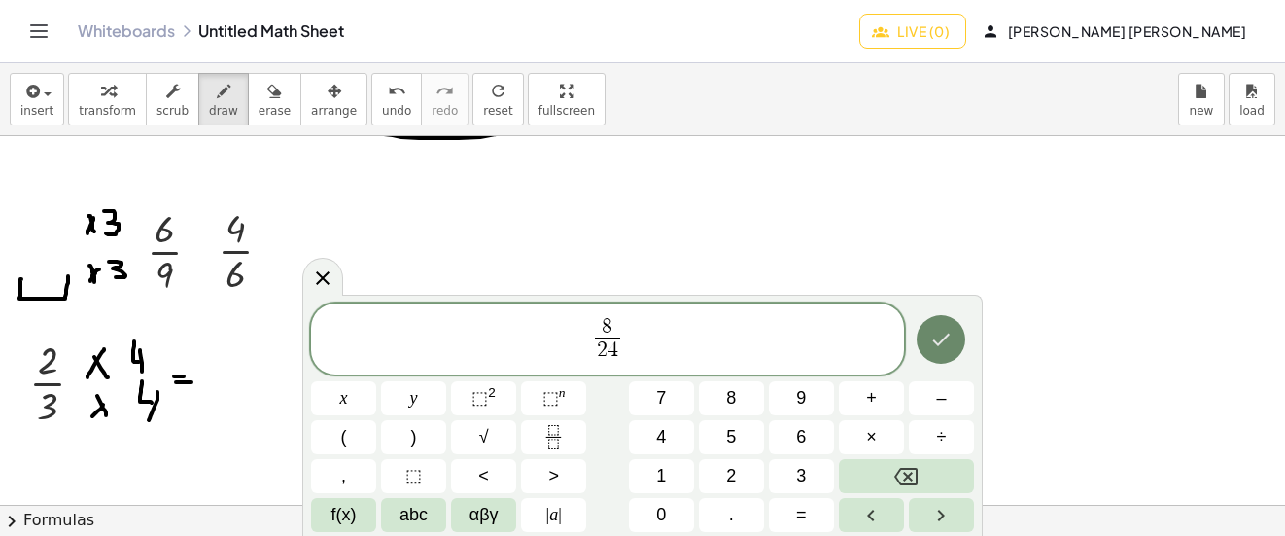
click at [947, 331] on icon "Done" at bounding box center [940, 339] width 23 height 23
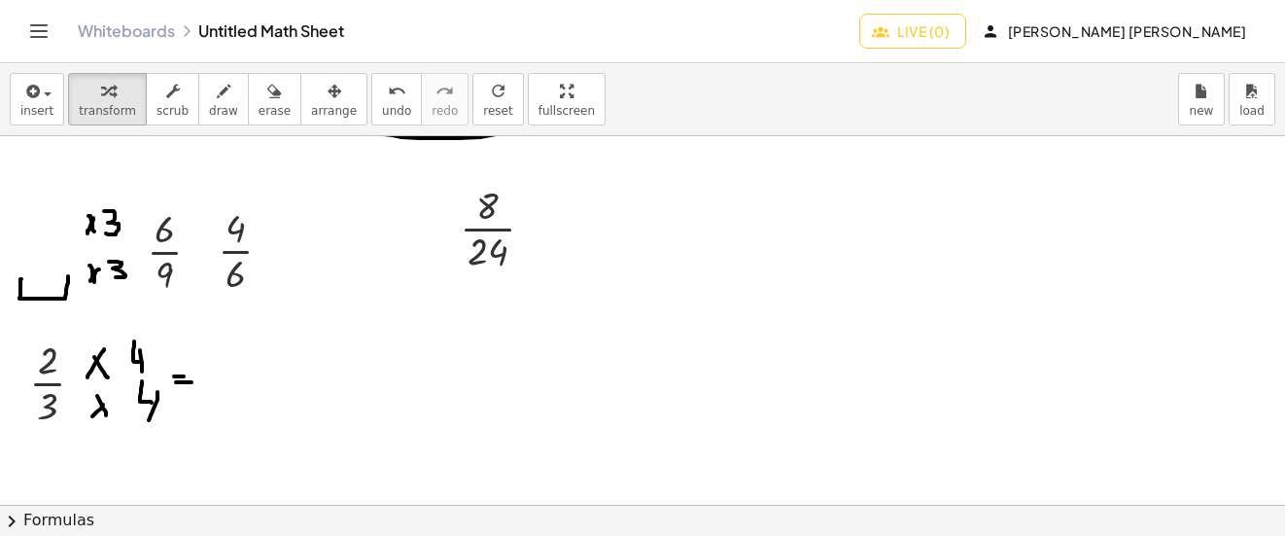
drag, startPoint x: 302, startPoint y: 101, endPoint x: 426, endPoint y: 176, distance: 144.4
click at [328, 101] on icon "button" at bounding box center [335, 91] width 14 height 23
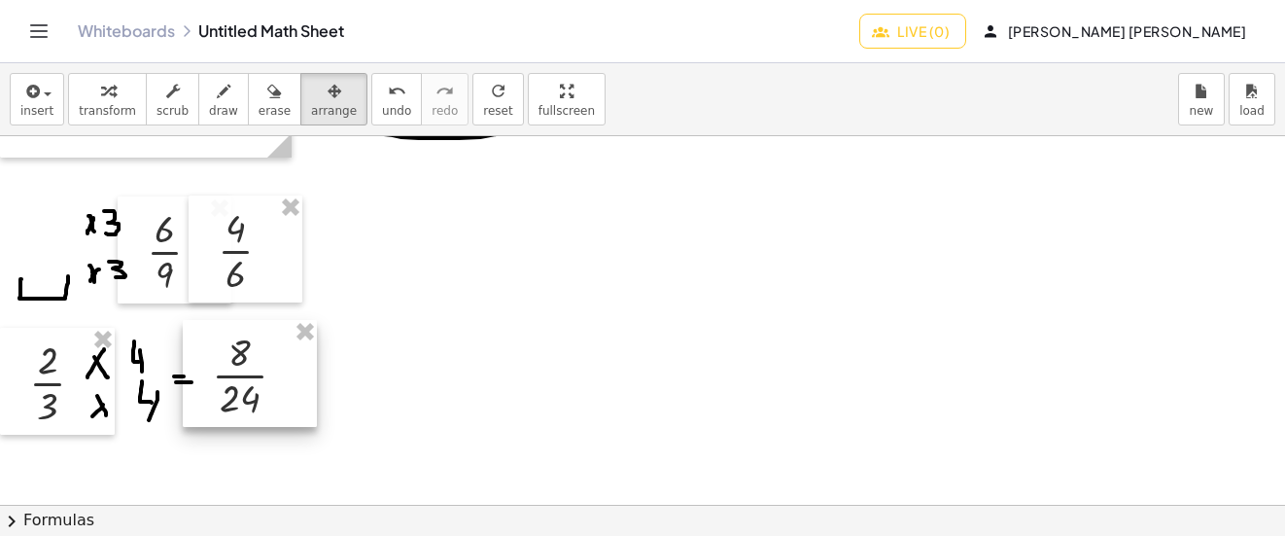
drag, startPoint x: 513, startPoint y: 233, endPoint x: 266, endPoint y: 380, distance: 287.2
click at [266, 380] on div at bounding box center [250, 373] width 134 height 107
click at [217, 84] on icon "button" at bounding box center [224, 91] width 14 height 23
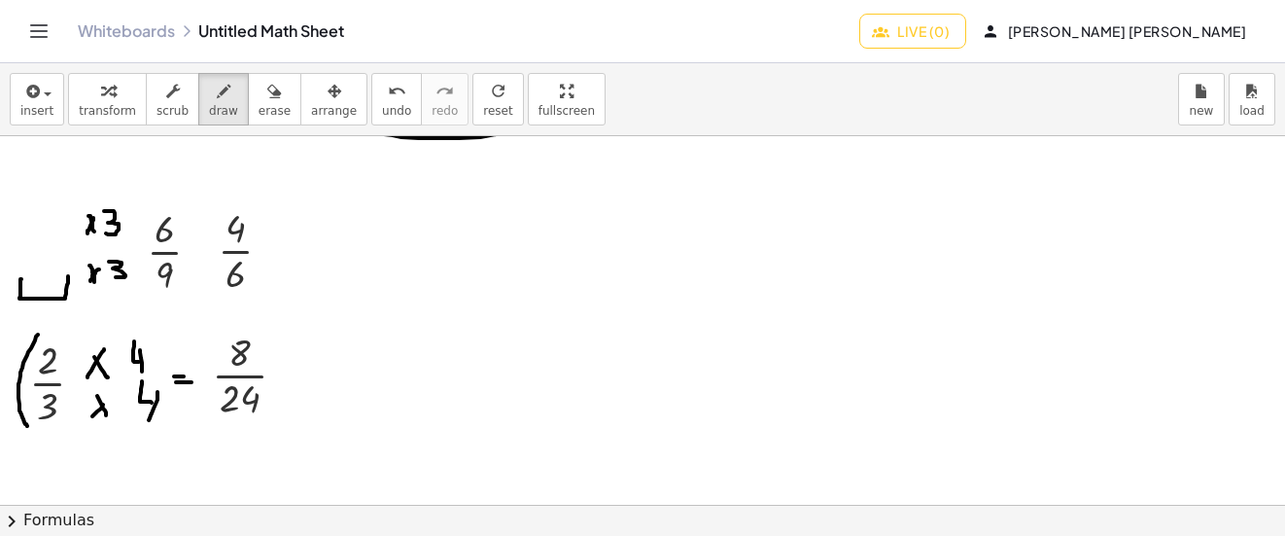
drag, startPoint x: 38, startPoint y: 334, endPoint x: 27, endPoint y: 426, distance: 92.0
click at [27, 426] on div at bounding box center [642, 146] width 1285 height 1105
drag, startPoint x: 69, startPoint y: 333, endPoint x: 76, endPoint y: 435, distance: 101.3
click at [74, 438] on div at bounding box center [642, 146] width 1285 height 1105
click at [371, 86] on button "undo undo" at bounding box center [396, 99] width 51 height 52
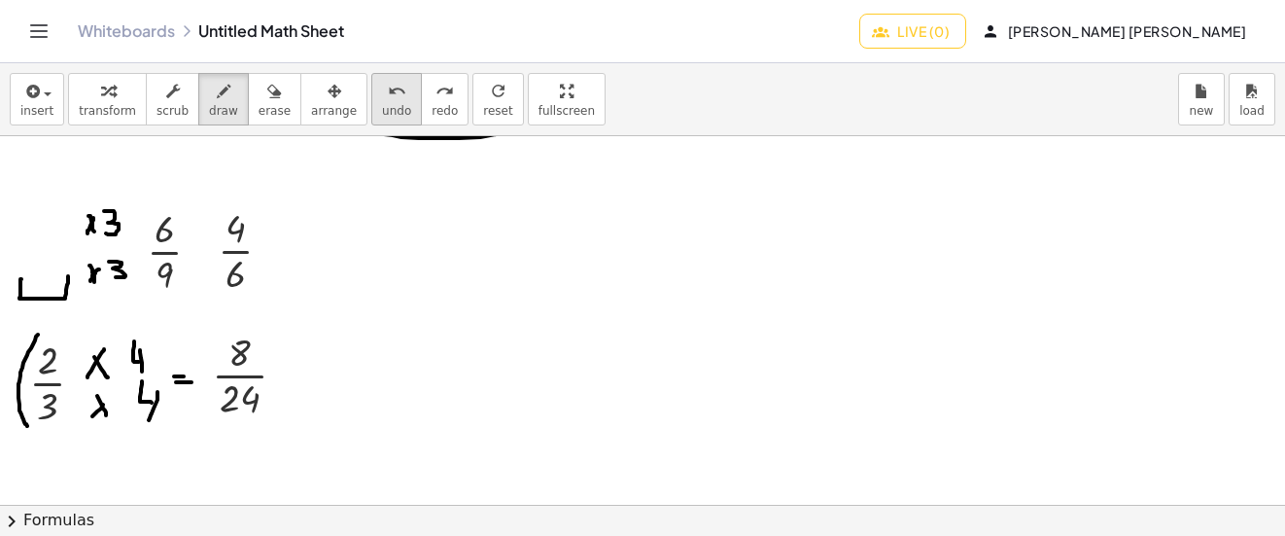
click at [371, 86] on button "undo undo" at bounding box center [396, 99] width 51 height 52
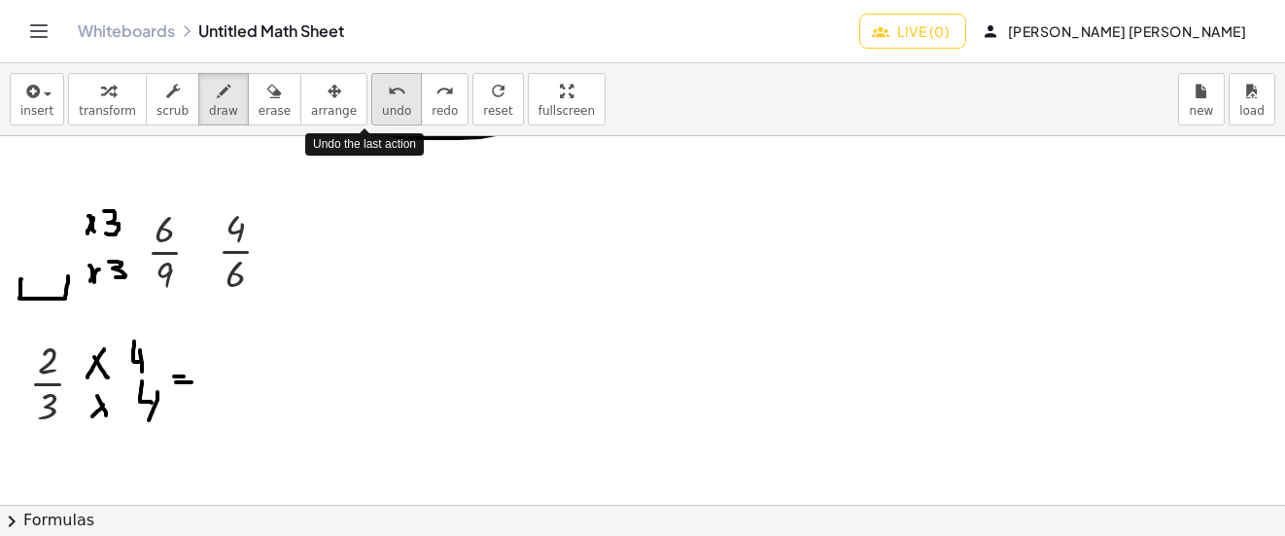
click at [371, 86] on button "undo undo" at bounding box center [396, 99] width 51 height 52
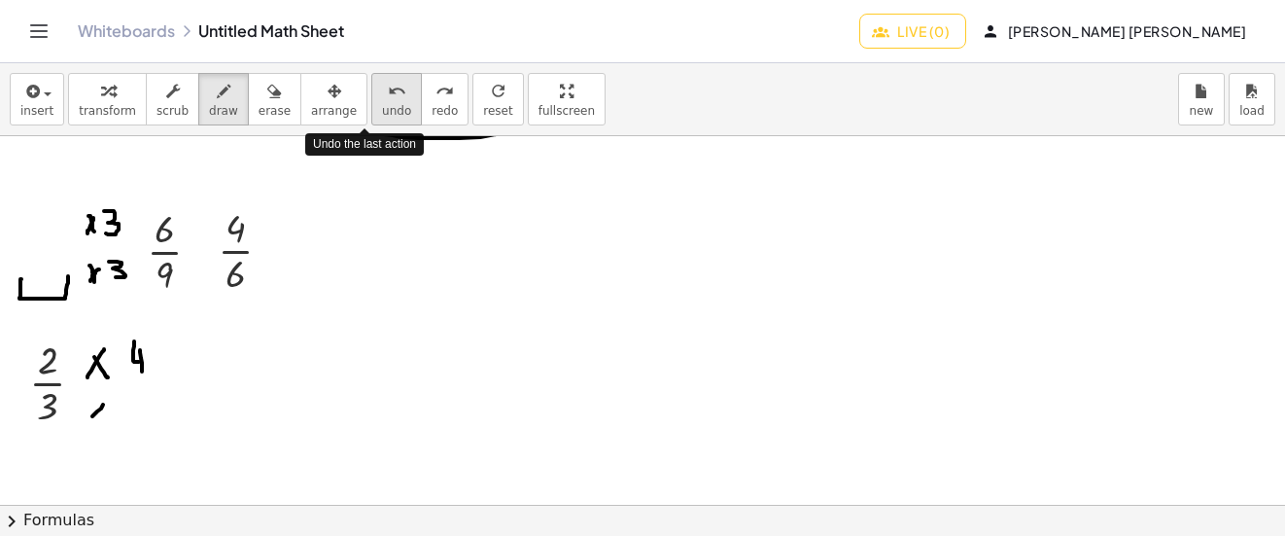
click at [371, 86] on button "undo undo" at bounding box center [396, 99] width 51 height 52
click at [371, 85] on button "undo undo" at bounding box center [396, 99] width 51 height 52
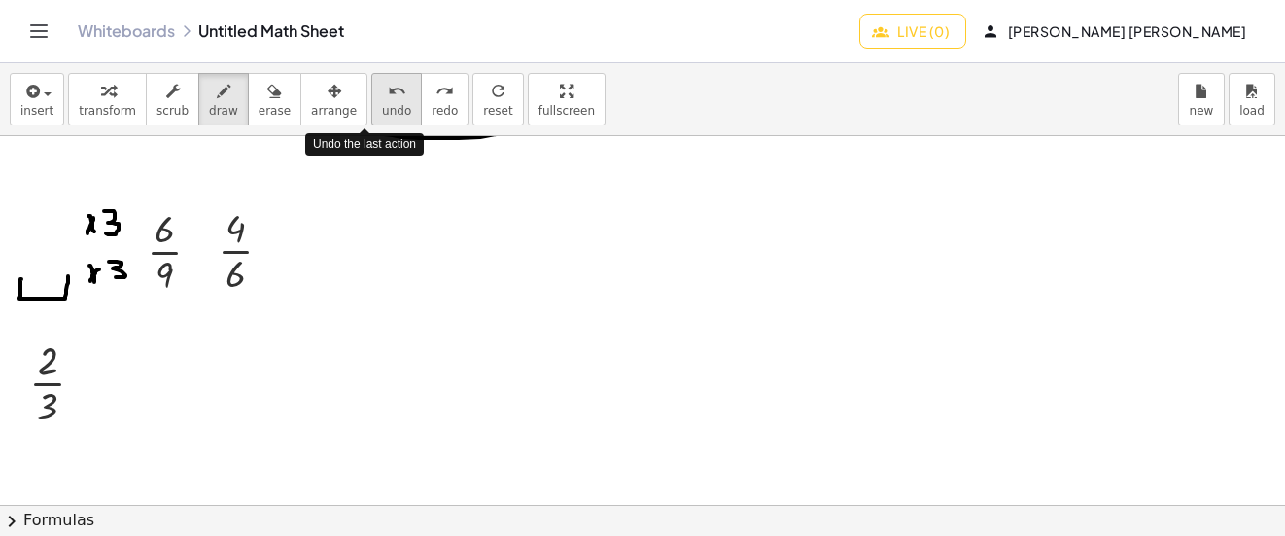
click at [371, 85] on button "undo undo" at bounding box center [396, 99] width 51 height 52
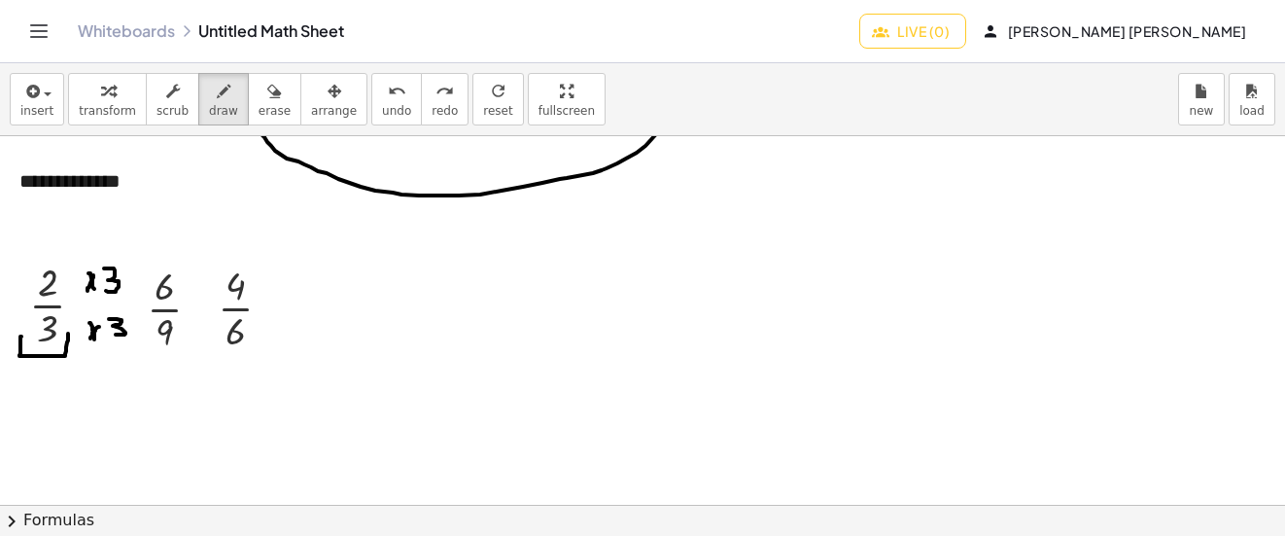
scroll to position [445, 0]
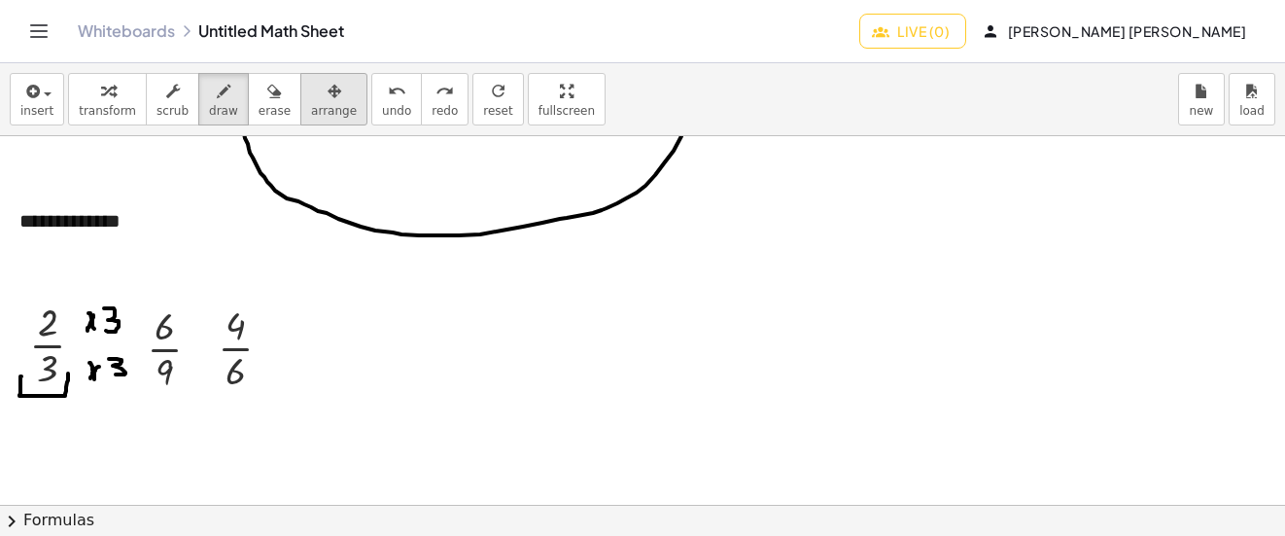
click at [311, 109] on span "arrange" at bounding box center [334, 111] width 46 height 14
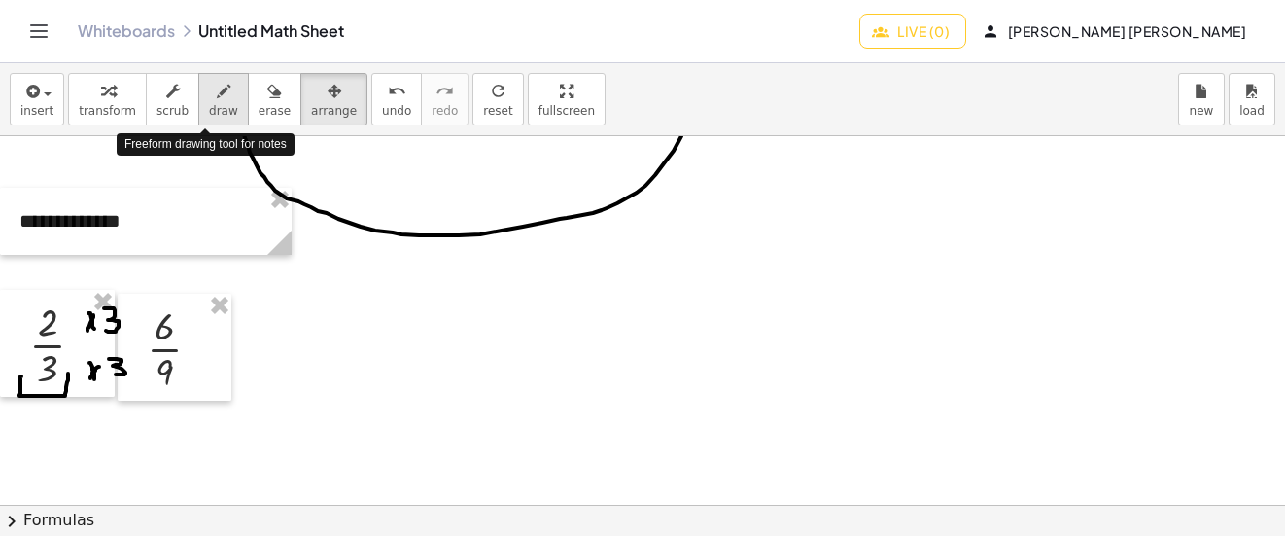
click at [217, 87] on icon "button" at bounding box center [224, 91] width 14 height 23
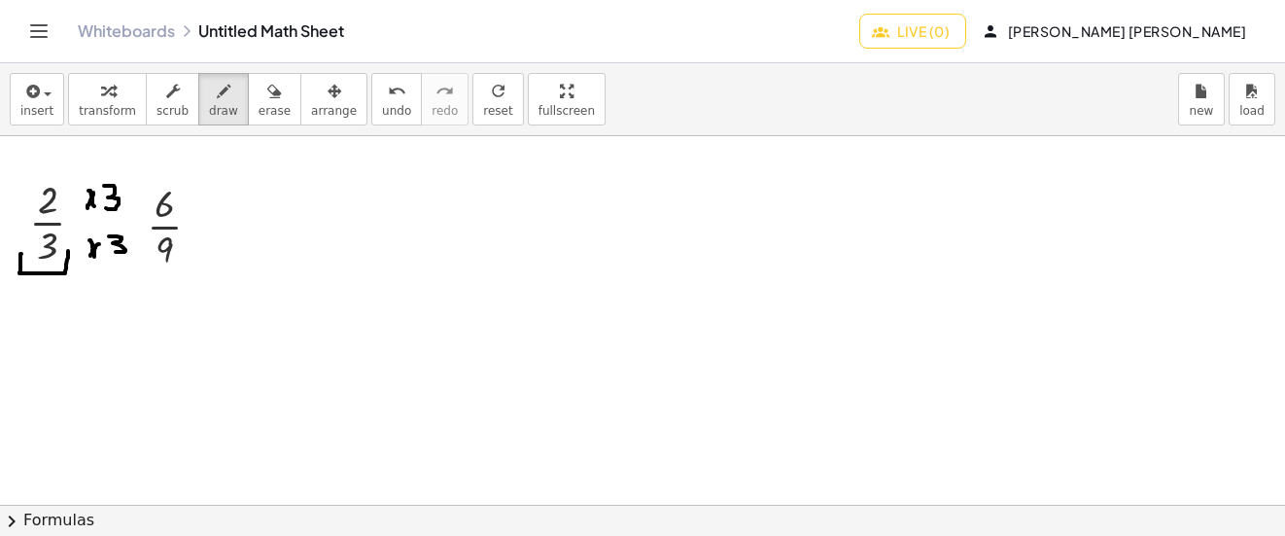
scroll to position [542, 0]
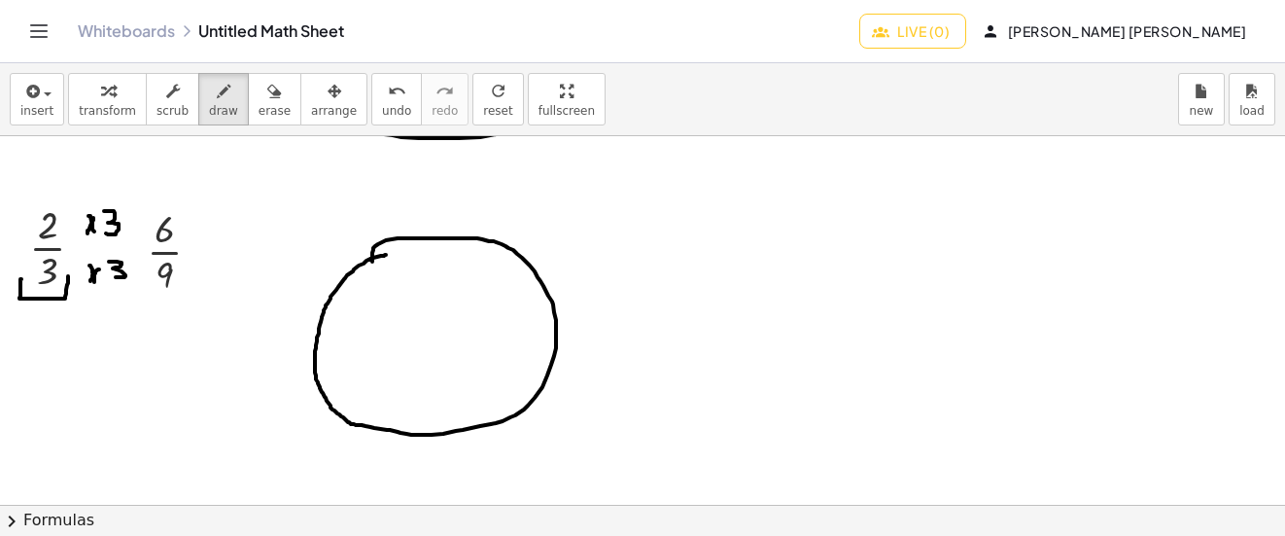
click at [372, 261] on div at bounding box center [642, 146] width 1285 height 1105
drag, startPoint x: 431, startPoint y: 242, endPoint x: 436, endPoint y: 435, distance: 192.6
click at [436, 435] on div at bounding box center [642, 146] width 1285 height 1105
drag, startPoint x: 323, startPoint y: 348, endPoint x: 435, endPoint y: 348, distance: 111.8
click at [435, 348] on div at bounding box center [642, 146] width 1285 height 1105
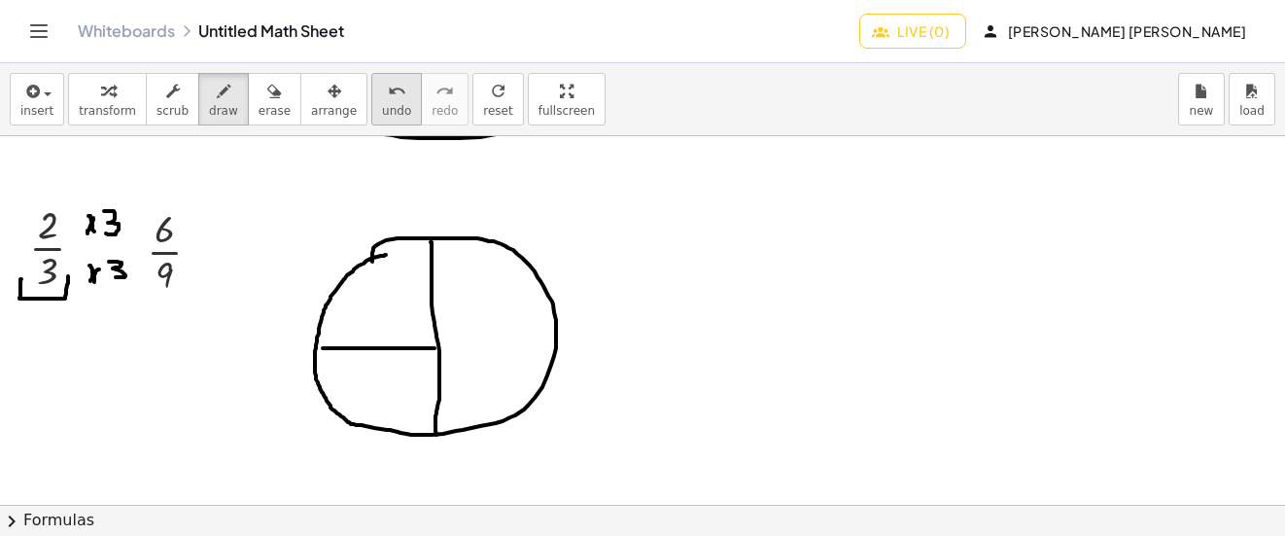
click at [382, 107] on span "undo" at bounding box center [396, 111] width 29 height 14
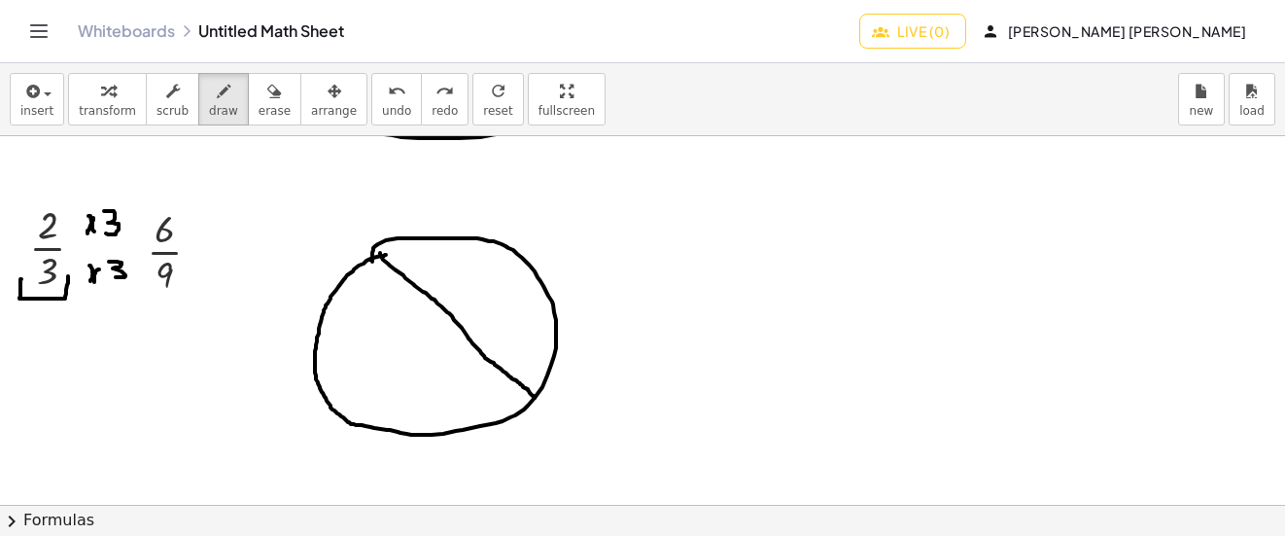
drag, startPoint x: 380, startPoint y: 253, endPoint x: 535, endPoint y: 398, distance: 211.8
click at [535, 398] on div at bounding box center [642, 146] width 1285 height 1105
drag, startPoint x: 348, startPoint y: 415, endPoint x: 461, endPoint y: 328, distance: 142.7
click at [461, 328] on div at bounding box center [642, 146] width 1285 height 1105
click at [388, 99] on icon "undo" at bounding box center [397, 91] width 18 height 23
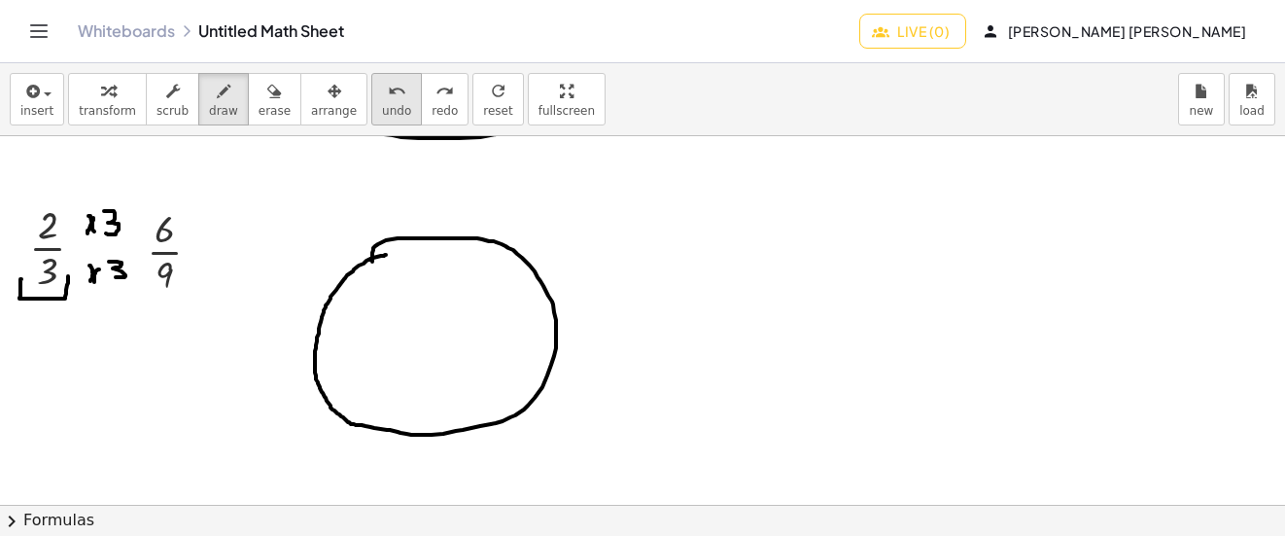
click at [382, 118] on span "undo" at bounding box center [396, 111] width 29 height 14
drag, startPoint x: 351, startPoint y: 270, endPoint x: 535, endPoint y: 394, distance: 221.3
click at [535, 394] on div at bounding box center [642, 146] width 1285 height 1105
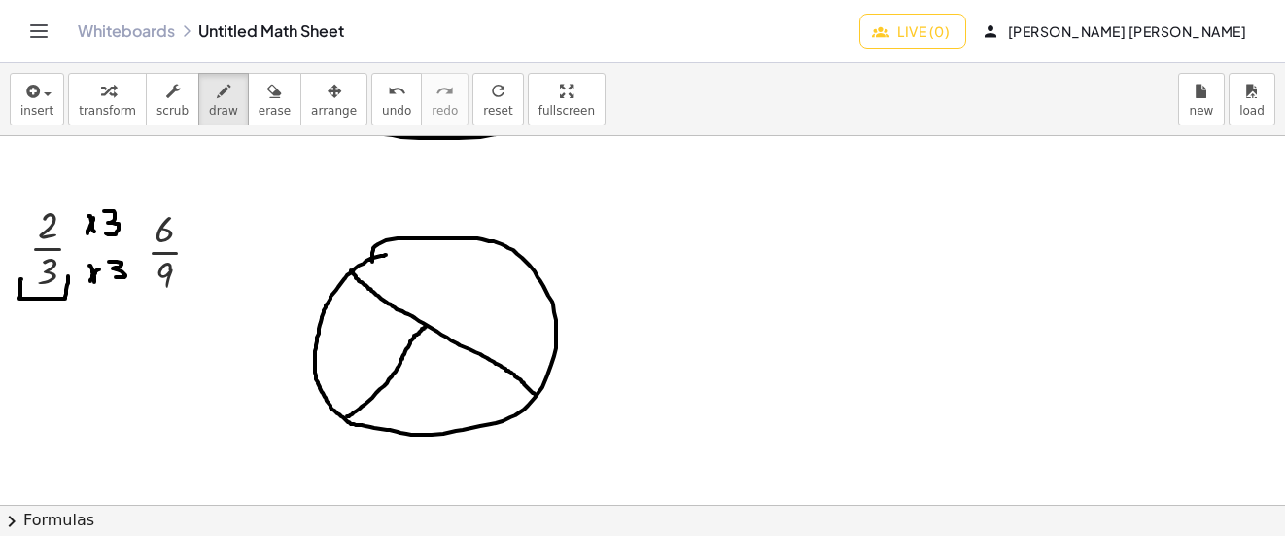
drag, startPoint x: 347, startPoint y: 416, endPoint x: 426, endPoint y: 327, distance: 119.2
click at [426, 327] on div at bounding box center [642, 146] width 1285 height 1105
click at [380, 108] on button "undo undo" at bounding box center [396, 99] width 51 height 52
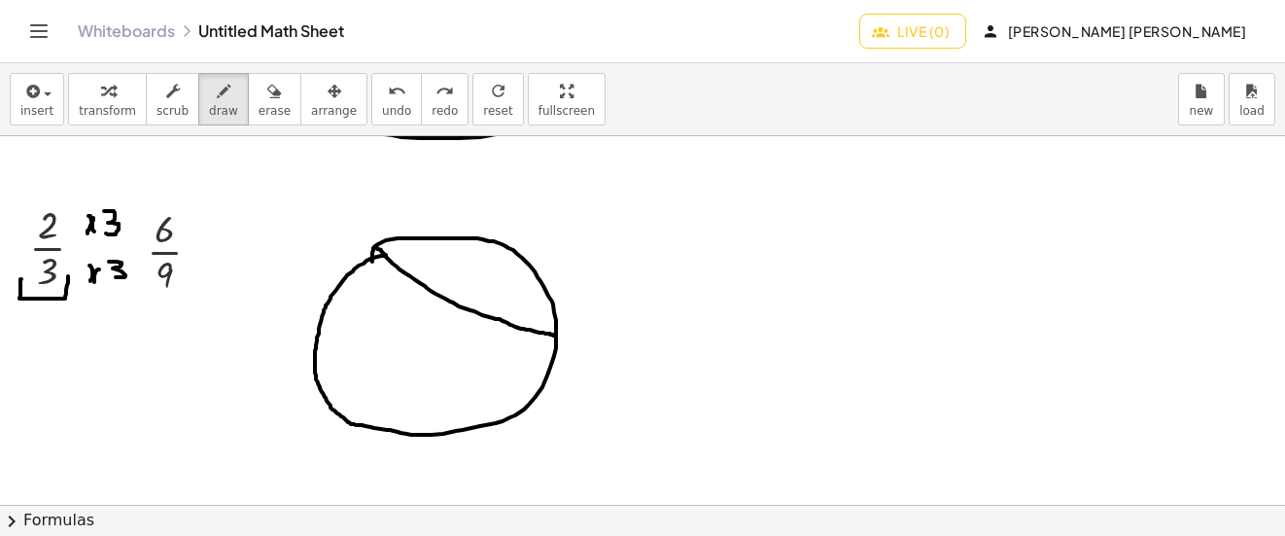
drag, startPoint x: 376, startPoint y: 247, endPoint x: 556, endPoint y: 335, distance: 200.4
click at [556, 335] on div at bounding box center [642, 146] width 1285 height 1105
drag, startPoint x: 371, startPoint y: 420, endPoint x: 465, endPoint y: 295, distance: 156.3
click at [465, 295] on div at bounding box center [642, 146] width 1285 height 1105
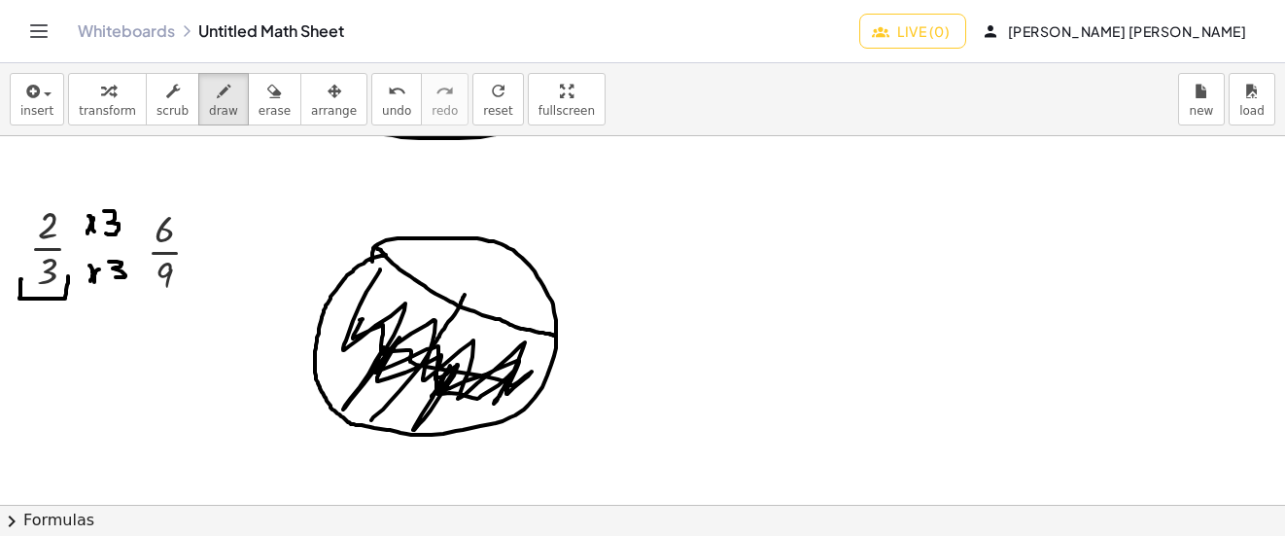
drag, startPoint x: 380, startPoint y: 269, endPoint x: 356, endPoint y: 321, distance: 57.0
click at [356, 324] on div at bounding box center [642, 146] width 1285 height 1105
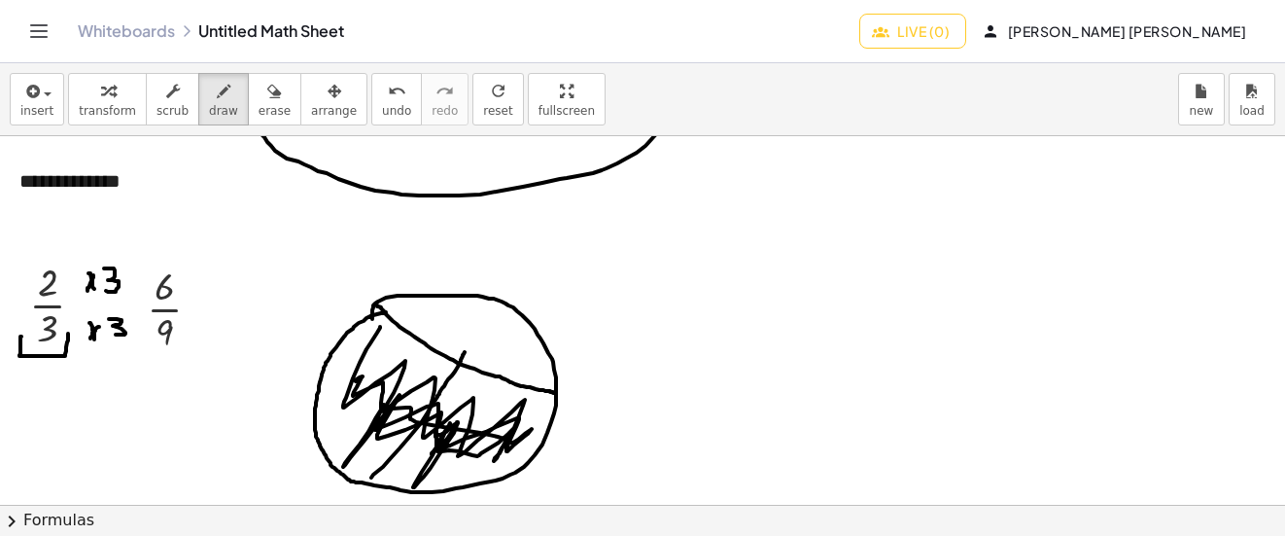
scroll to position [445, 0]
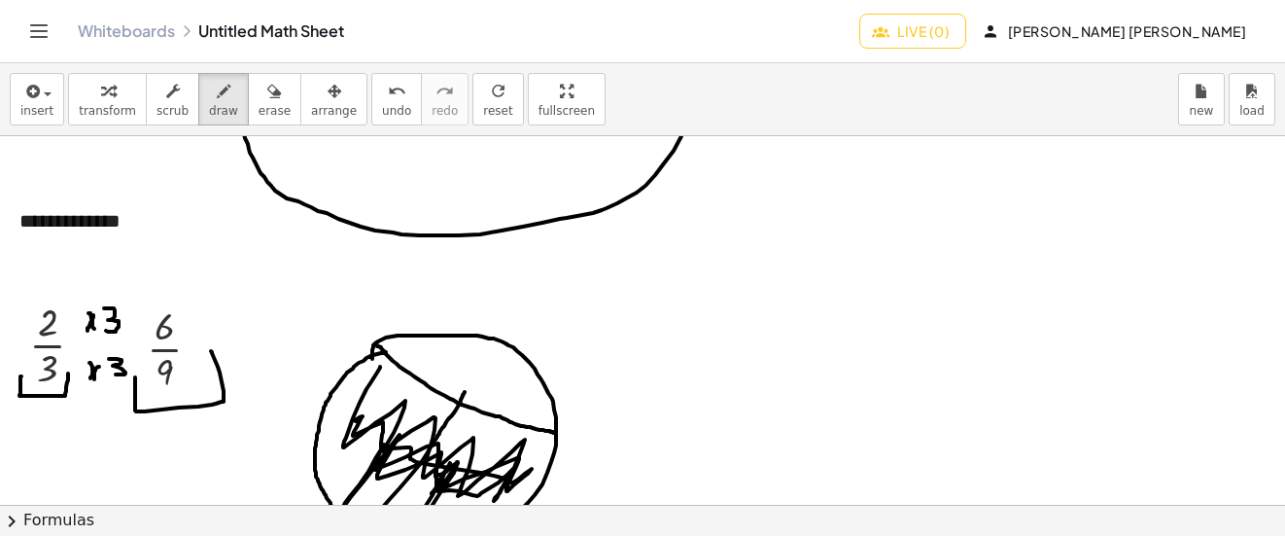
drag, startPoint x: 135, startPoint y: 377, endPoint x: 211, endPoint y: 351, distance: 80.2
click at [211, 351] on div at bounding box center [642, 243] width 1285 height 1105
click at [382, 111] on span "undo" at bounding box center [396, 111] width 29 height 14
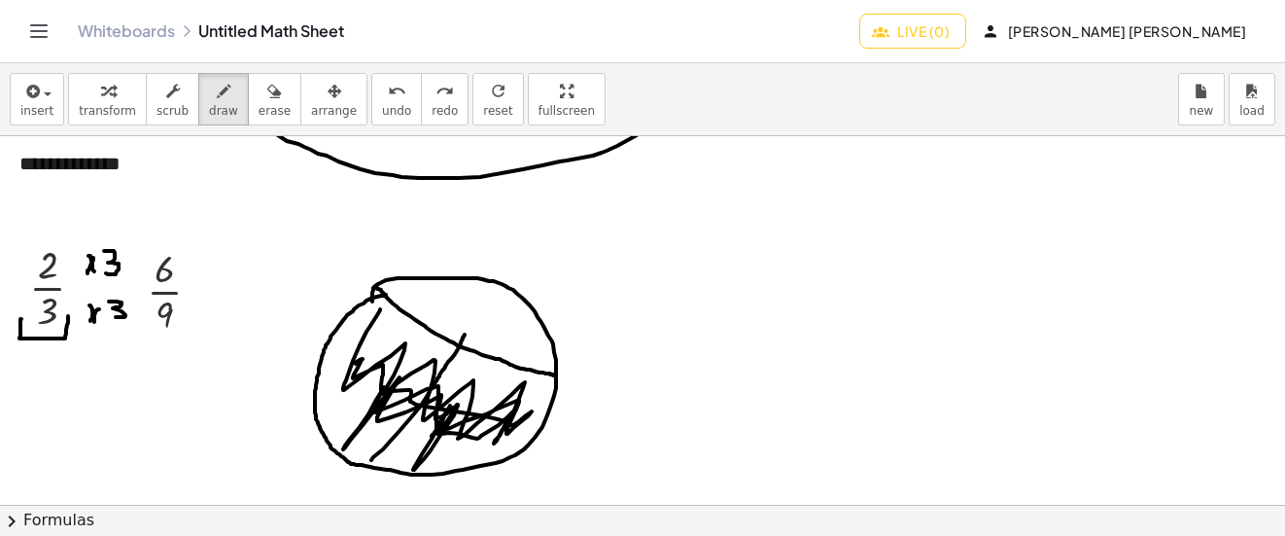
scroll to position [542, 0]
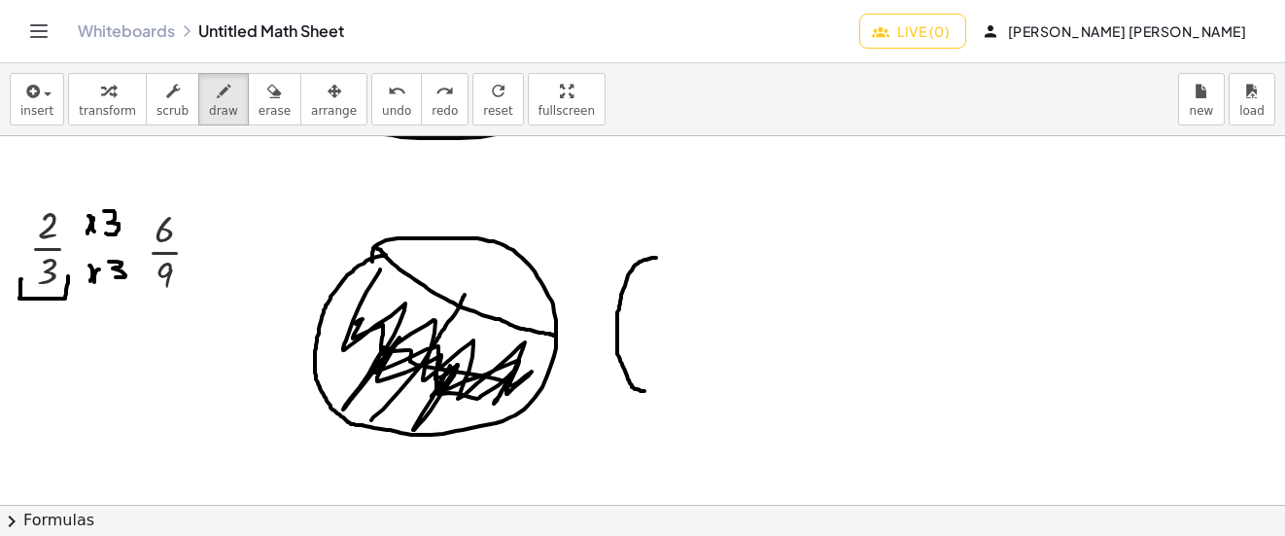
drag, startPoint x: 649, startPoint y: 259, endPoint x: 644, endPoint y: 391, distance: 132.3
click at [644, 391] on div at bounding box center [642, 146] width 1285 height 1105
click at [371, 102] on button "undo undo" at bounding box center [396, 99] width 51 height 52
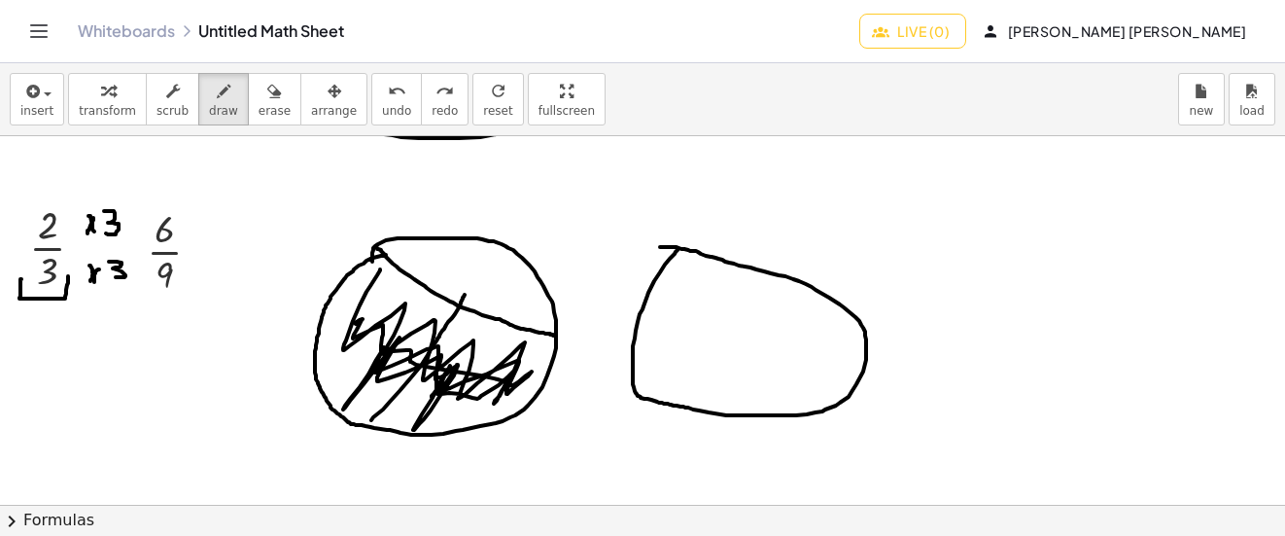
drag, startPoint x: 678, startPoint y: 250, endPoint x: 660, endPoint y: 247, distance: 17.7
click at [660, 247] on div at bounding box center [642, 146] width 1285 height 1105
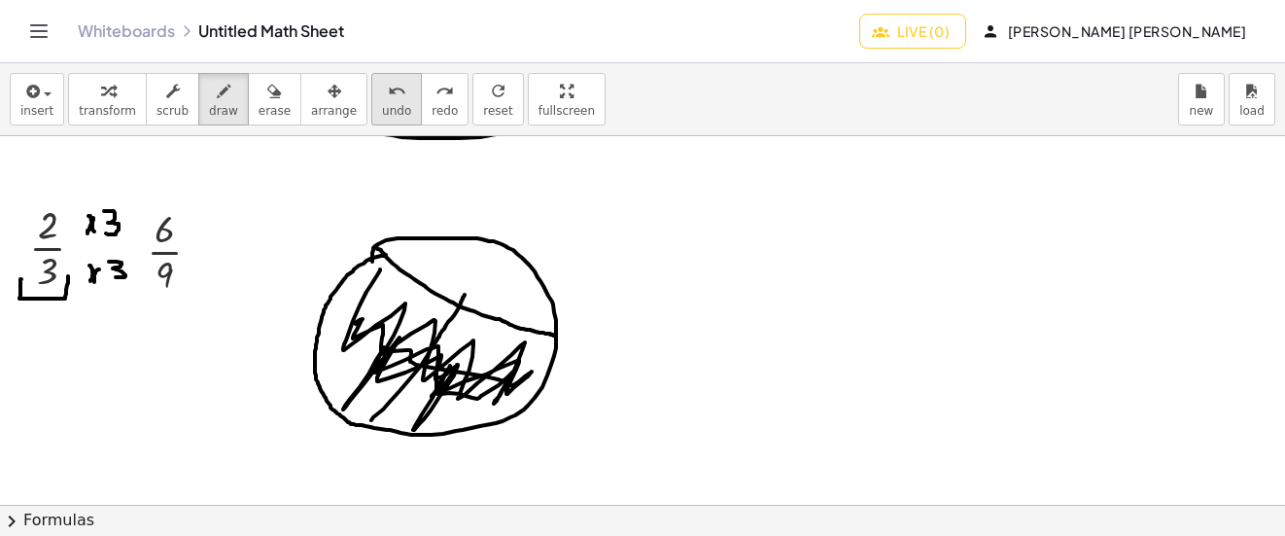
click at [388, 91] on icon "undo" at bounding box center [397, 91] width 18 height 23
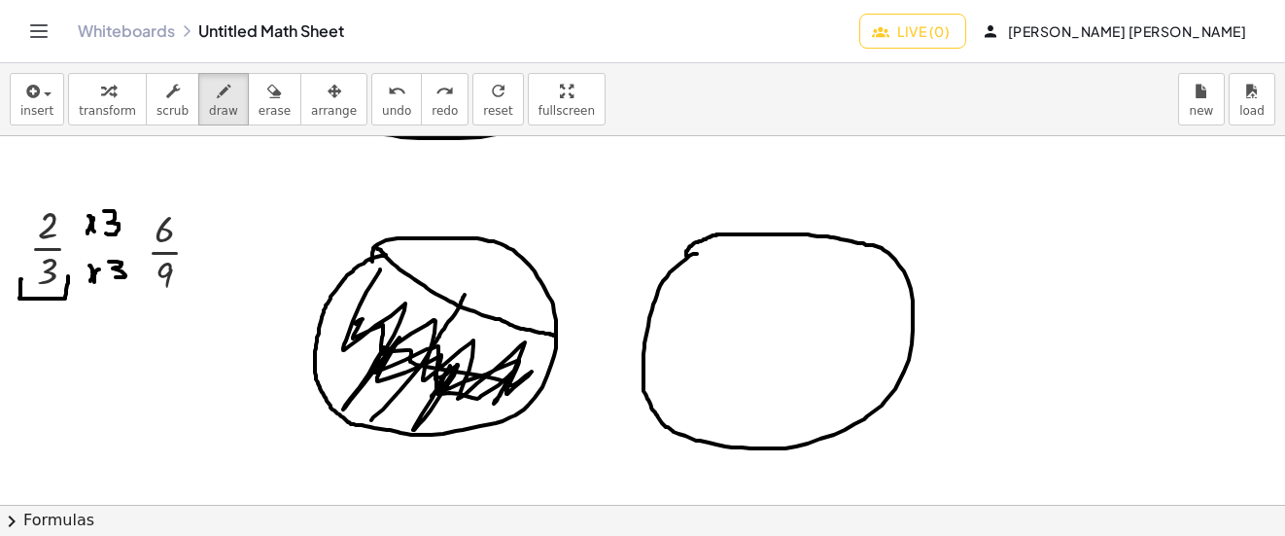
drag, startPoint x: 696, startPoint y: 254, endPoint x: 686, endPoint y: 256, distance: 9.9
click at [686, 256] on div at bounding box center [642, 146] width 1285 height 1105
drag, startPoint x: 773, startPoint y: 240, endPoint x: 733, endPoint y: 432, distance: 195.6
click at [774, 448] on div at bounding box center [642, 146] width 1285 height 1105
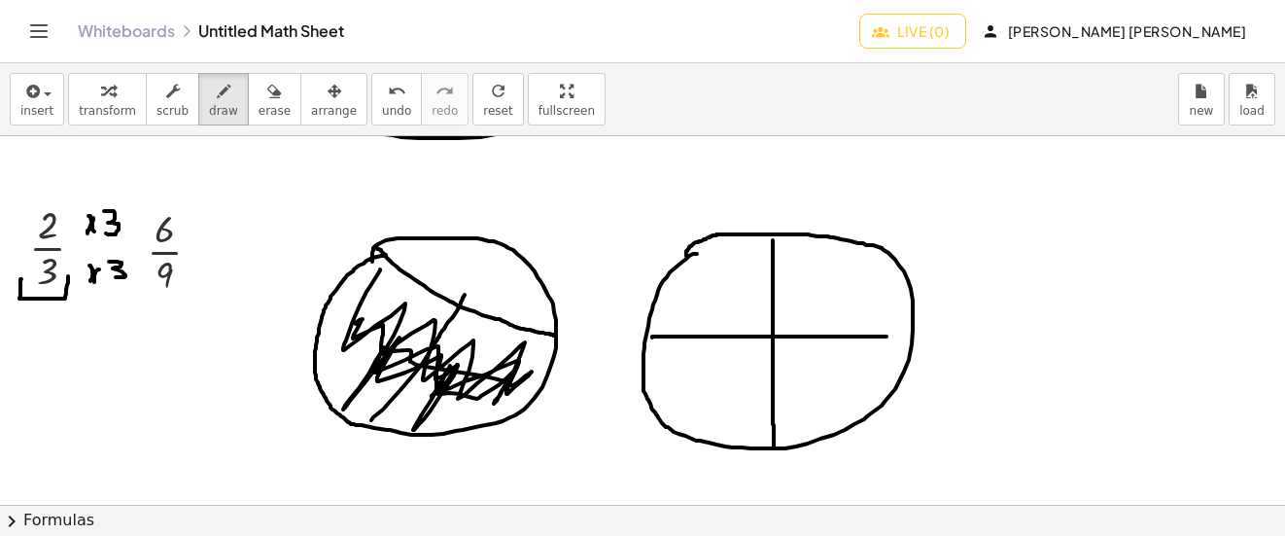
drag, startPoint x: 652, startPoint y: 337, endPoint x: 894, endPoint y: 336, distance: 242.0
click at [894, 336] on div at bounding box center [642, 146] width 1285 height 1105
drag, startPoint x: 894, startPoint y: 336, endPoint x: 911, endPoint y: 336, distance: 16.5
click at [911, 336] on div at bounding box center [642, 146] width 1285 height 1105
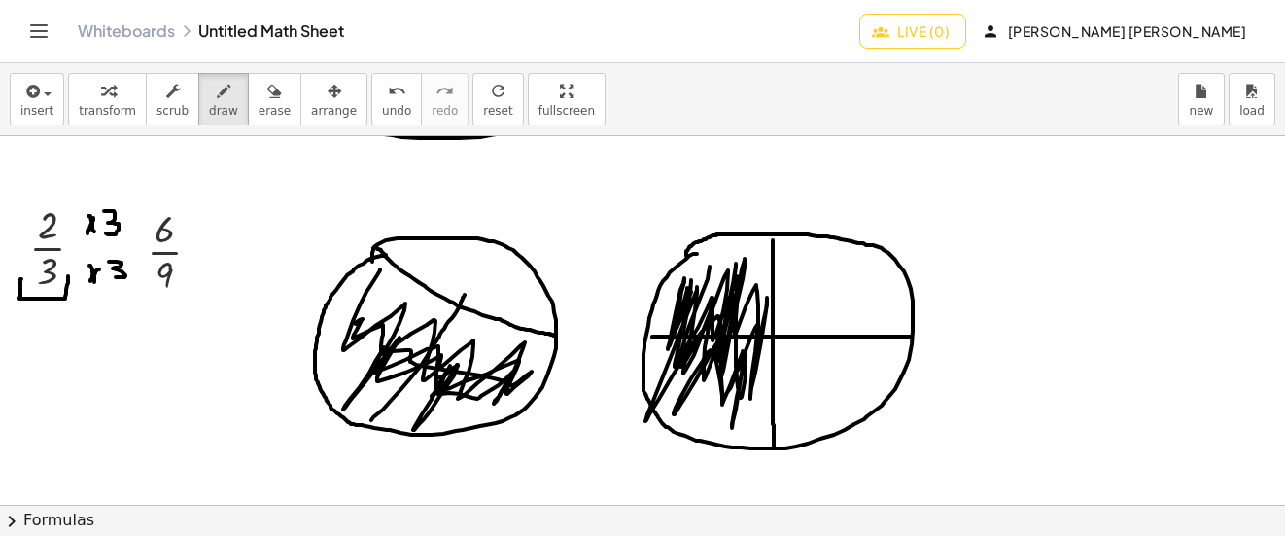
drag, startPoint x: 710, startPoint y: 266, endPoint x: 691, endPoint y: 292, distance: 31.3
click at [691, 292] on div at bounding box center [642, 146] width 1285 height 1105
click at [379, 111] on button "undo undo" at bounding box center [396, 99] width 51 height 52
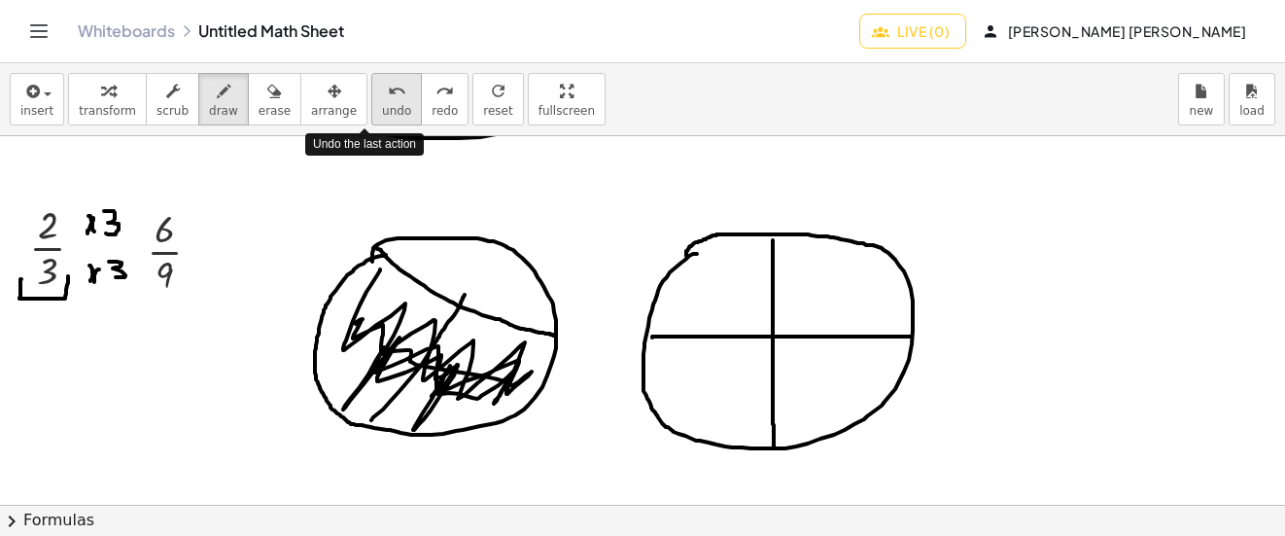
click at [379, 111] on button "undo undo" at bounding box center [396, 99] width 51 height 52
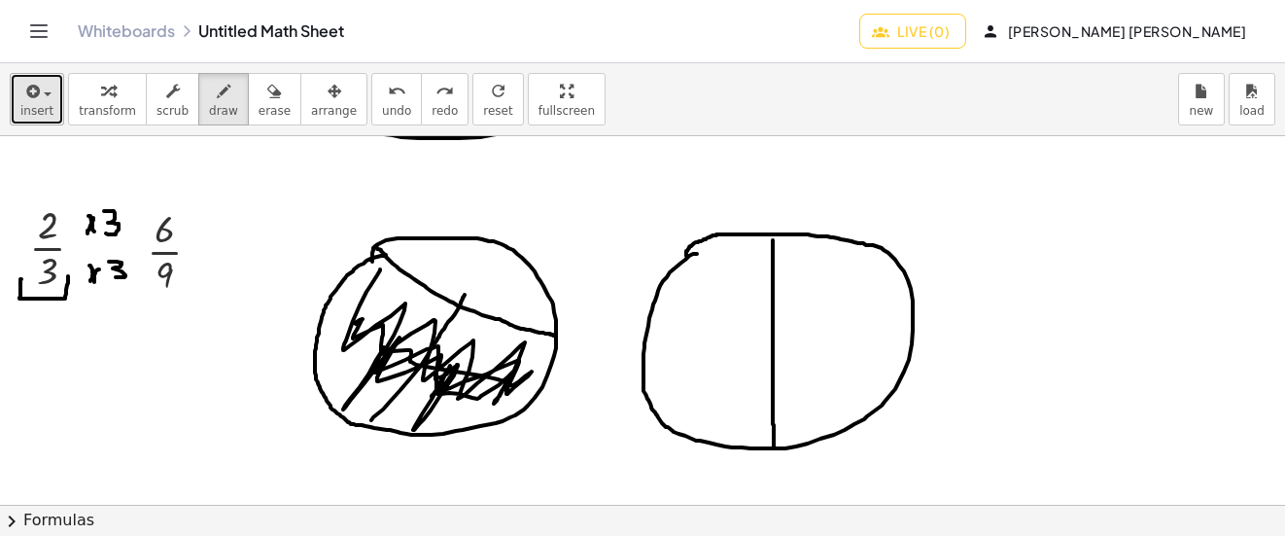
click at [41, 101] on div "button" at bounding box center [36, 90] width 33 height 23
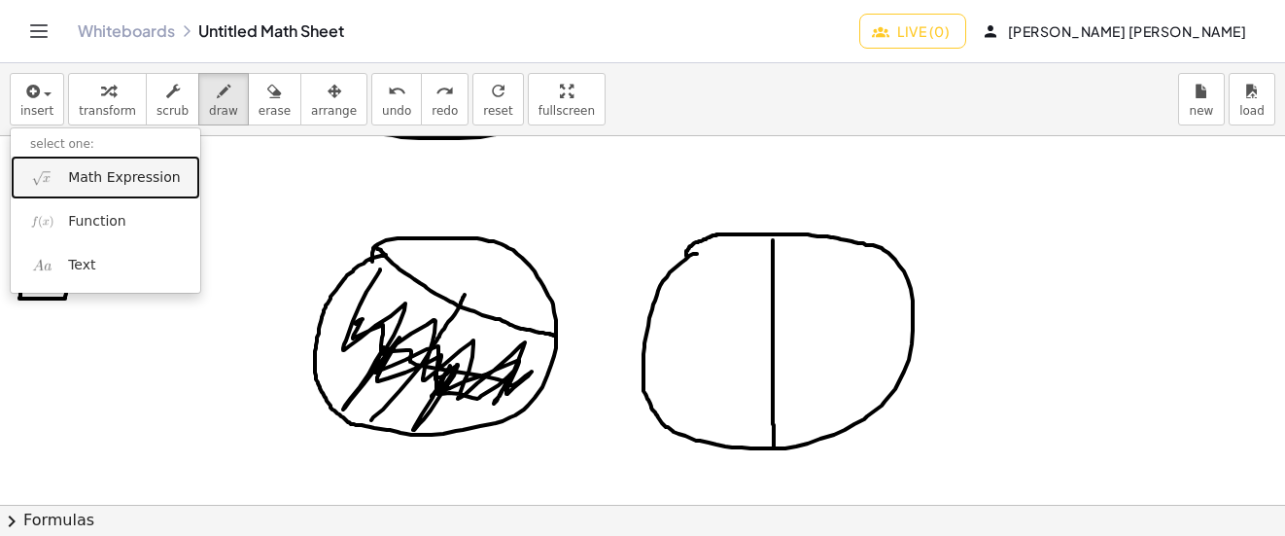
click at [80, 173] on span "Math Expression" at bounding box center [124, 177] width 112 height 19
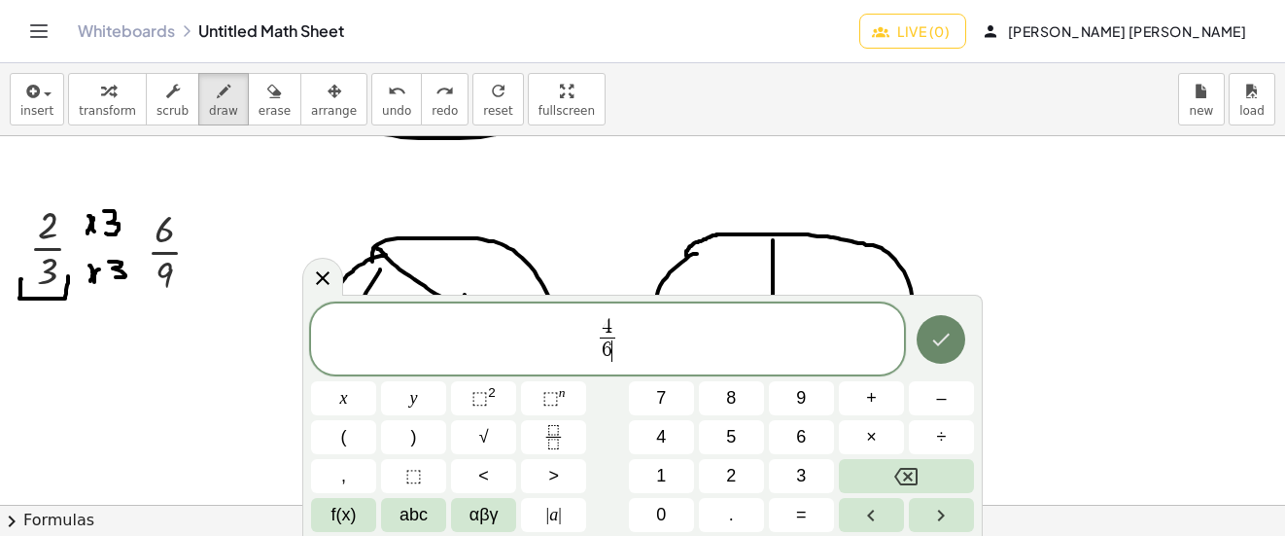
click at [937, 344] on icon "Done" at bounding box center [941, 339] width 17 height 13
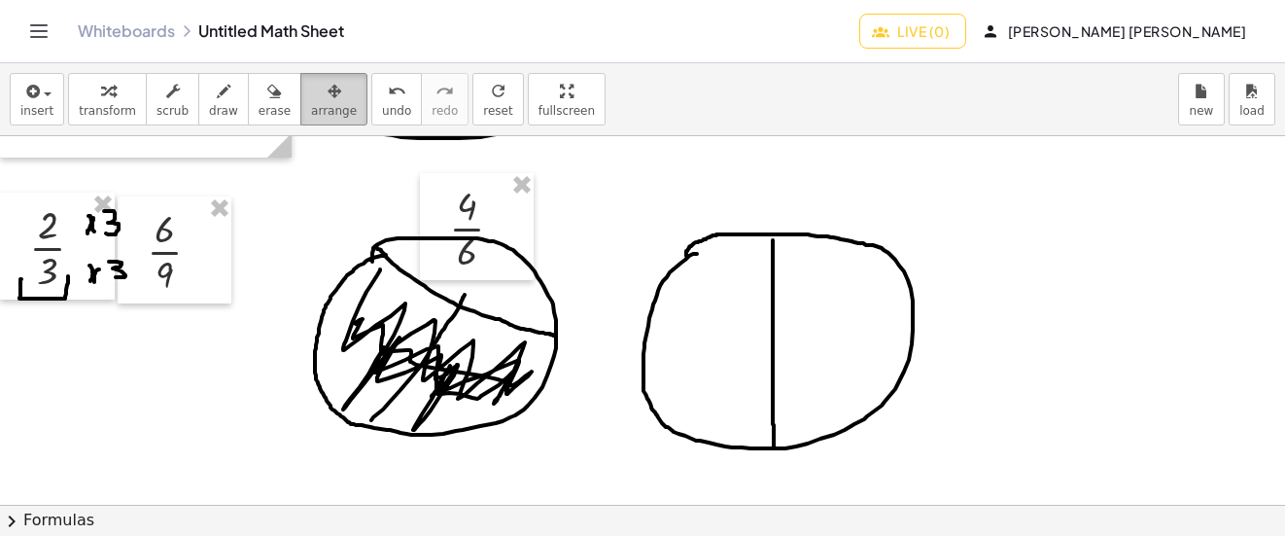
click at [326, 89] on div "button" at bounding box center [334, 90] width 46 height 23
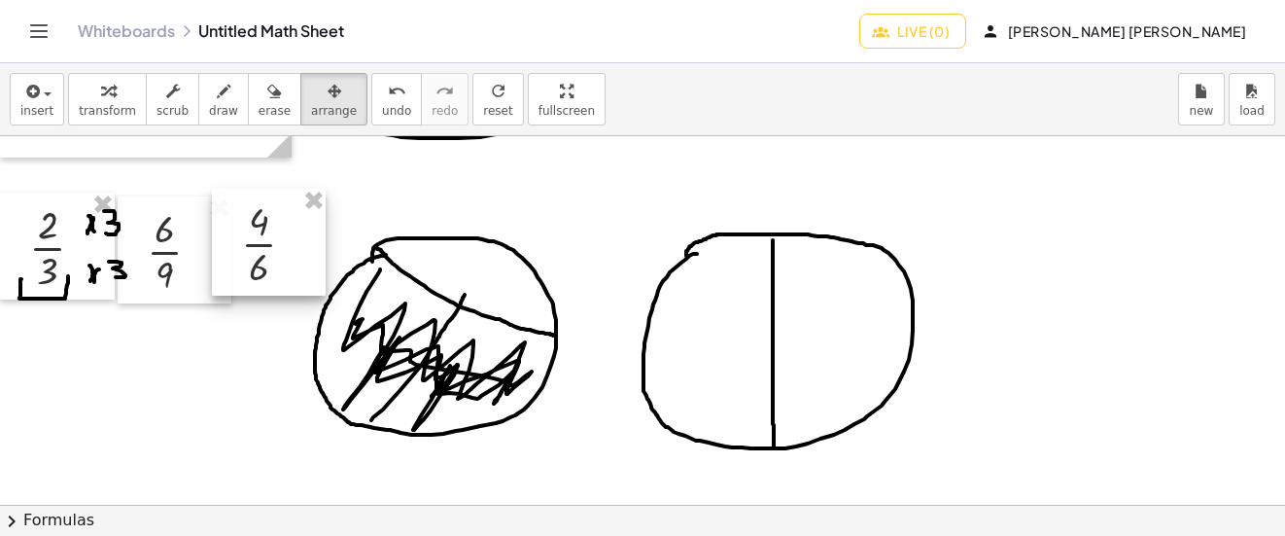
drag, startPoint x: 481, startPoint y: 204, endPoint x: 273, endPoint y: 220, distance: 208.6
click at [273, 220] on div at bounding box center [269, 242] width 114 height 107
click at [219, 85] on button "draw" at bounding box center [223, 99] width 51 height 52
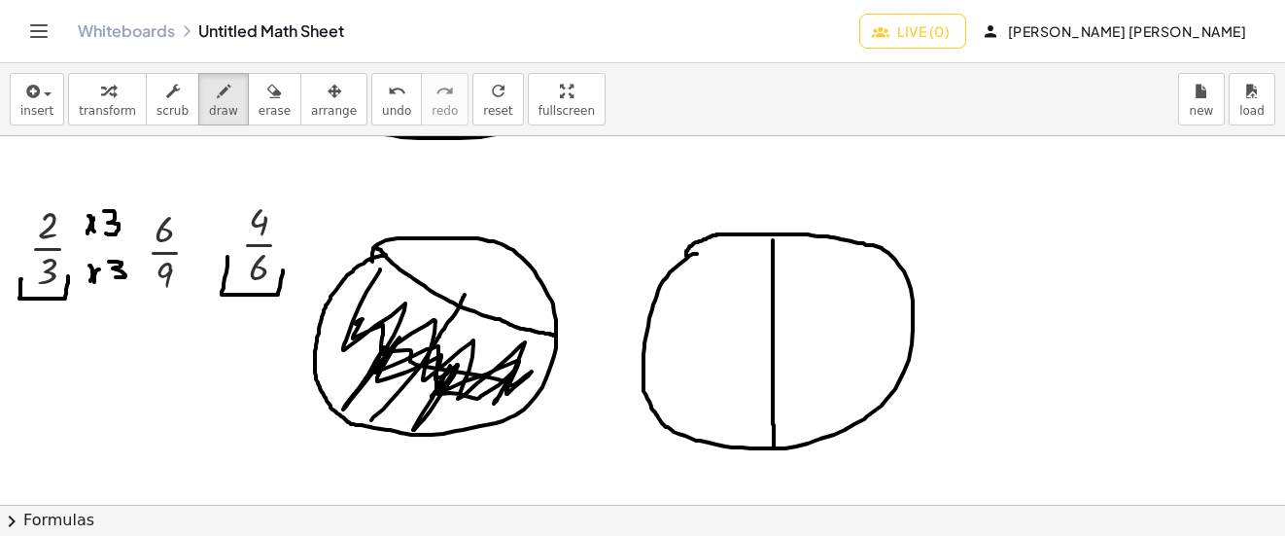
drag, startPoint x: 227, startPoint y: 257, endPoint x: 283, endPoint y: 267, distance: 56.4
click at [283, 267] on div at bounding box center [642, 146] width 1285 height 1105
drag, startPoint x: 649, startPoint y: 327, endPoint x: 921, endPoint y: 327, distance: 271.2
click at [921, 327] on div at bounding box center [642, 146] width 1285 height 1105
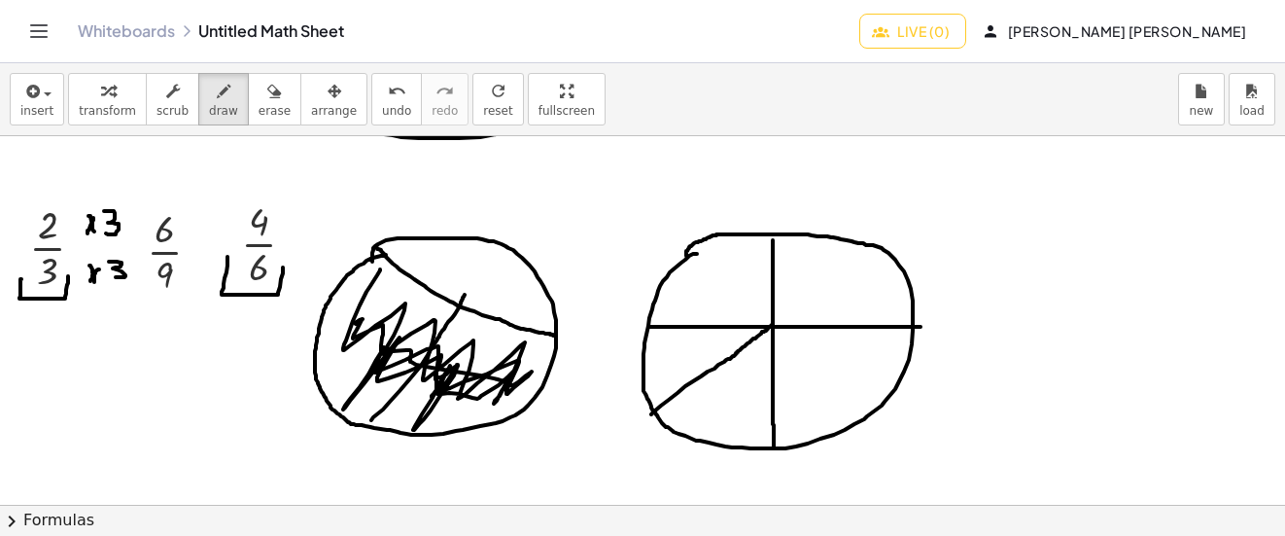
drag, startPoint x: 651, startPoint y: 414, endPoint x: 772, endPoint y: 325, distance: 150.1
click at [772, 325] on div at bounding box center [642, 146] width 1285 height 1105
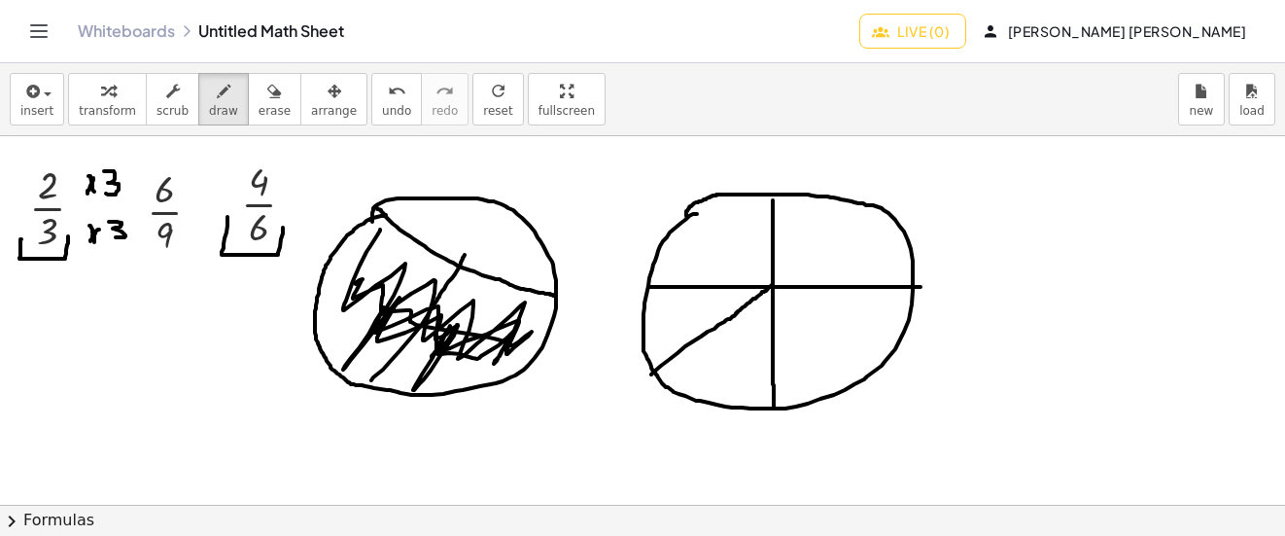
scroll to position [583, 0]
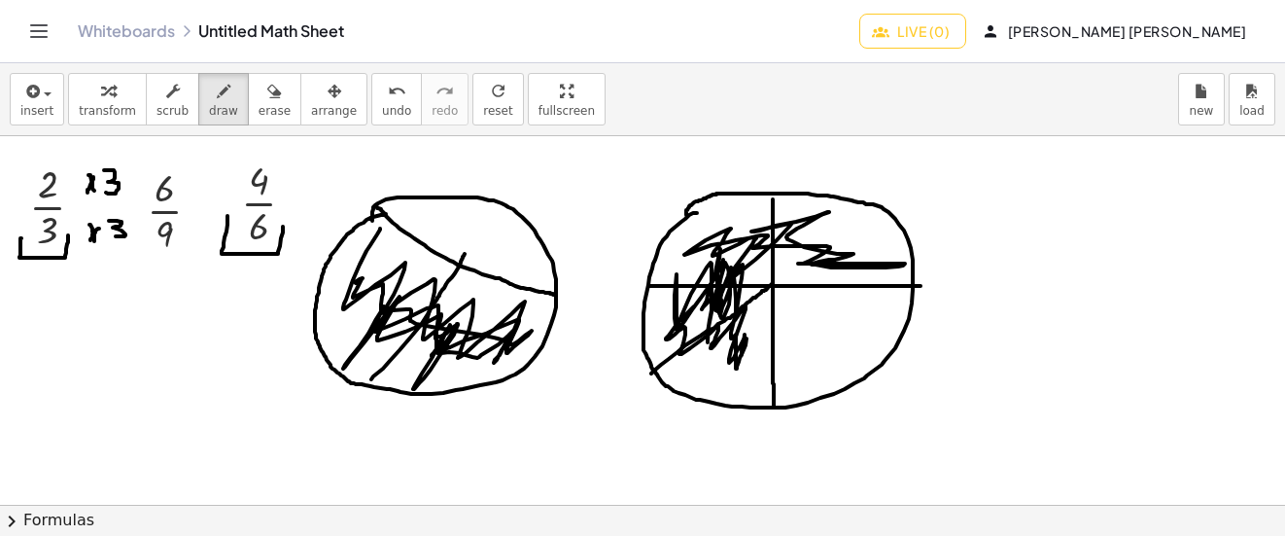
drag, startPoint x: 694, startPoint y: 306, endPoint x: 738, endPoint y: 311, distance: 44.0
click at [738, 311] on div at bounding box center [642, 105] width 1285 height 1105
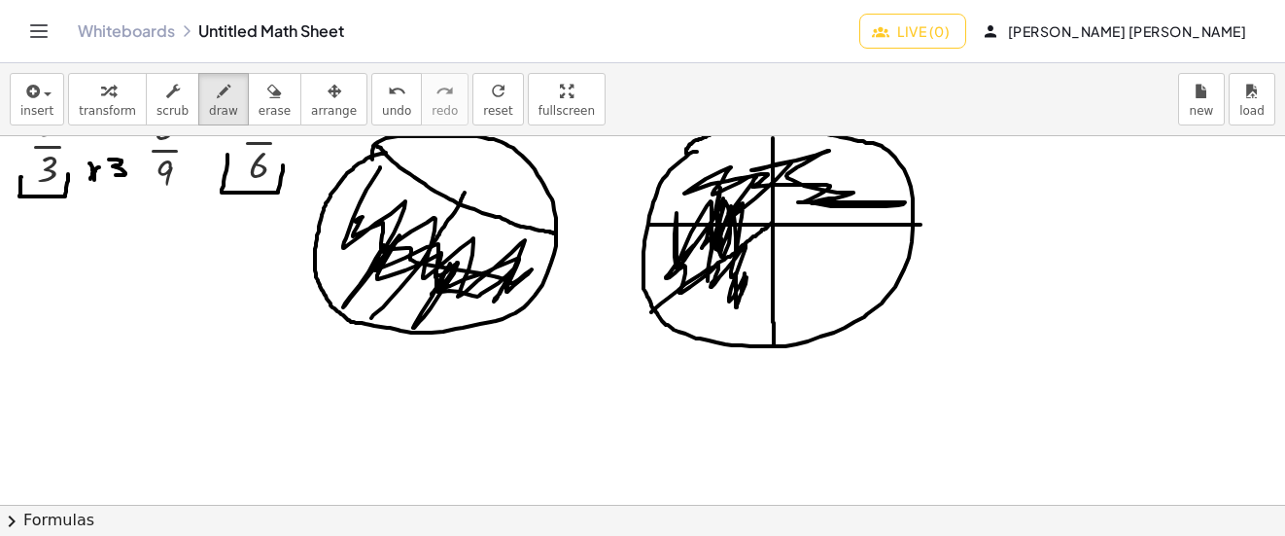
scroll to position [737, 0]
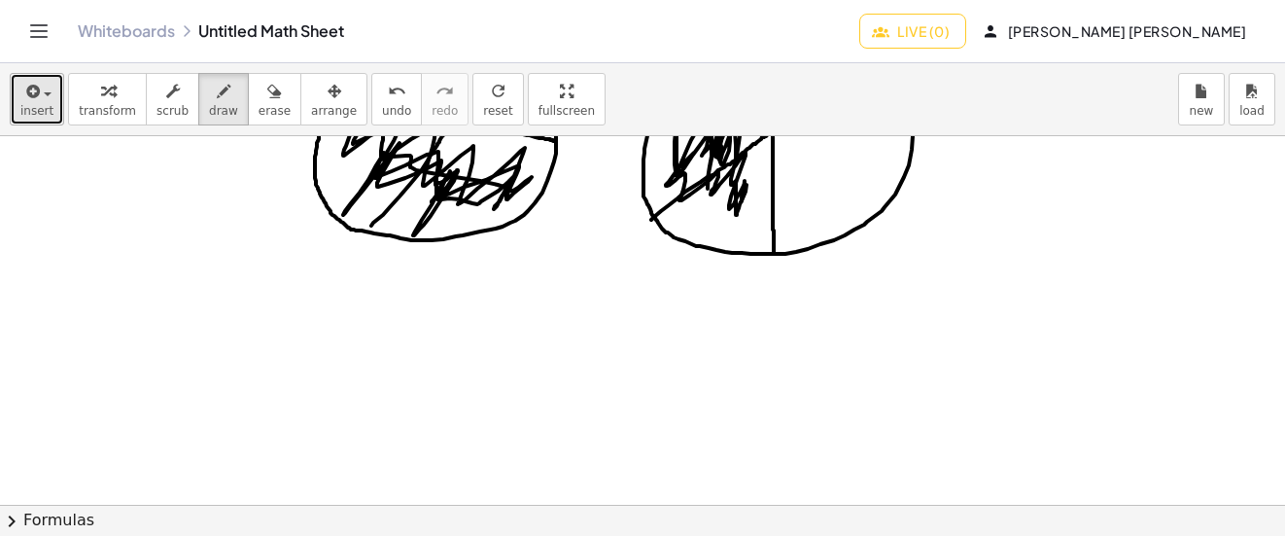
click at [39, 122] on button "insert" at bounding box center [37, 99] width 54 height 52
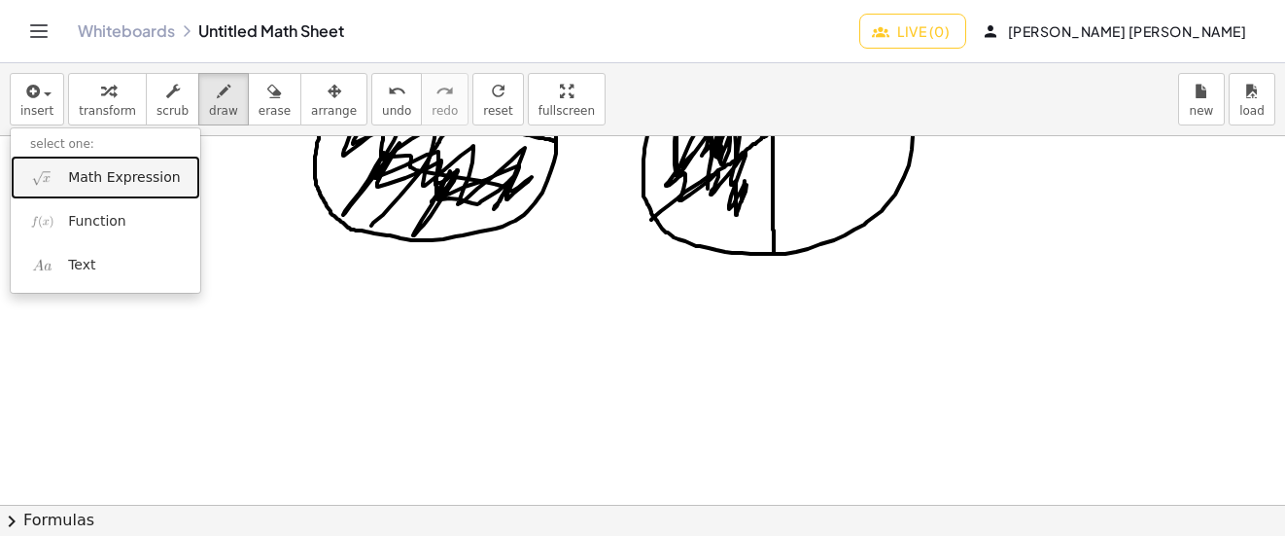
click at [95, 164] on link "Math Expression" at bounding box center [106, 178] width 190 height 44
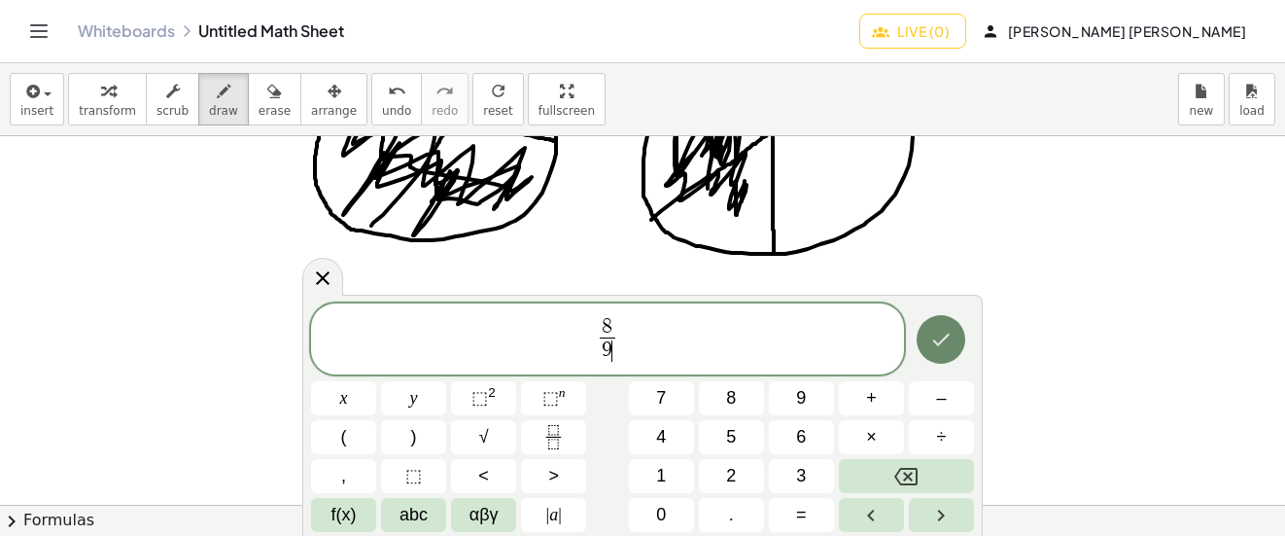
click at [933, 352] on button "Done" at bounding box center [941, 339] width 49 height 49
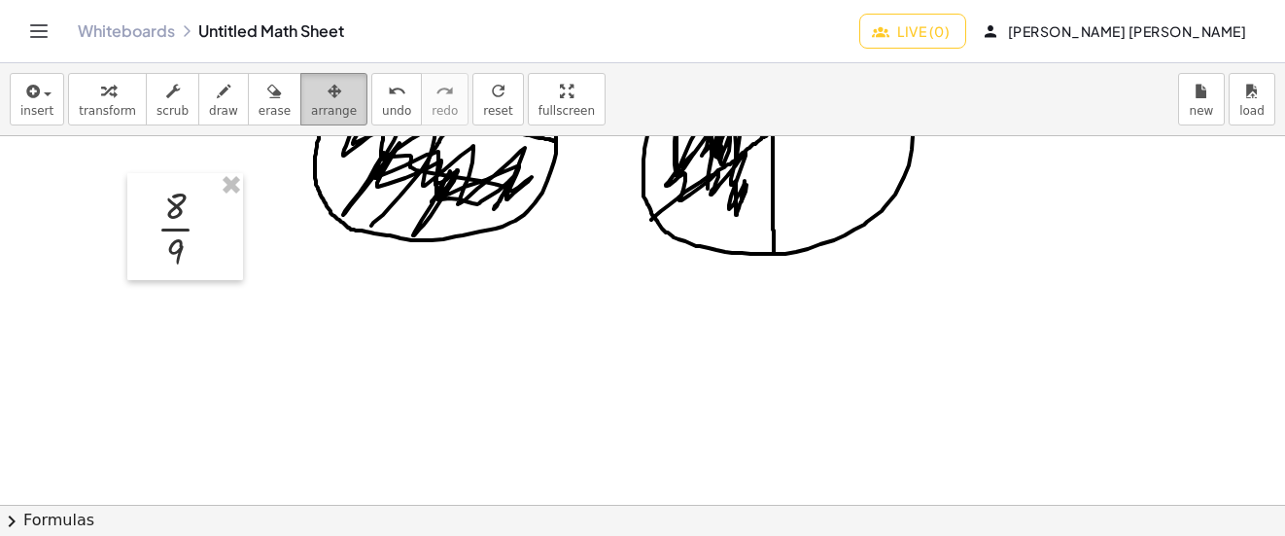
click at [311, 105] on span "arrange" at bounding box center [334, 111] width 46 height 14
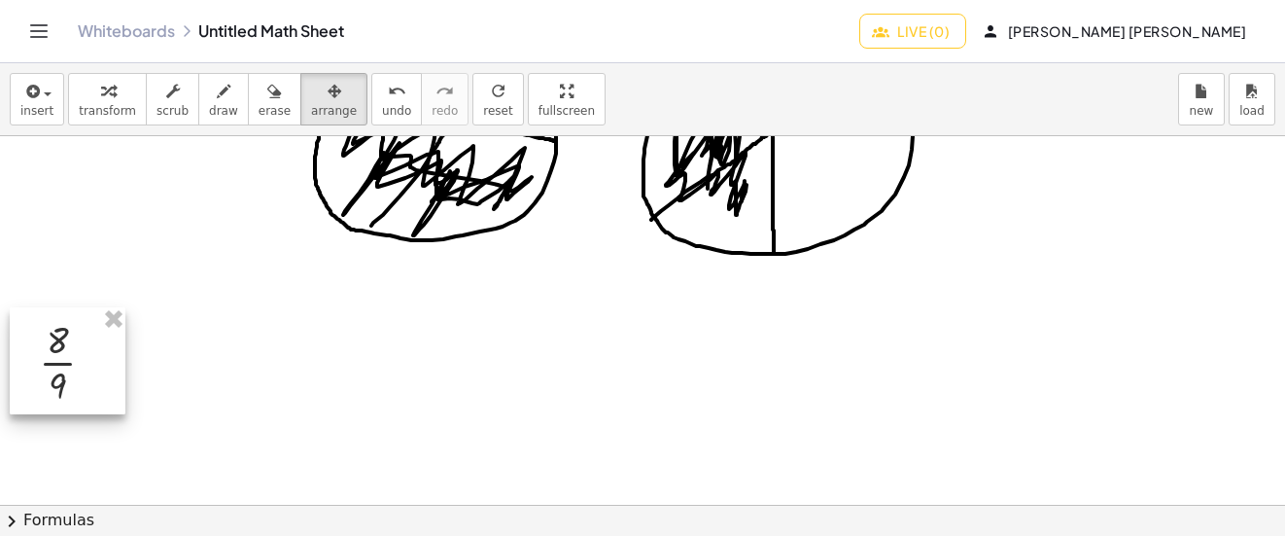
drag, startPoint x: 184, startPoint y: 219, endPoint x: 66, endPoint y: 353, distance: 178.4
click at [66, 353] on div at bounding box center [68, 360] width 116 height 107
click at [218, 84] on div "button" at bounding box center [223, 90] width 29 height 23
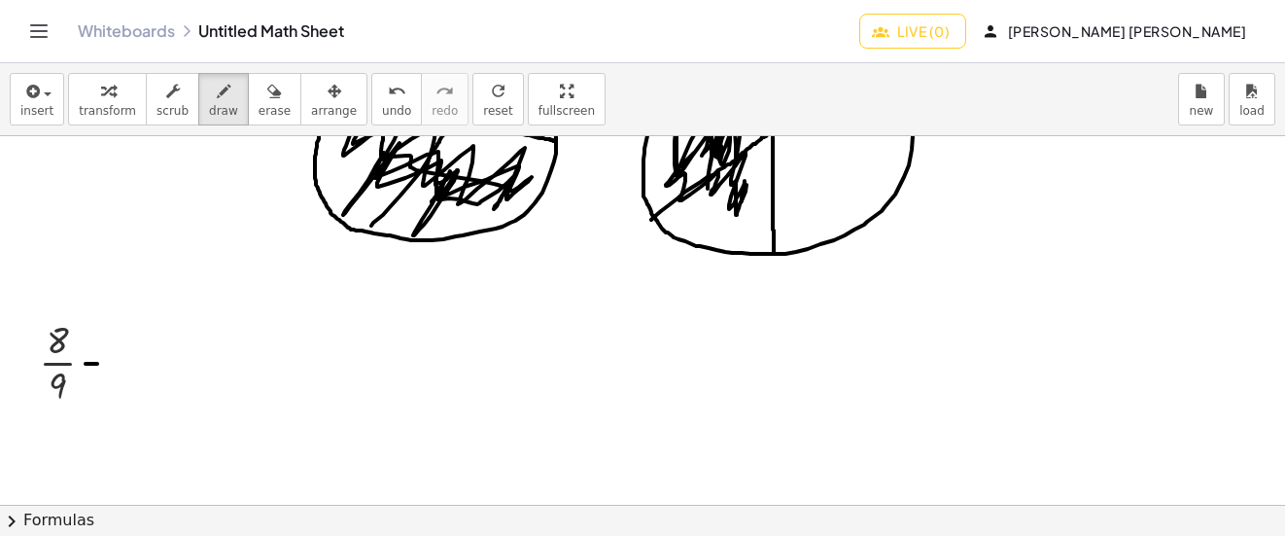
click at [103, 364] on div at bounding box center [642, 136] width 1285 height 1474
click at [109, 351] on div at bounding box center [642, 136] width 1285 height 1474
click at [31, 87] on icon "button" at bounding box center [30, 91] width 17 height 23
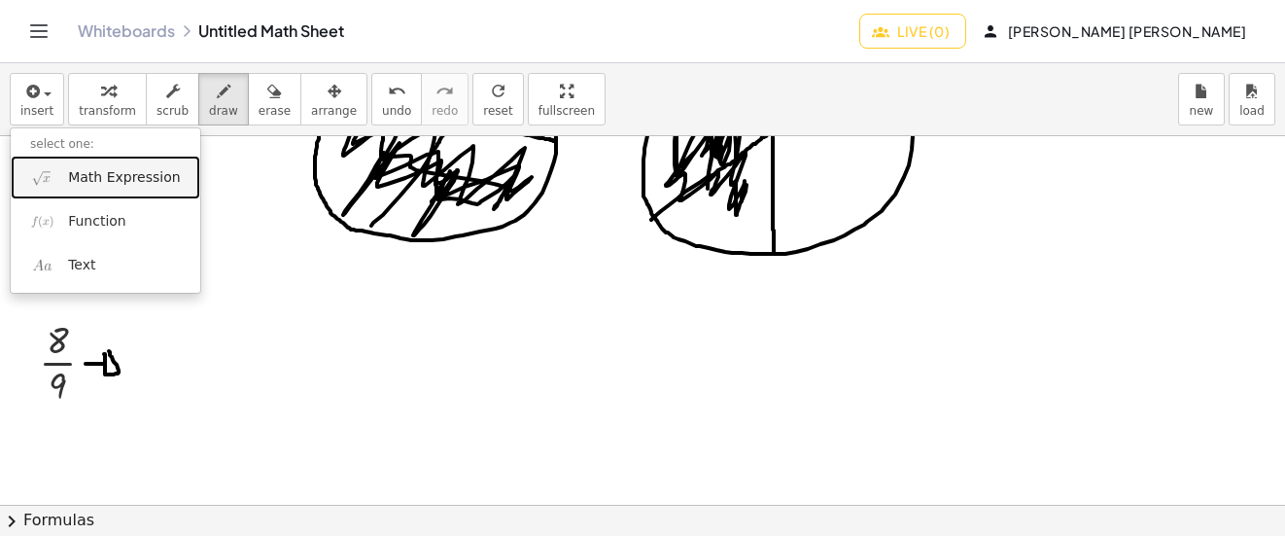
click at [84, 176] on span "Math Expression" at bounding box center [124, 177] width 112 height 19
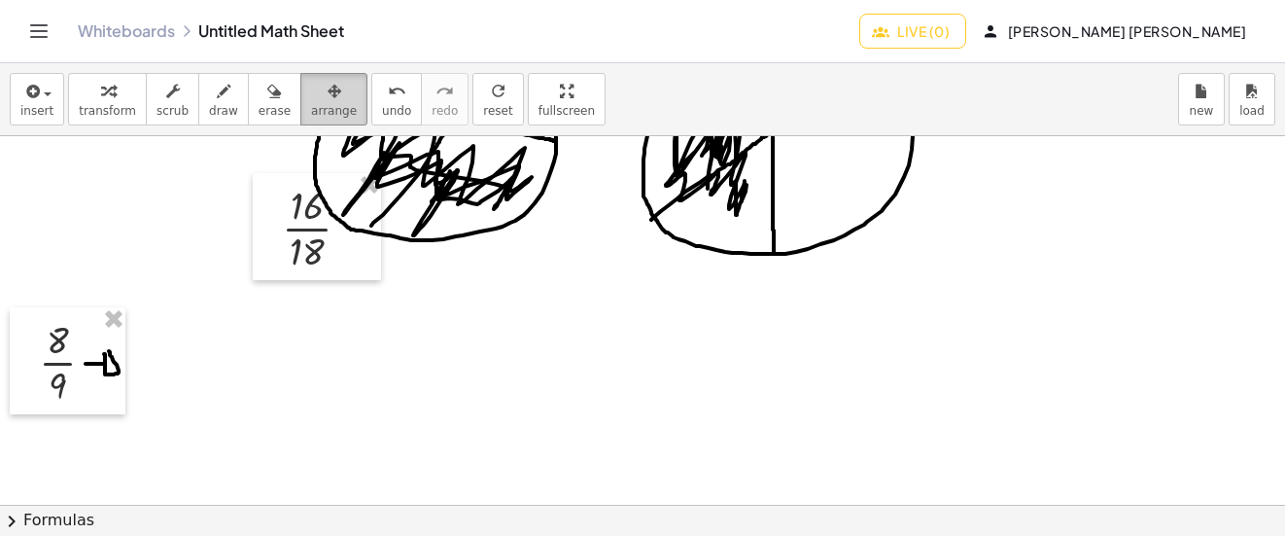
click at [334, 104] on button "arrange" at bounding box center [333, 99] width 67 height 52
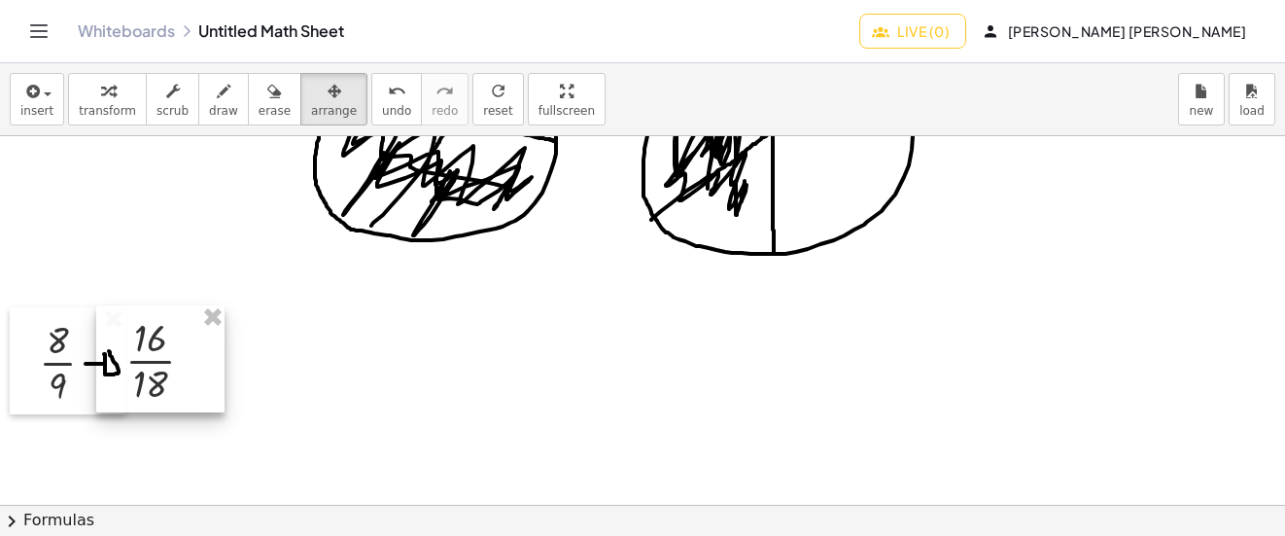
drag, startPoint x: 316, startPoint y: 220, endPoint x: 159, endPoint y: 352, distance: 204.9
click at [159, 352] on div at bounding box center [160, 358] width 128 height 107
click at [214, 94] on div "button" at bounding box center [223, 90] width 29 height 23
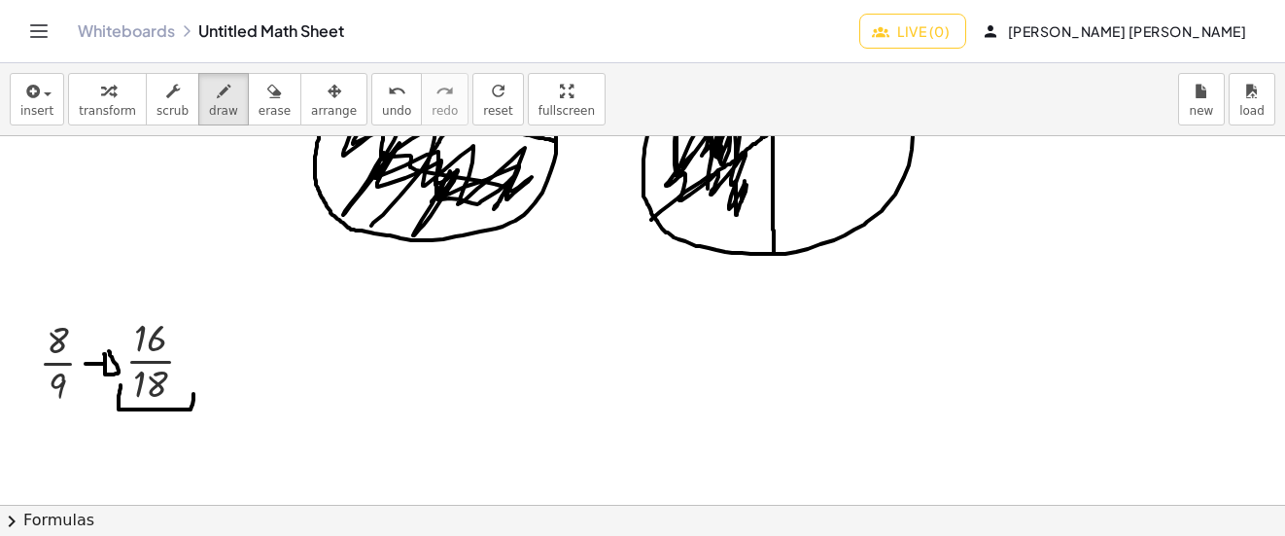
drag, startPoint x: 121, startPoint y: 385, endPoint x: 193, endPoint y: 391, distance: 73.1
click at [193, 393] on div at bounding box center [642, 136] width 1285 height 1474
drag, startPoint x: 35, startPoint y: 389, endPoint x: 76, endPoint y: 389, distance: 40.8
click at [76, 389] on div at bounding box center [642, 136] width 1285 height 1474
click at [388, 90] on icon "undo" at bounding box center [397, 91] width 18 height 23
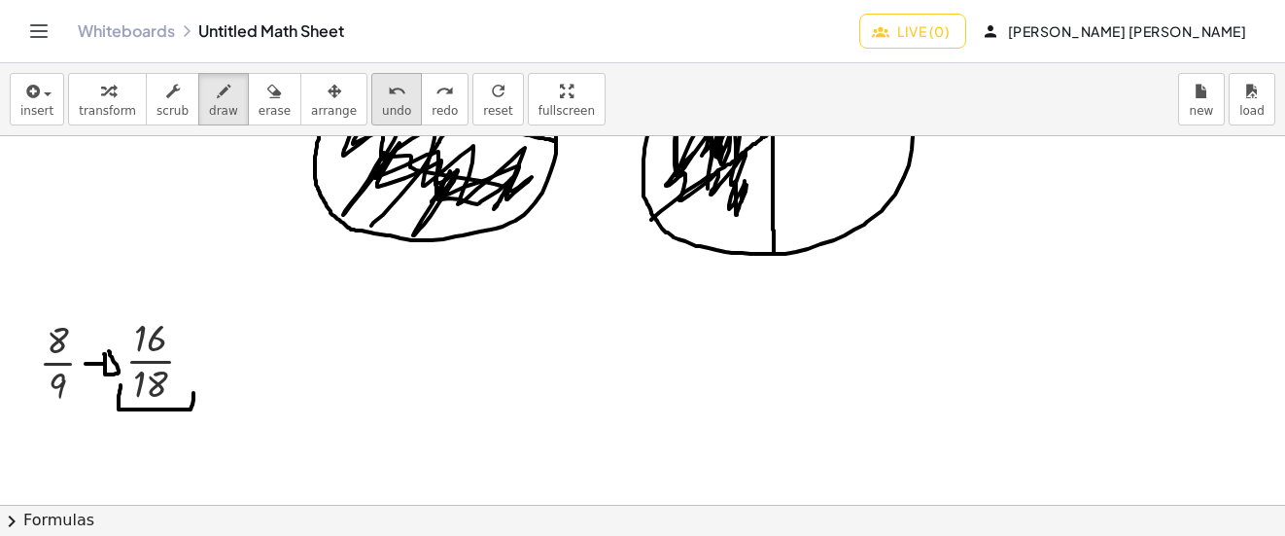
click at [388, 94] on icon "undo" at bounding box center [397, 91] width 18 height 23
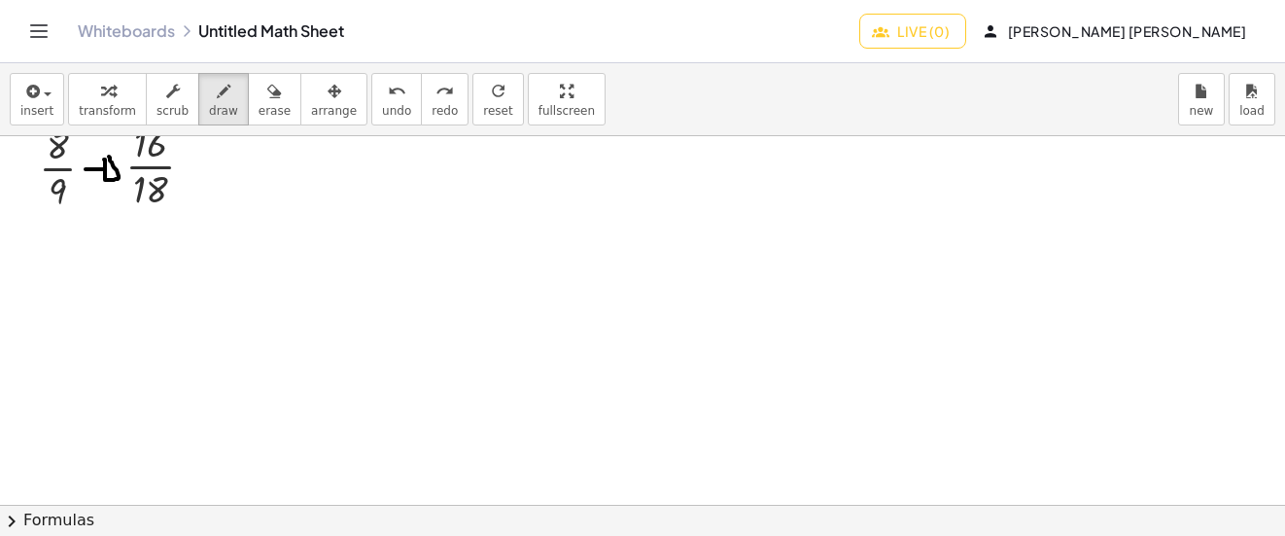
scroll to position [834, 0]
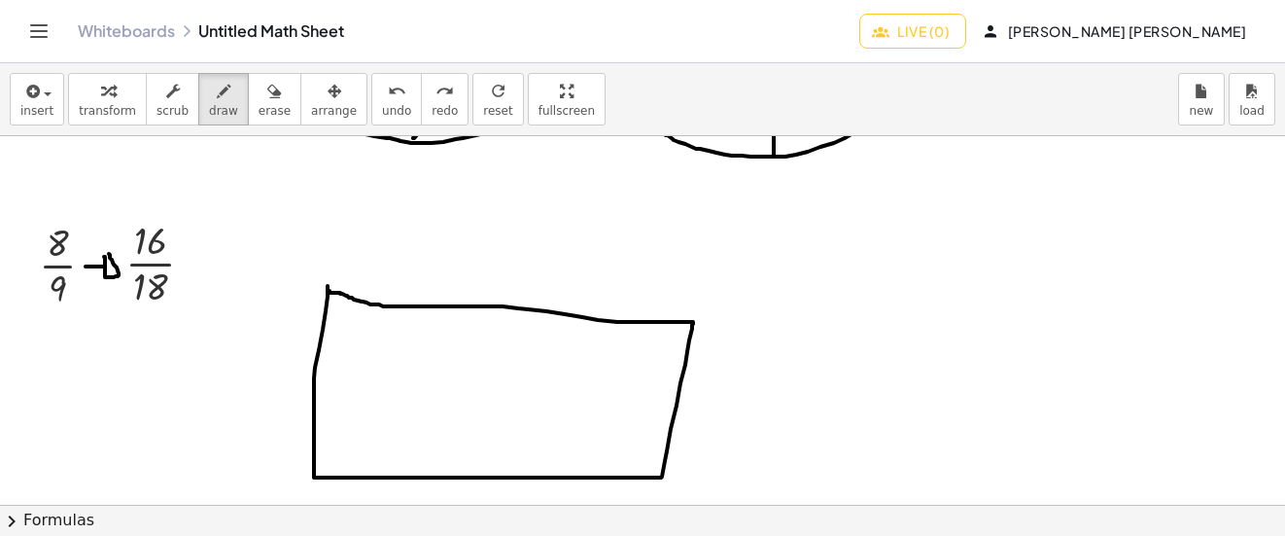
click at [329, 291] on div at bounding box center [642, 39] width 1285 height 1474
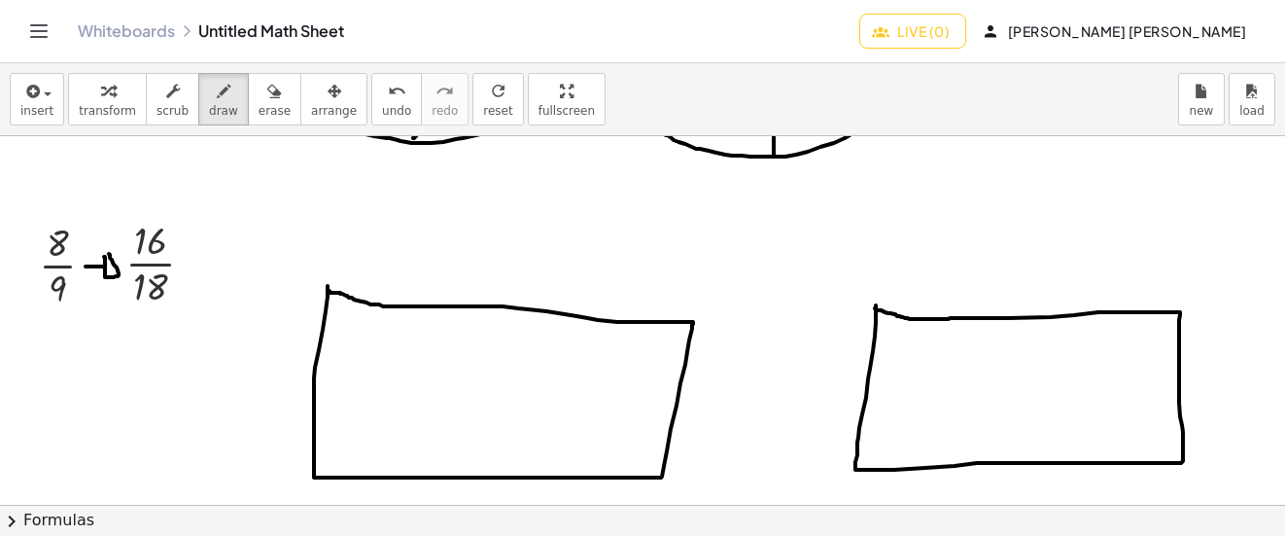
click at [875, 308] on div at bounding box center [642, 39] width 1285 height 1474
drag, startPoint x: 390, startPoint y: 306, endPoint x: 402, endPoint y: 467, distance: 160.9
click at [402, 467] on div at bounding box center [642, 39] width 1285 height 1474
drag, startPoint x: 436, startPoint y: 306, endPoint x: 450, endPoint y: 480, distance: 174.5
click at [450, 480] on div at bounding box center [642, 39] width 1285 height 1474
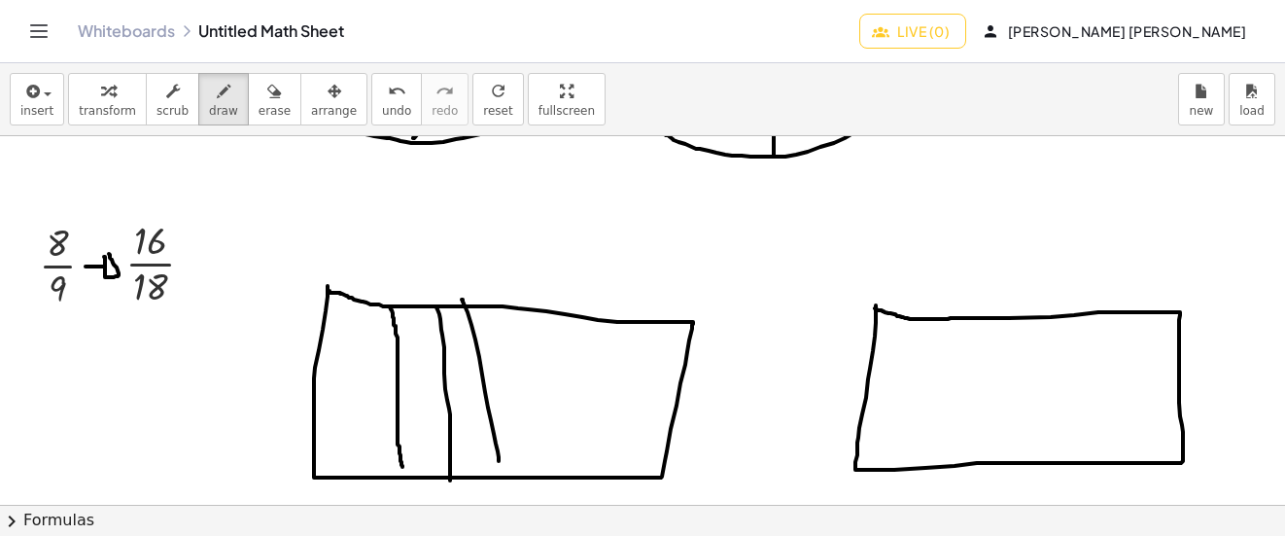
drag, startPoint x: 462, startPoint y: 299, endPoint x: 527, endPoint y: 327, distance: 70.6
click at [503, 452] on div at bounding box center [642, 39] width 1285 height 1474
drag, startPoint x: 527, startPoint y: 327, endPoint x: 553, endPoint y: 457, distance: 132.9
click at [551, 467] on div at bounding box center [642, 39] width 1285 height 1474
drag, startPoint x: 565, startPoint y: 319, endPoint x: 632, endPoint y: 368, distance: 83.4
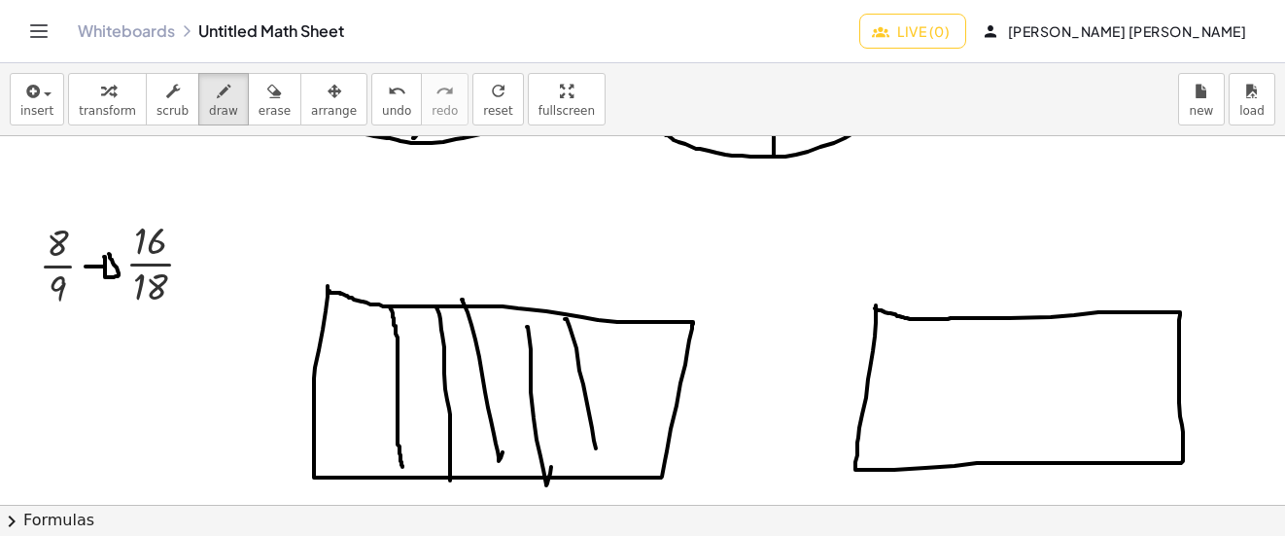
click at [605, 437] on div at bounding box center [642, 39] width 1285 height 1474
click at [646, 462] on div at bounding box center [642, 39] width 1285 height 1474
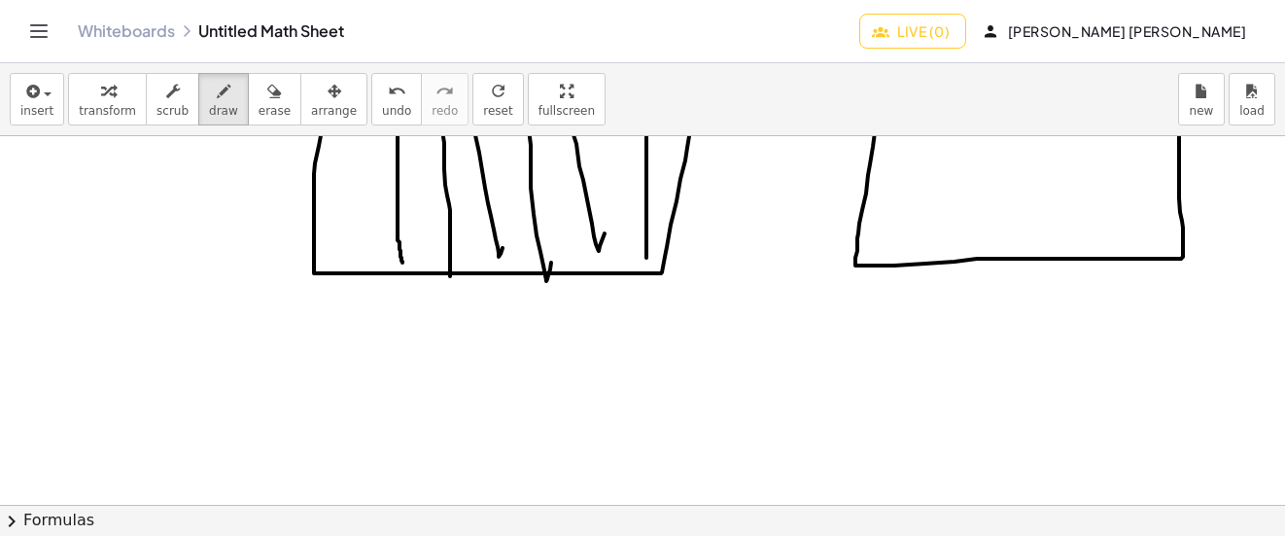
scroll to position [1069, 0]
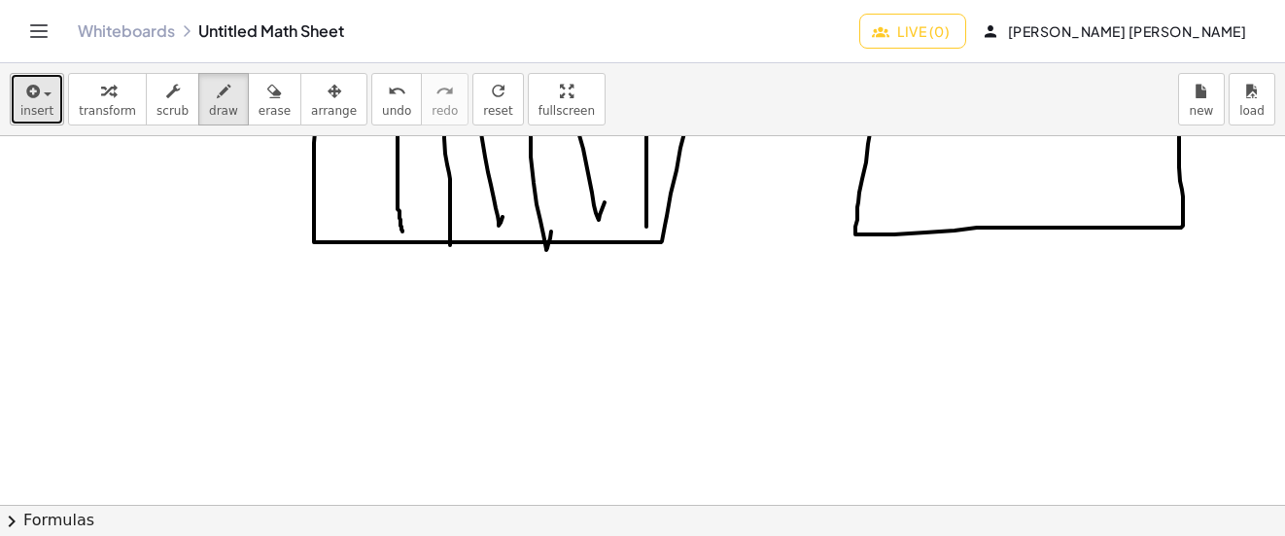
click at [28, 109] on span "insert" at bounding box center [36, 111] width 33 height 14
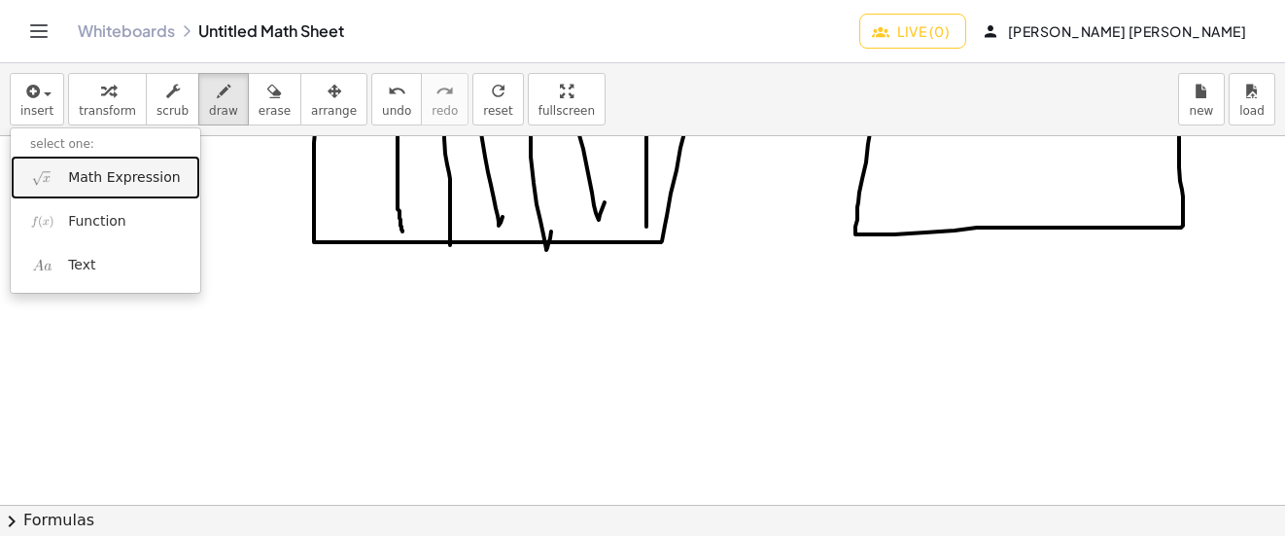
click at [91, 172] on span "Math Expression" at bounding box center [124, 177] width 112 height 19
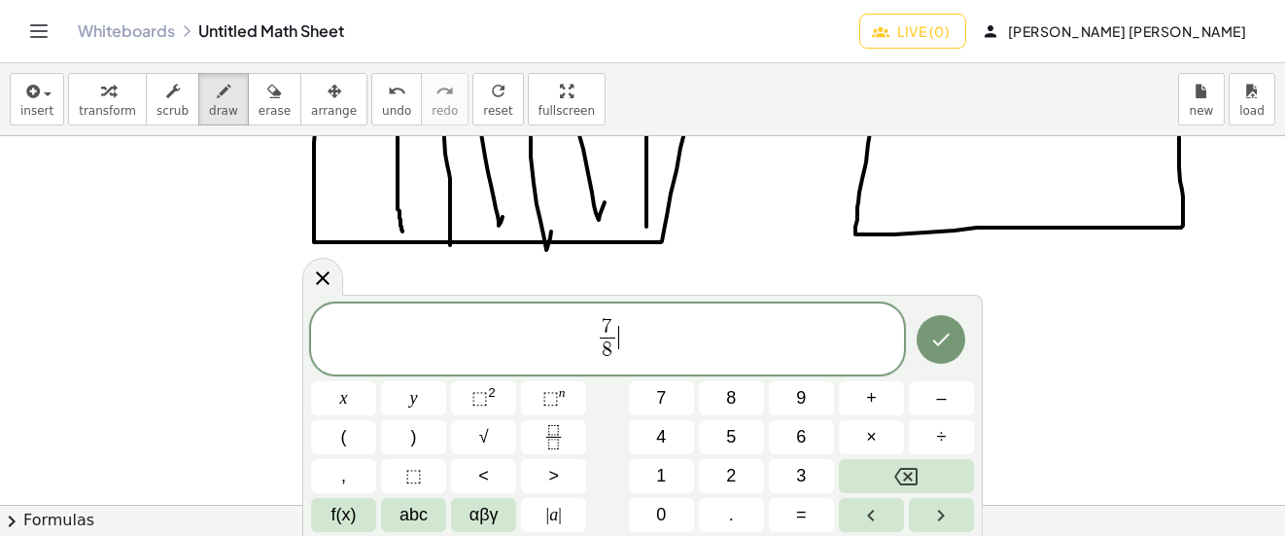
click at [632, 342] on span "7 8 ​ ​" at bounding box center [607, 341] width 593 height 52
click at [931, 343] on icon "Done" at bounding box center [940, 339] width 23 height 23
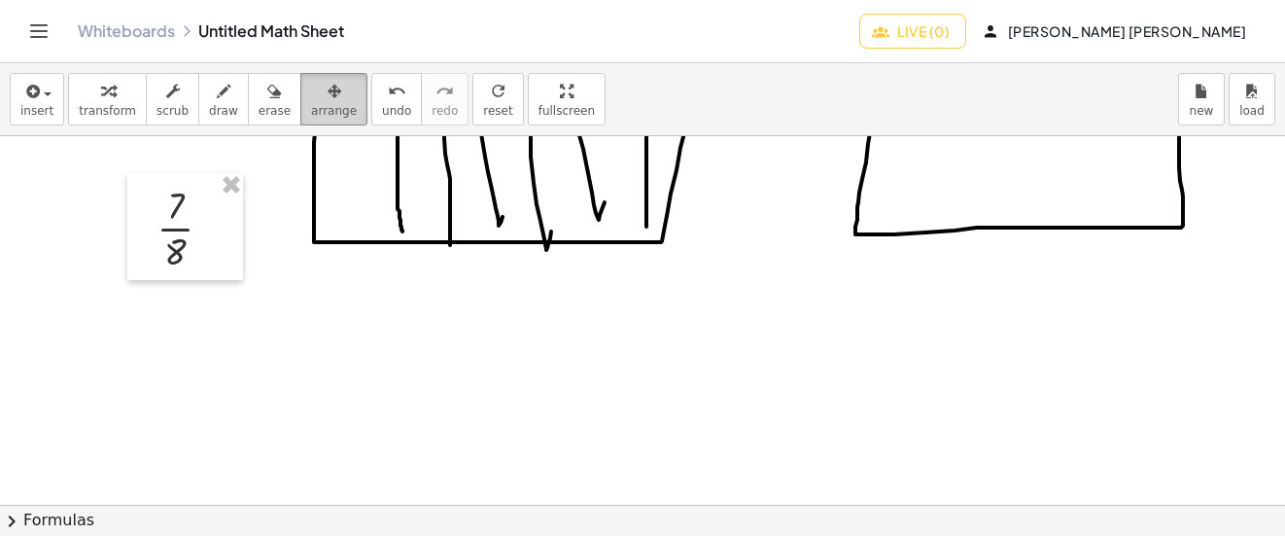
click at [315, 110] on span "arrange" at bounding box center [334, 111] width 46 height 14
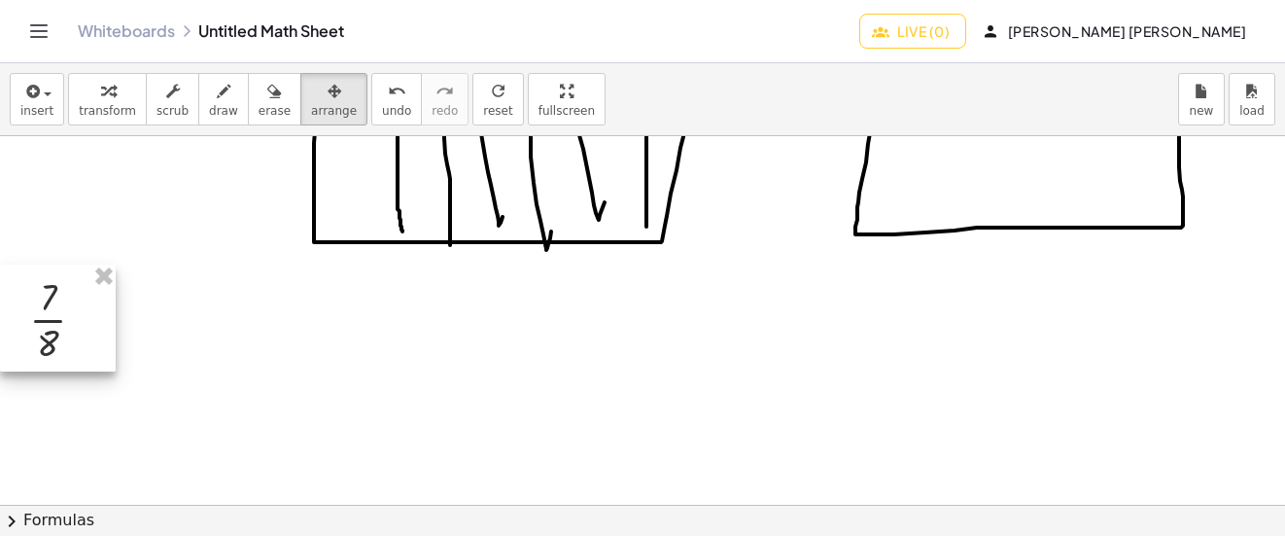
drag, startPoint x: 193, startPoint y: 213, endPoint x: 63, endPoint y: 298, distance: 155.8
click at [63, 298] on div at bounding box center [58, 317] width 116 height 107
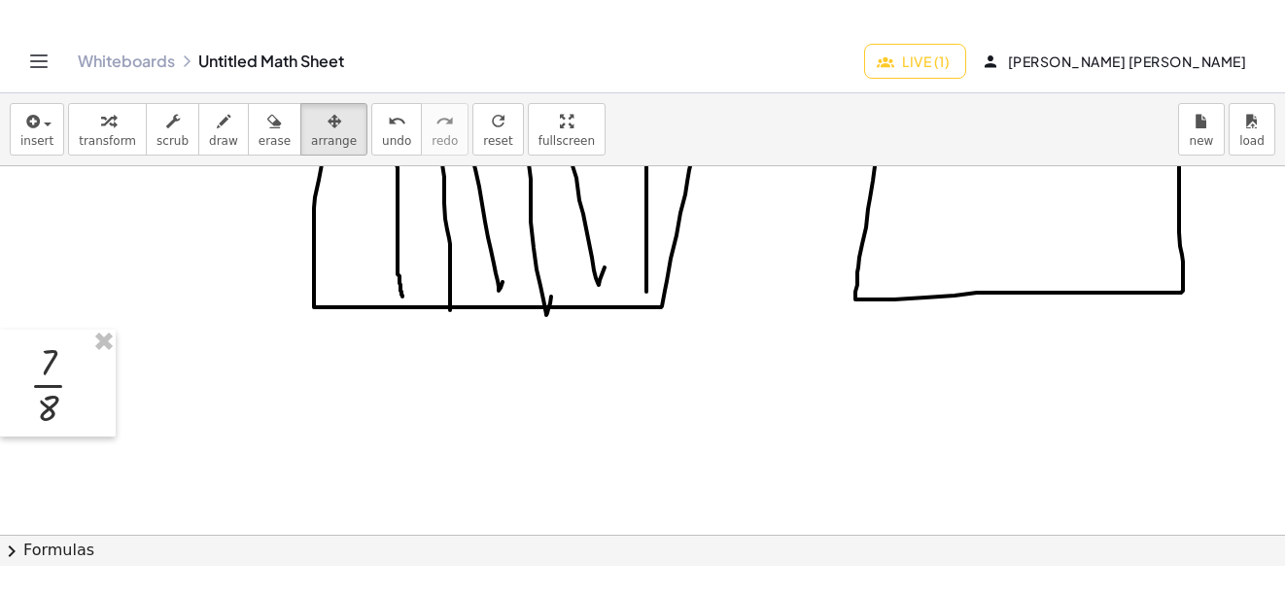
scroll to position [1085, 0]
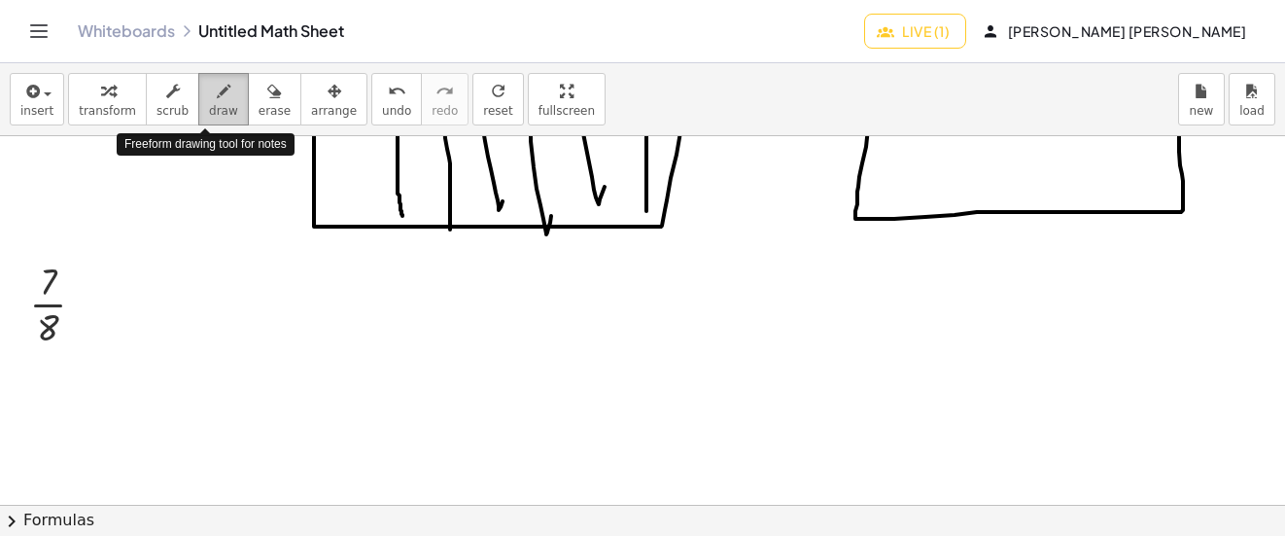
click at [217, 97] on icon "button" at bounding box center [224, 91] width 14 height 23
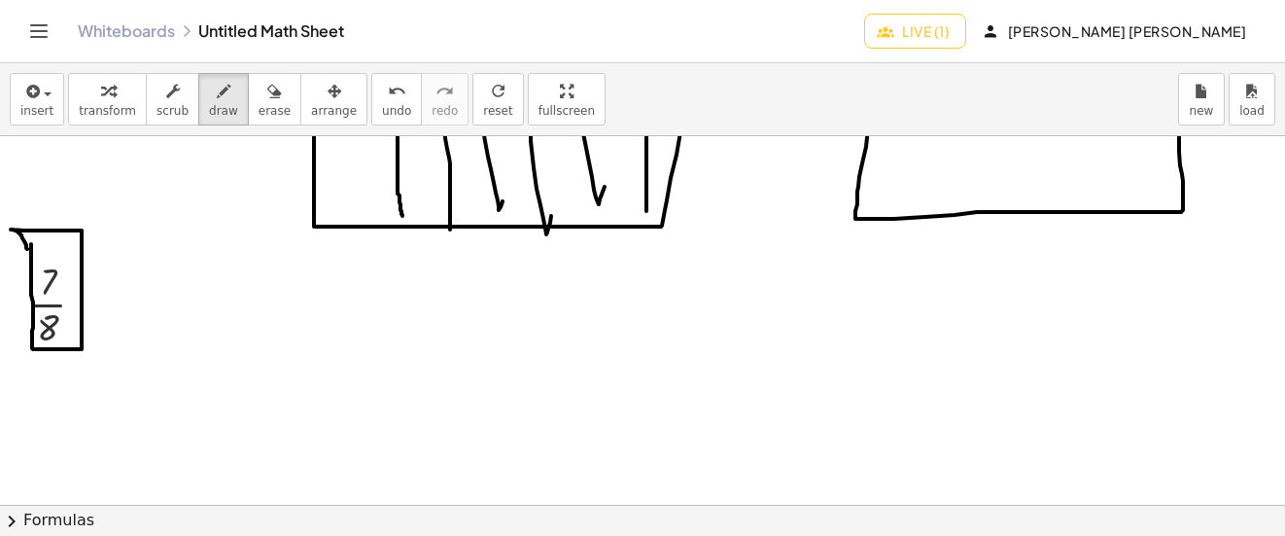
click at [382, 92] on div "undo" at bounding box center [396, 90] width 29 height 23
drag, startPoint x: 87, startPoint y: 294, endPoint x: 83, endPoint y: 311, distance: 17.9
drag, startPoint x: 79, startPoint y: 296, endPoint x: 92, endPoint y: 313, distance: 21.4
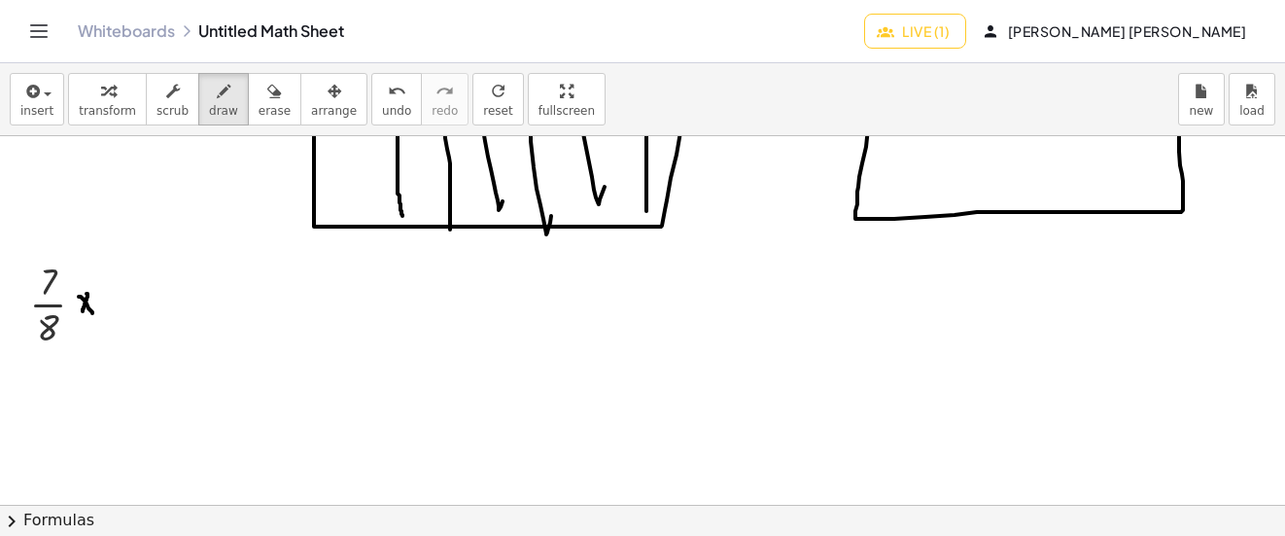
drag, startPoint x: 100, startPoint y: 270, endPoint x: 106, endPoint y: 285, distance: 15.7
drag, startPoint x: 106, startPoint y: 308, endPoint x: 116, endPoint y: 329, distance: 22.6
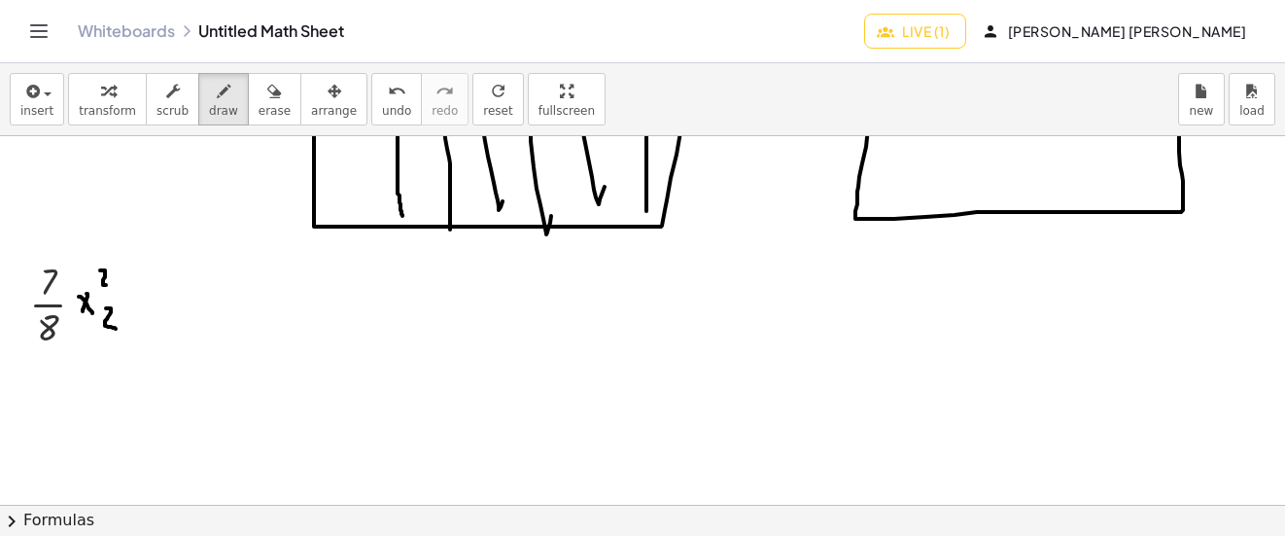
drag, startPoint x: 126, startPoint y: 293, endPoint x: 152, endPoint y: 295, distance: 25.3
click at [30, 87] on icon "button" at bounding box center [30, 91] width 17 height 23
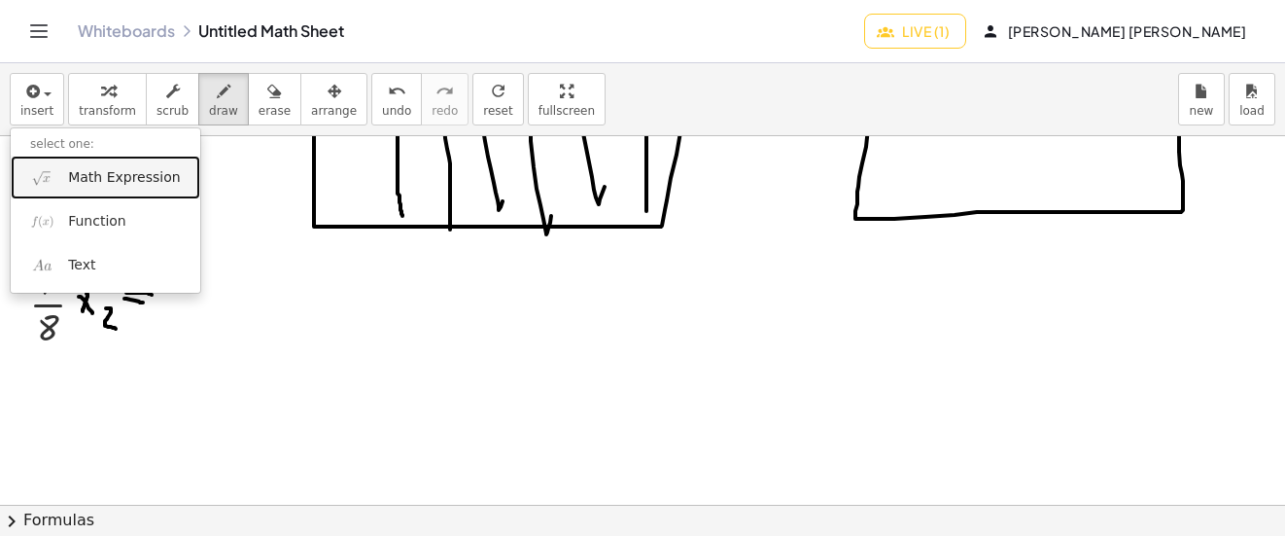
click at [101, 173] on span "Math Expression" at bounding box center [124, 177] width 112 height 19
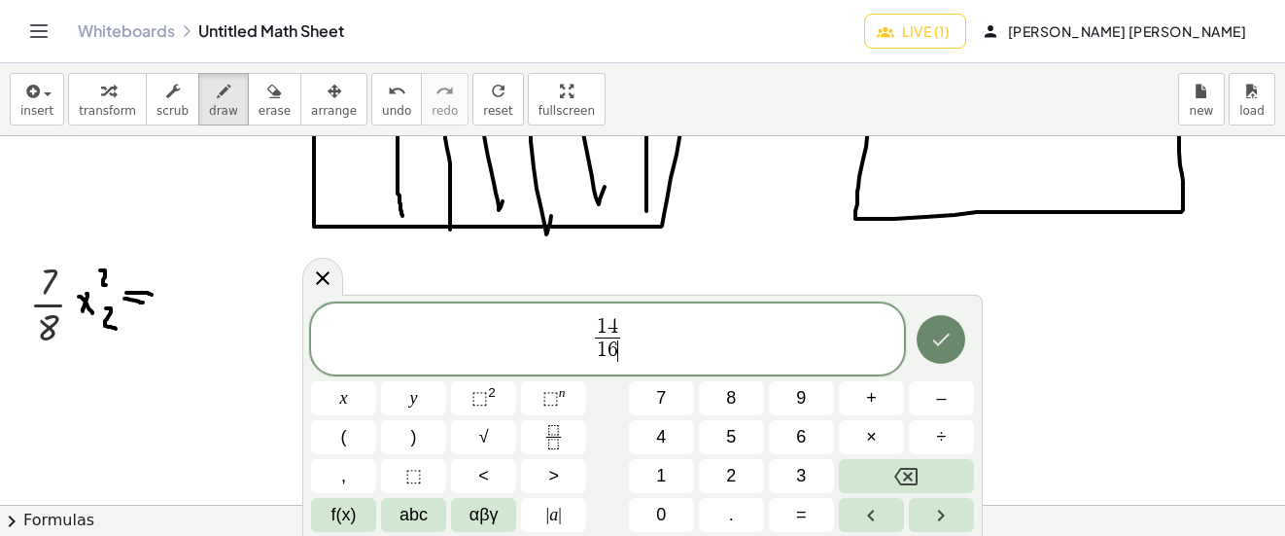
click at [948, 336] on icon "Done" at bounding box center [941, 339] width 17 height 13
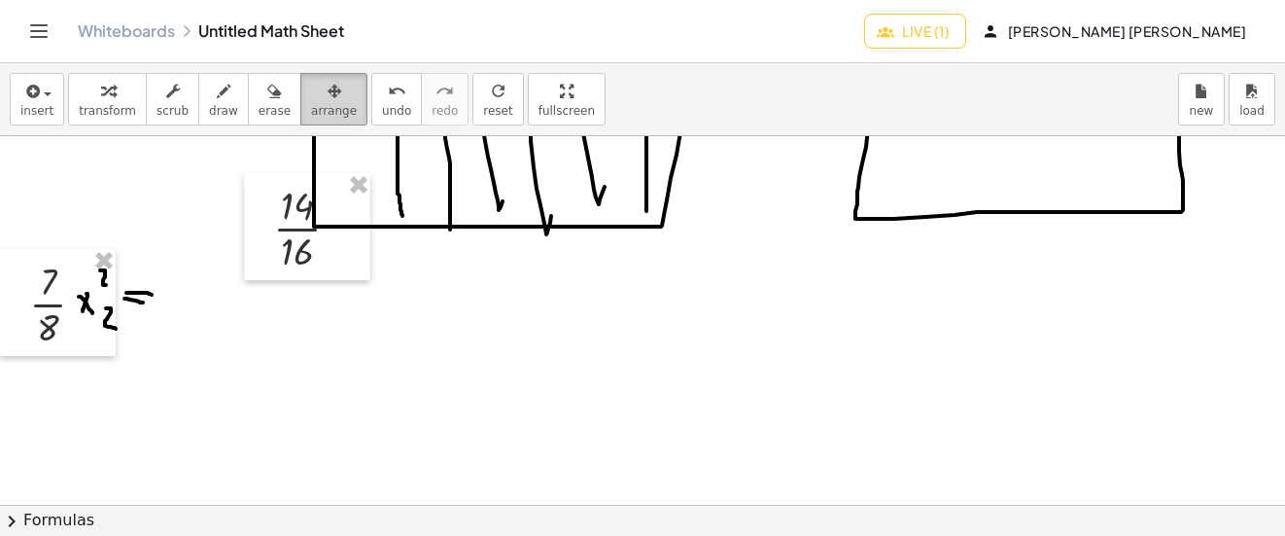
click at [316, 98] on div "button" at bounding box center [334, 90] width 46 height 23
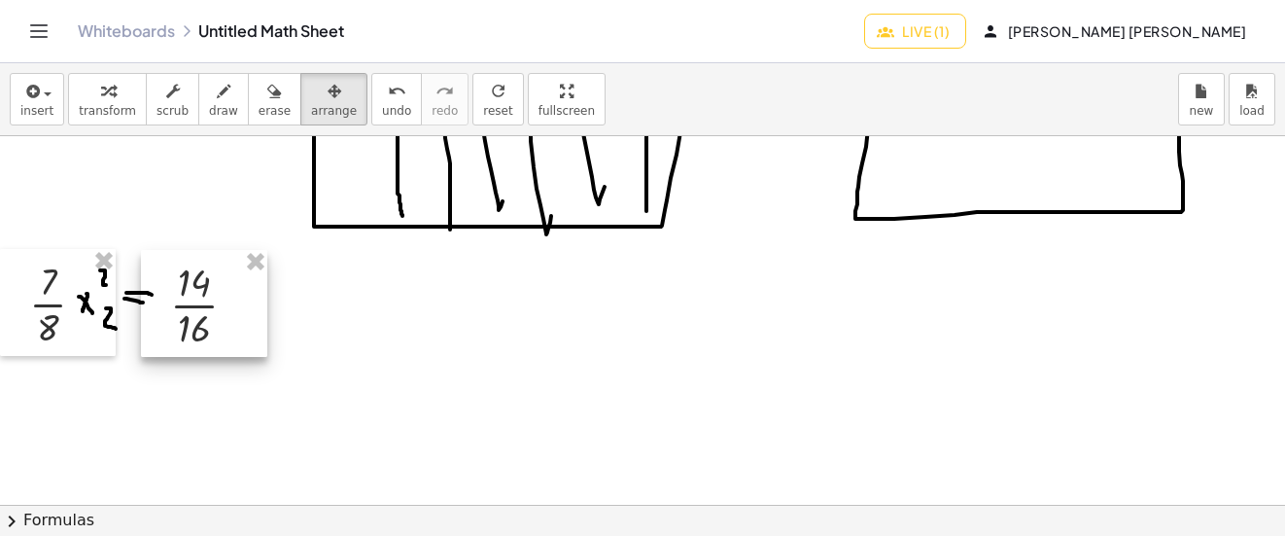
drag, startPoint x: 296, startPoint y: 218, endPoint x: 192, endPoint y: 295, distance: 128.5
click at [192, 295] on div at bounding box center [204, 303] width 126 height 107
click at [217, 81] on icon "button" at bounding box center [224, 91] width 14 height 23
